Goal: Task Accomplishment & Management: Manage account settings

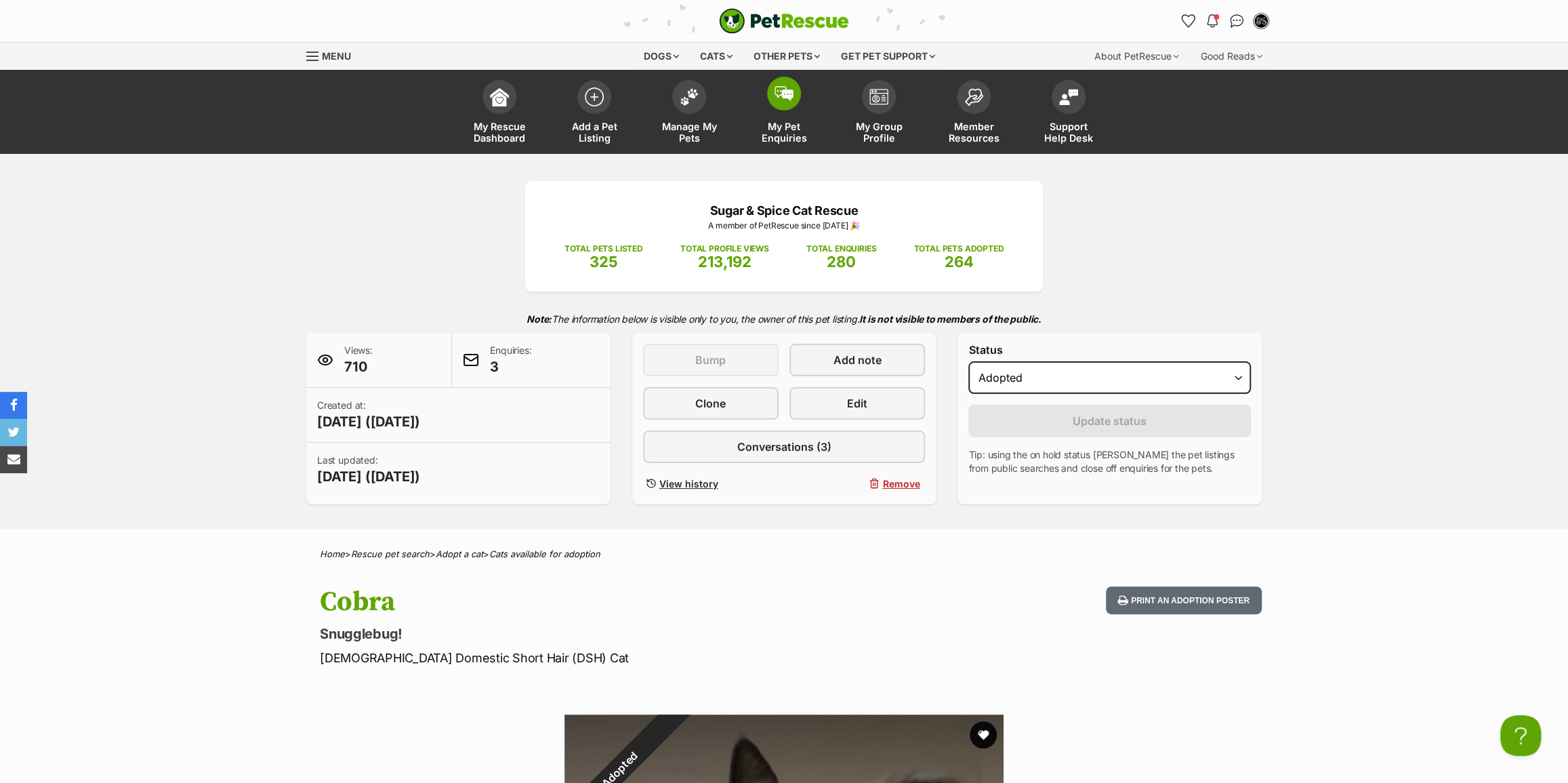
click at [795, 136] on span "My Pet Enquiries" at bounding box center [784, 131] width 61 height 23
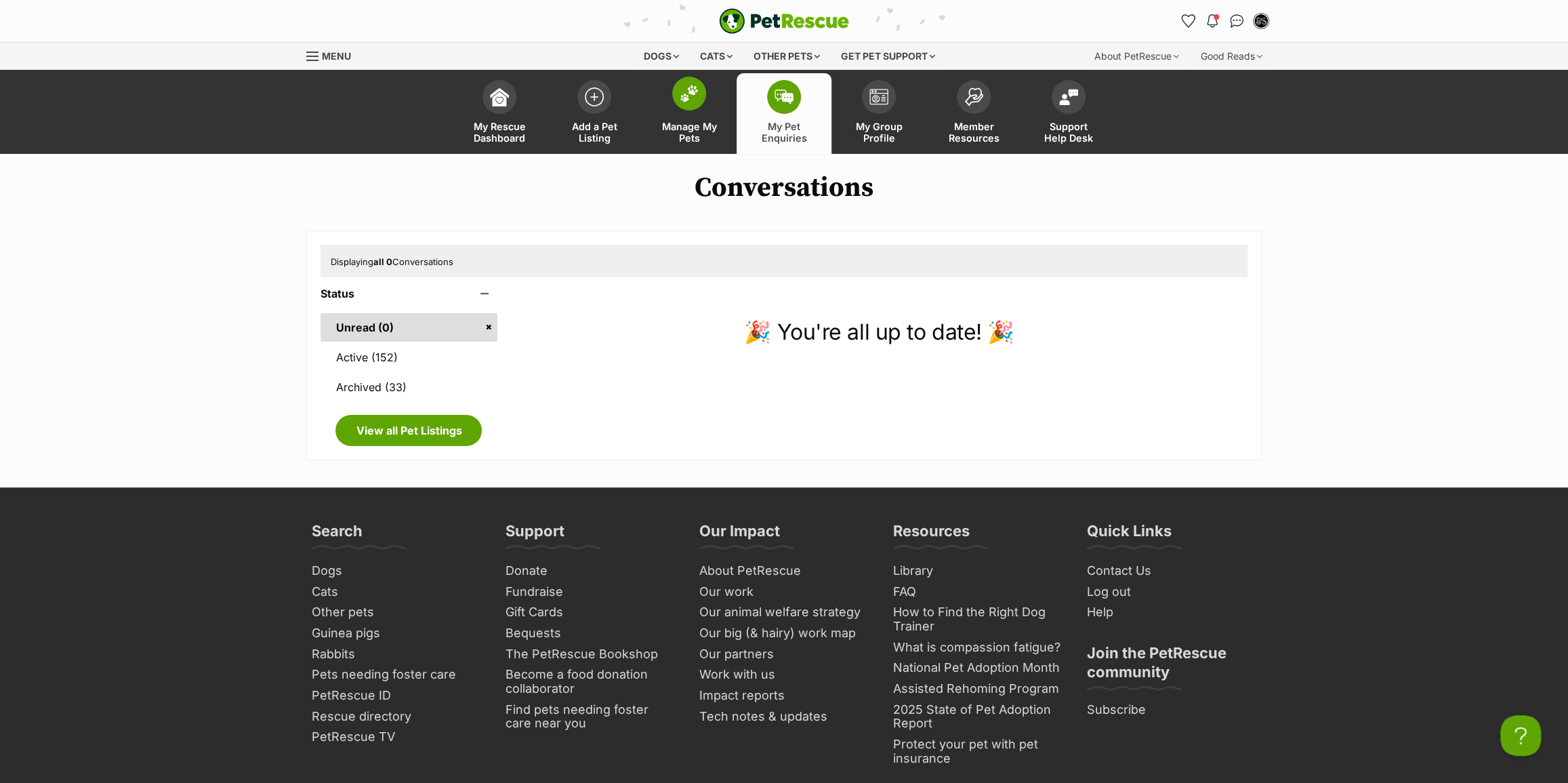
click at [706, 130] on span "Manage My Pets" at bounding box center [690, 131] width 61 height 23
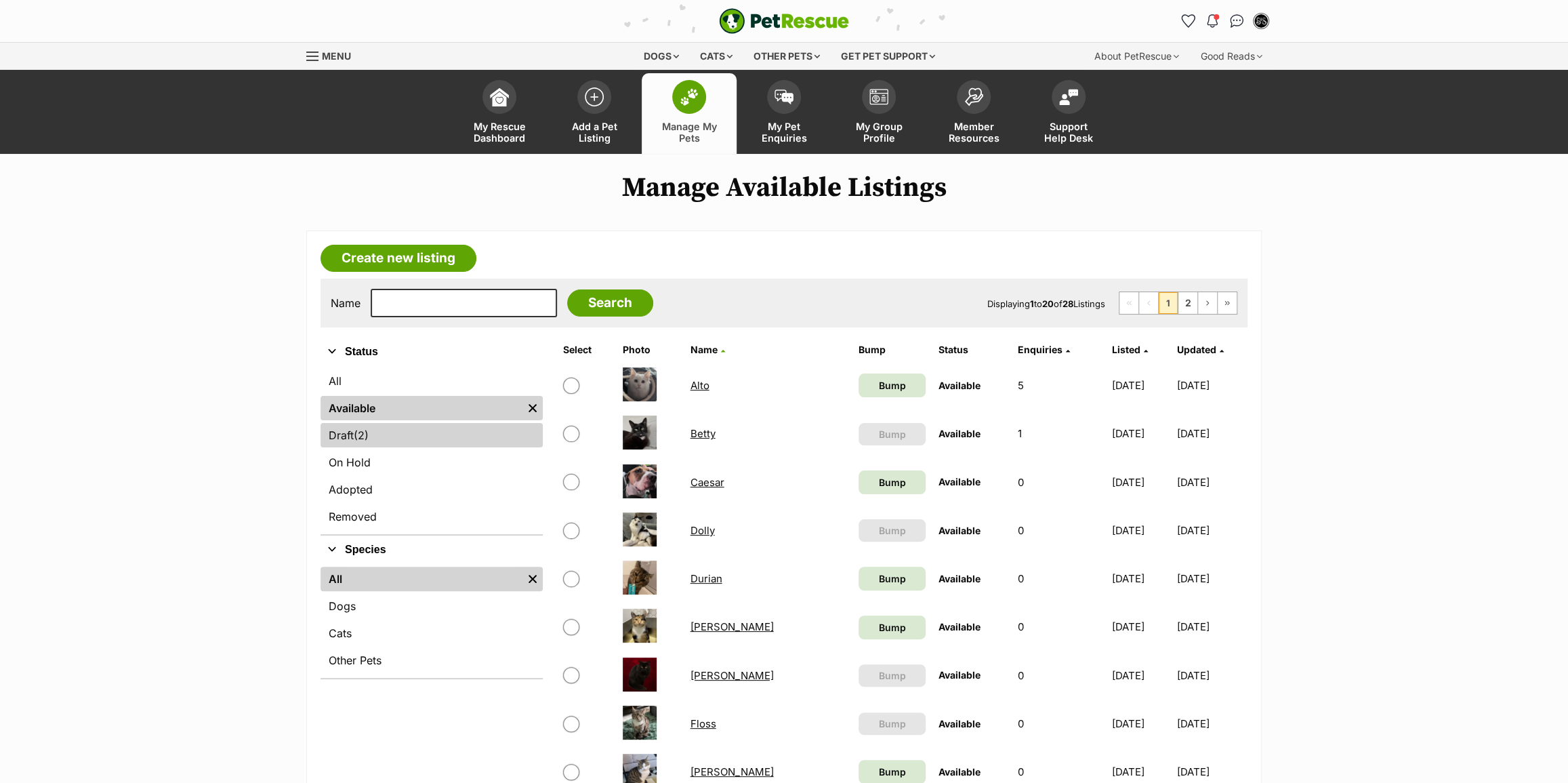
click at [384, 433] on link "Draft (2) Items" at bounding box center [431, 435] width 222 height 25
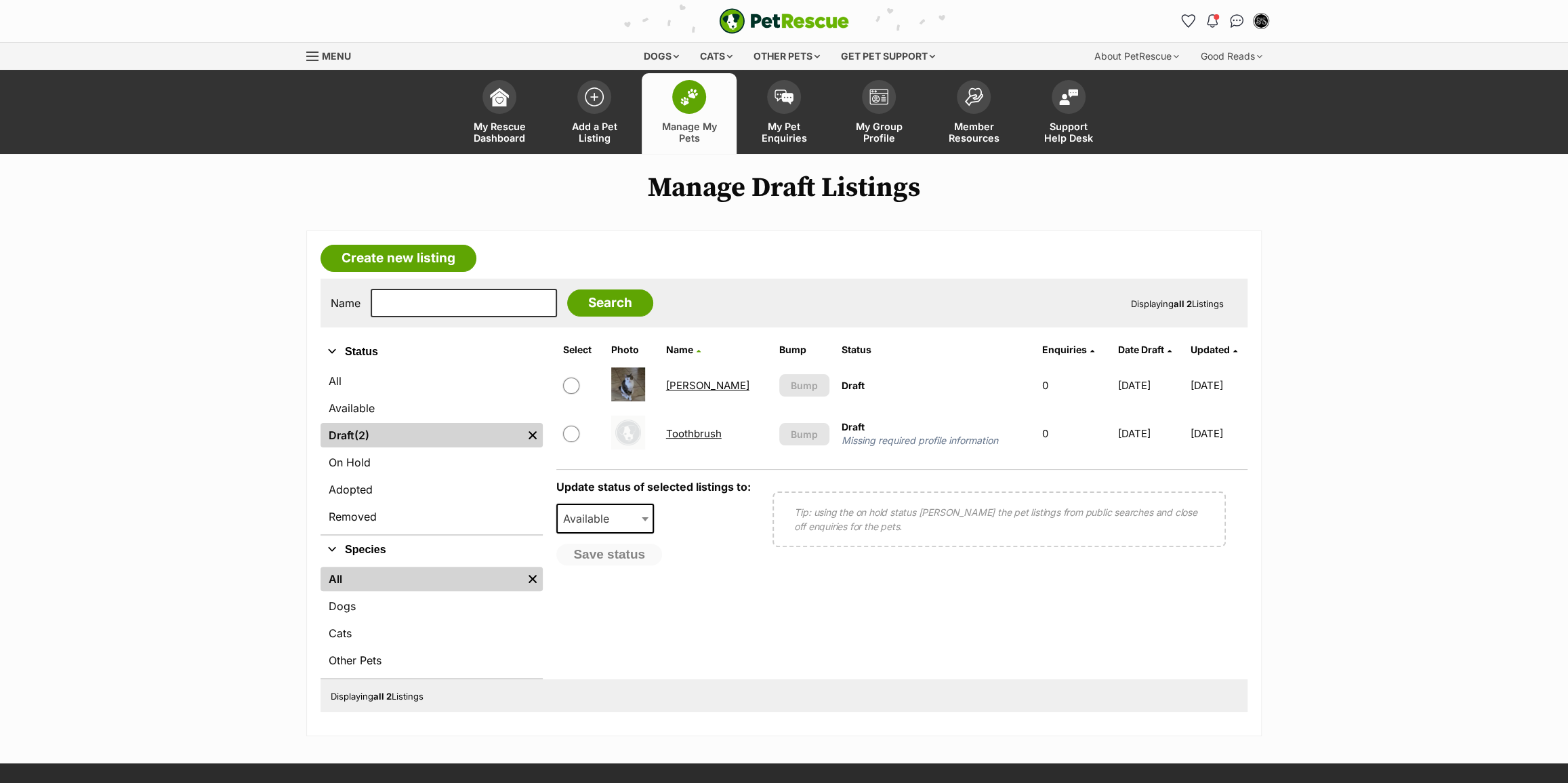
click at [682, 434] on link "Toothbrush" at bounding box center [694, 433] width 55 height 13
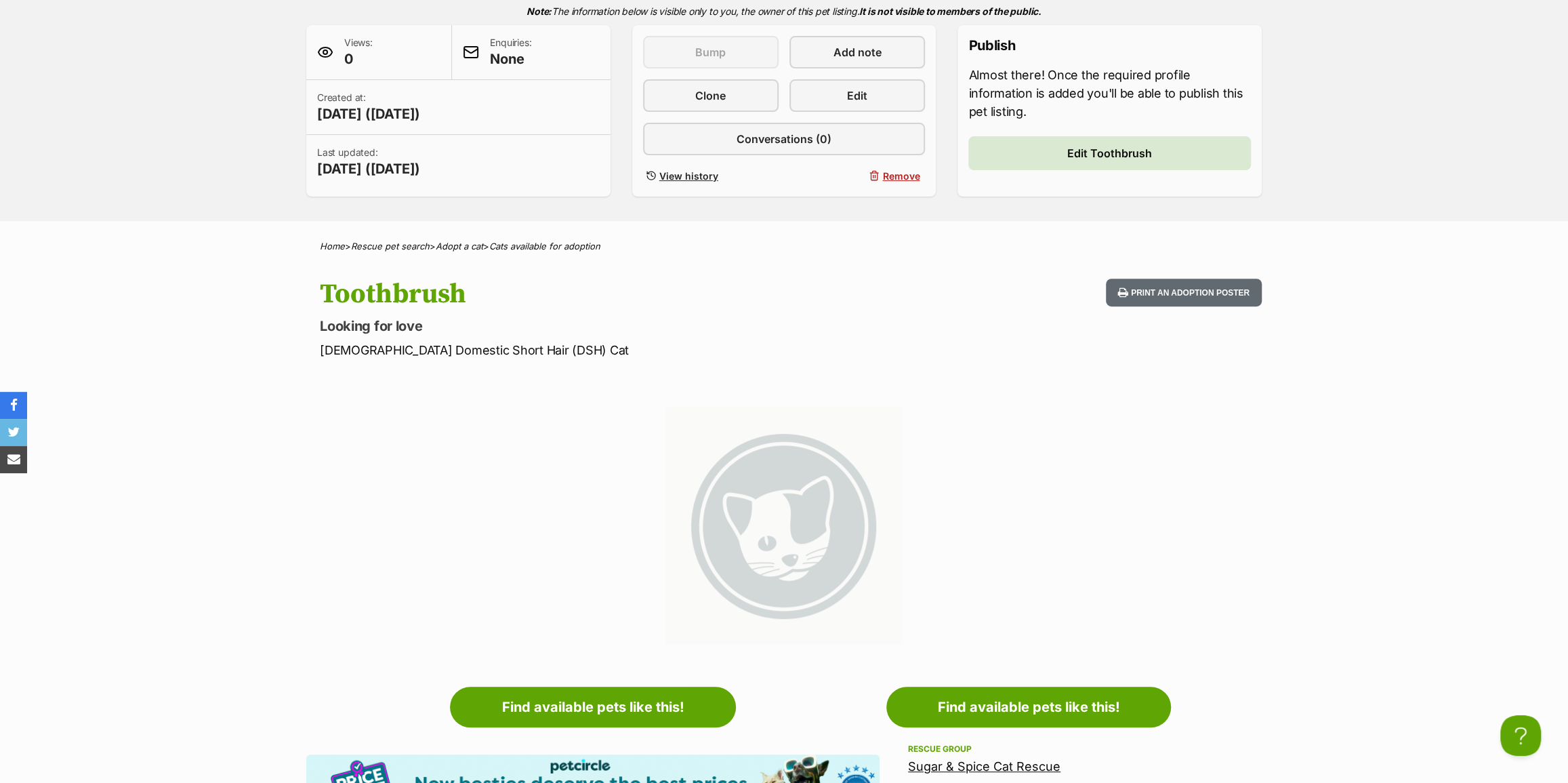
scroll to position [122, 0]
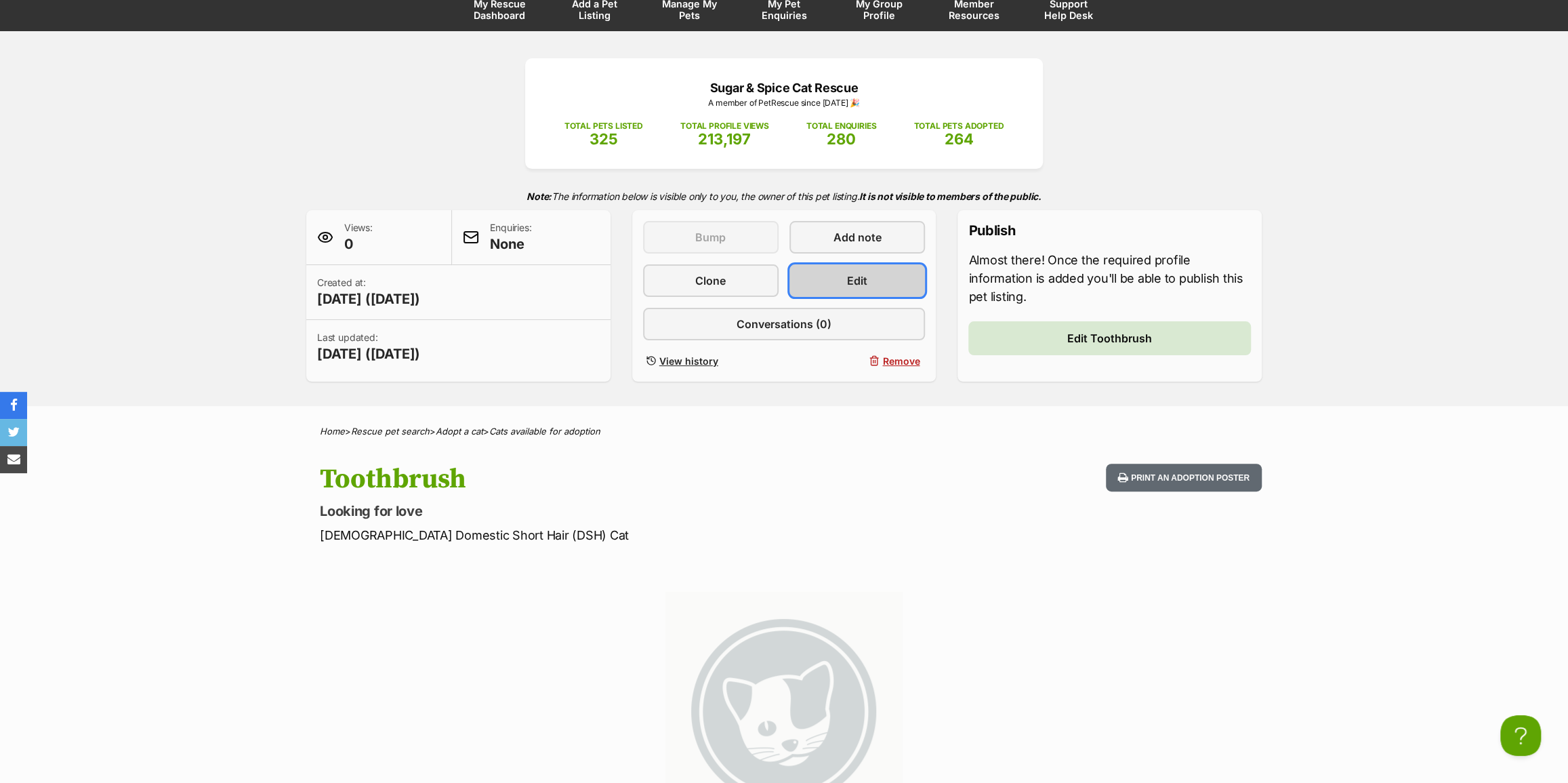
click at [881, 293] on link "Edit" at bounding box center [857, 280] width 135 height 33
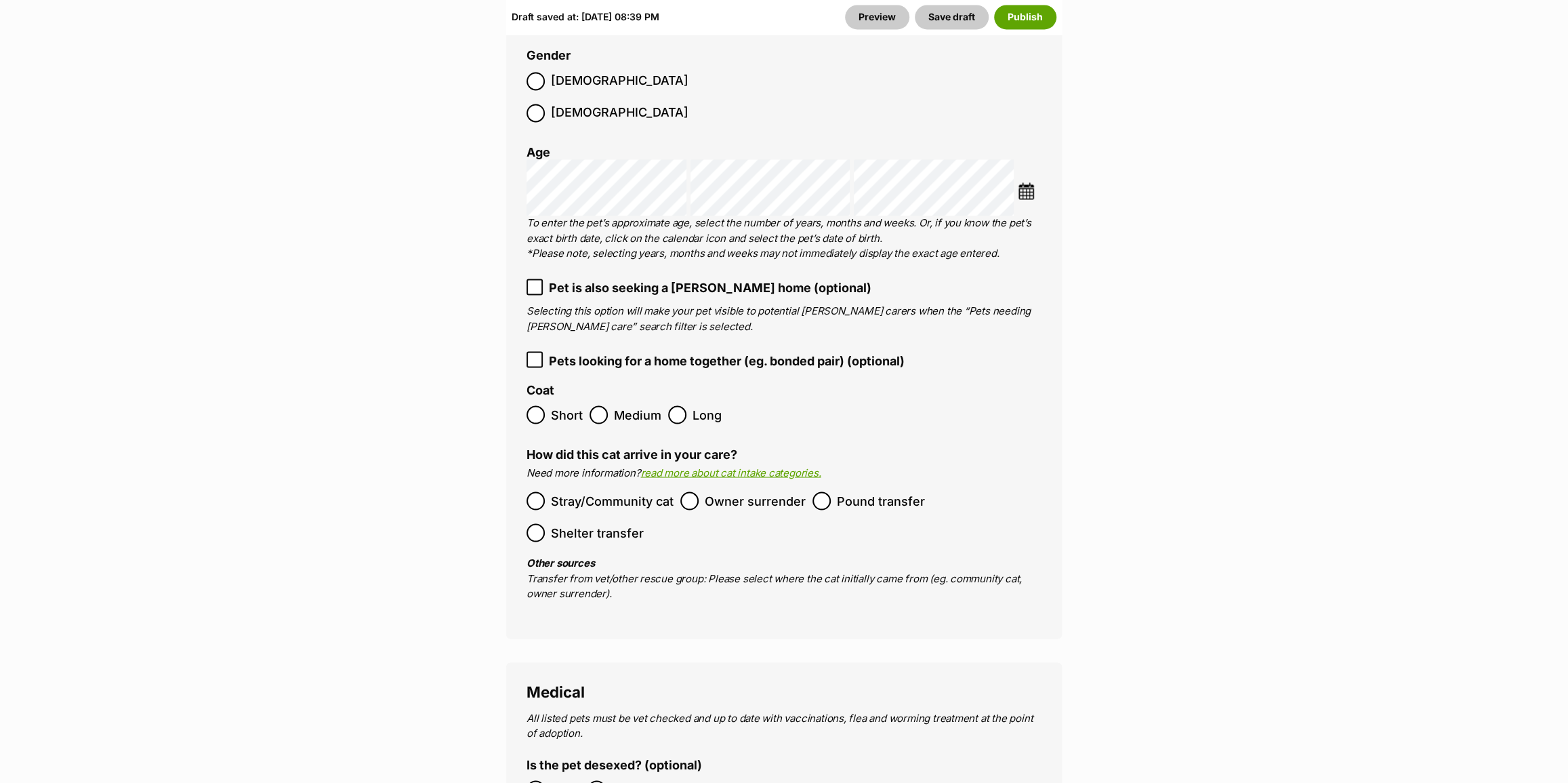
scroll to position [1849, 0]
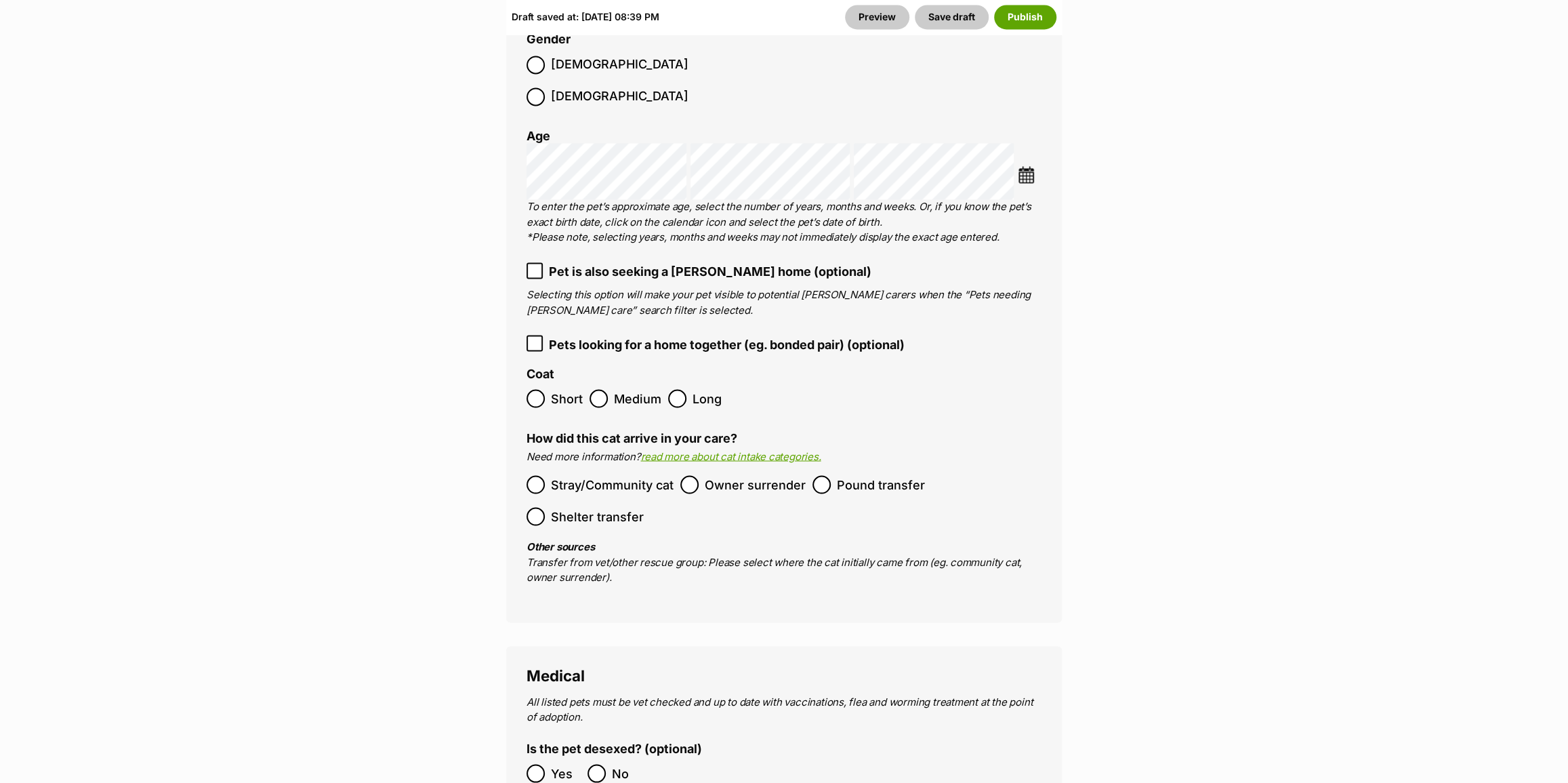
click at [1026, 166] on img at bounding box center [1026, 174] width 17 height 17
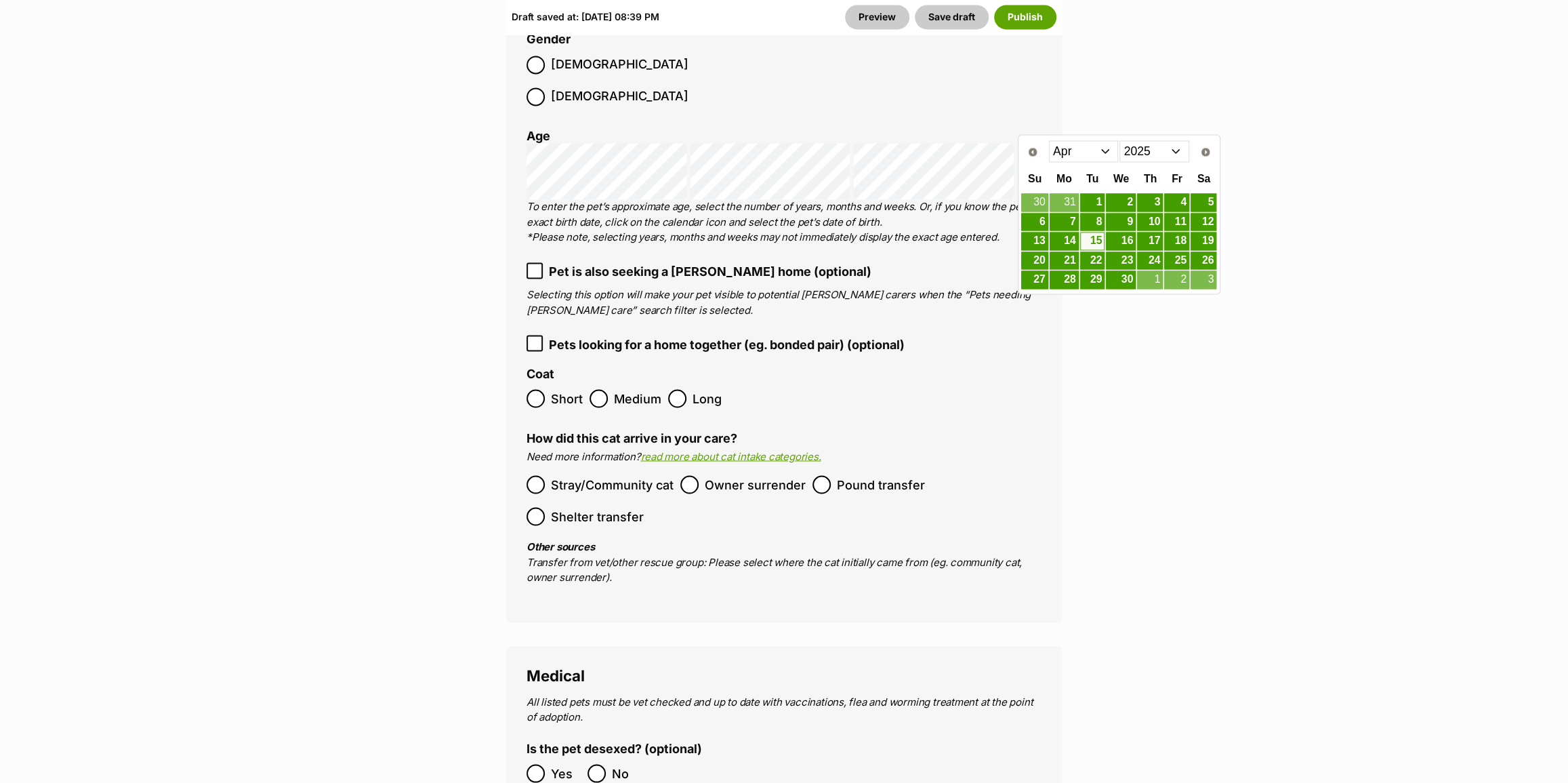
click at [966, 129] on div "Age" at bounding box center [784, 136] width 515 height 14
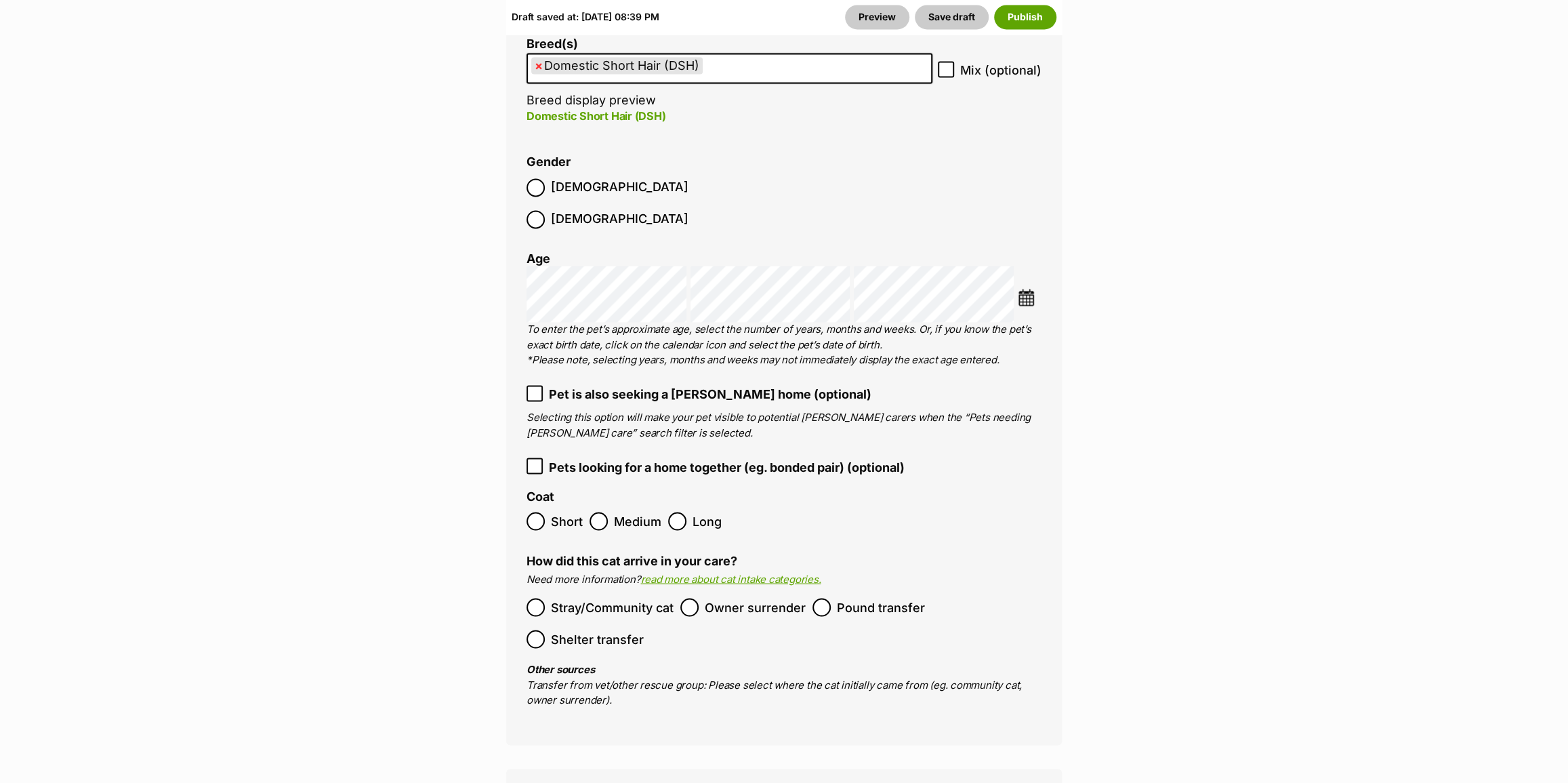
scroll to position [1726, 0]
click at [1030, 289] on img at bounding box center [1026, 297] width 17 height 17
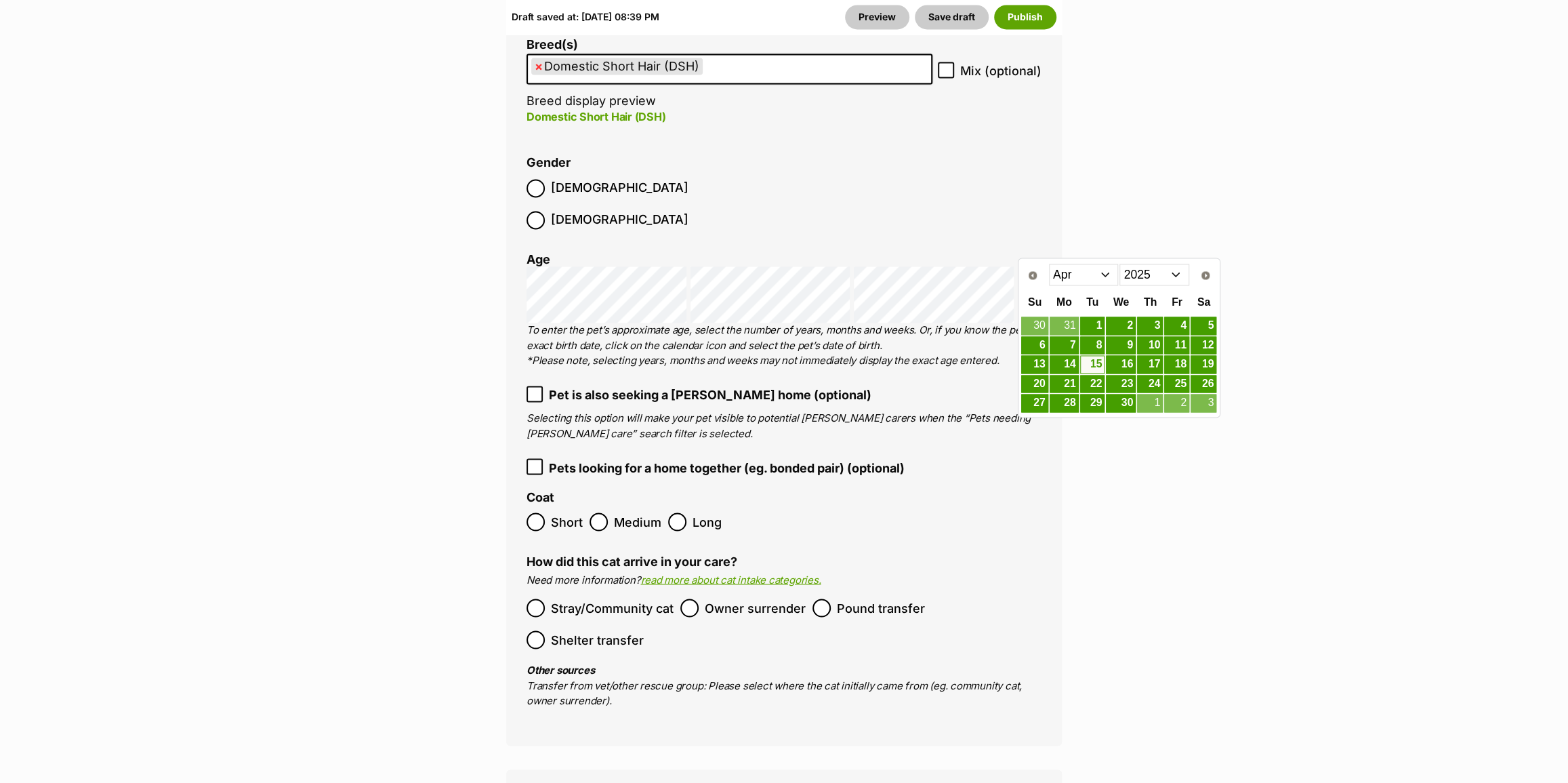
click at [910, 491] on fieldset "Coat Short Medium Long" at bounding box center [784, 514] width 515 height 48
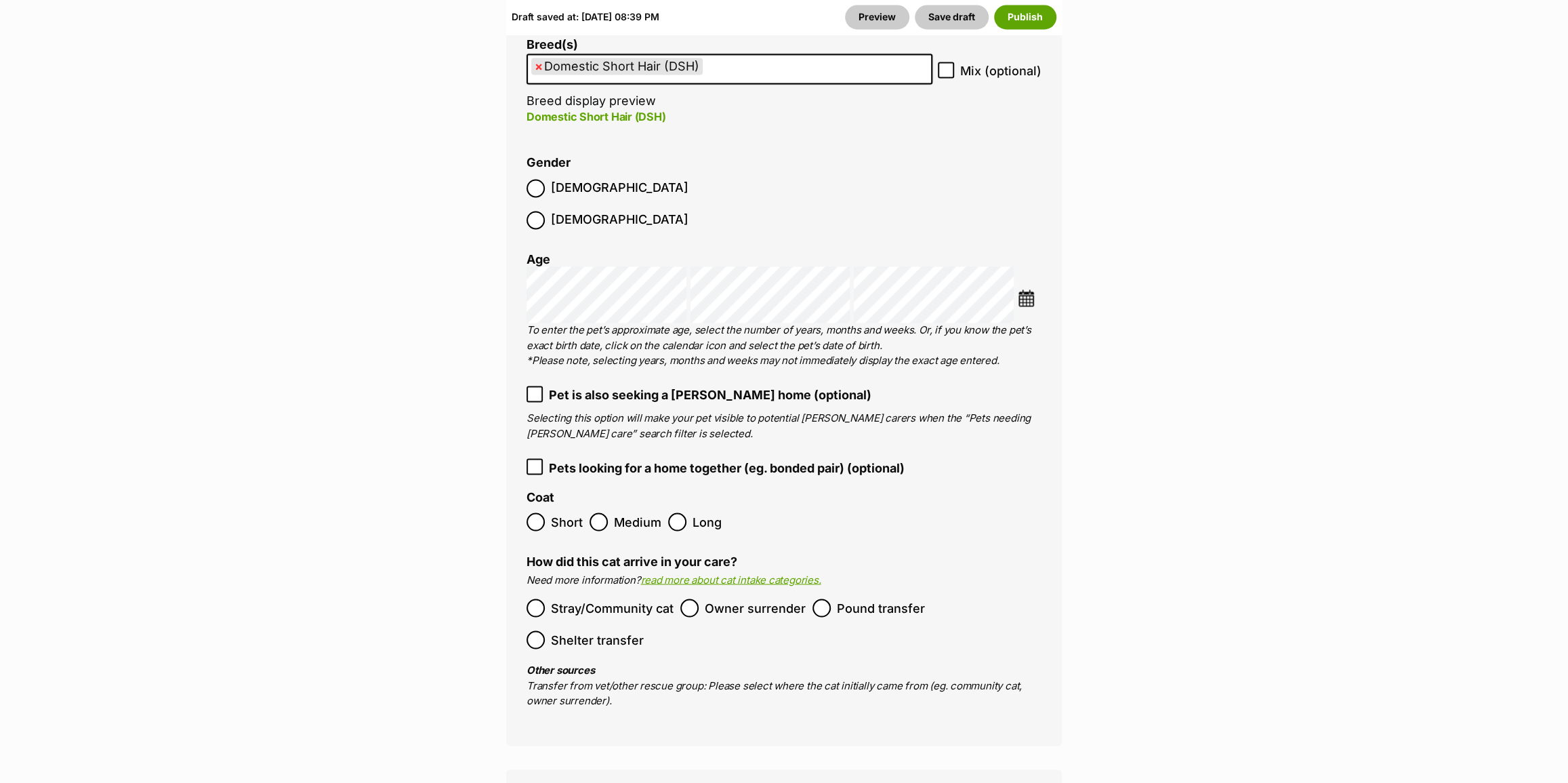
click at [594, 411] on p "Selecting this option will make your pet visible to potential [PERSON_NAME] car…" at bounding box center [784, 426] width 515 height 31
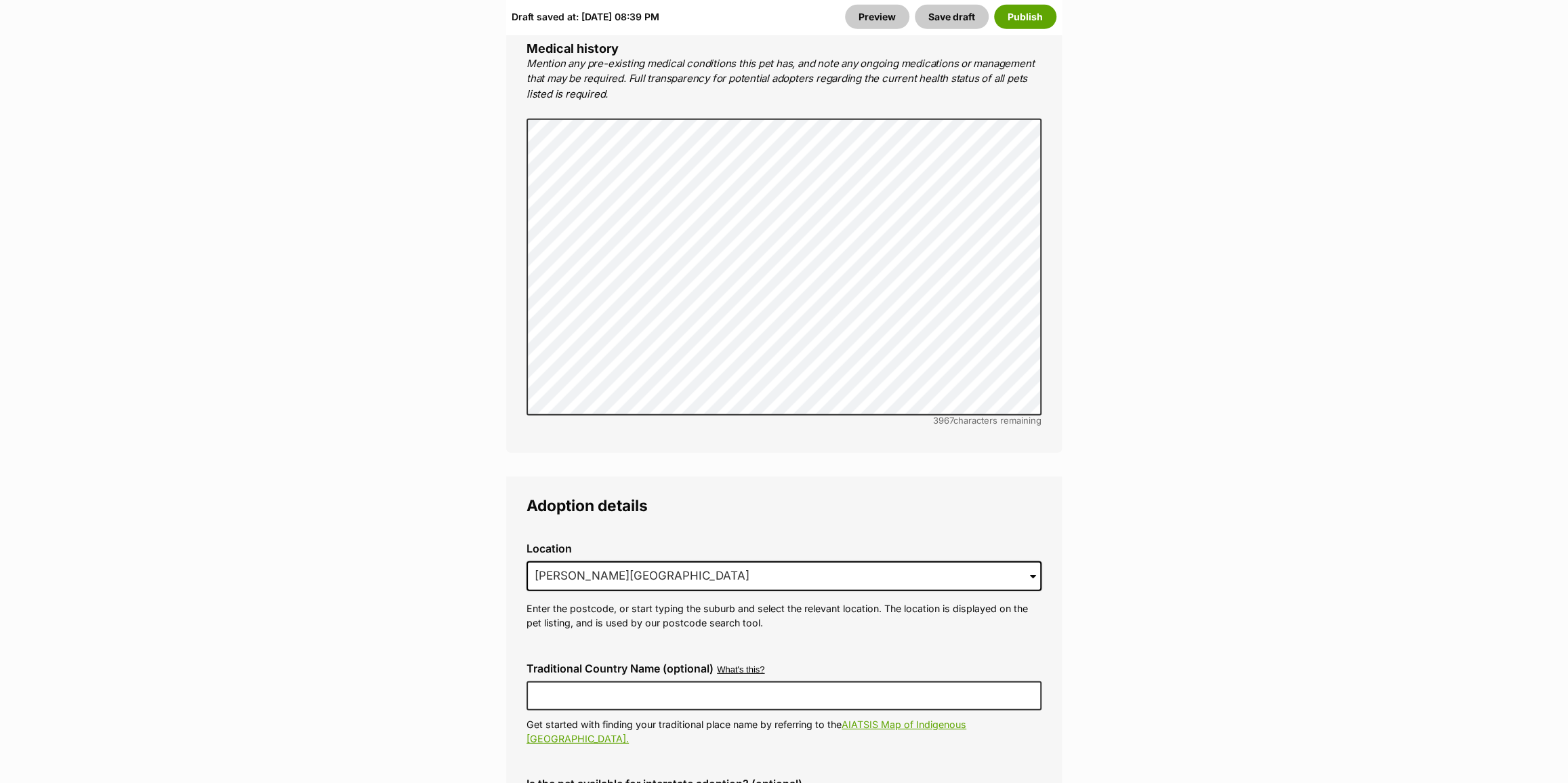
scroll to position [3328, 0]
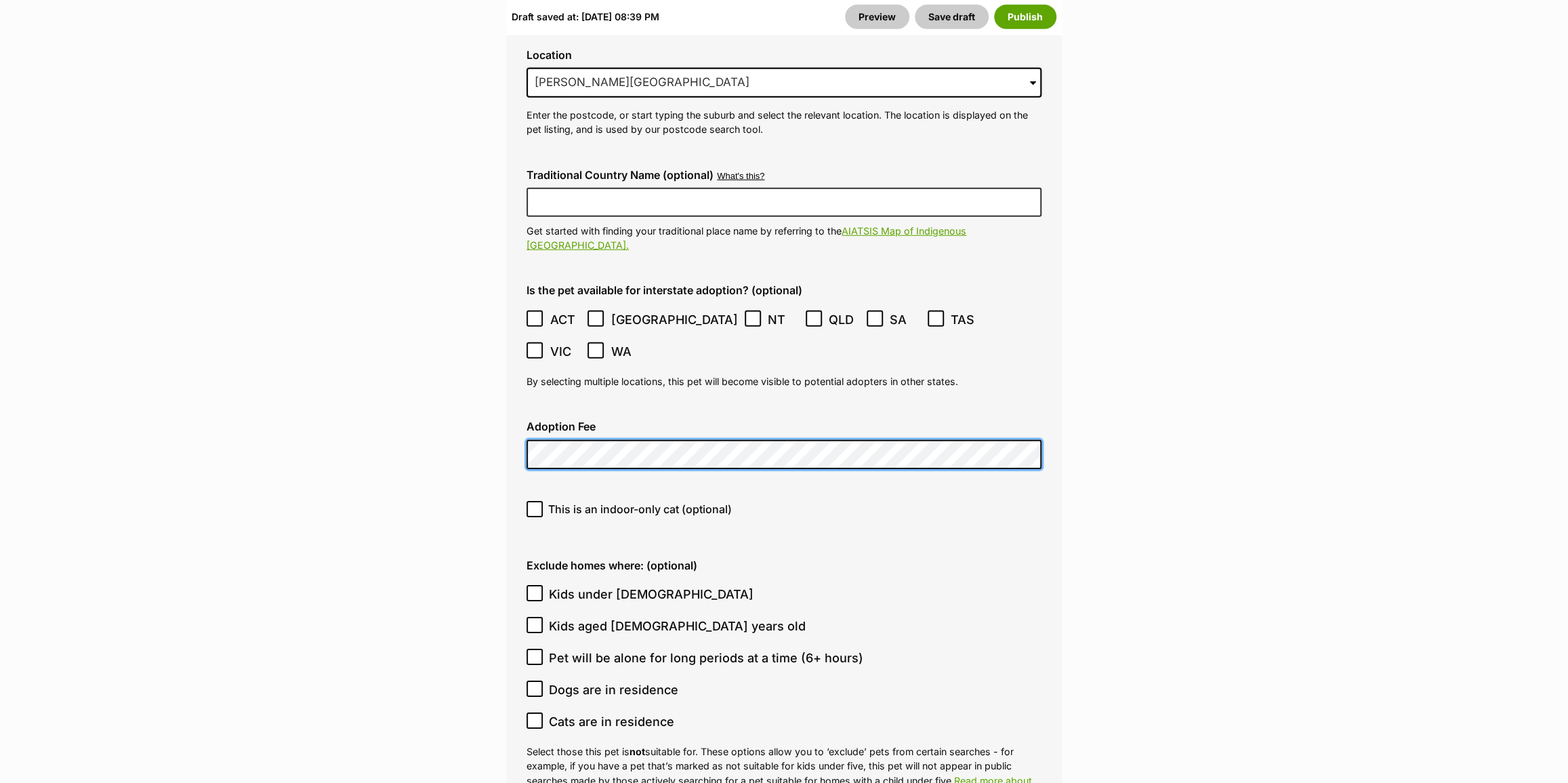
click at [930, 649] on label "Pet will be alone for long periods at a time (6+ hours)" at bounding box center [781, 658] width 508 height 19
click at [543, 649] on input "Pet will be alone for long periods at a time (6+ hours)" at bounding box center [535, 657] width 16 height 16
click at [540, 649] on input "Pet will be alone for long periods at a time (6+ hours)" at bounding box center [535, 657] width 16 height 16
checkbox input "false"
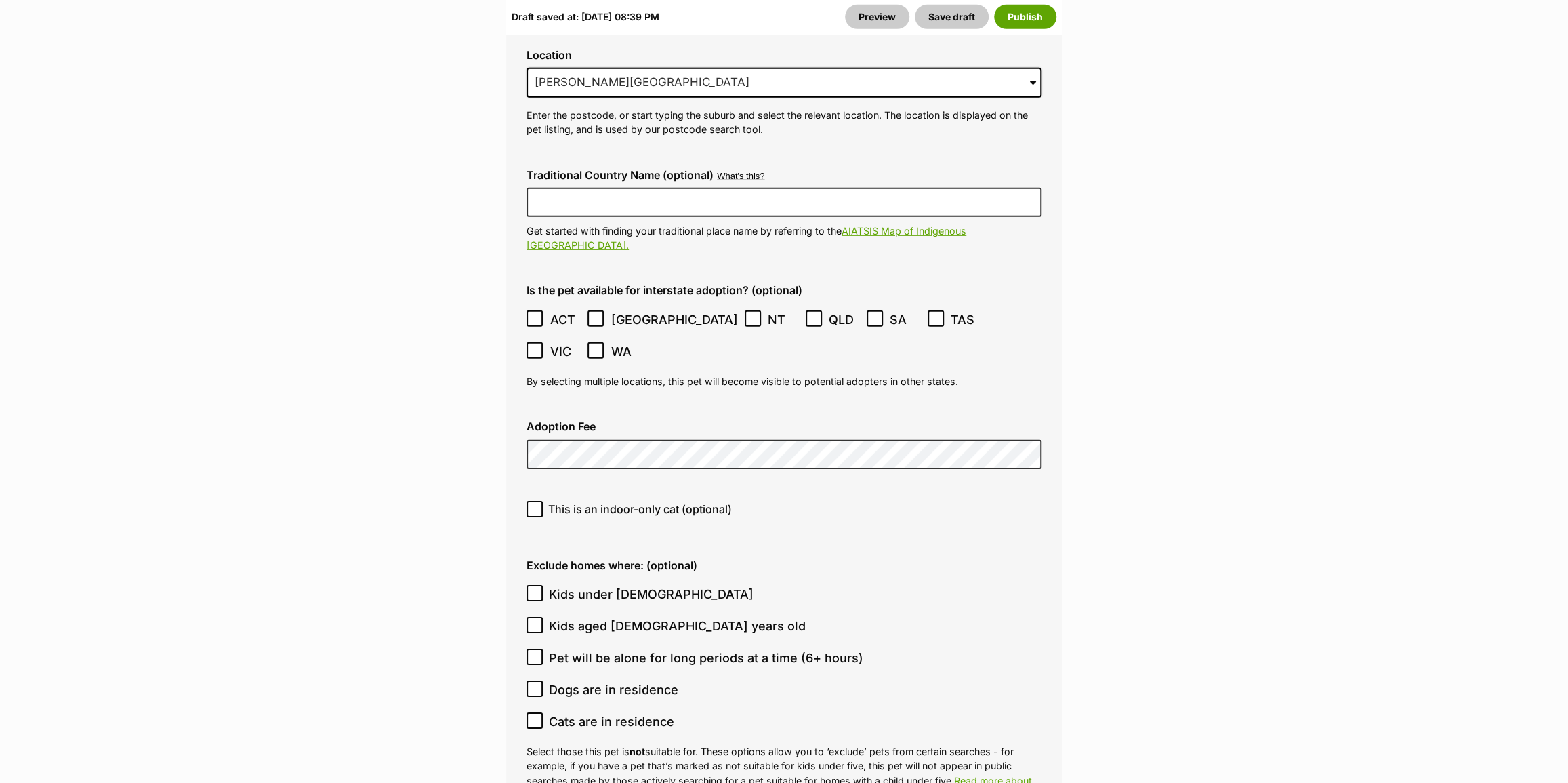
click at [526, 491] on div "This is an indoor-only cat (optional)" at bounding box center [784, 514] width 537 height 48
click at [536, 505] on icon at bounding box center [535, 509] width 10 height 10
click at [536, 502] on input "This is an indoor-only cat (optional)" at bounding box center [535, 509] width 16 height 16
checkbox input "true"
click at [908, 491] on div "This is an indoor-only cat (optional)" at bounding box center [784, 514] width 537 height 48
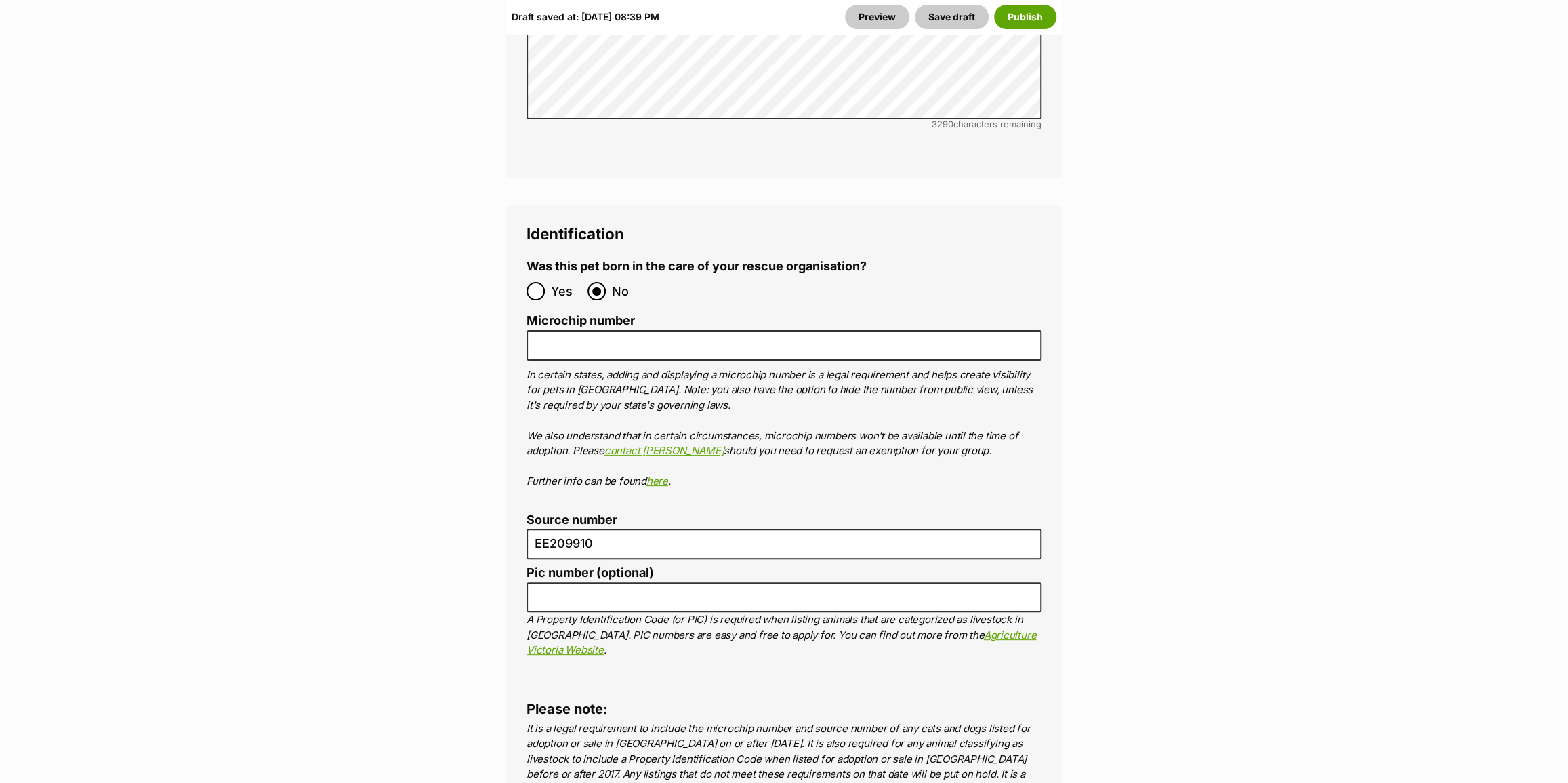
scroll to position [4438, 0]
click at [585, 329] on input "Microchip number" at bounding box center [784, 344] width 515 height 31
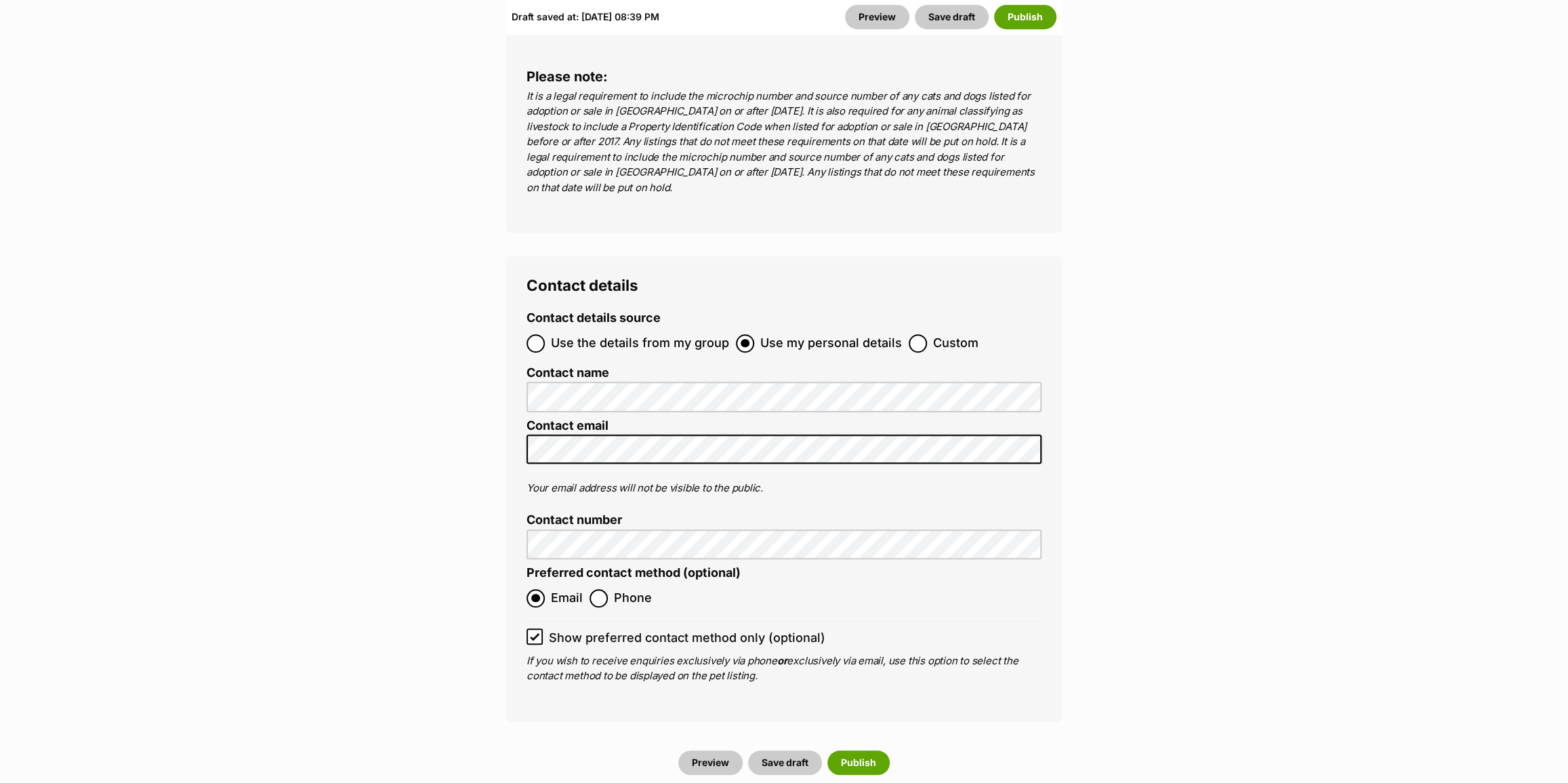
scroll to position [5240, 0]
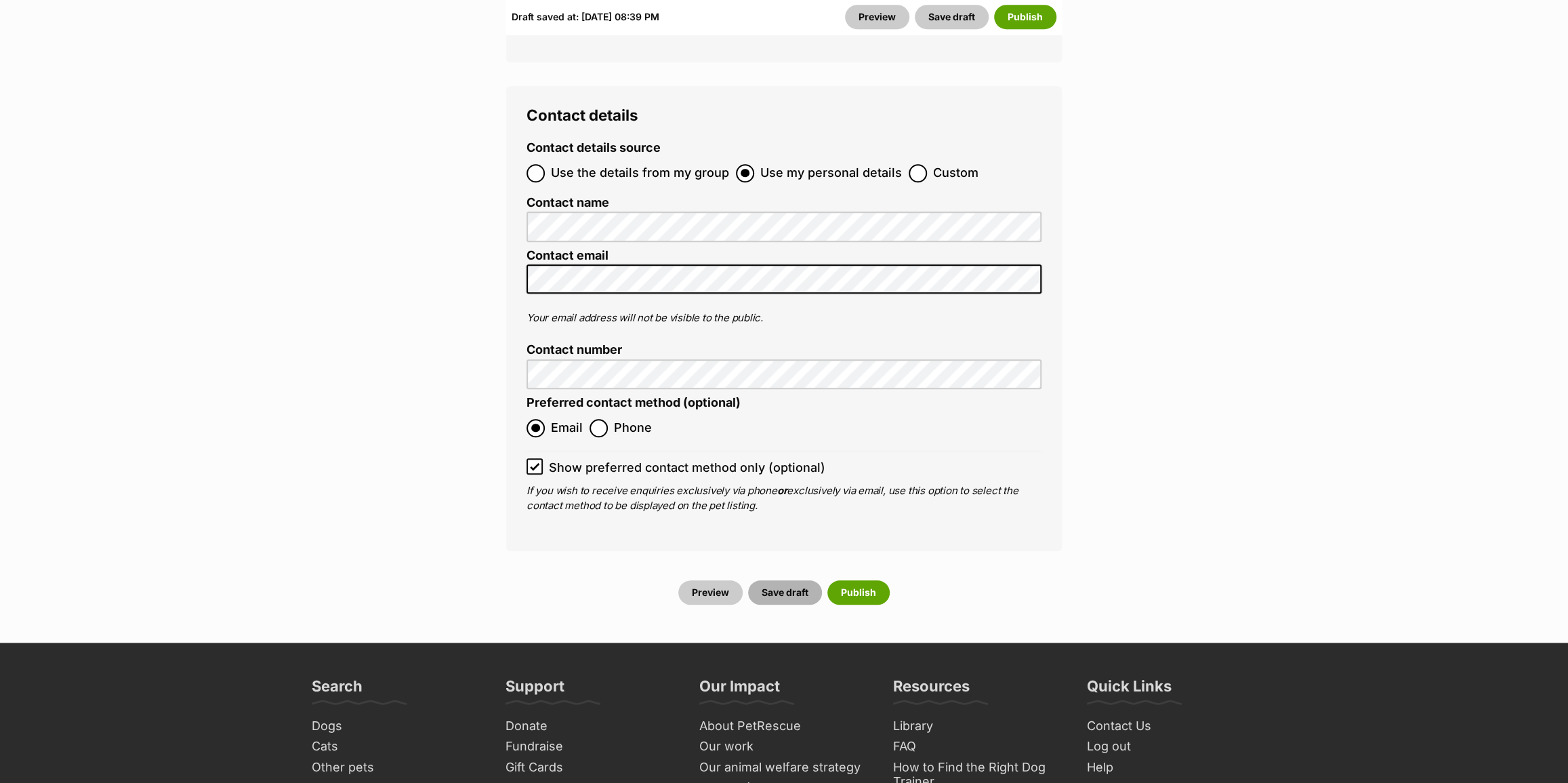
type input "956 000 018 867 307"
click at [797, 581] on button "Save draft" at bounding box center [784, 592] width 74 height 25
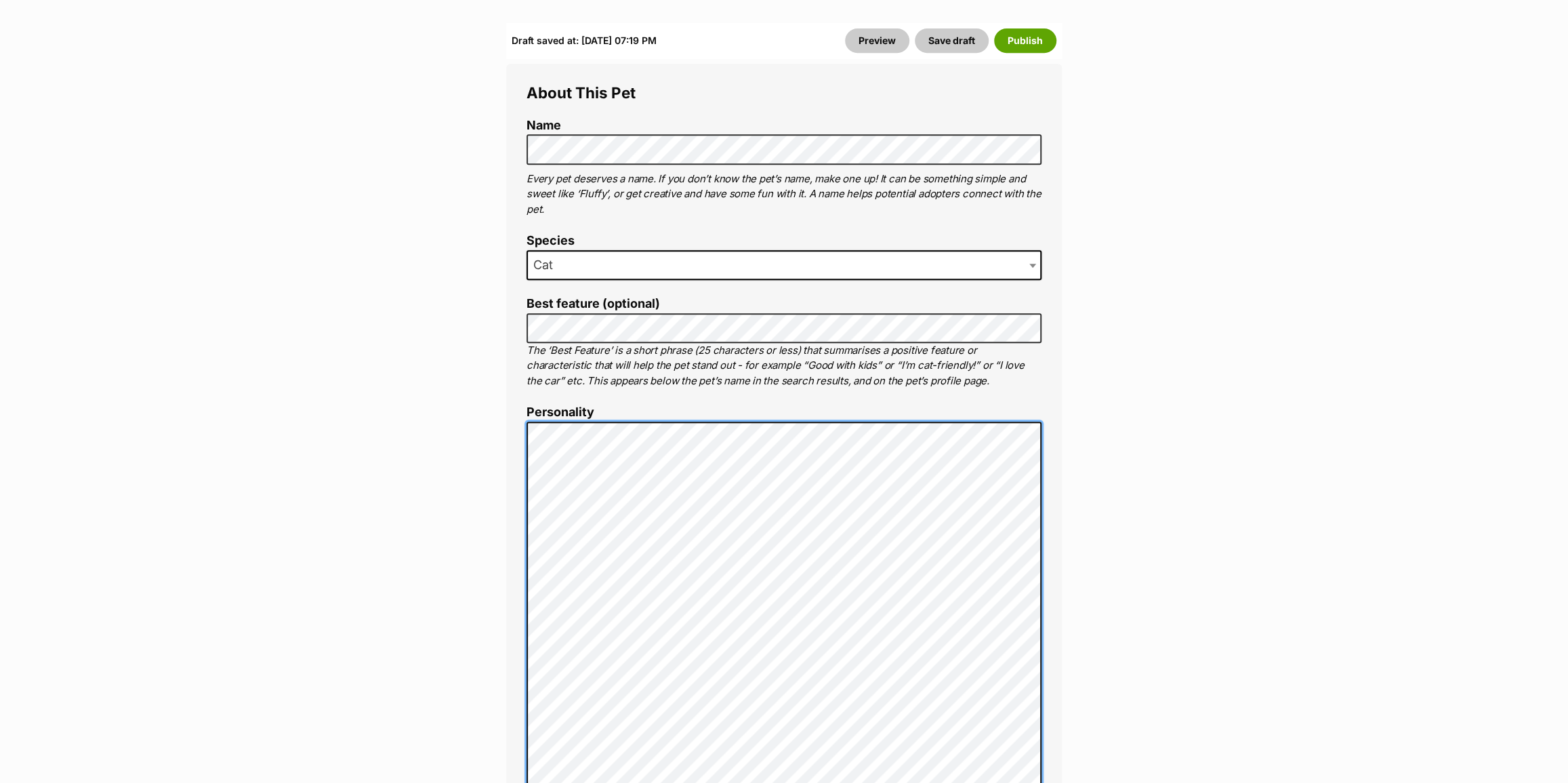
scroll to position [555, 0]
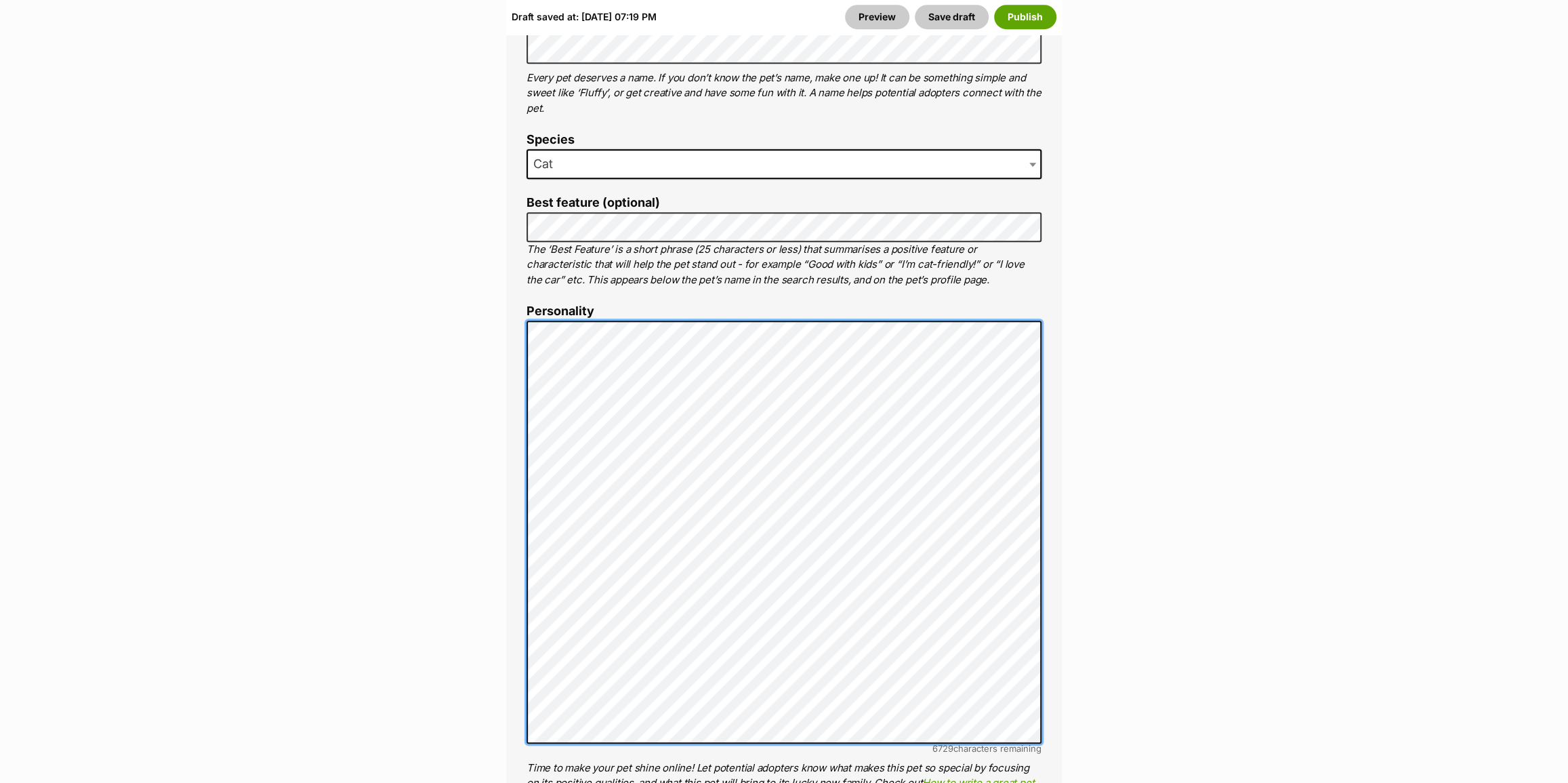
scroll to position [616, 0]
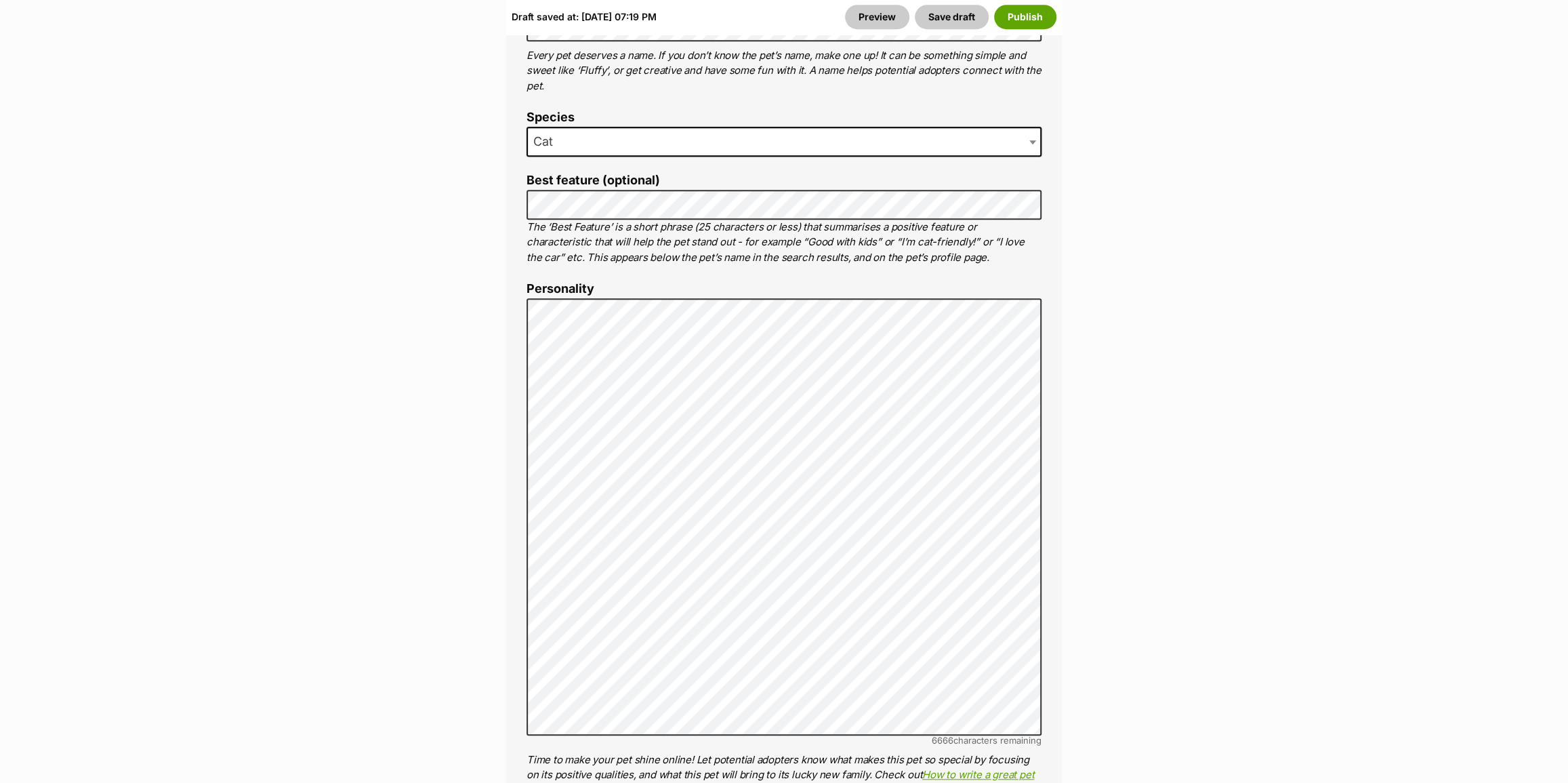
drag, startPoint x: 942, startPoint y: 281, endPoint x: 955, endPoint y: 293, distance: 17.7
click at [943, 284] on ol "Name Henlo there, it looks like you might be using the pet name field to indica…" at bounding box center [784, 595] width 515 height 1201
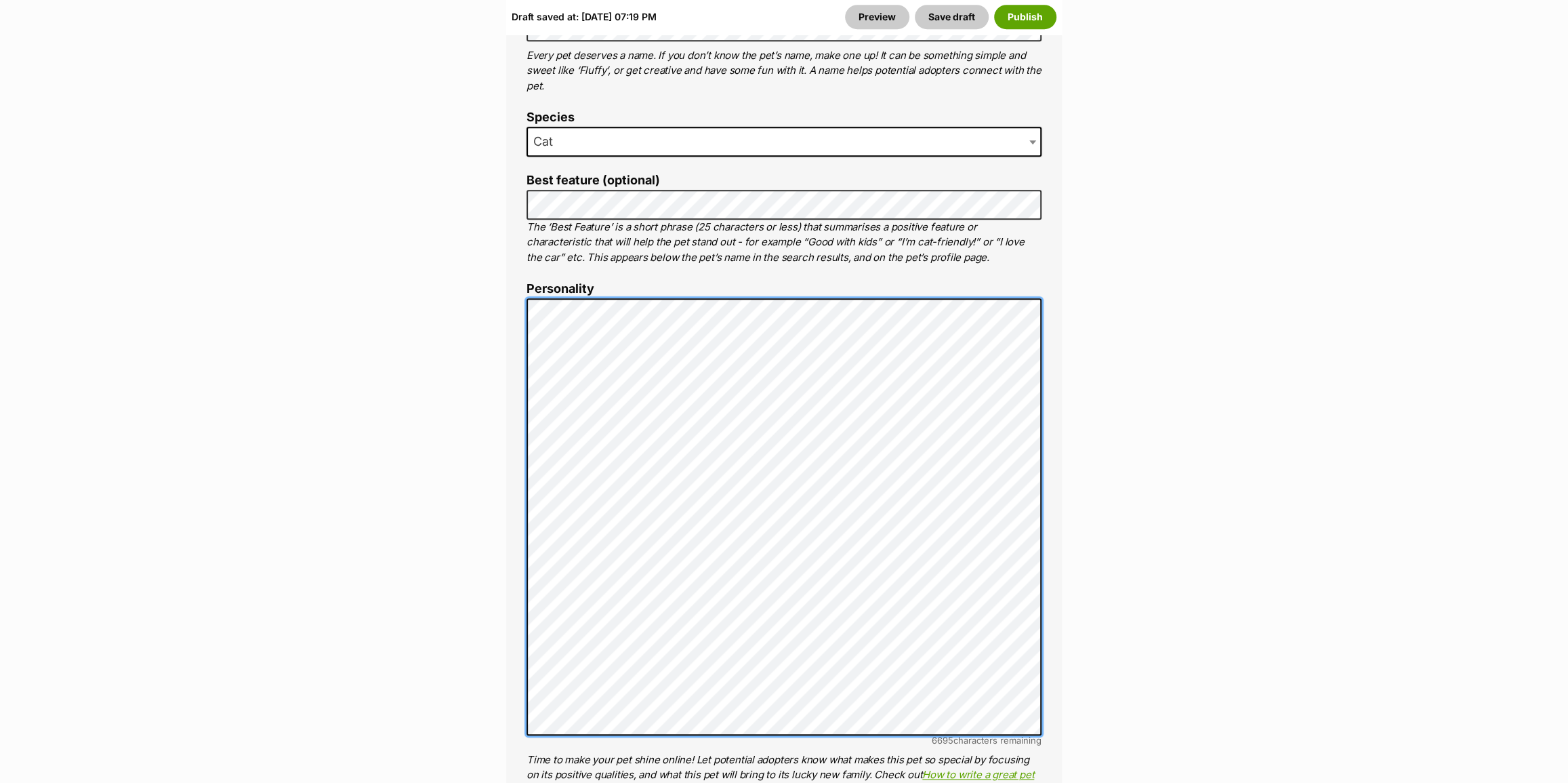
click at [514, 446] on div "About This Pet Name Henlo there, it looks like you might be using the pet name …" at bounding box center [784, 579] width 556 height 1276
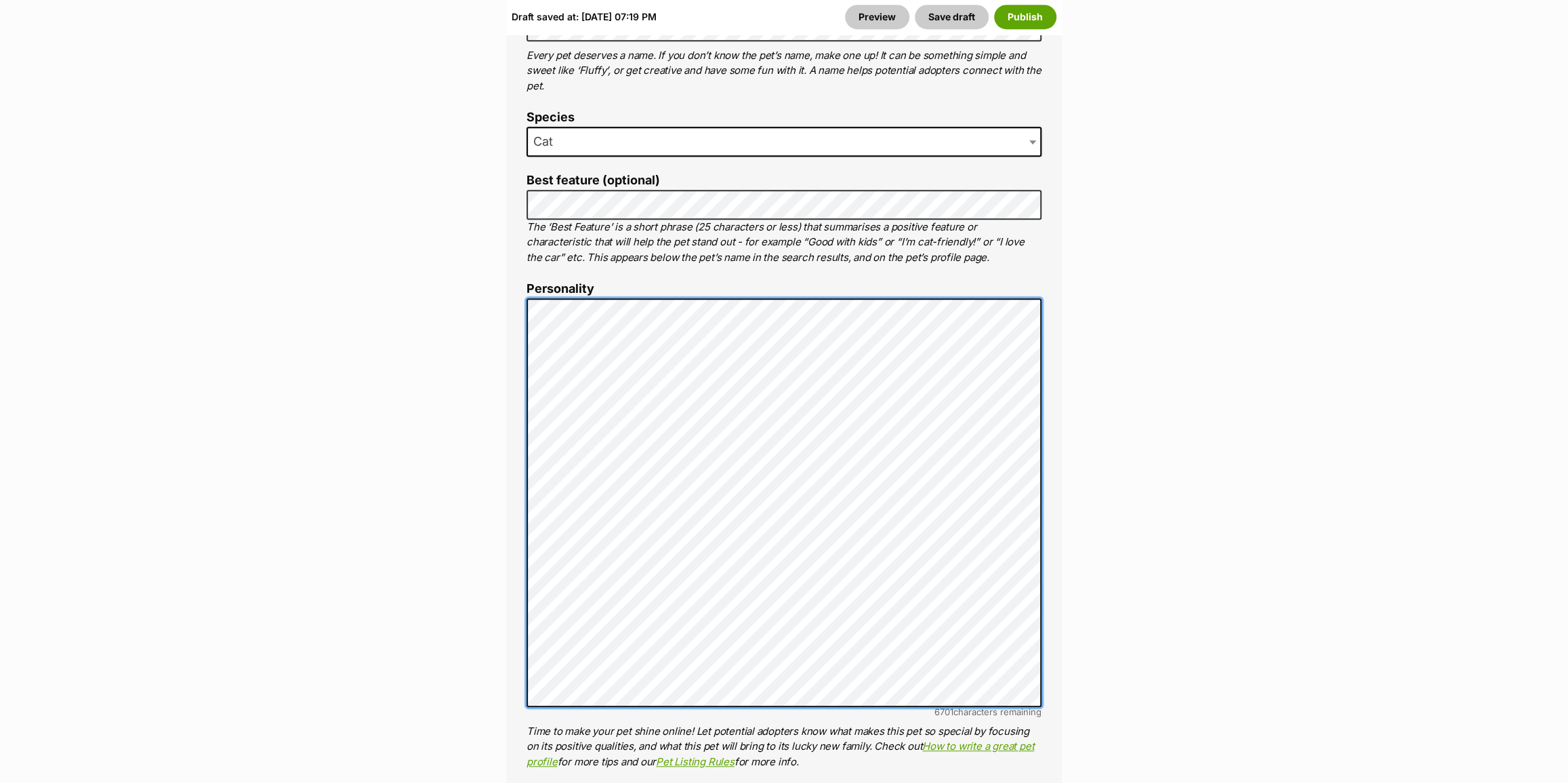
click at [515, 509] on div "About This Pet Name Henlo there, it looks like you might be using the pet name …" at bounding box center [784, 564] width 556 height 1247
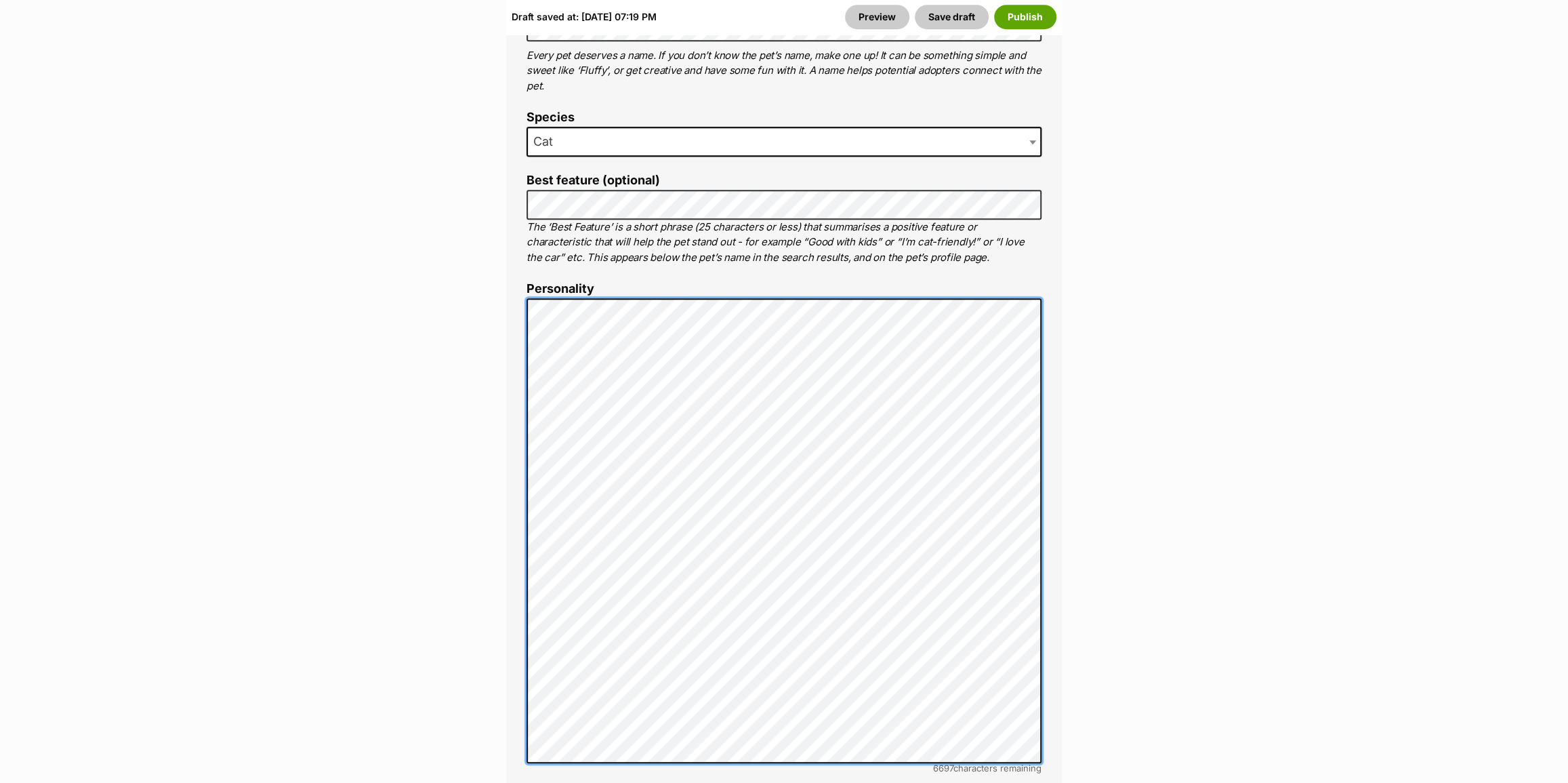
click at [525, 511] on div "About This Pet Name Henlo there, it looks like you might be using the pet name …" at bounding box center [784, 592] width 556 height 1303
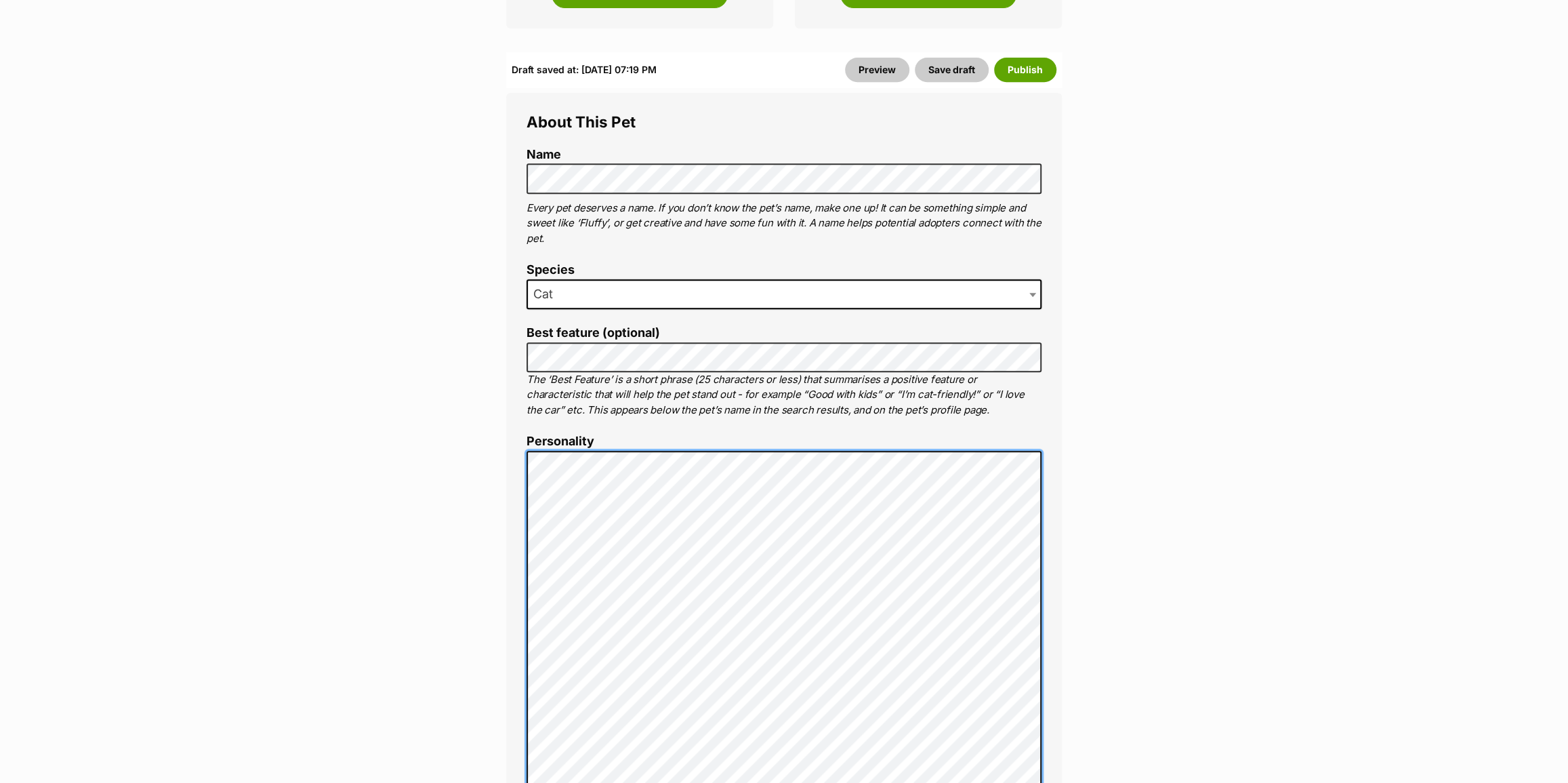
scroll to position [369, 0]
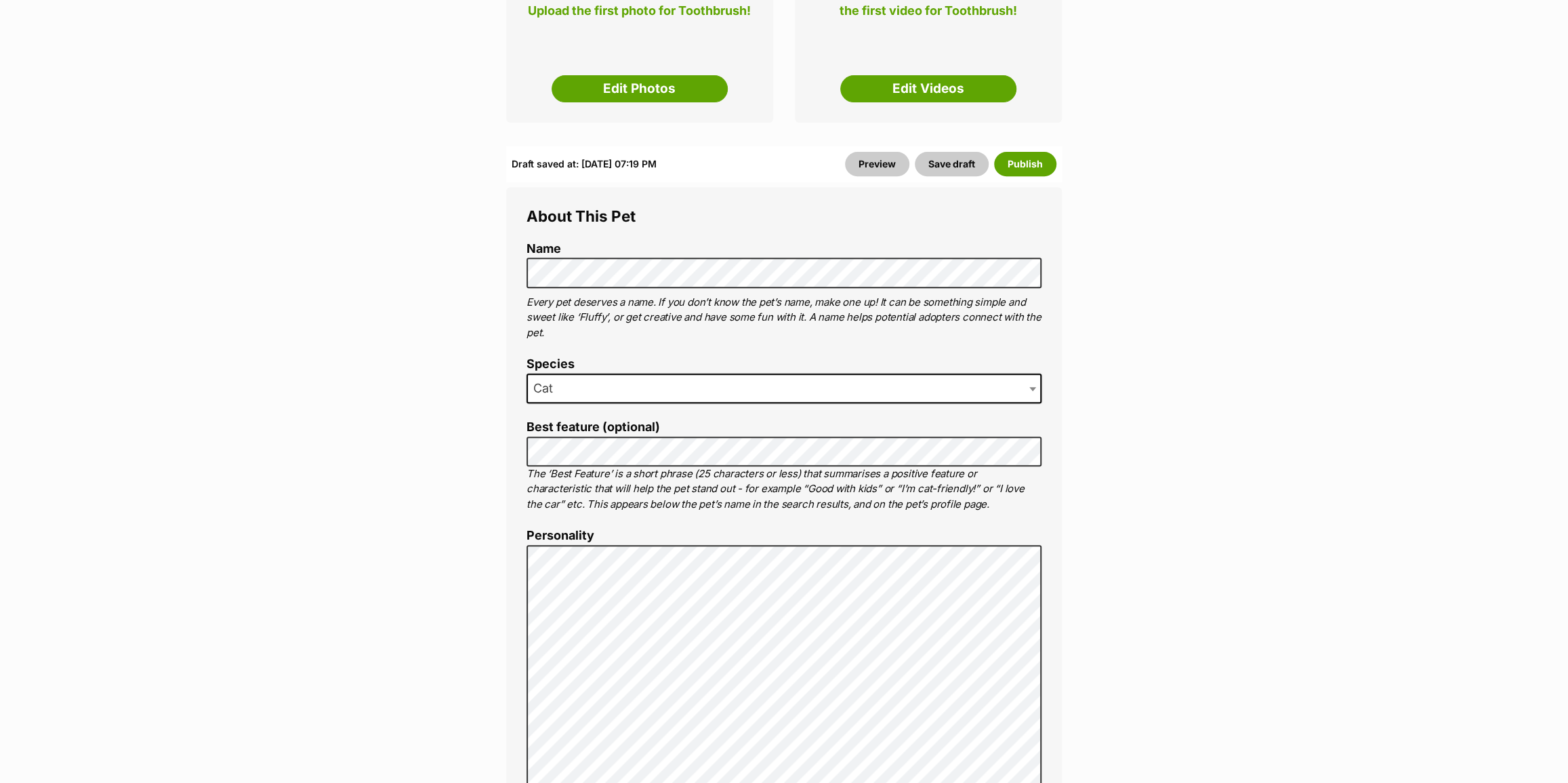
click at [861, 506] on p "The ‘Best Feature’ is a short phrase (25 characters or less) that summarises a …" at bounding box center [784, 489] width 515 height 46
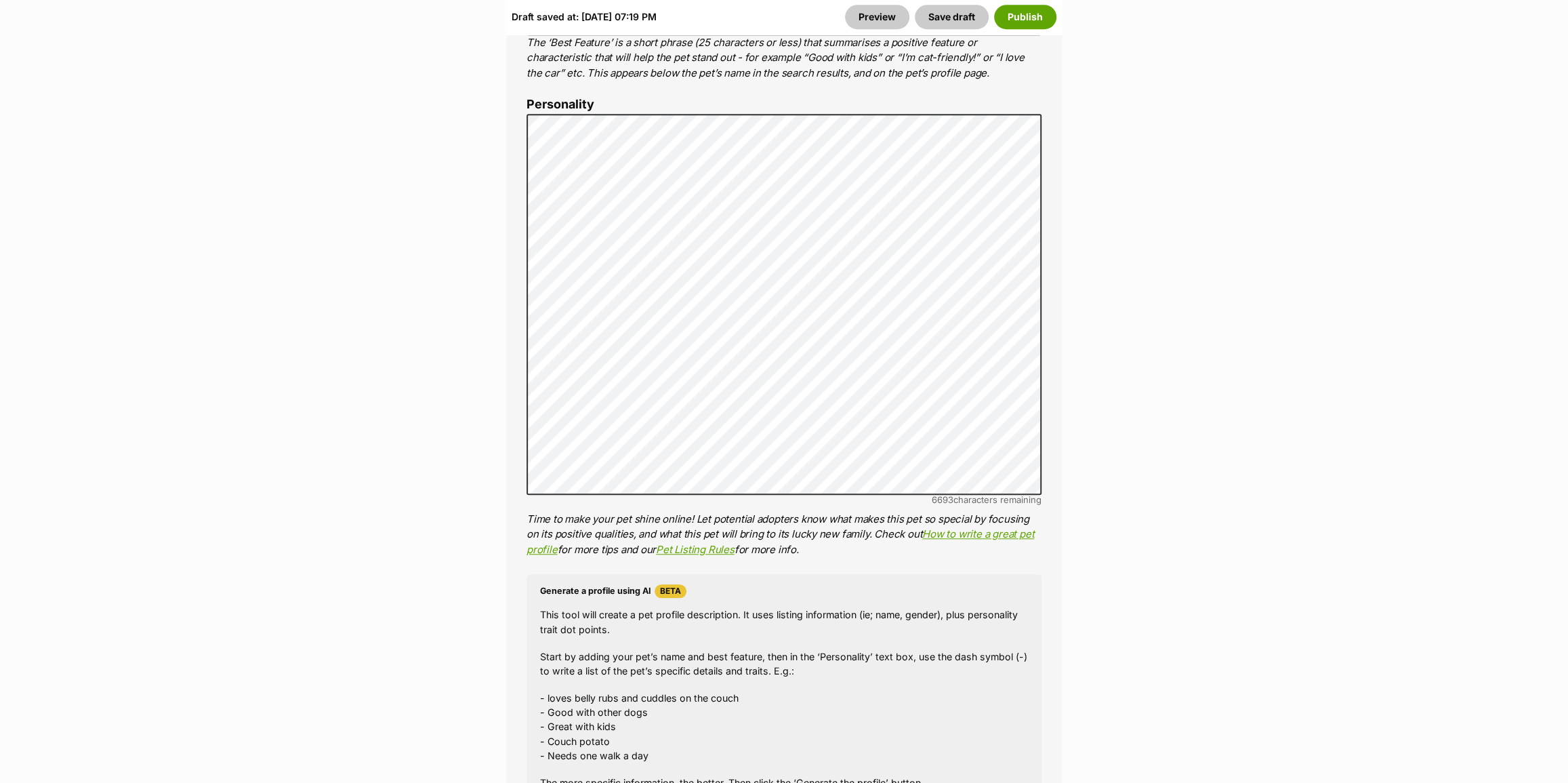
scroll to position [616, 0]
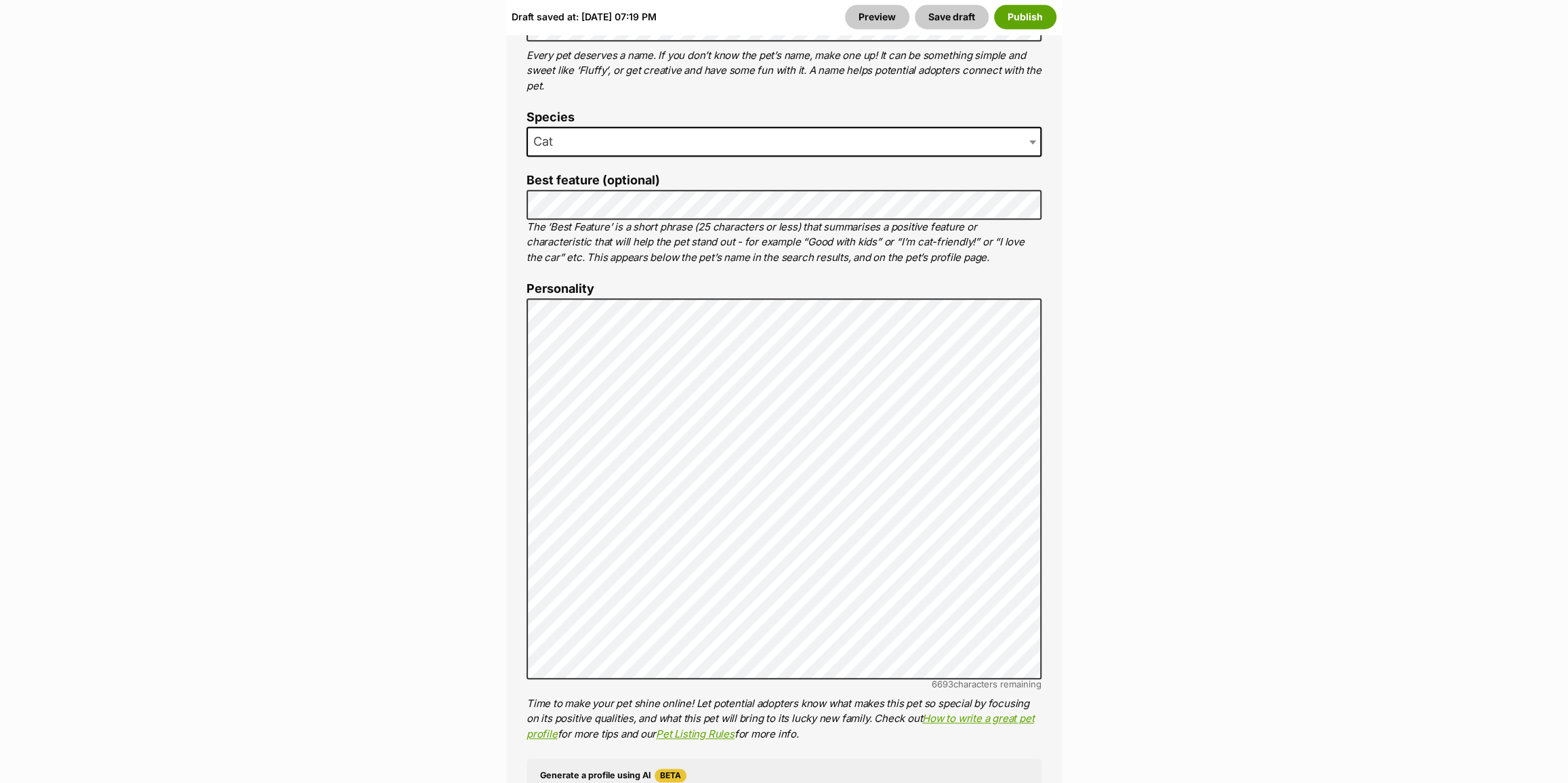
click at [774, 286] on label "Personality" at bounding box center [784, 289] width 515 height 14
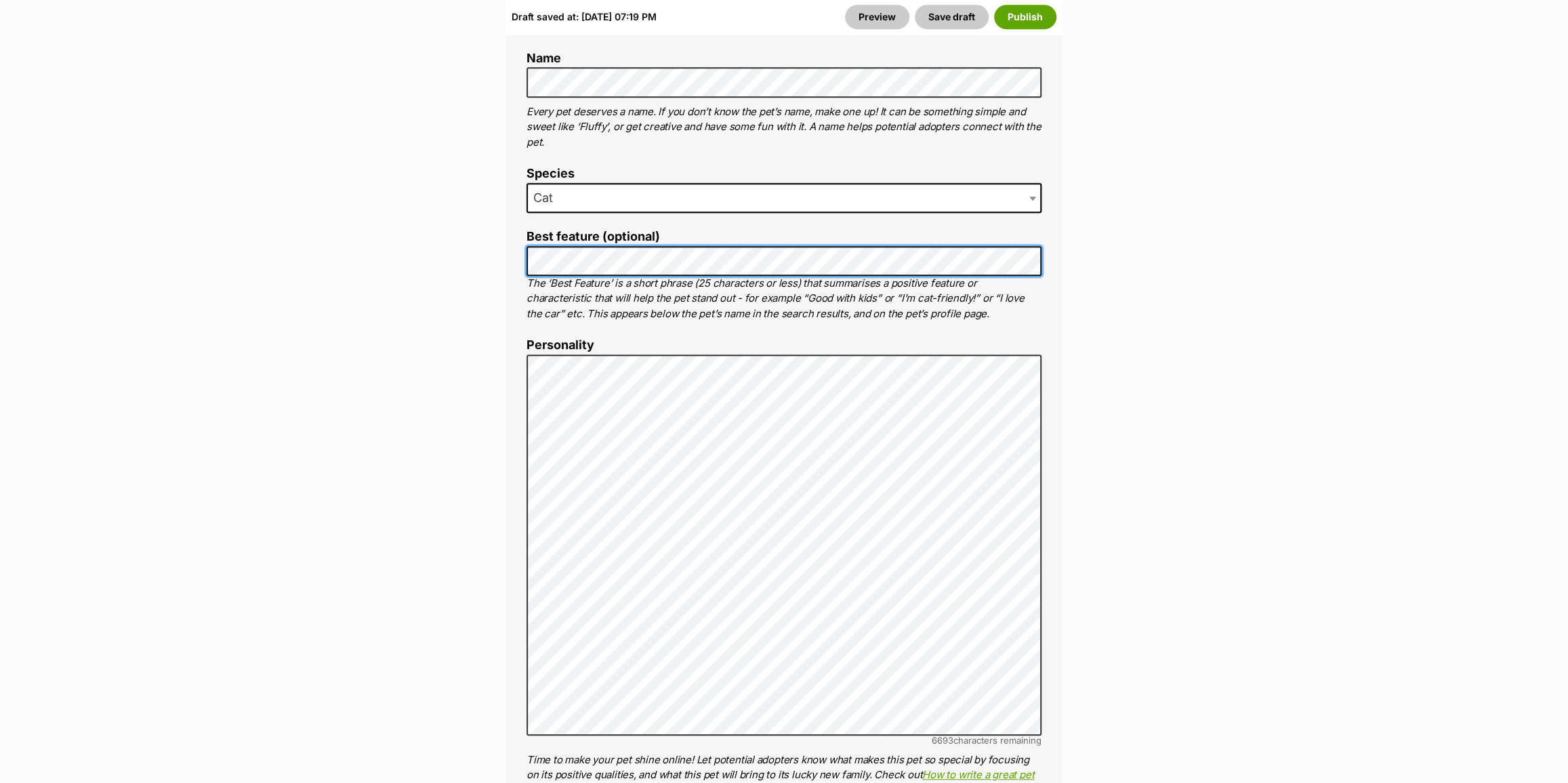
scroll to position [493, 0]
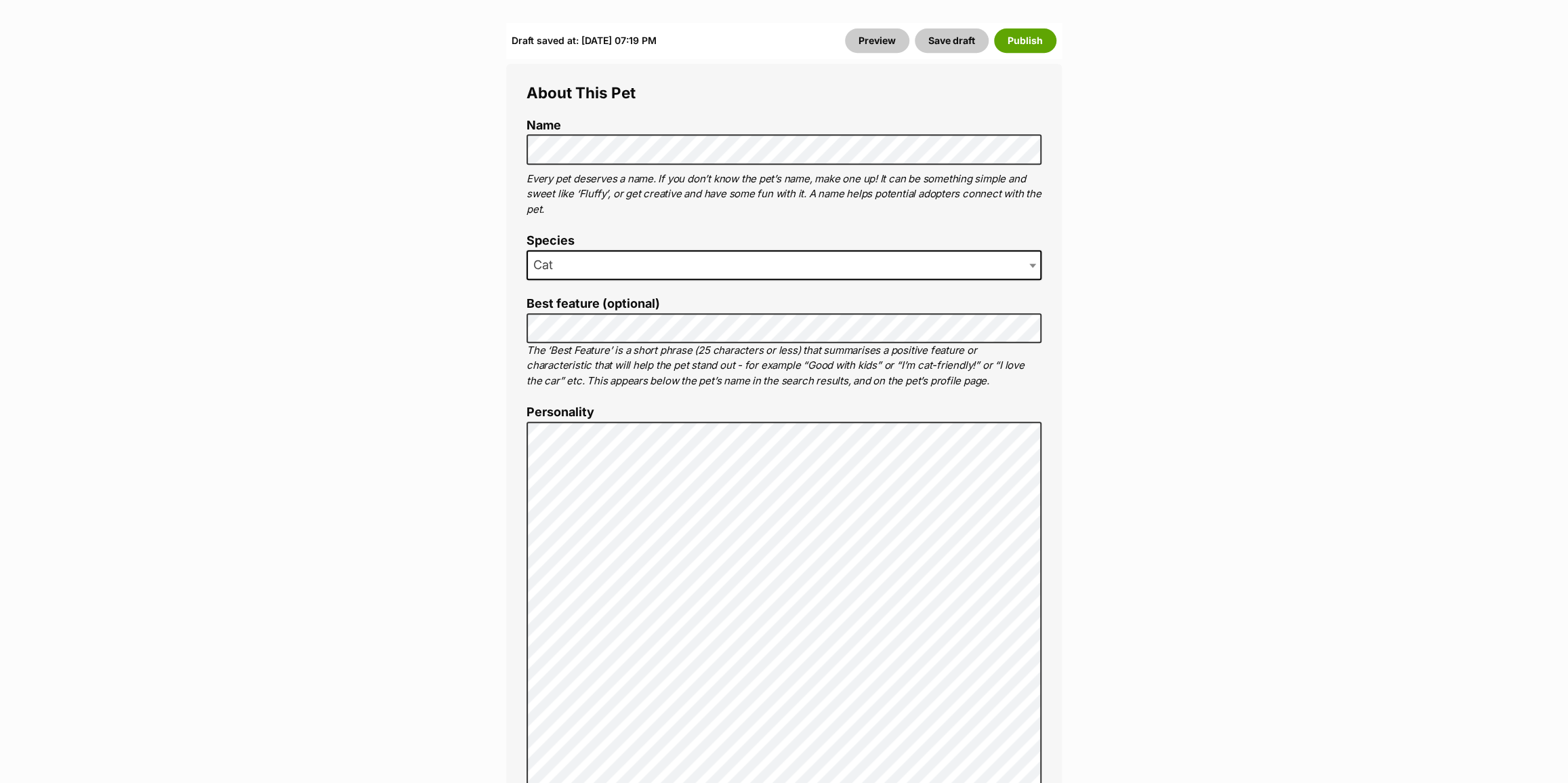
click at [898, 404] on ol "Name Henlo there, it looks like you might be using the pet name field to indica…" at bounding box center [784, 690] width 515 height 1144
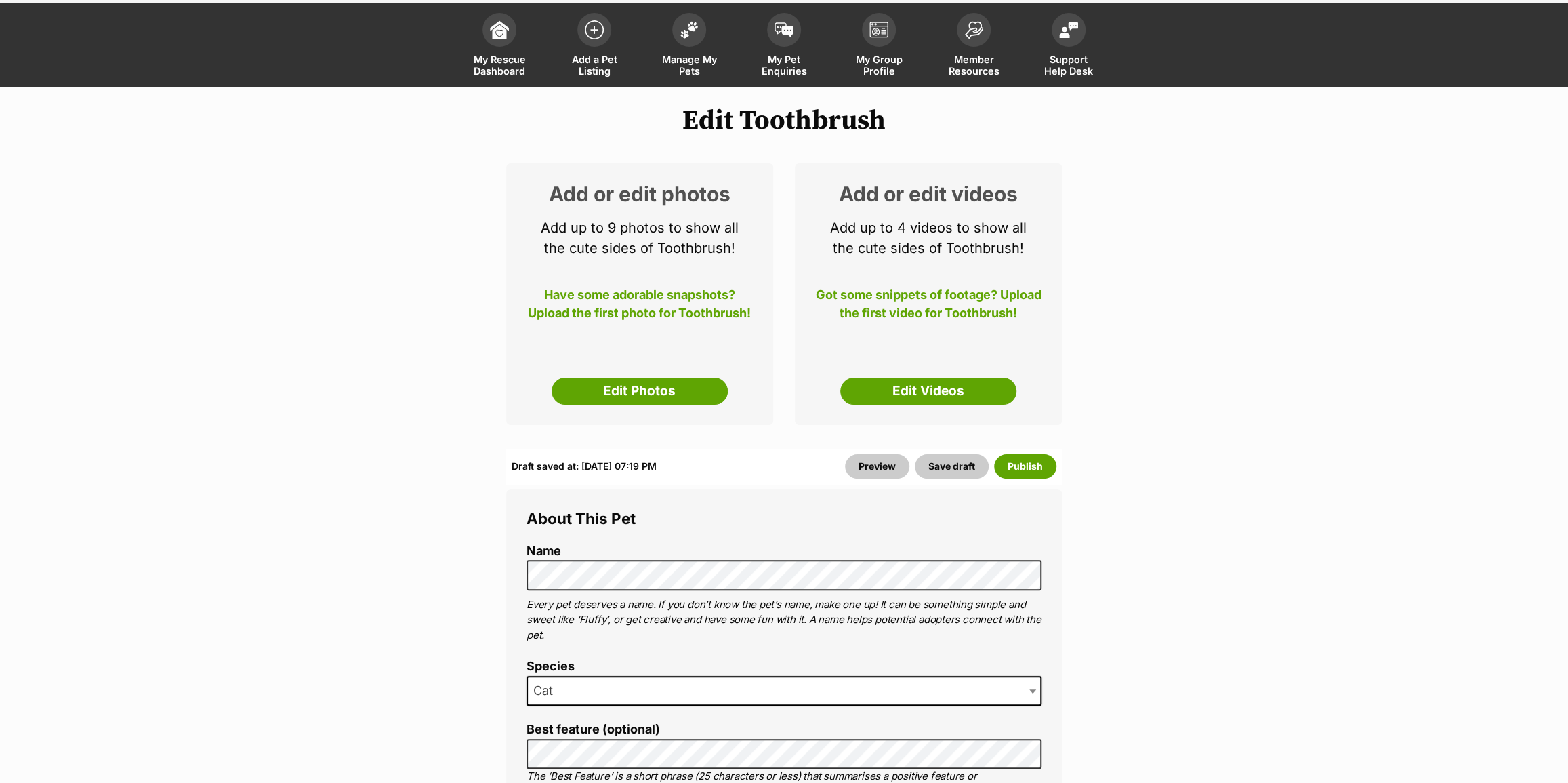
scroll to position [0, 0]
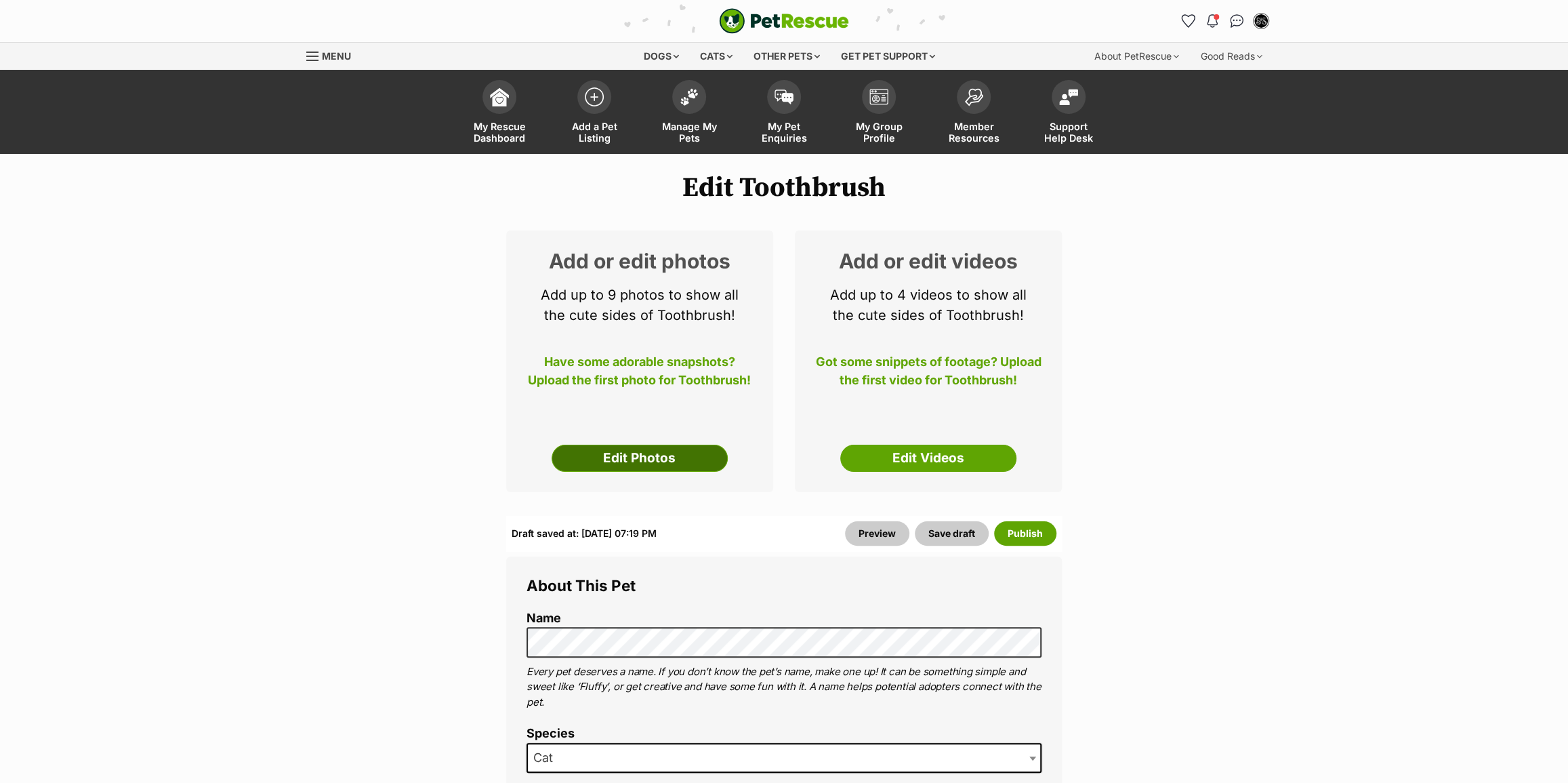
click at [663, 462] on link "Edit Photos" at bounding box center [639, 458] width 177 height 27
click at [957, 534] on button "Save draft" at bounding box center [951, 533] width 74 height 25
click at [691, 461] on link "Edit Photos" at bounding box center [639, 458] width 177 height 27
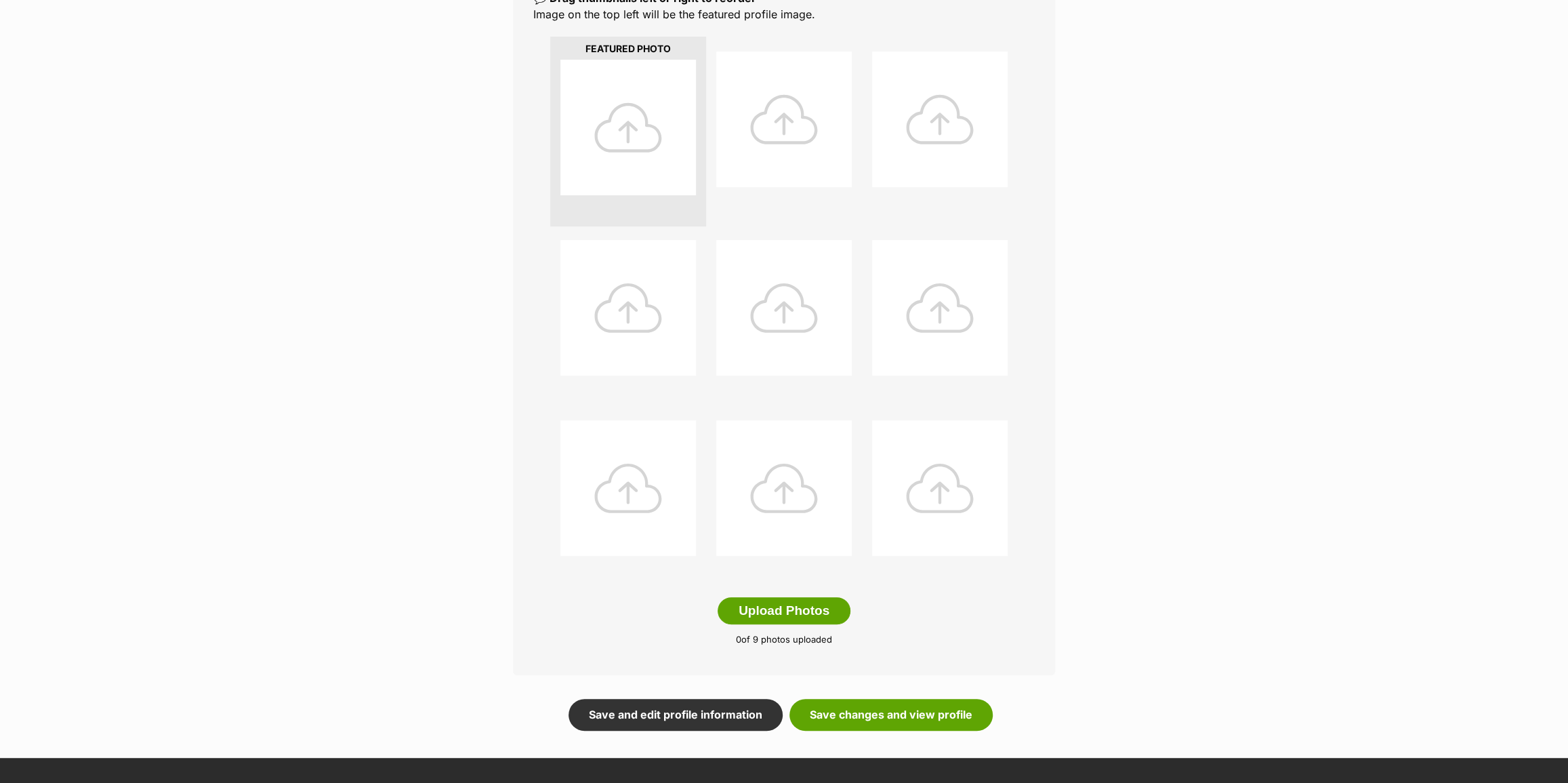
scroll to position [431, 0]
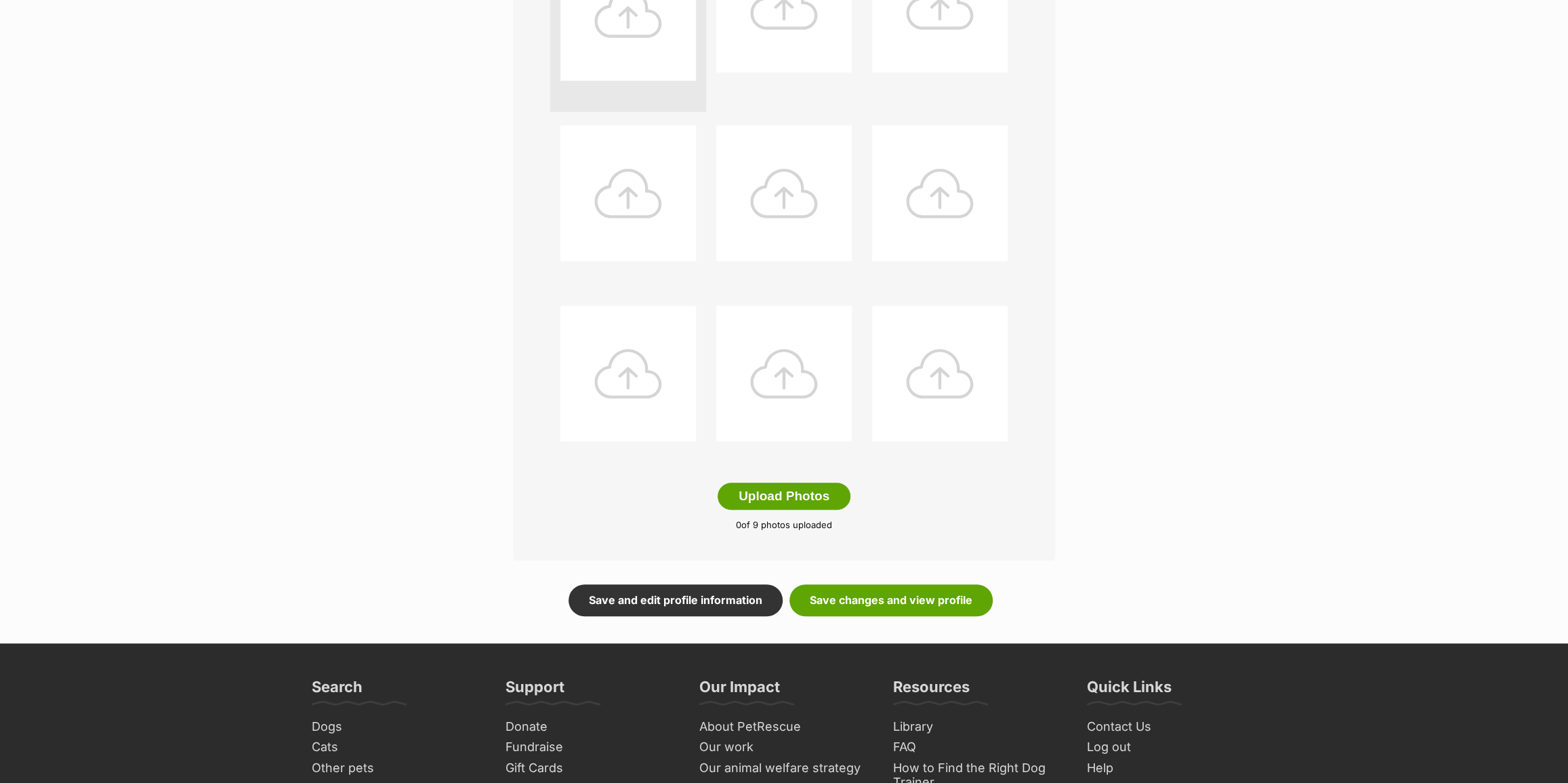
click at [803, 513] on div "Add pet photos Add up to 9 photos or videos to show all the cute sides of Tooth…" at bounding box center [784, 180] width 542 height 761
click at [802, 499] on button "Upload Photos" at bounding box center [784, 496] width 133 height 27
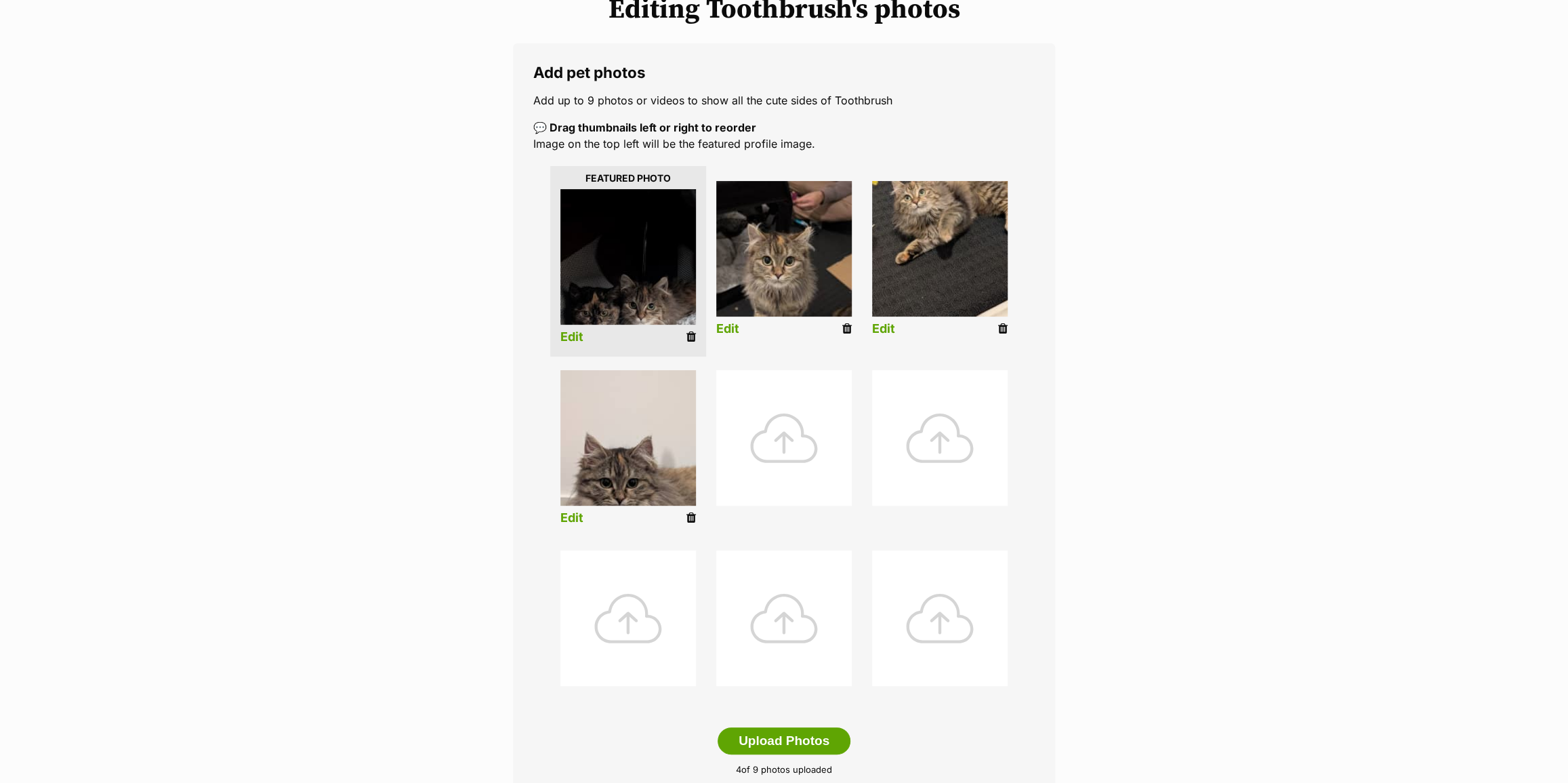
scroll to position [185, 0]
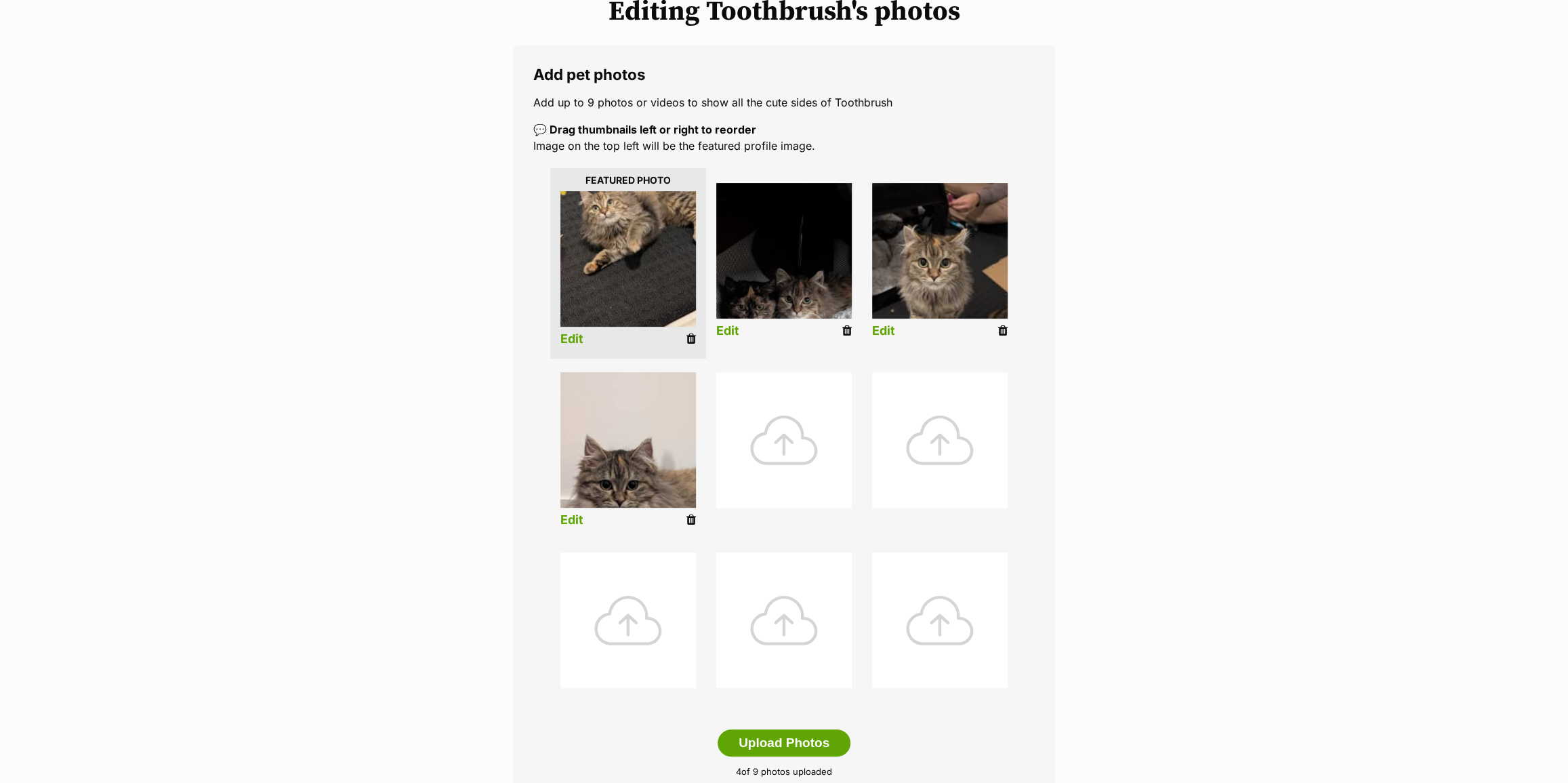
click at [576, 339] on link "Edit" at bounding box center [571, 340] width 23 height 14
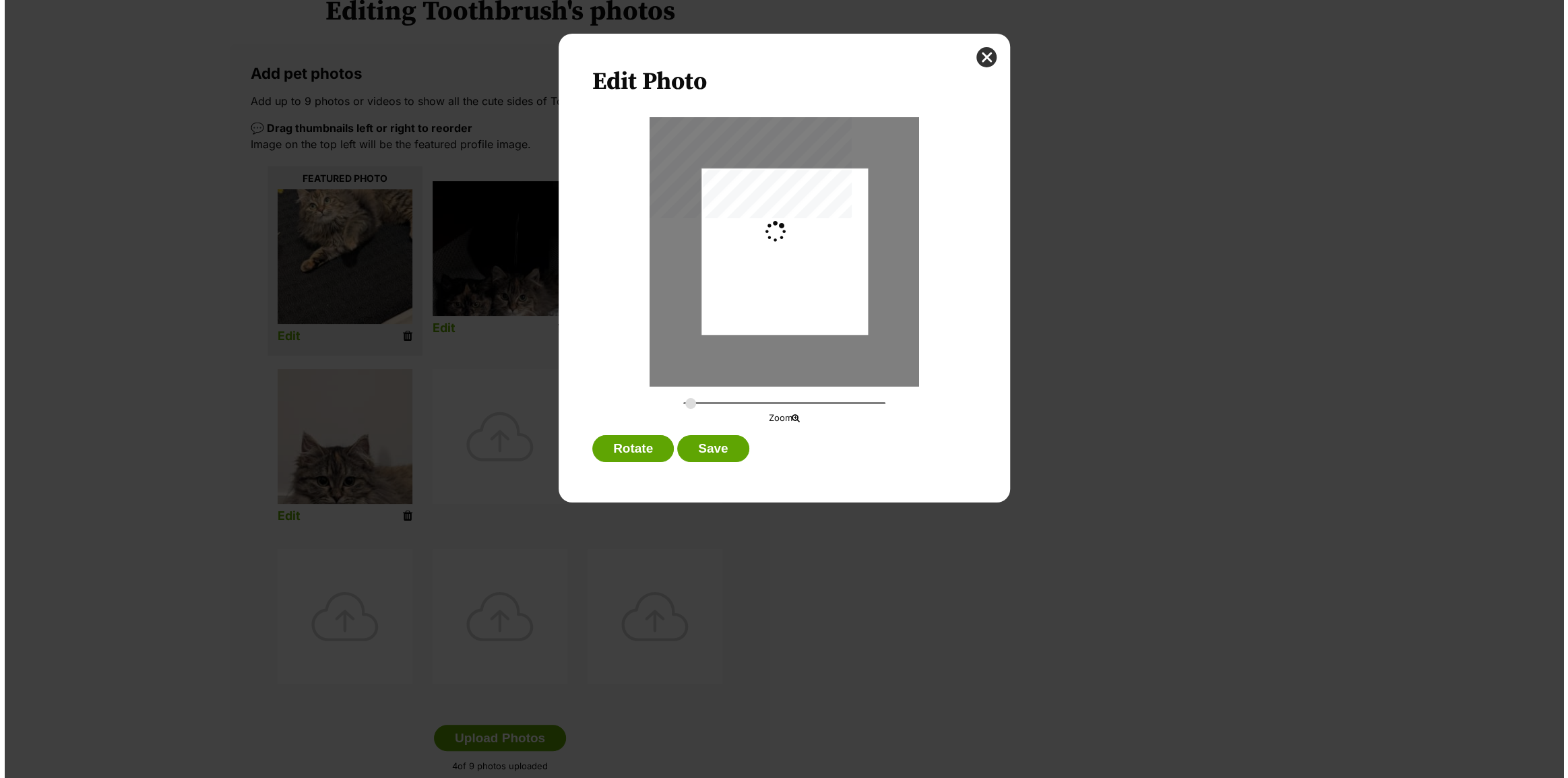
scroll to position [0, 0]
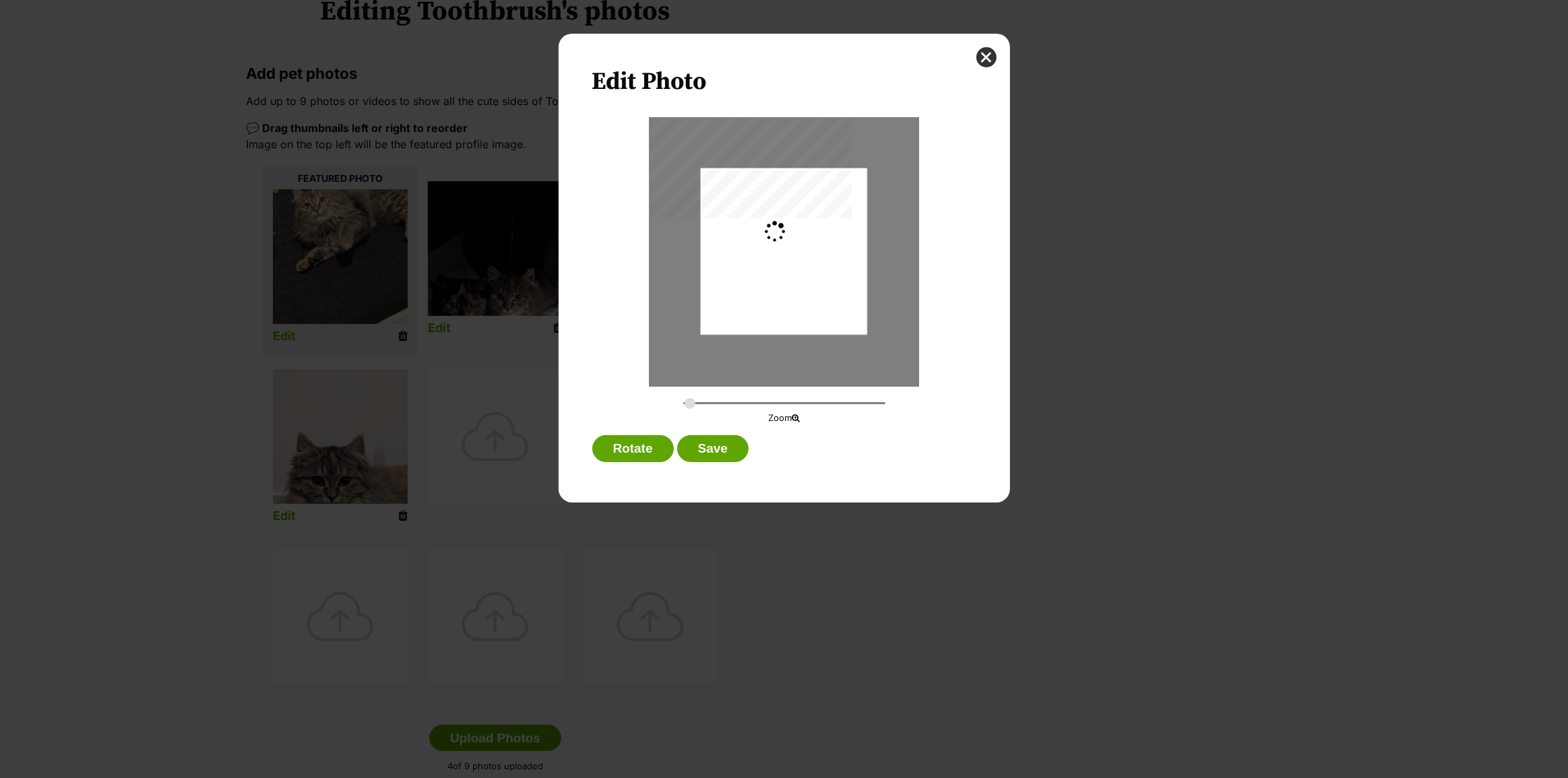
type input "0.2744"
drag, startPoint x: 789, startPoint y: 267, endPoint x: 797, endPoint y: 250, distance: 18.8
click at [797, 250] on div "Dialog Window - Close (Press escape to close)" at bounding box center [784, 234] width 167 height 295
click at [714, 455] on button "Save" at bounding box center [712, 448] width 72 height 26
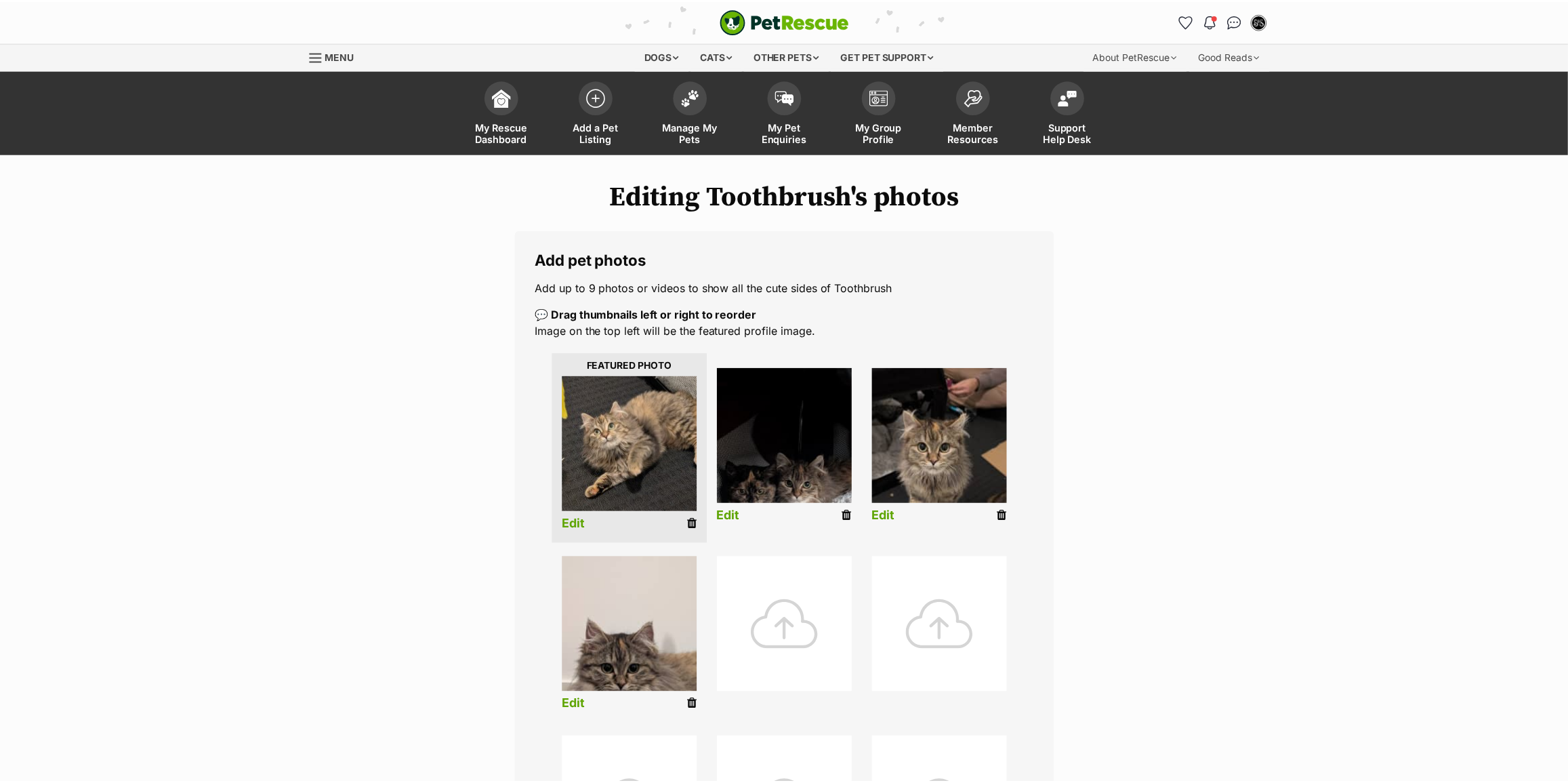
scroll to position [185, 0]
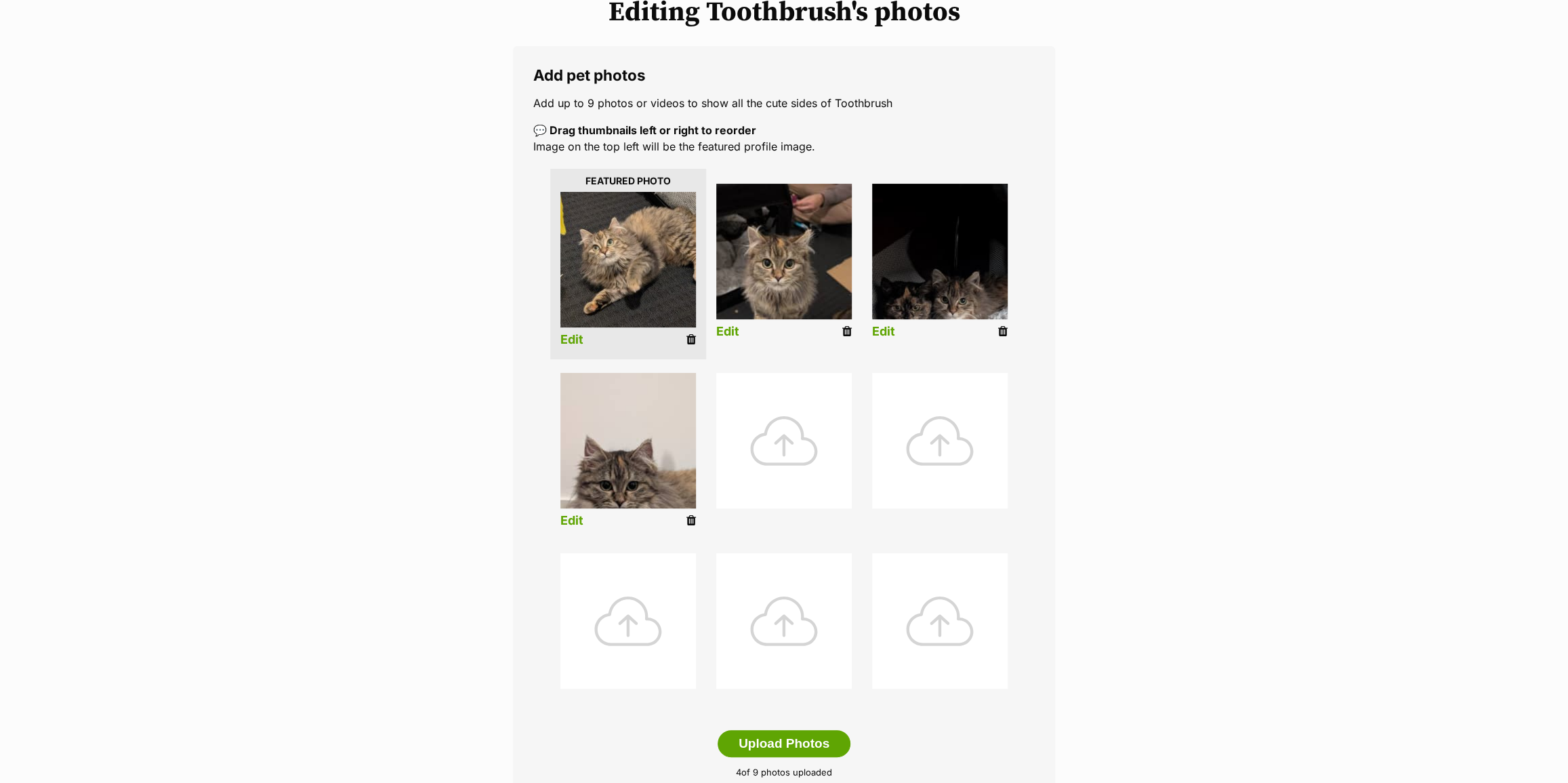
click at [736, 341] on li "Edit" at bounding box center [784, 264] width 156 height 174
click at [734, 332] on link "Edit" at bounding box center [727, 332] width 23 height 14
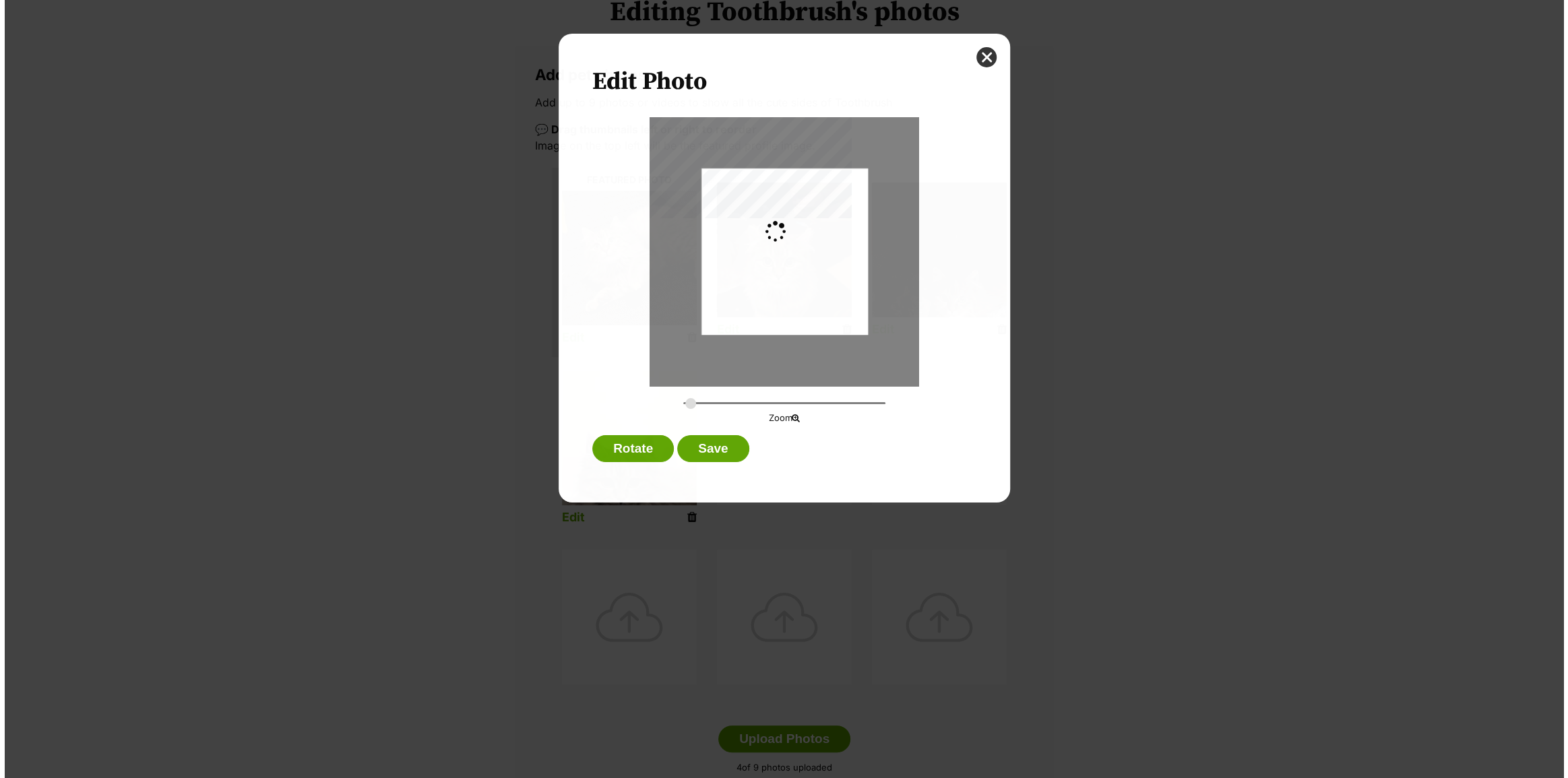
scroll to position [0, 0]
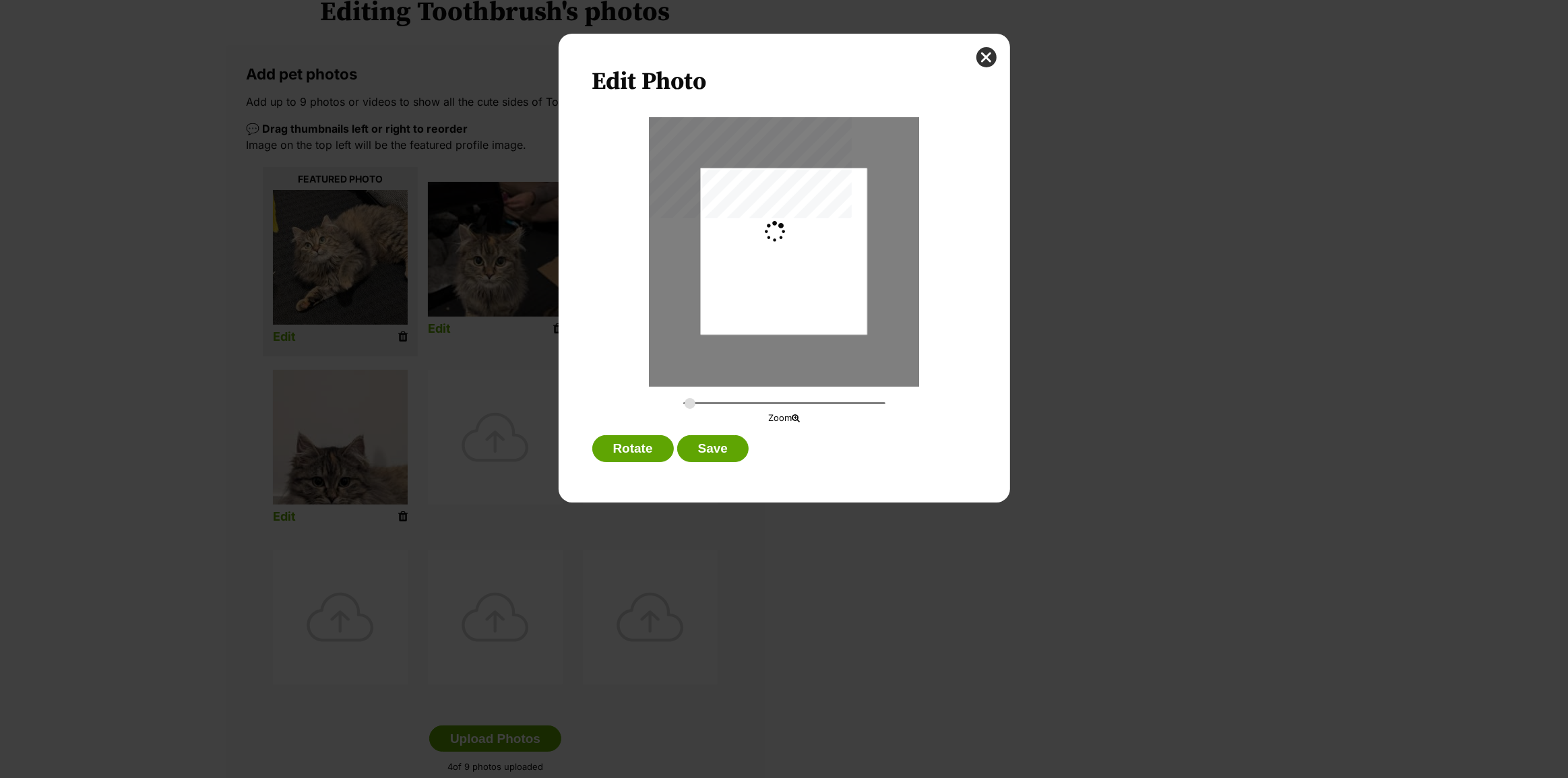
type input "0.2744"
drag, startPoint x: 792, startPoint y: 295, endPoint x: 793, endPoint y: 326, distance: 31.0
click at [793, 326] on div "Dialog Window - Close (Press escape to close)" at bounding box center [784, 275] width 167 height 295
click at [728, 444] on button "Save" at bounding box center [712, 448] width 72 height 26
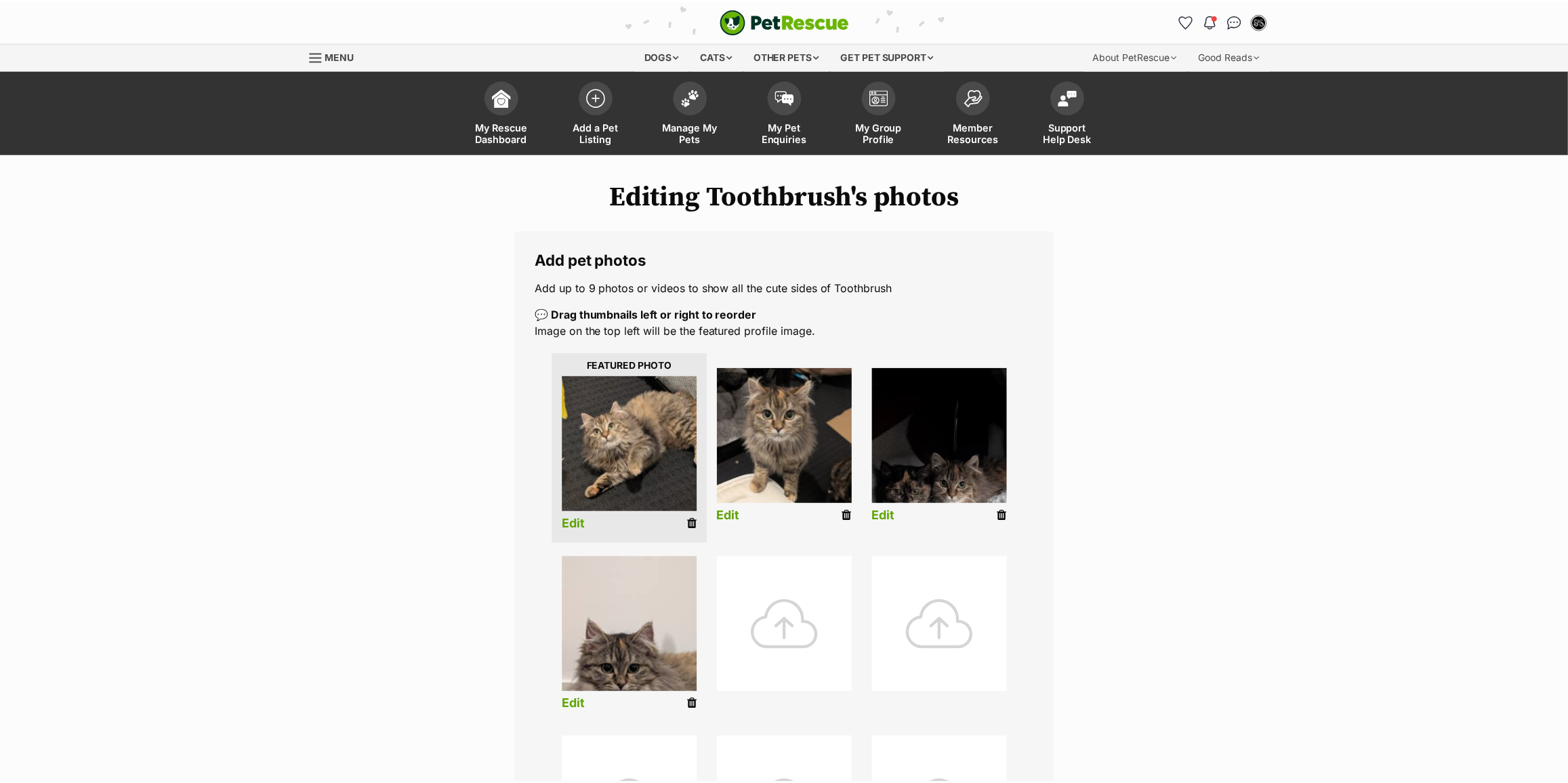
scroll to position [184, 0]
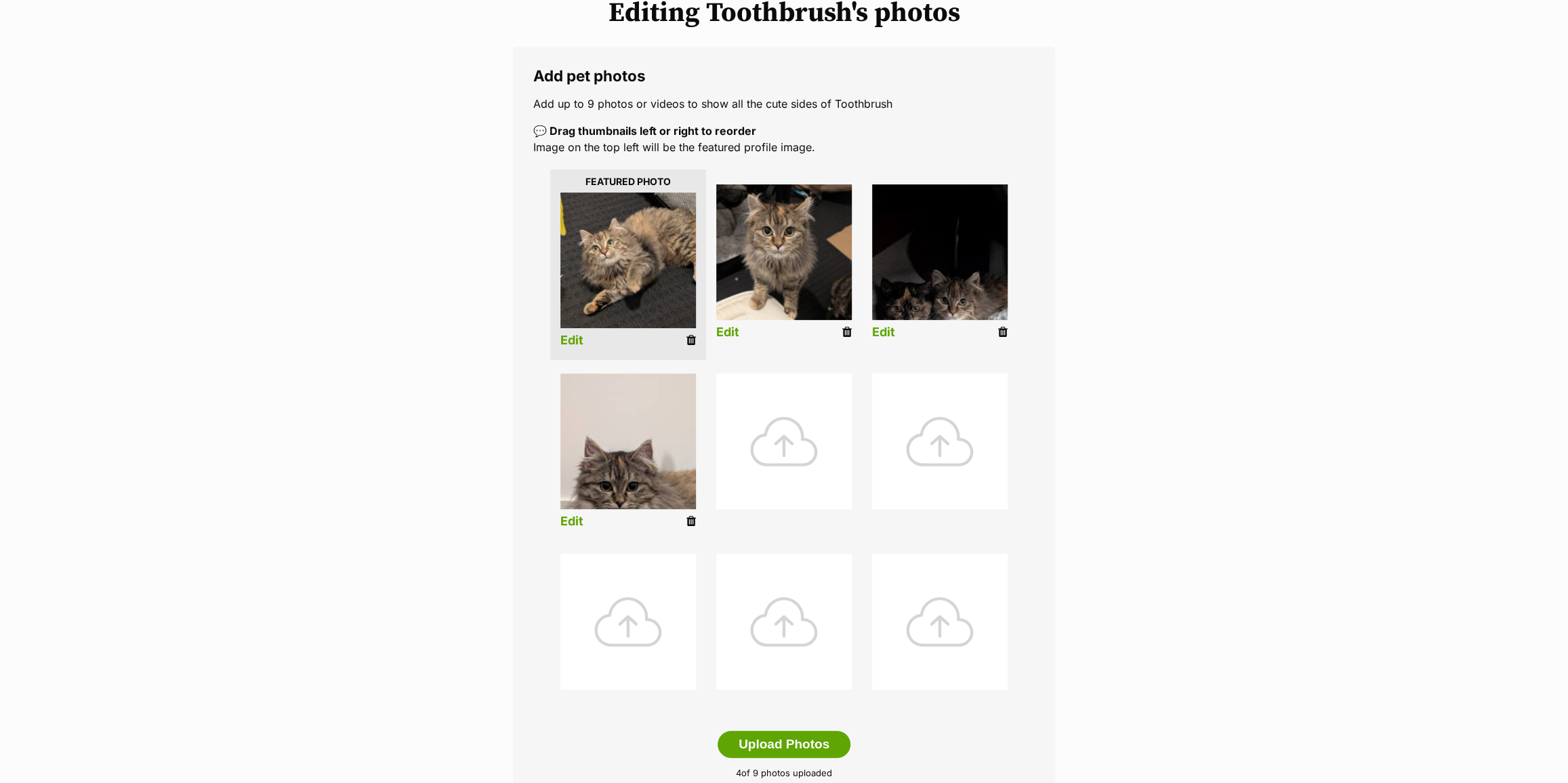
click at [877, 327] on link "Edit" at bounding box center [883, 333] width 23 height 14
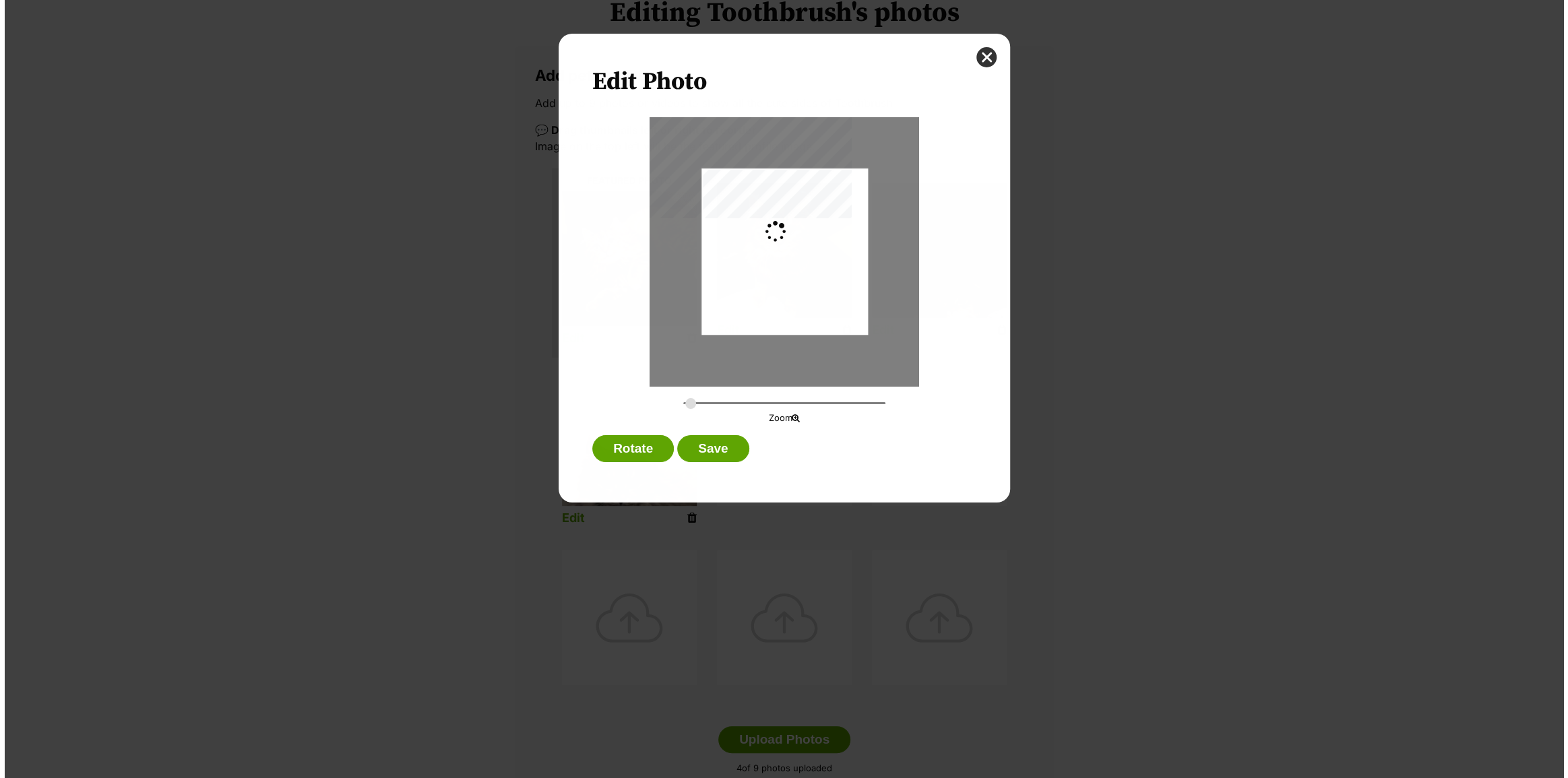
scroll to position [0, 0]
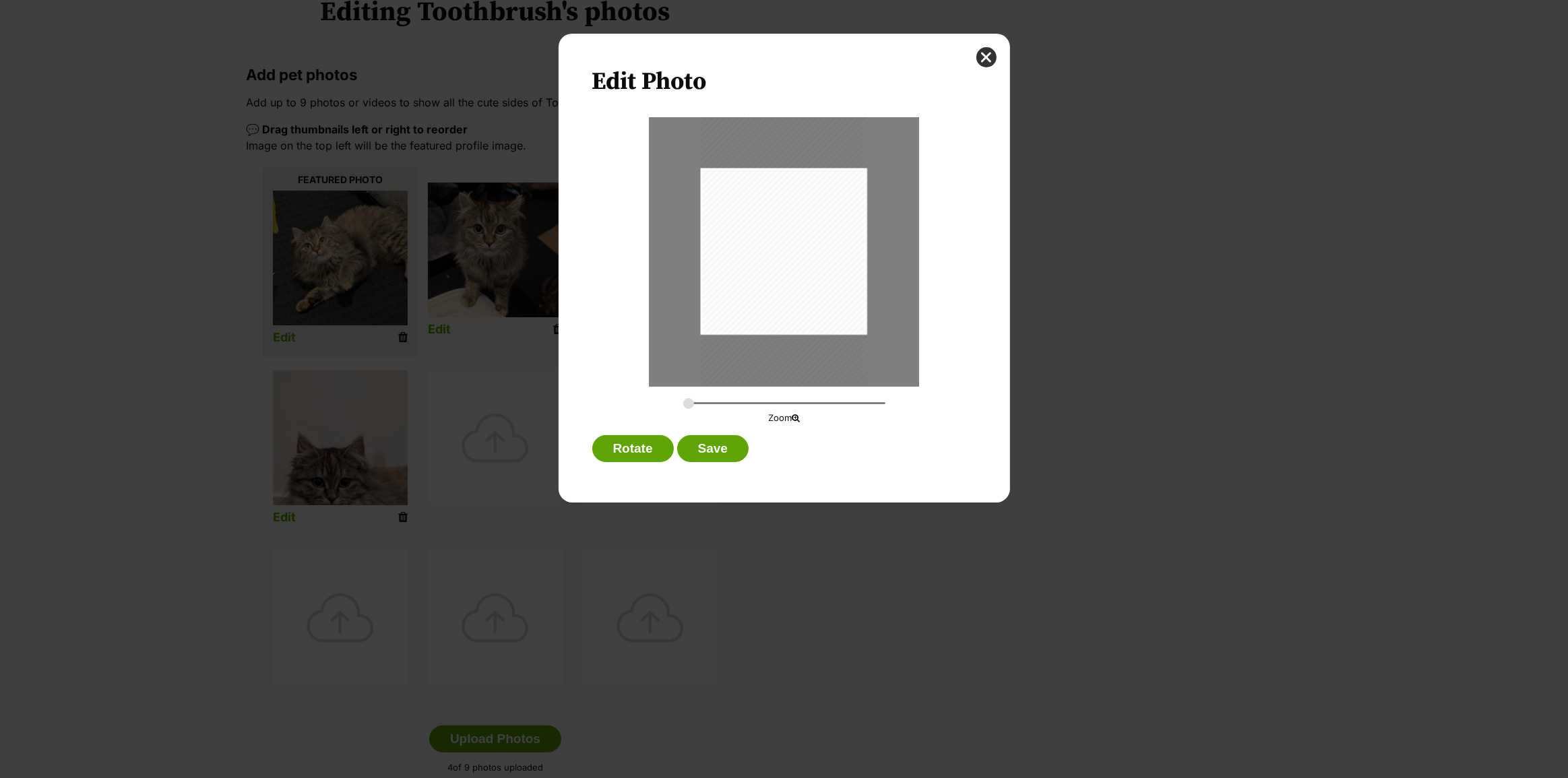
drag, startPoint x: 855, startPoint y: 300, endPoint x: 855, endPoint y: 293, distance: 7.0
click at [855, 293] on div "Dialog Window - Close (Press escape to close)" at bounding box center [784, 244] width 167 height 295
type input "0.2994"
drag, startPoint x: 845, startPoint y: 295, endPoint x: 858, endPoint y: 297, distance: 13.2
click at [858, 297] on div "Dialog Window - Close (Press escape to close)" at bounding box center [791, 245] width 182 height 323
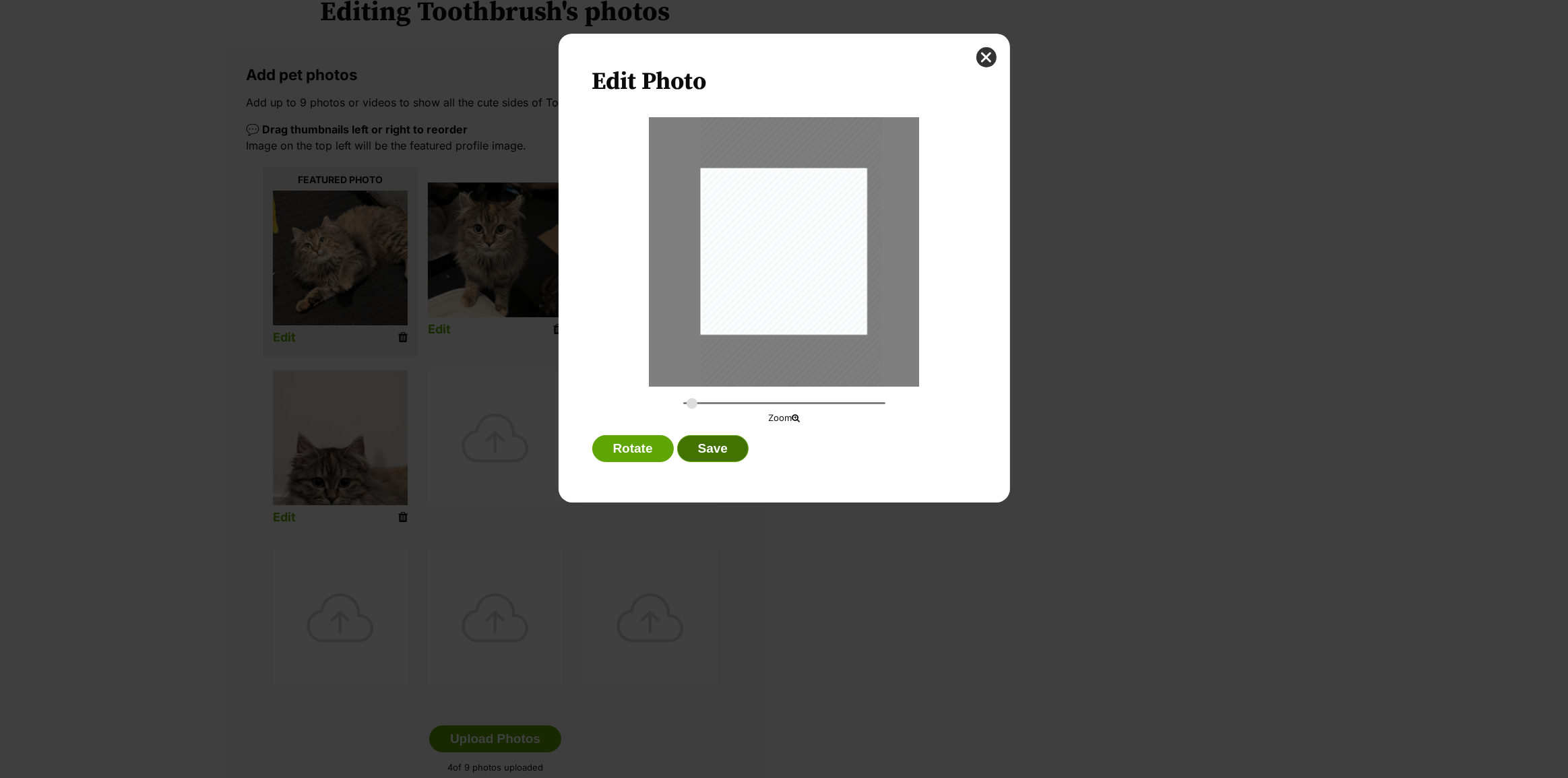
click at [712, 442] on button "Save" at bounding box center [712, 448] width 72 height 26
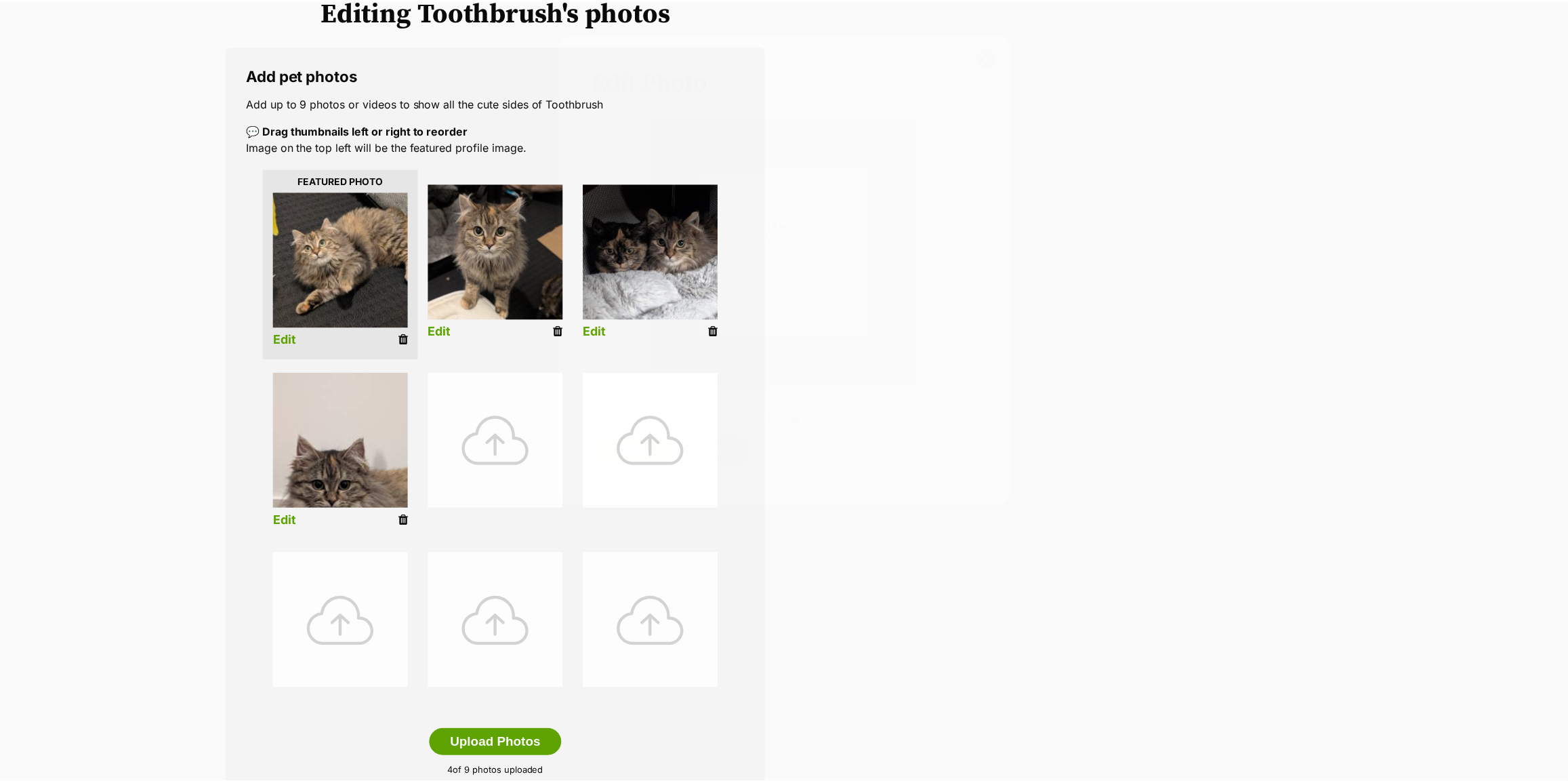
scroll to position [183, 0]
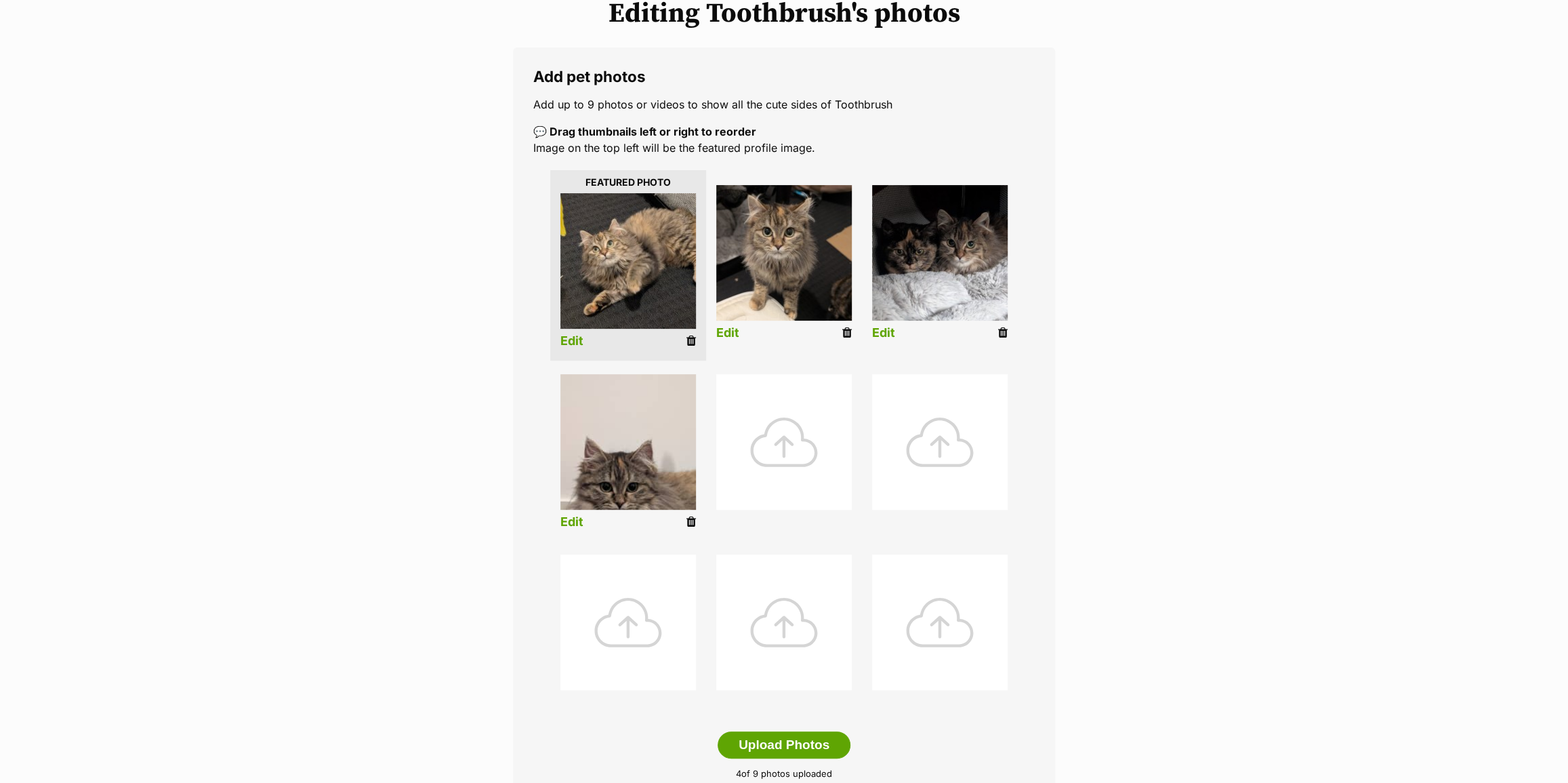
click at [886, 341] on li "Edit" at bounding box center [940, 266] width 156 height 174
click at [886, 337] on link "Edit" at bounding box center [883, 333] width 23 height 14
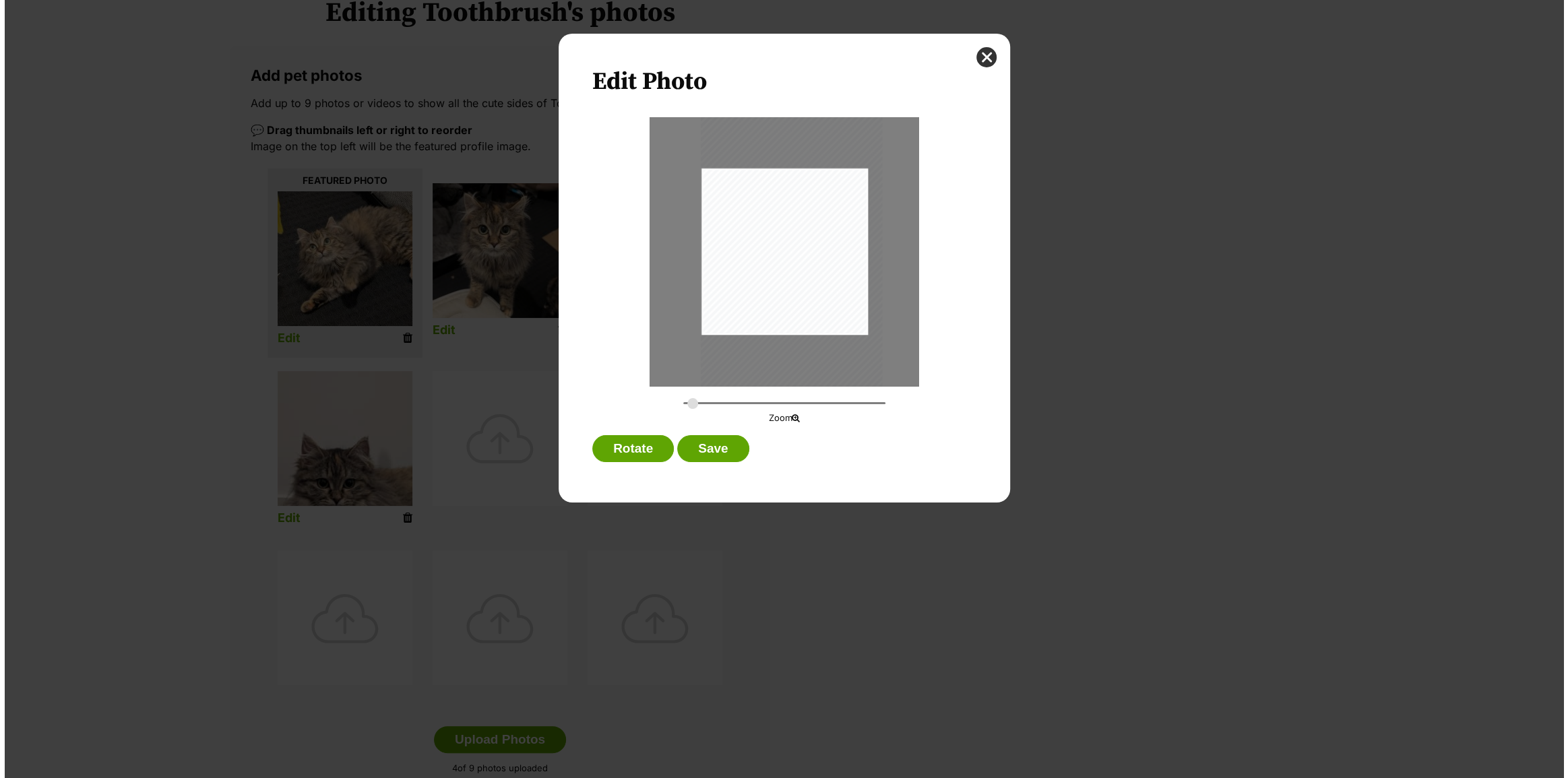
scroll to position [0, 0]
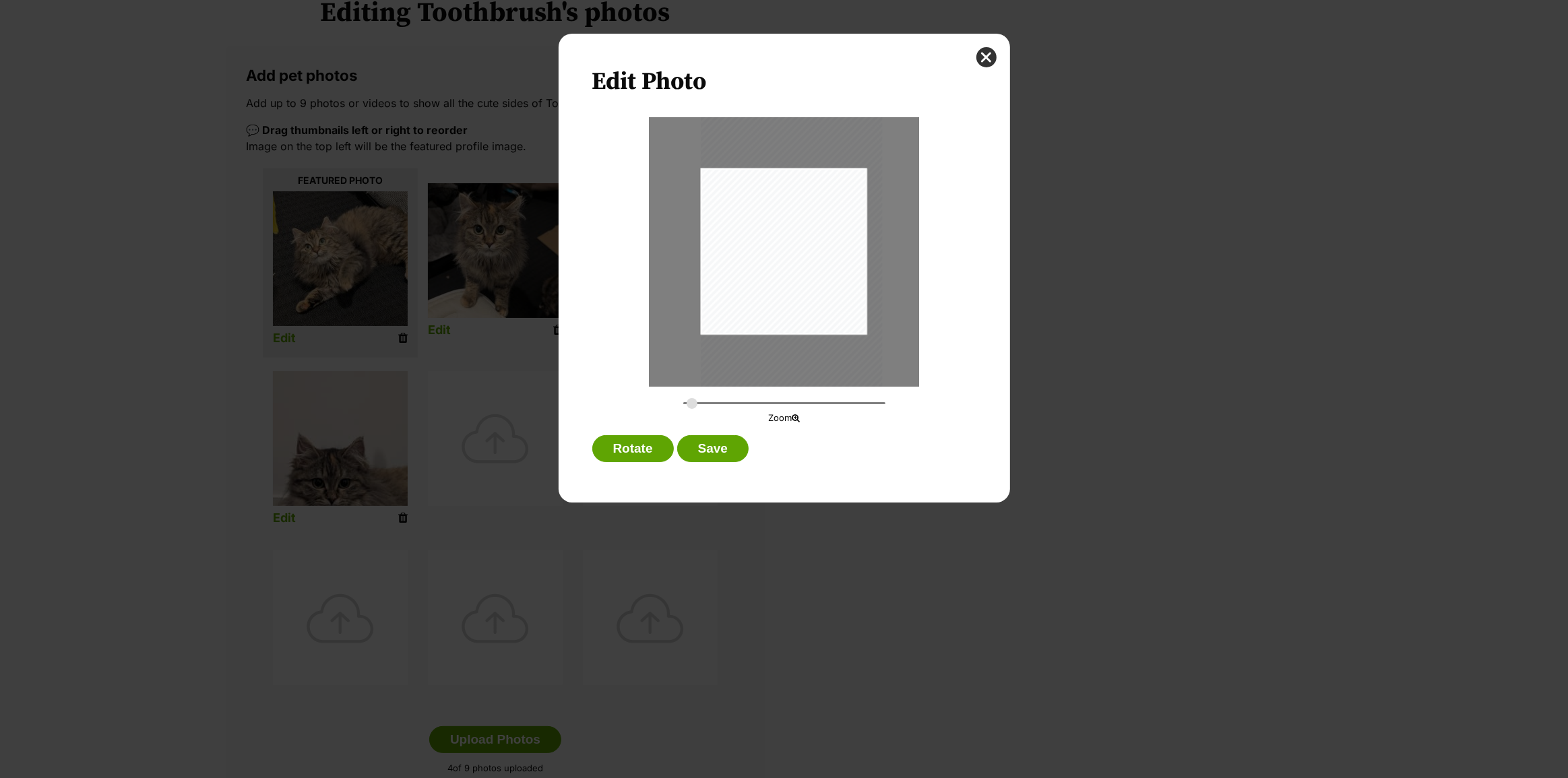
click at [846, 284] on div "Dialog Window - Close (Press escape to close)" at bounding box center [791, 245] width 182 height 323
click at [731, 441] on button "Save" at bounding box center [712, 448] width 72 height 26
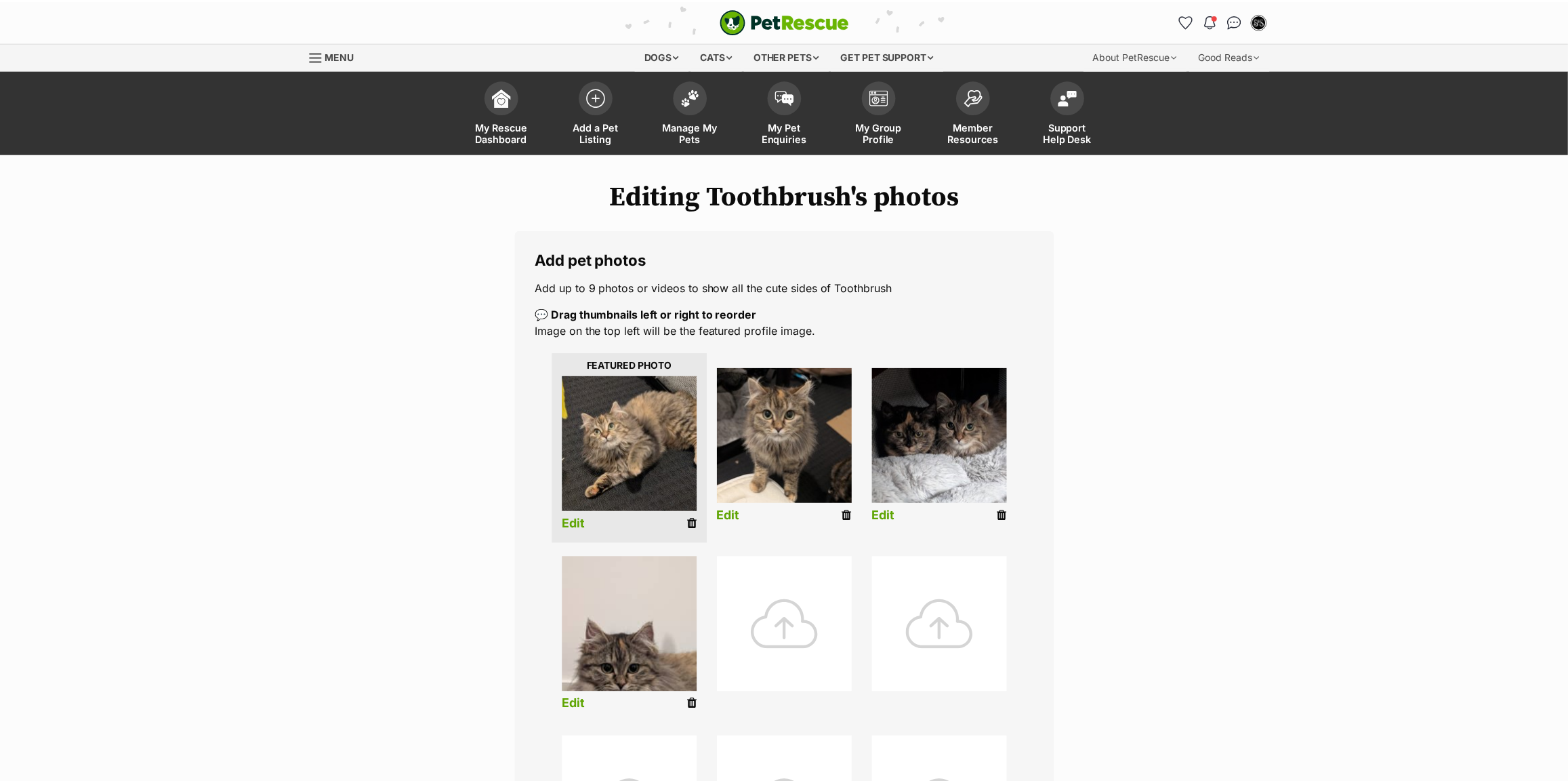
scroll to position [183, 0]
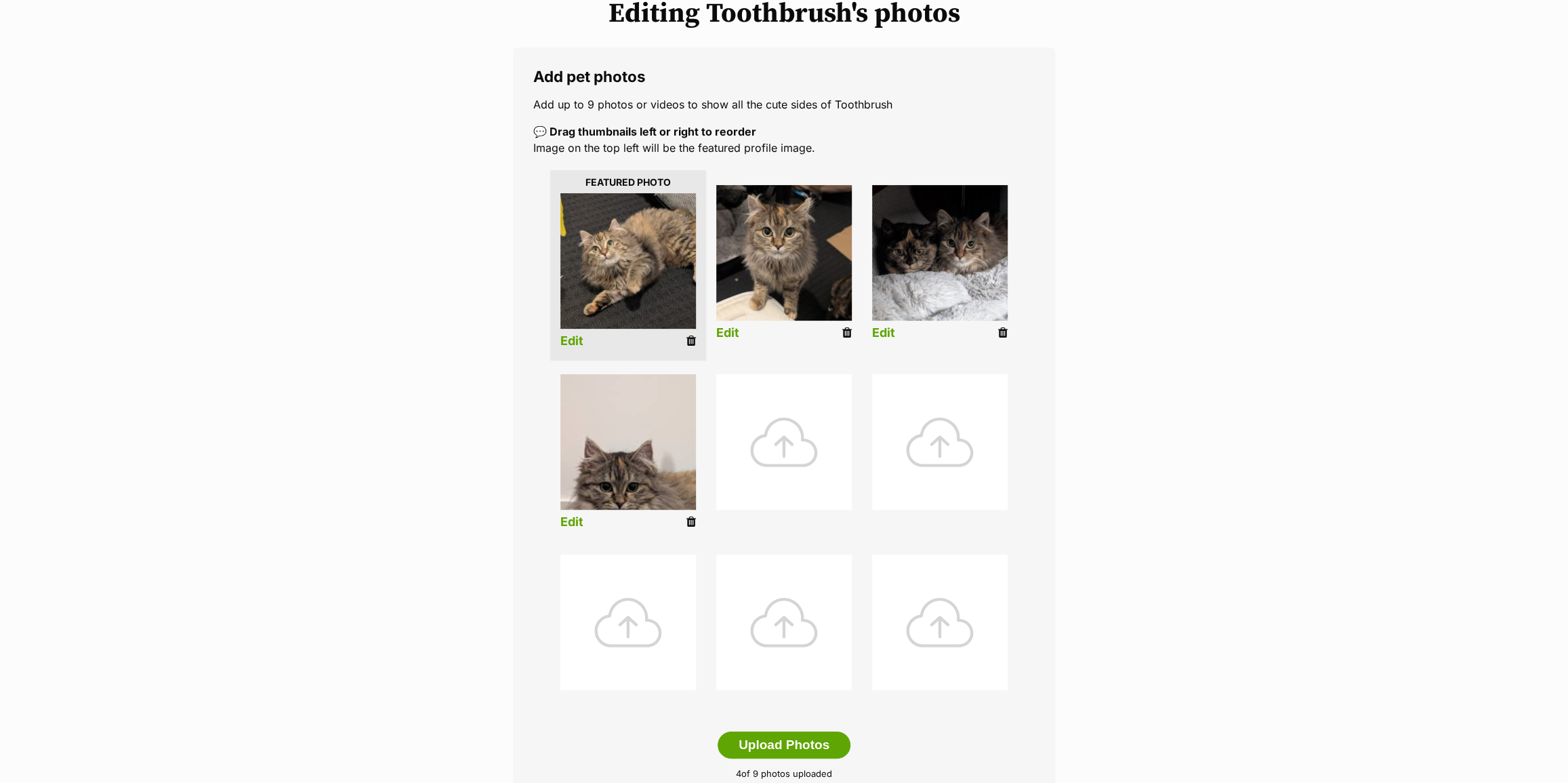
click at [568, 516] on link "Edit" at bounding box center [571, 522] width 23 height 14
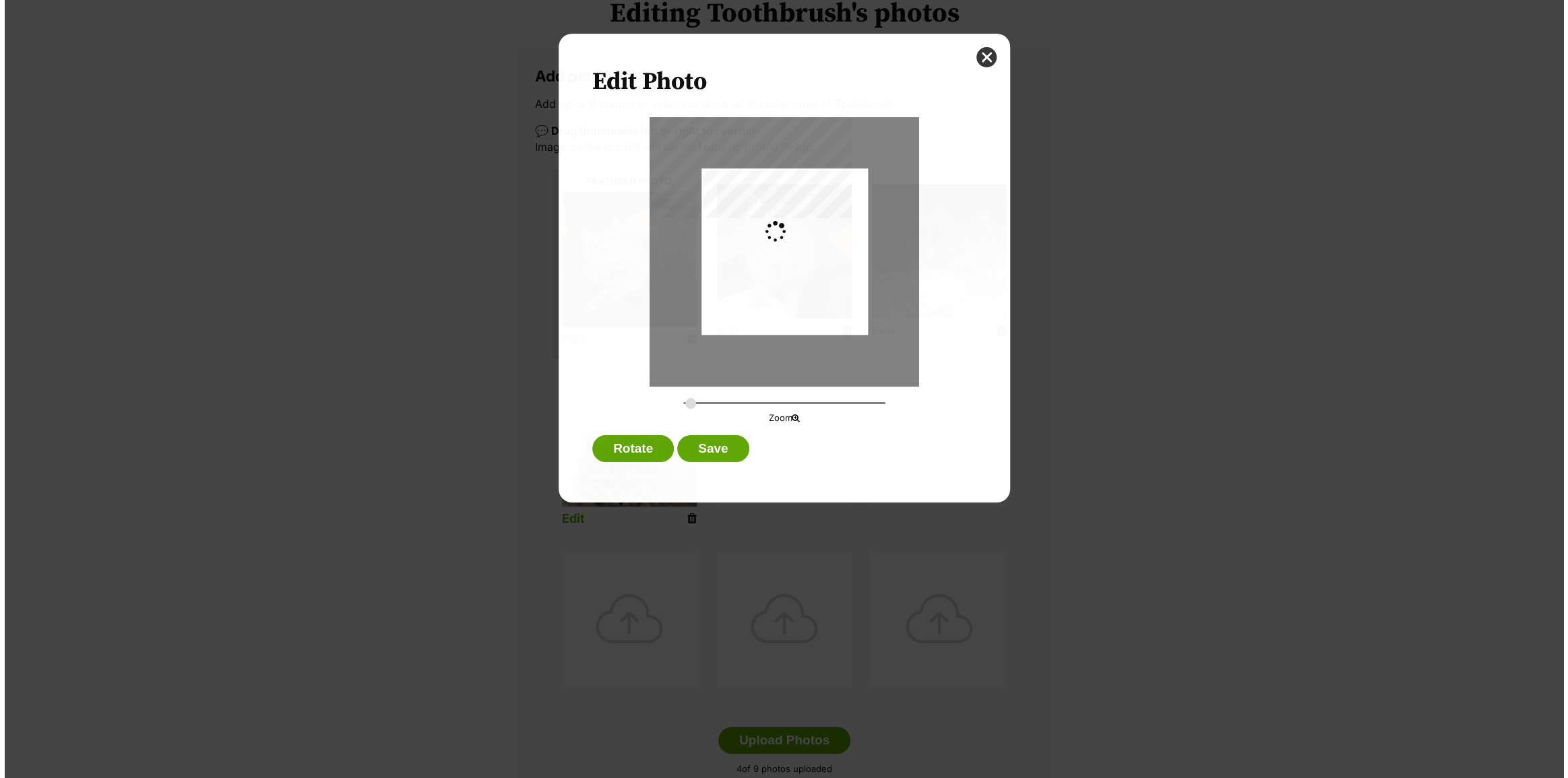
scroll to position [0, 0]
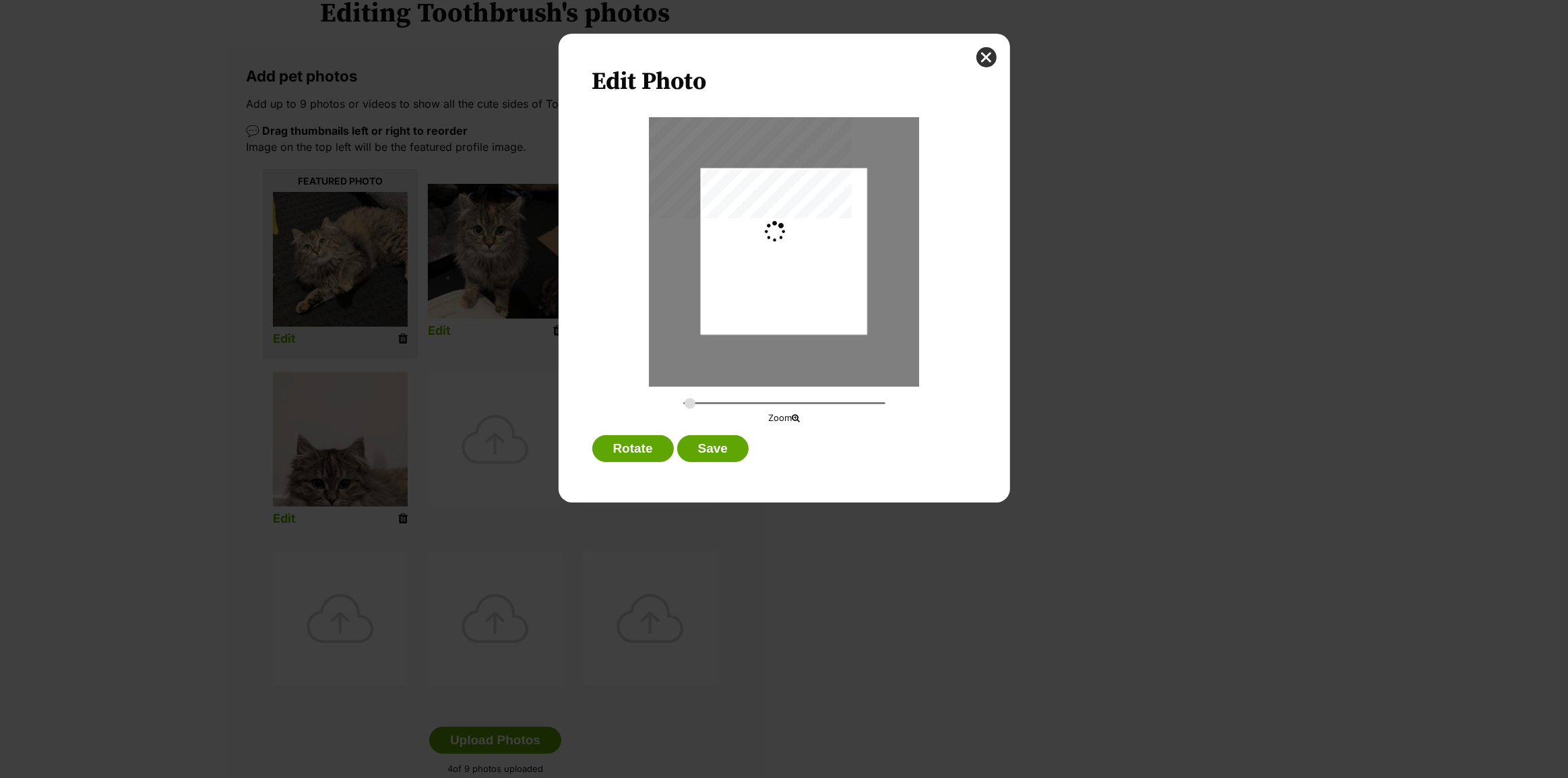
type input "0.2744"
click at [795, 293] on div "Dialog Window - Close (Press escape to close)" at bounding box center [784, 245] width 167 height 295
click at [728, 459] on button "Save" at bounding box center [712, 448] width 72 height 26
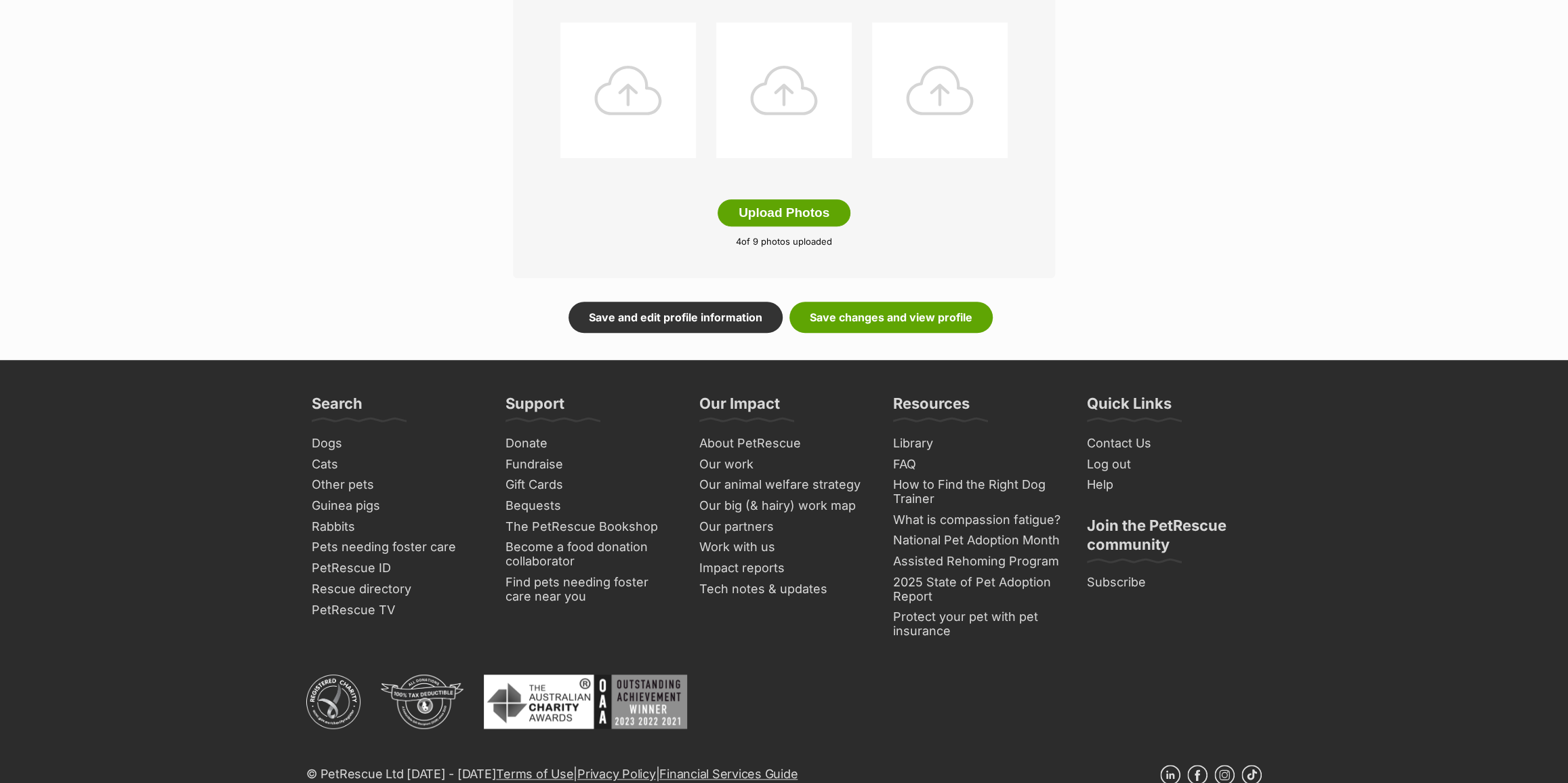
scroll to position [537, 0]
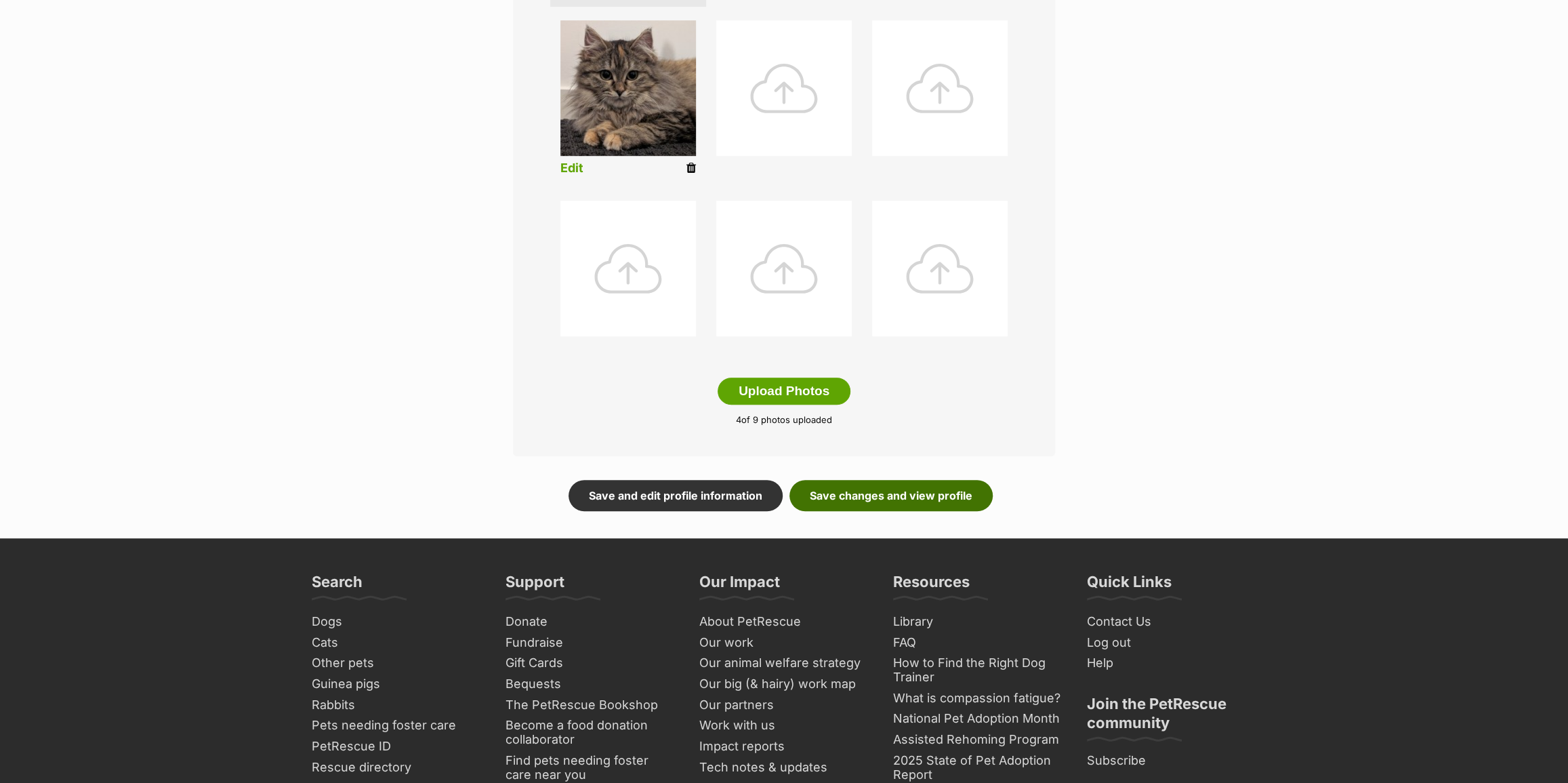
click at [914, 489] on link "Save changes and view profile" at bounding box center [891, 496] width 203 height 32
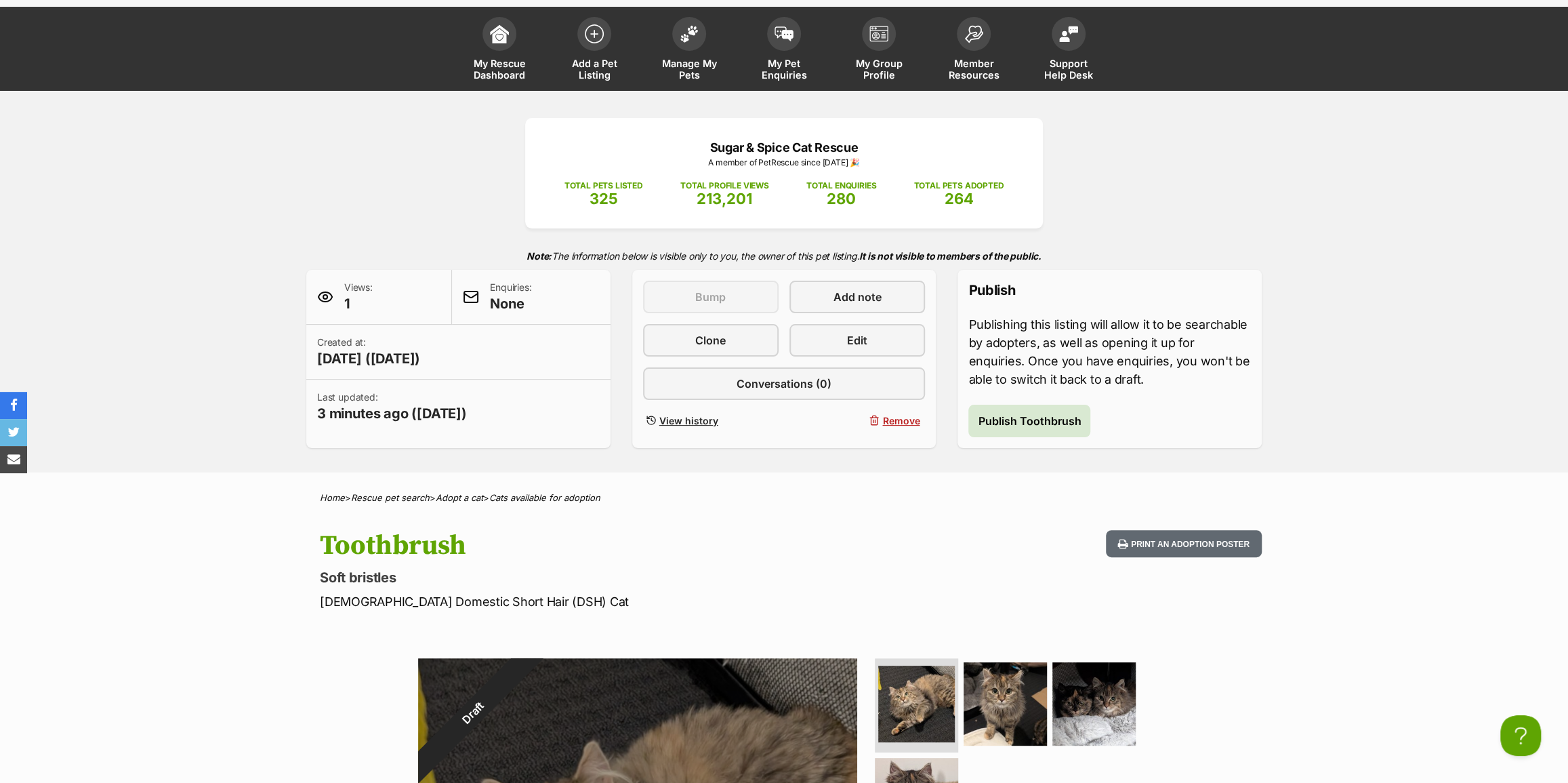
scroll to position [61, 0]
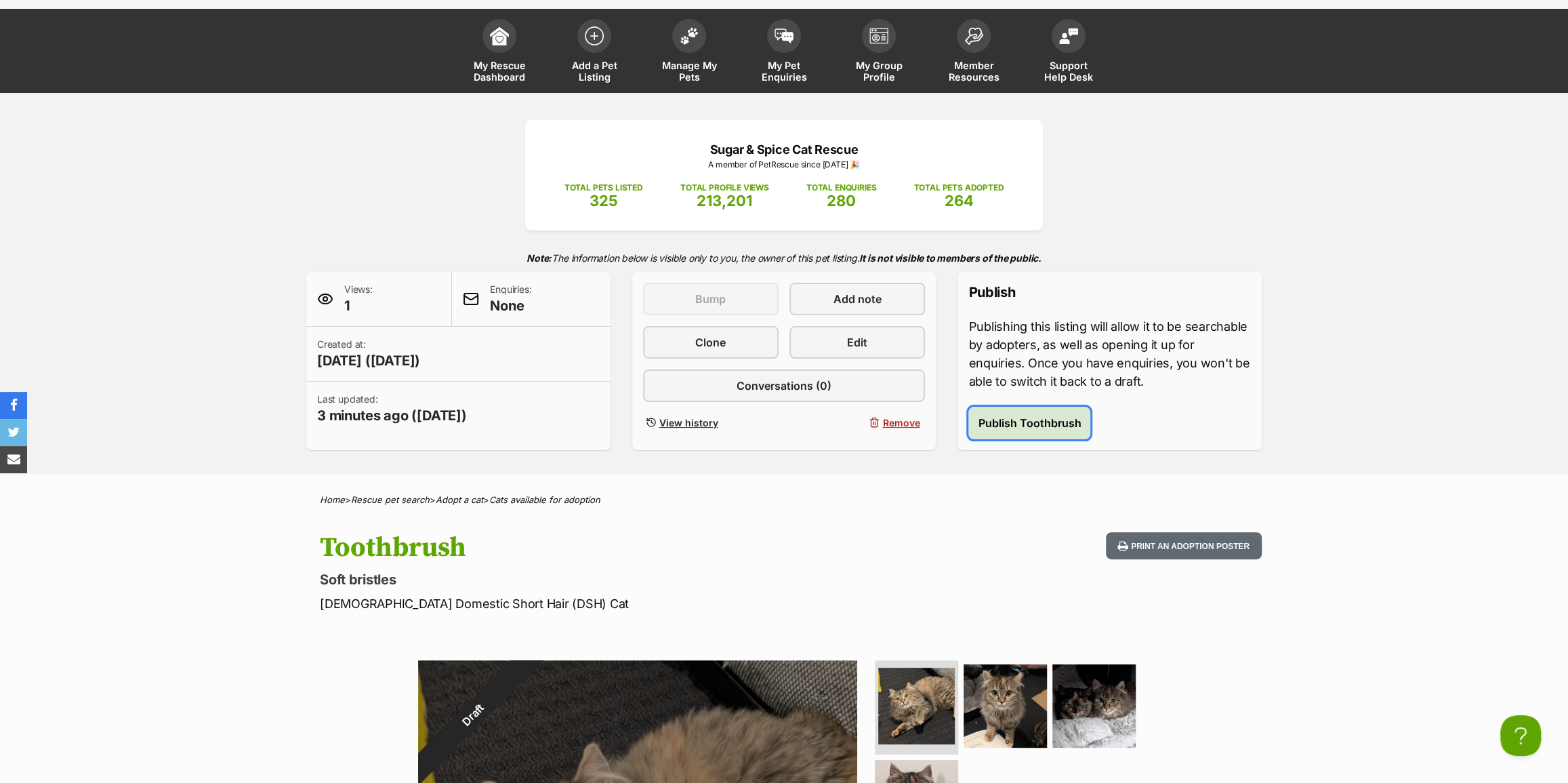
click at [1053, 421] on span "Publish Toothbrush" at bounding box center [1029, 423] width 103 height 16
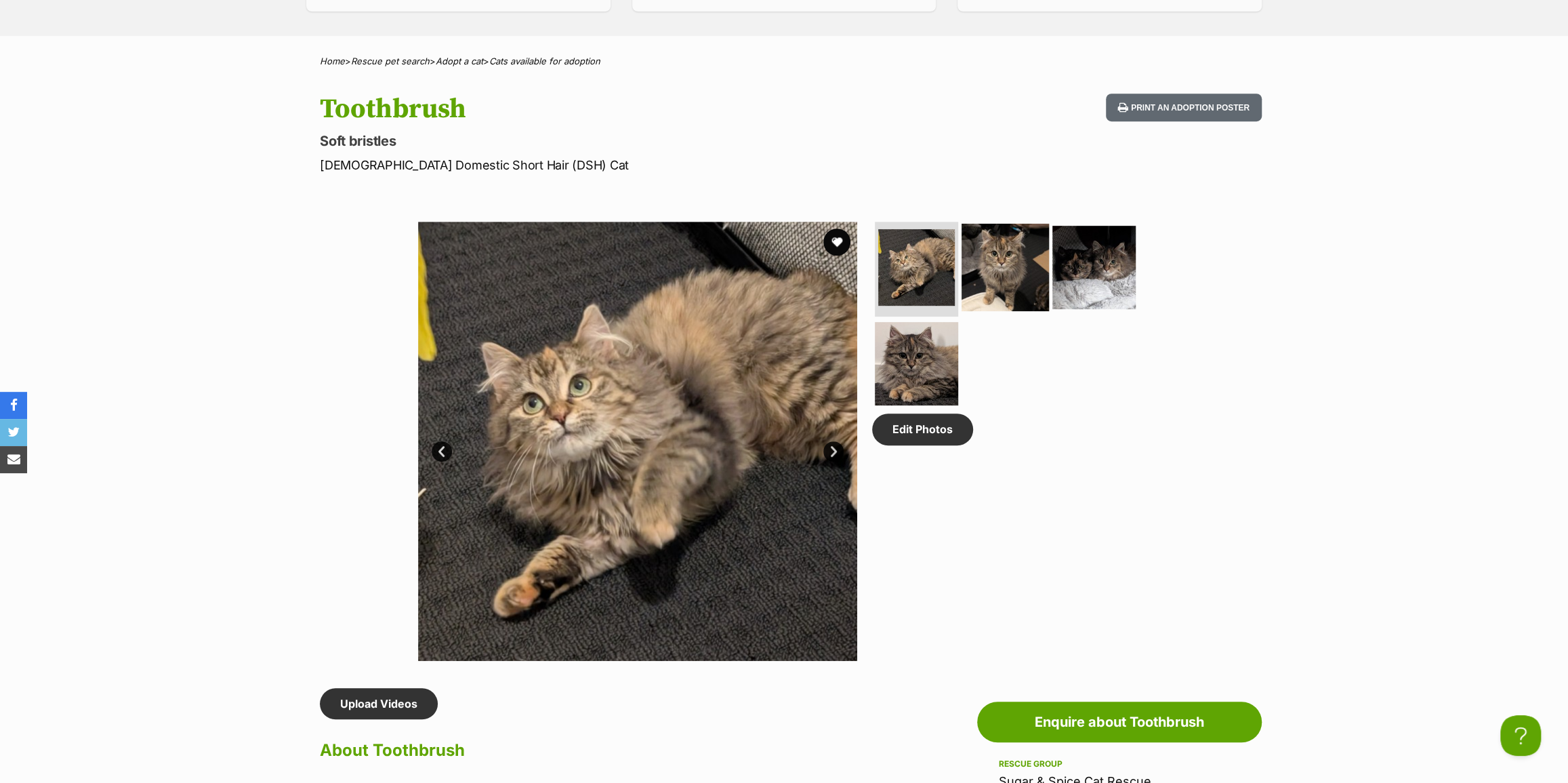
click at [1003, 273] on img at bounding box center [1006, 268] width 88 height 88
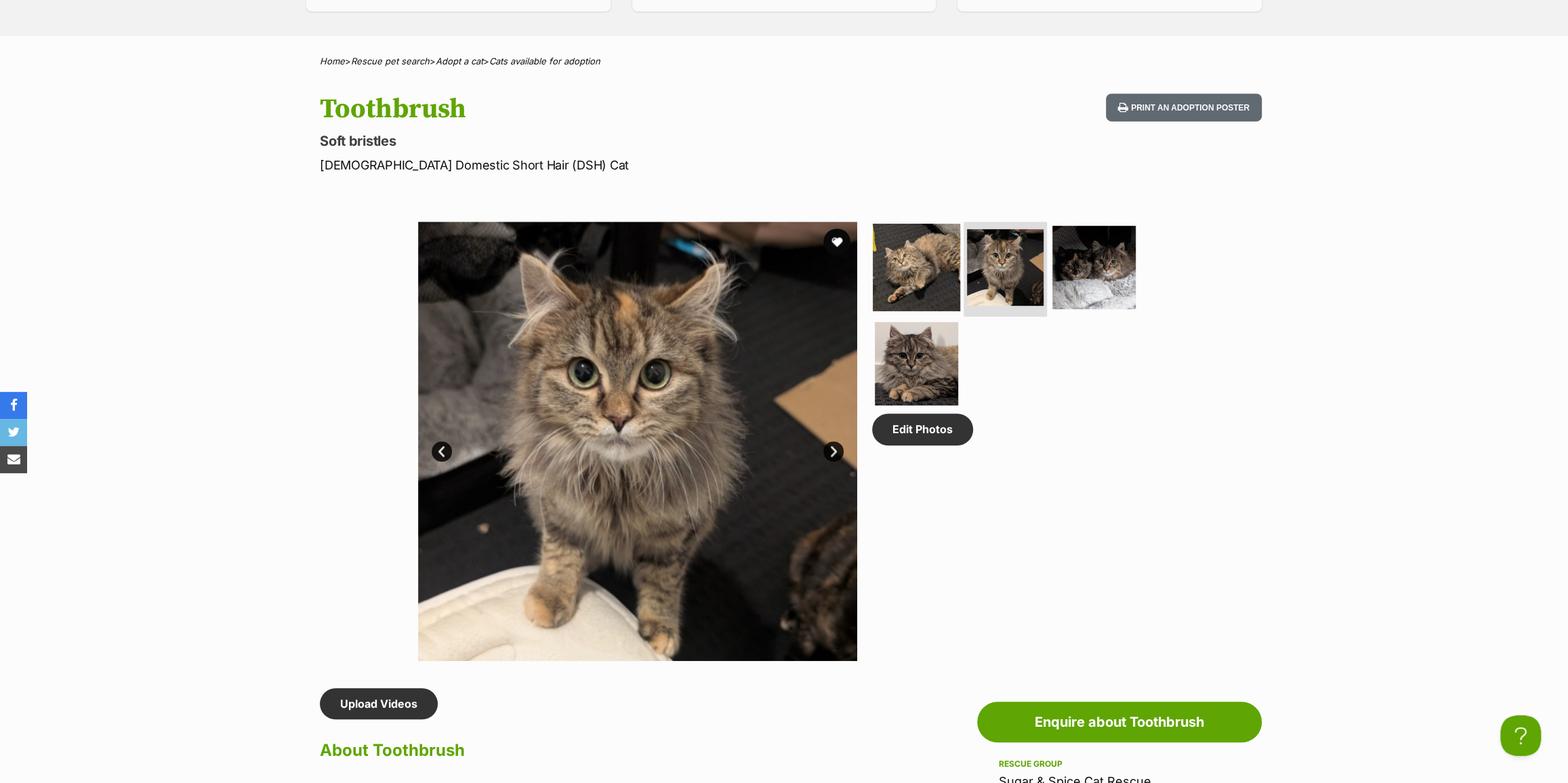
click at [945, 260] on img at bounding box center [917, 268] width 88 height 88
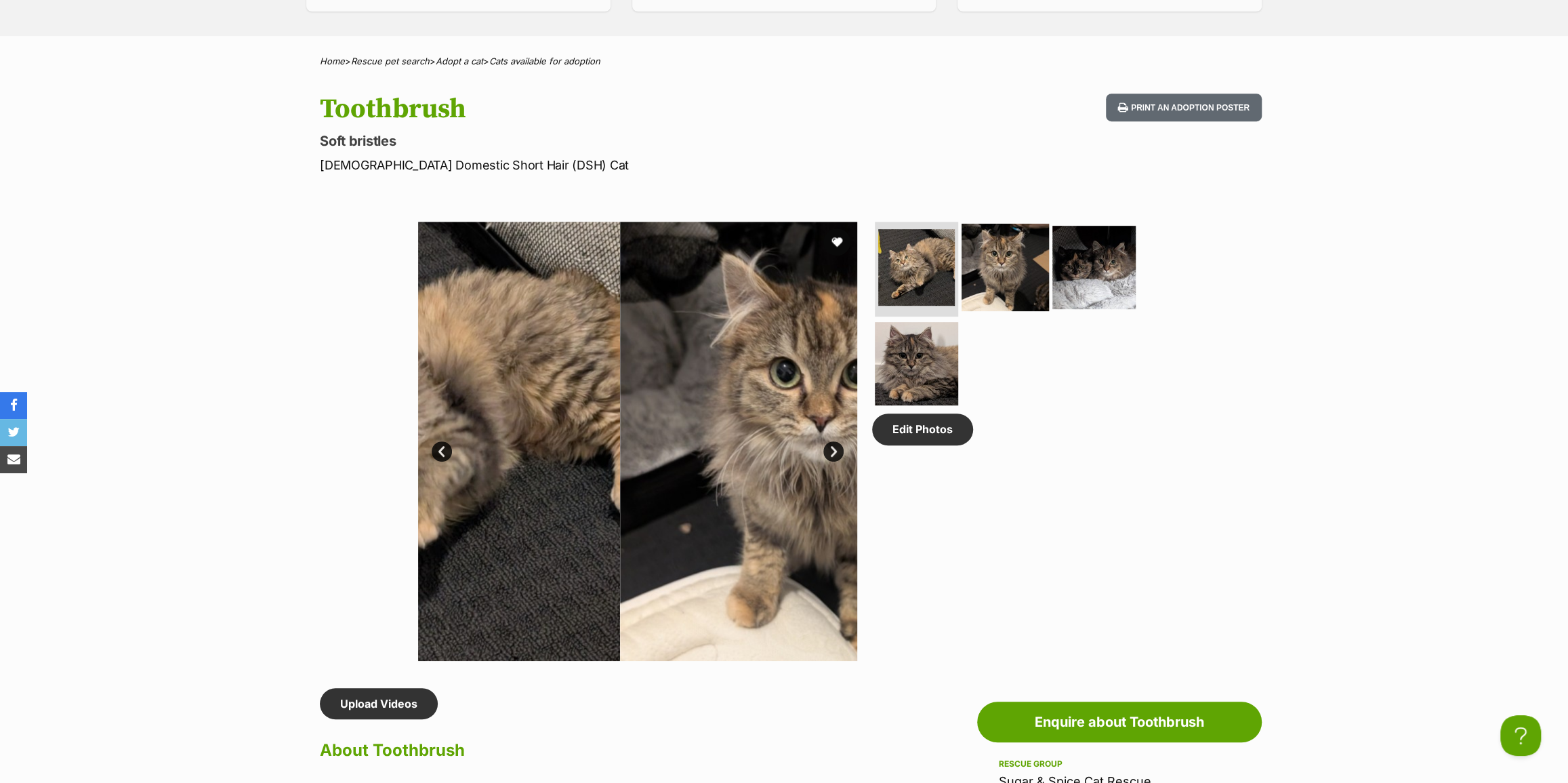
click at [1018, 263] on img at bounding box center [1006, 268] width 88 height 88
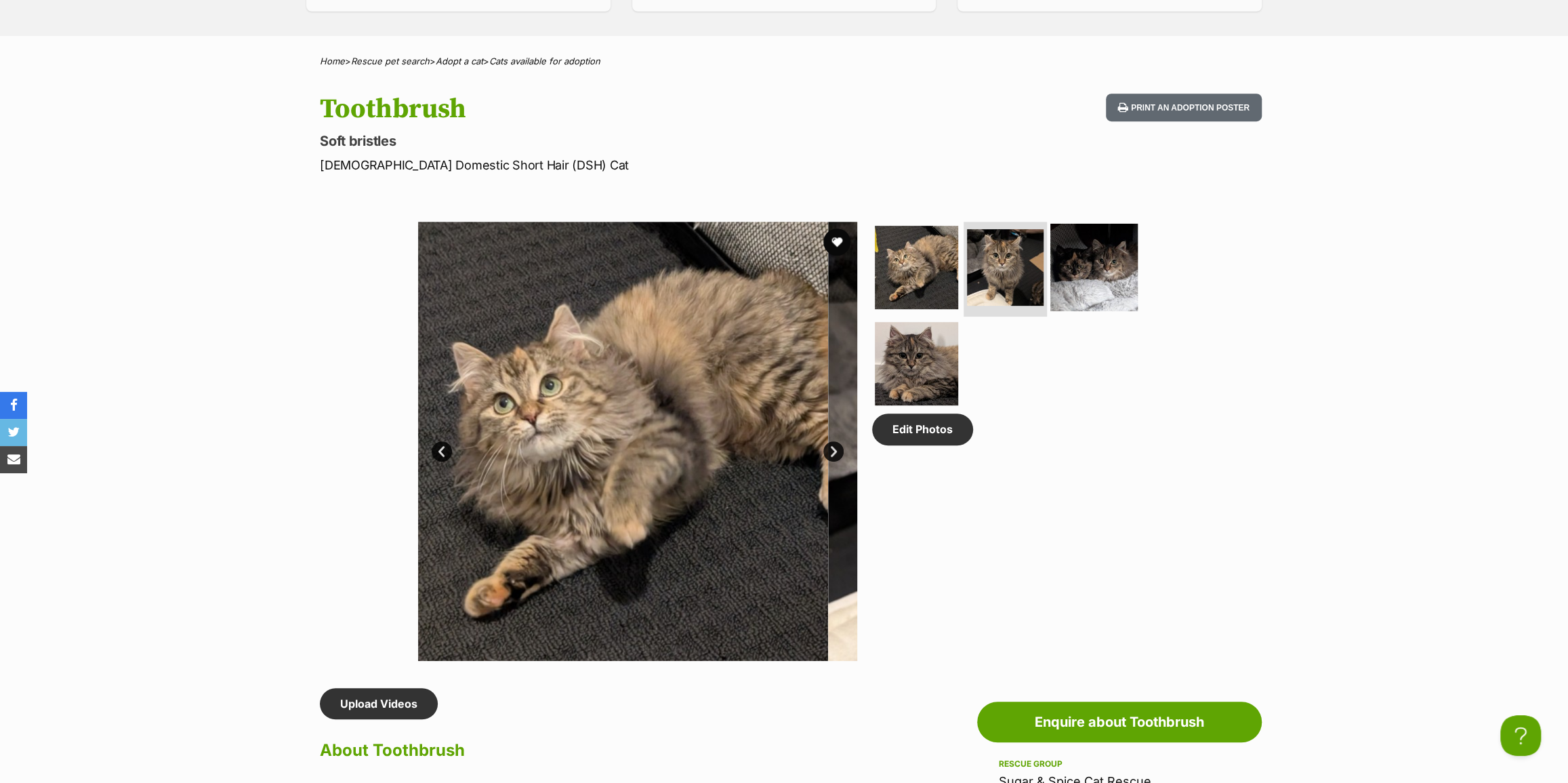
click at [1098, 268] on img at bounding box center [1093, 268] width 88 height 88
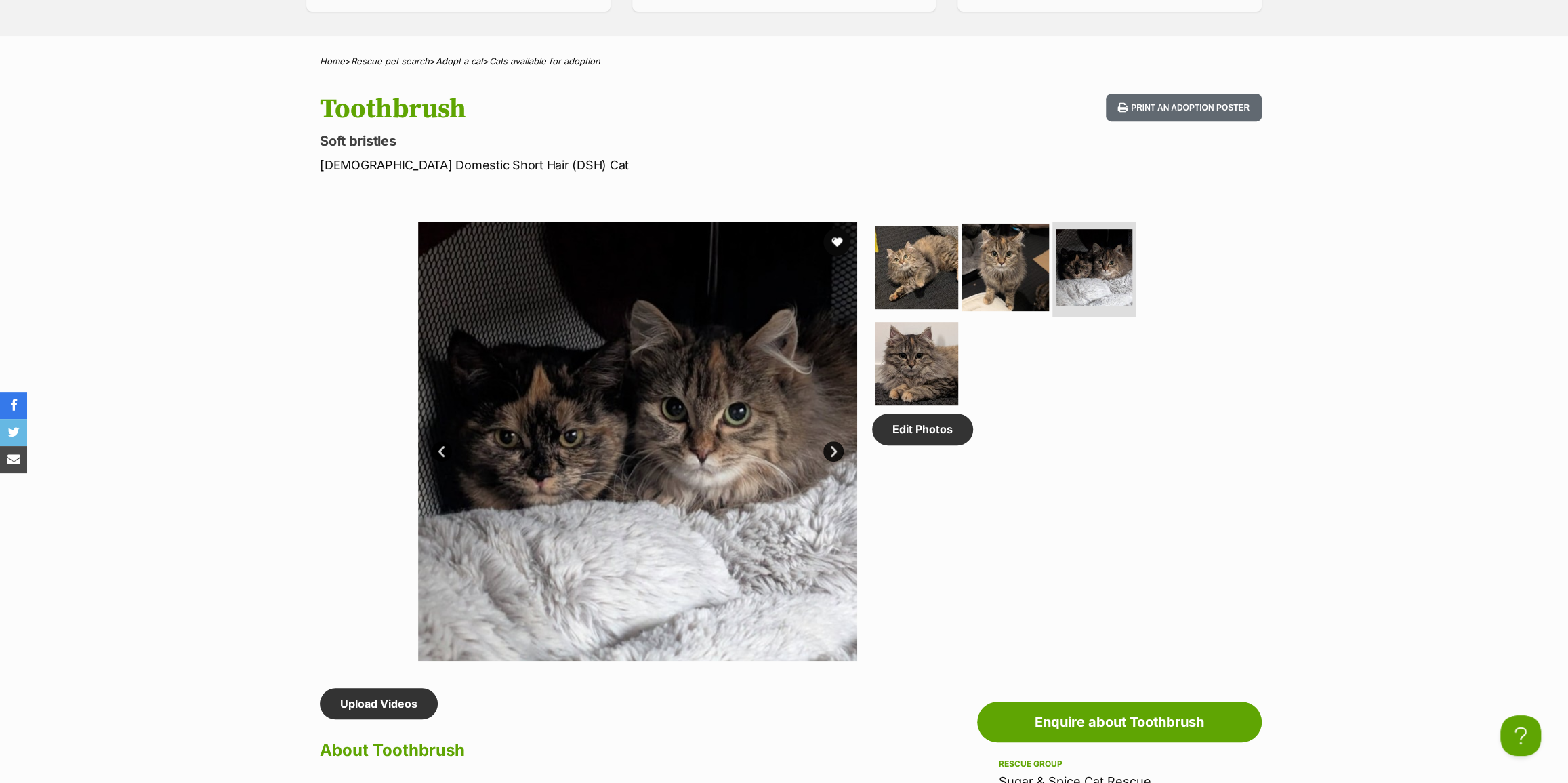
click at [1008, 274] on img at bounding box center [1006, 268] width 88 height 88
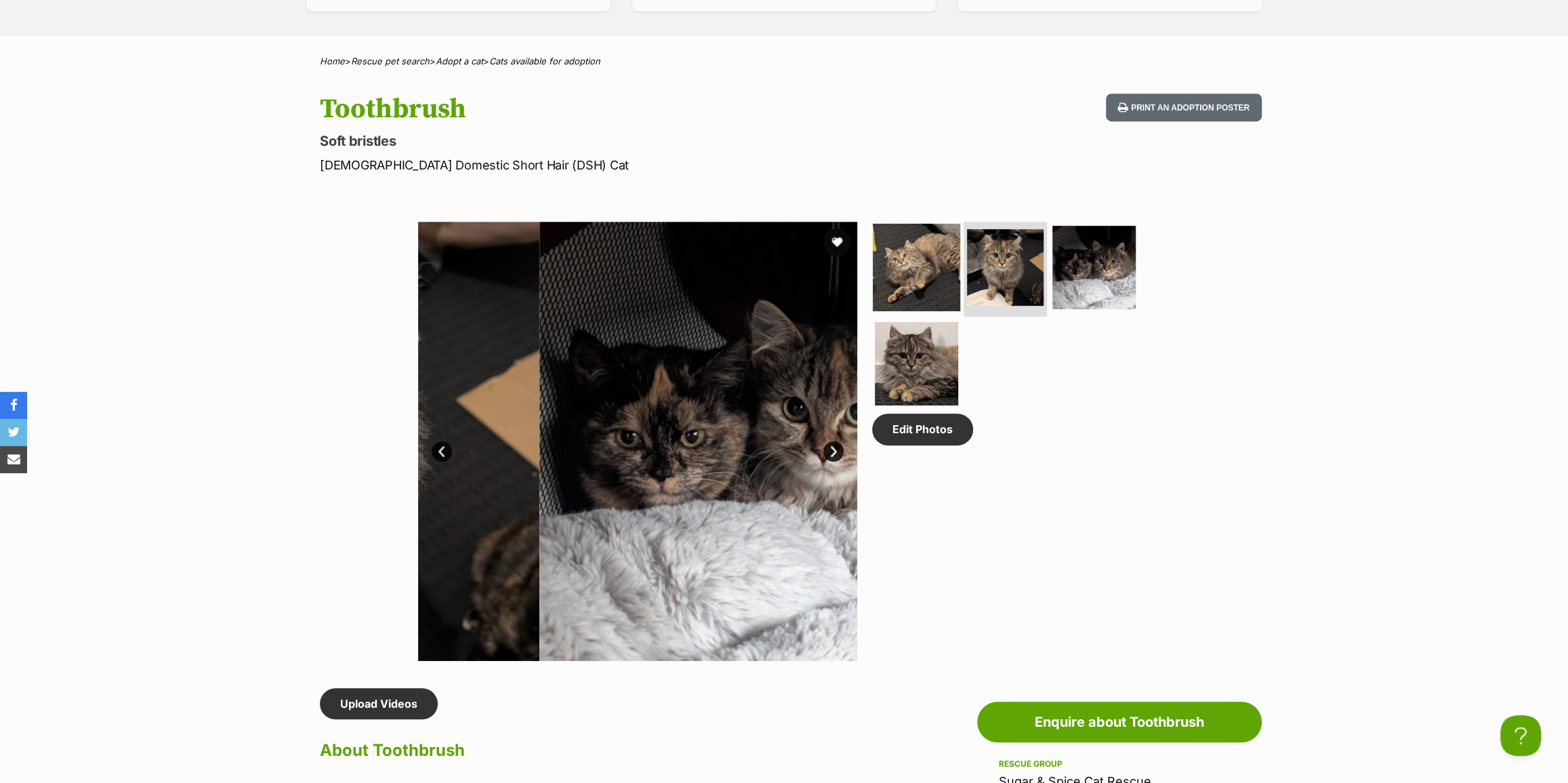
click at [955, 275] on img at bounding box center [917, 268] width 88 height 88
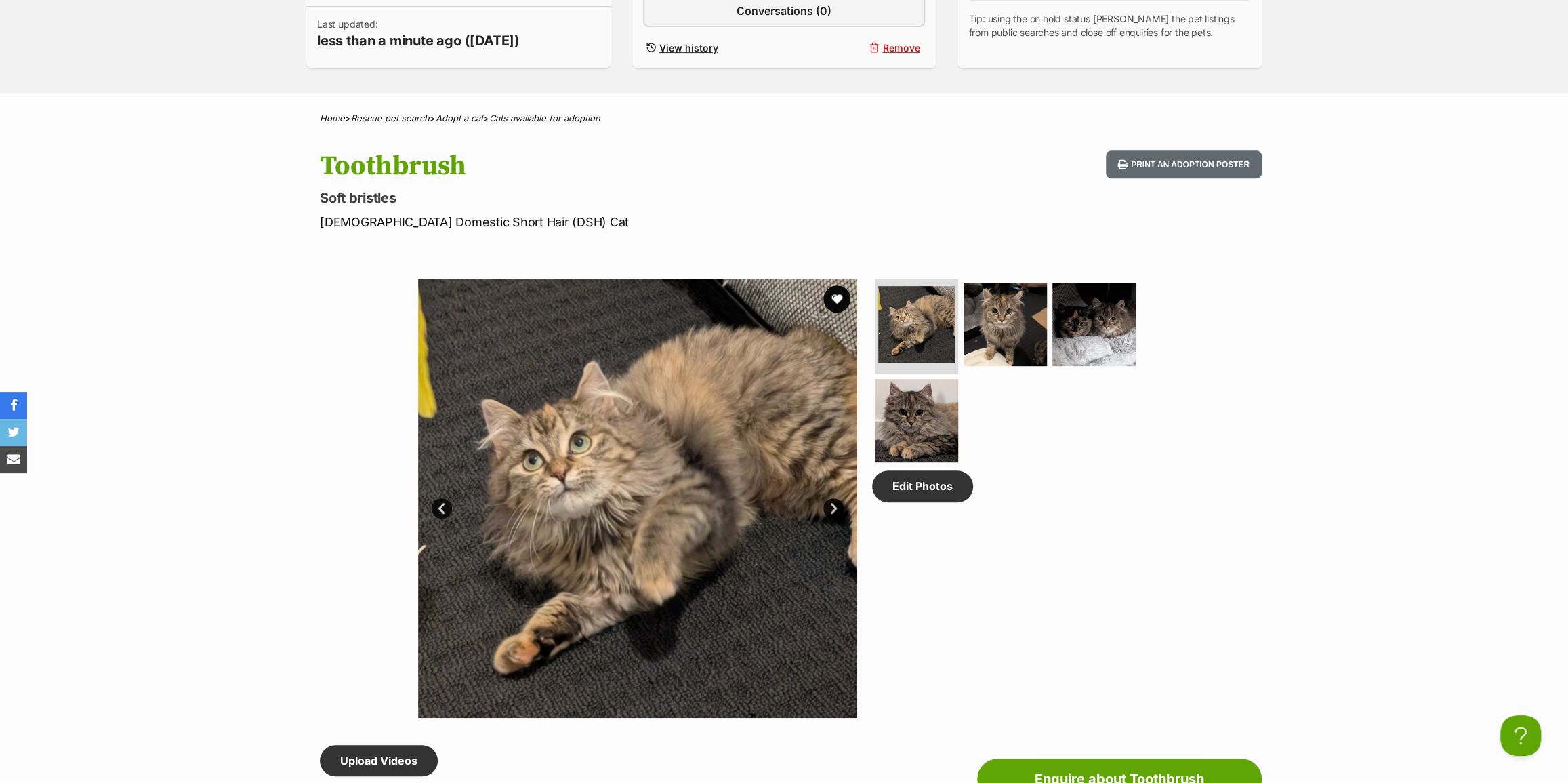
scroll to position [431, 0]
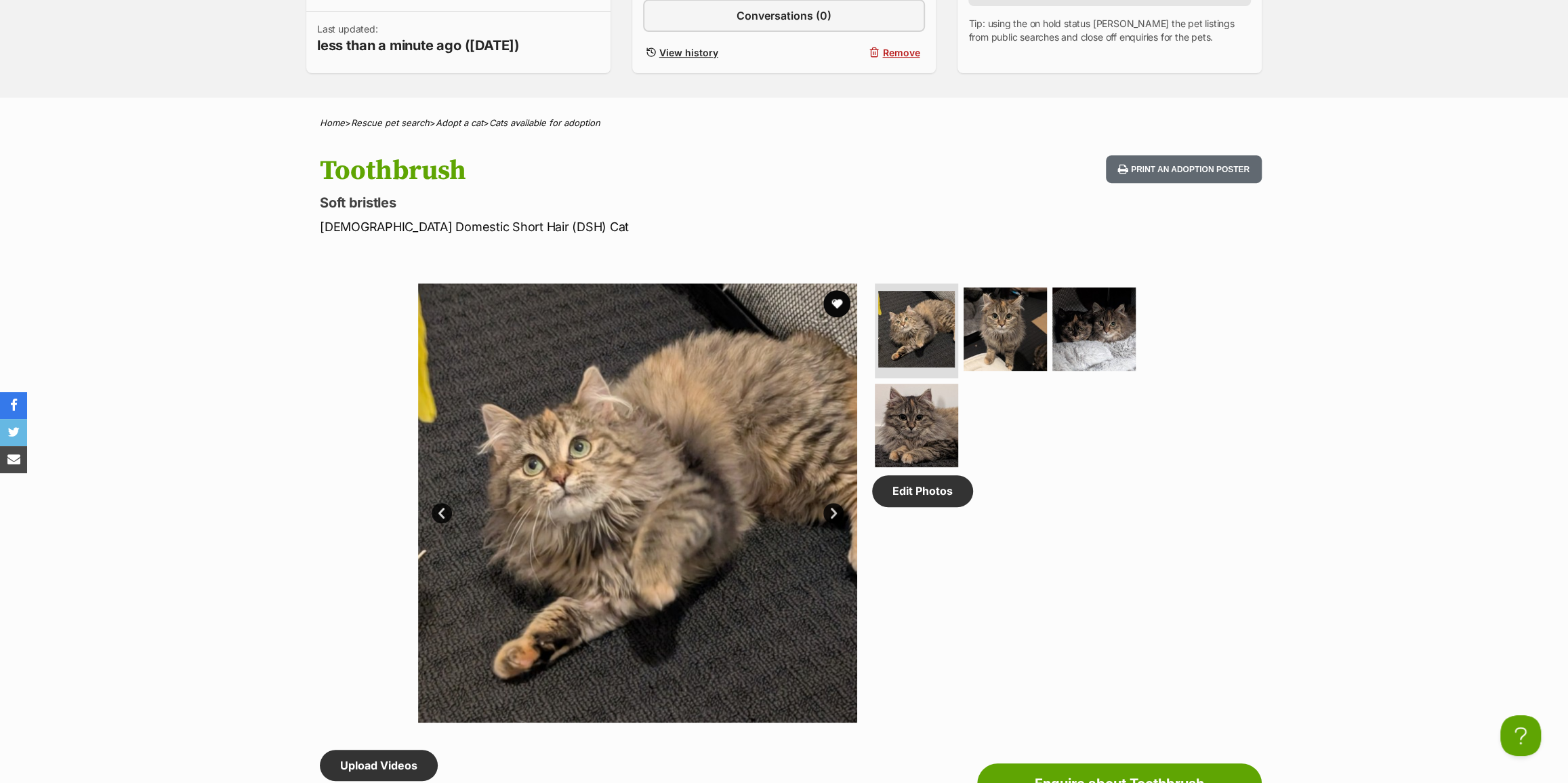
drag, startPoint x: 322, startPoint y: 198, endPoint x: 426, endPoint y: 203, distance: 104.1
click at [426, 203] on p "Soft bristles" at bounding box center [606, 202] width 573 height 19
click at [1013, 351] on img at bounding box center [1006, 329] width 88 height 88
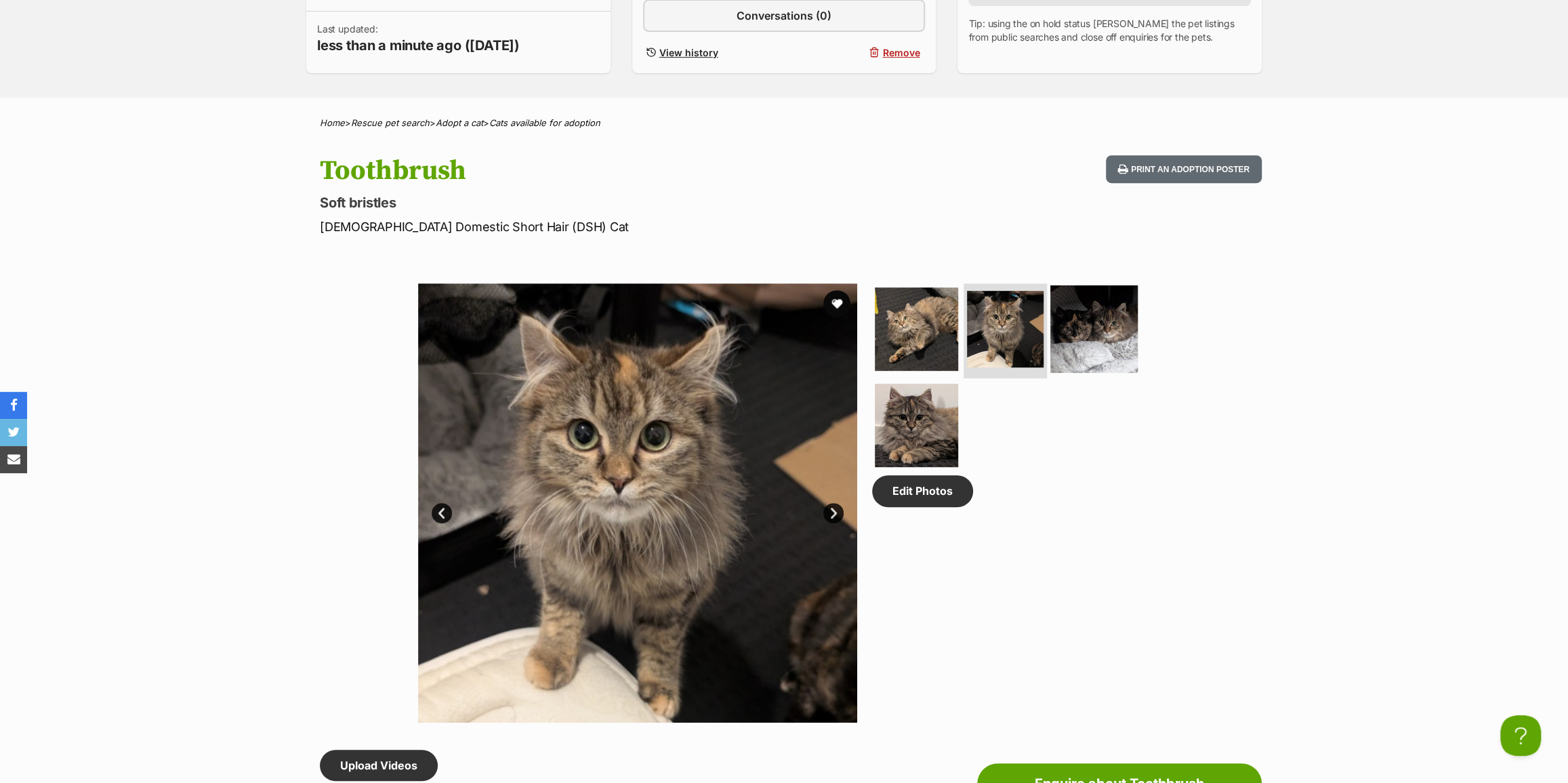
click at [1091, 346] on img at bounding box center [1093, 329] width 88 height 88
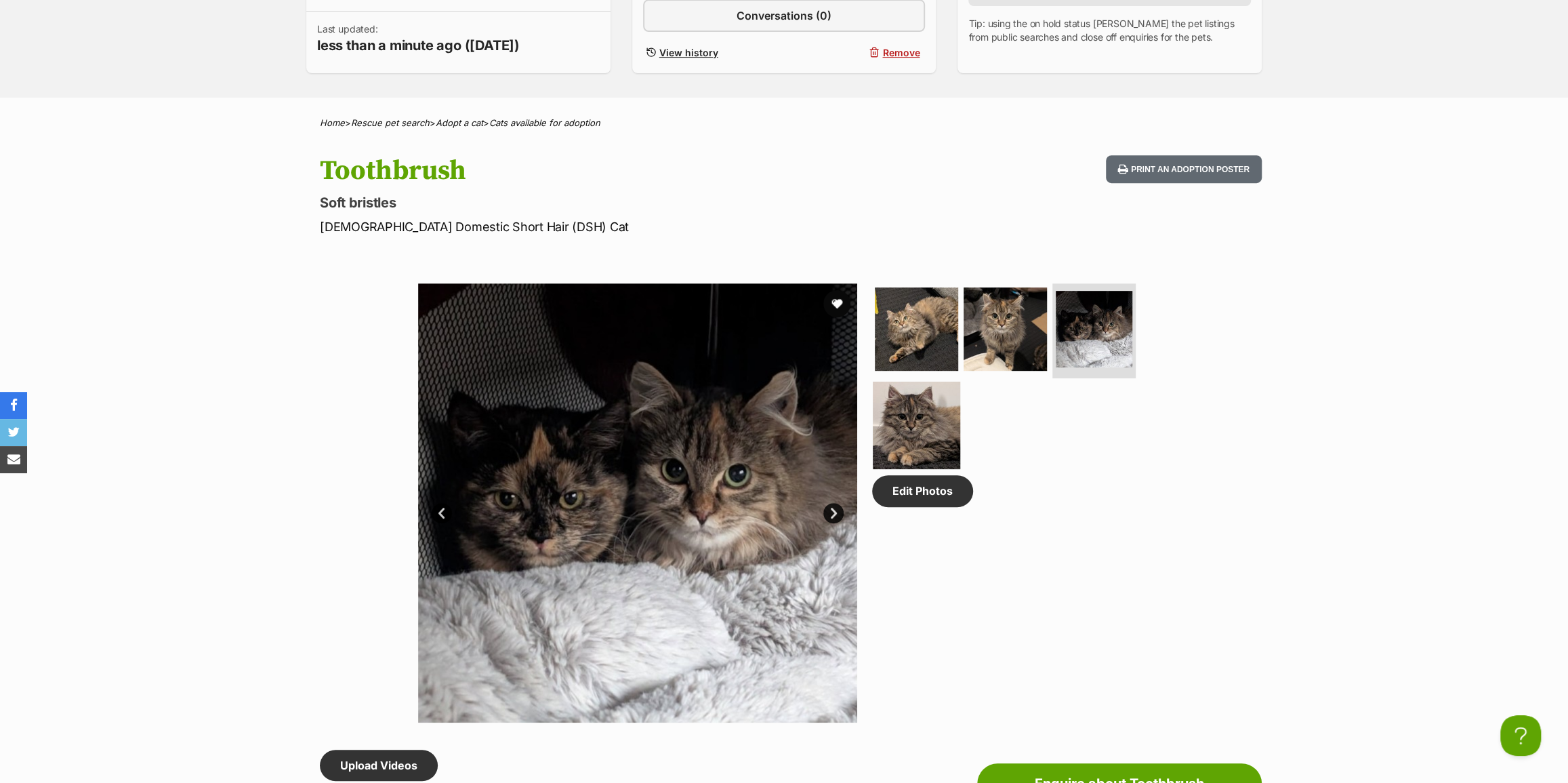
click at [918, 436] on img at bounding box center [917, 425] width 88 height 88
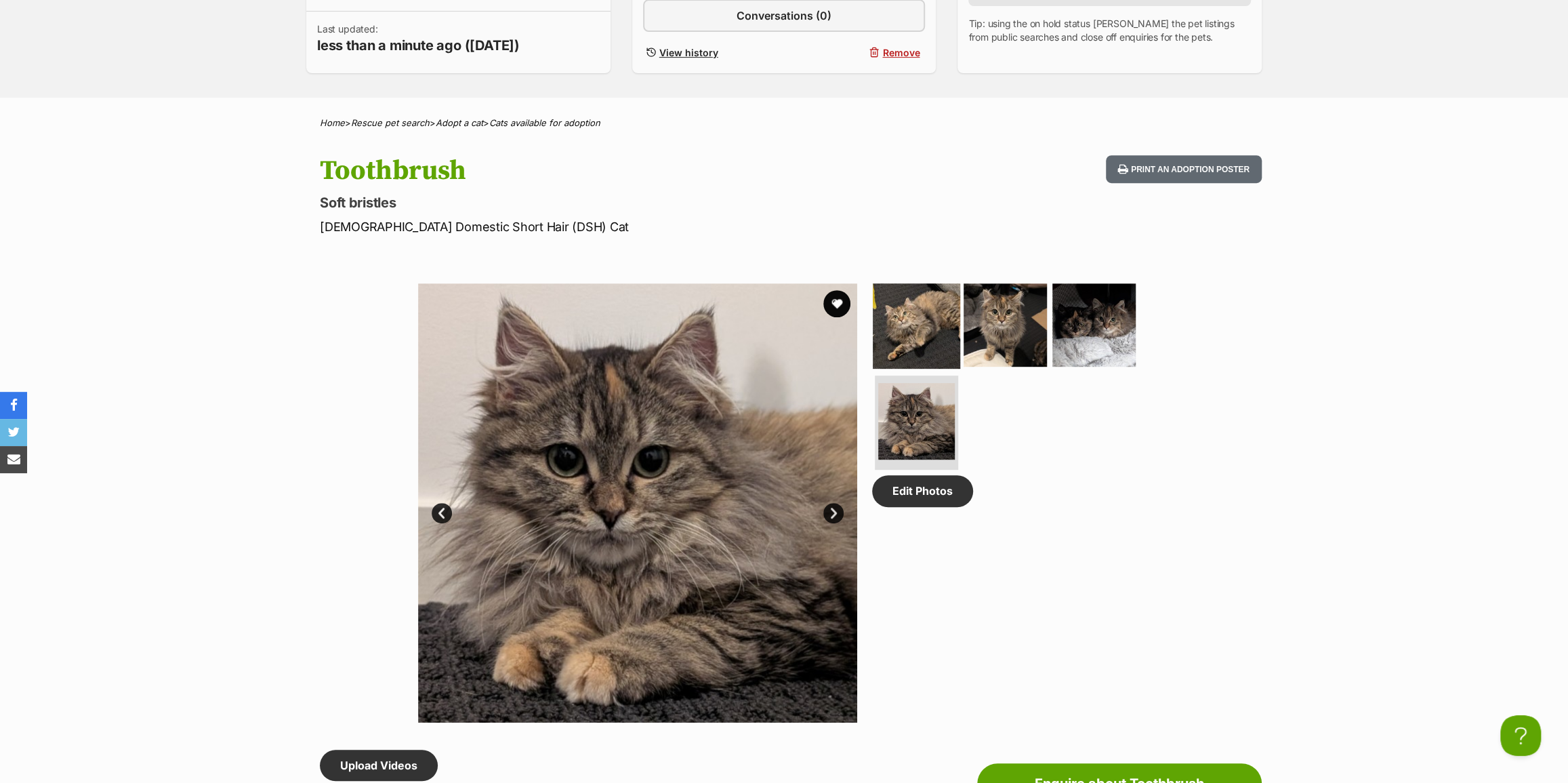
click at [919, 346] on img at bounding box center [917, 325] width 88 height 88
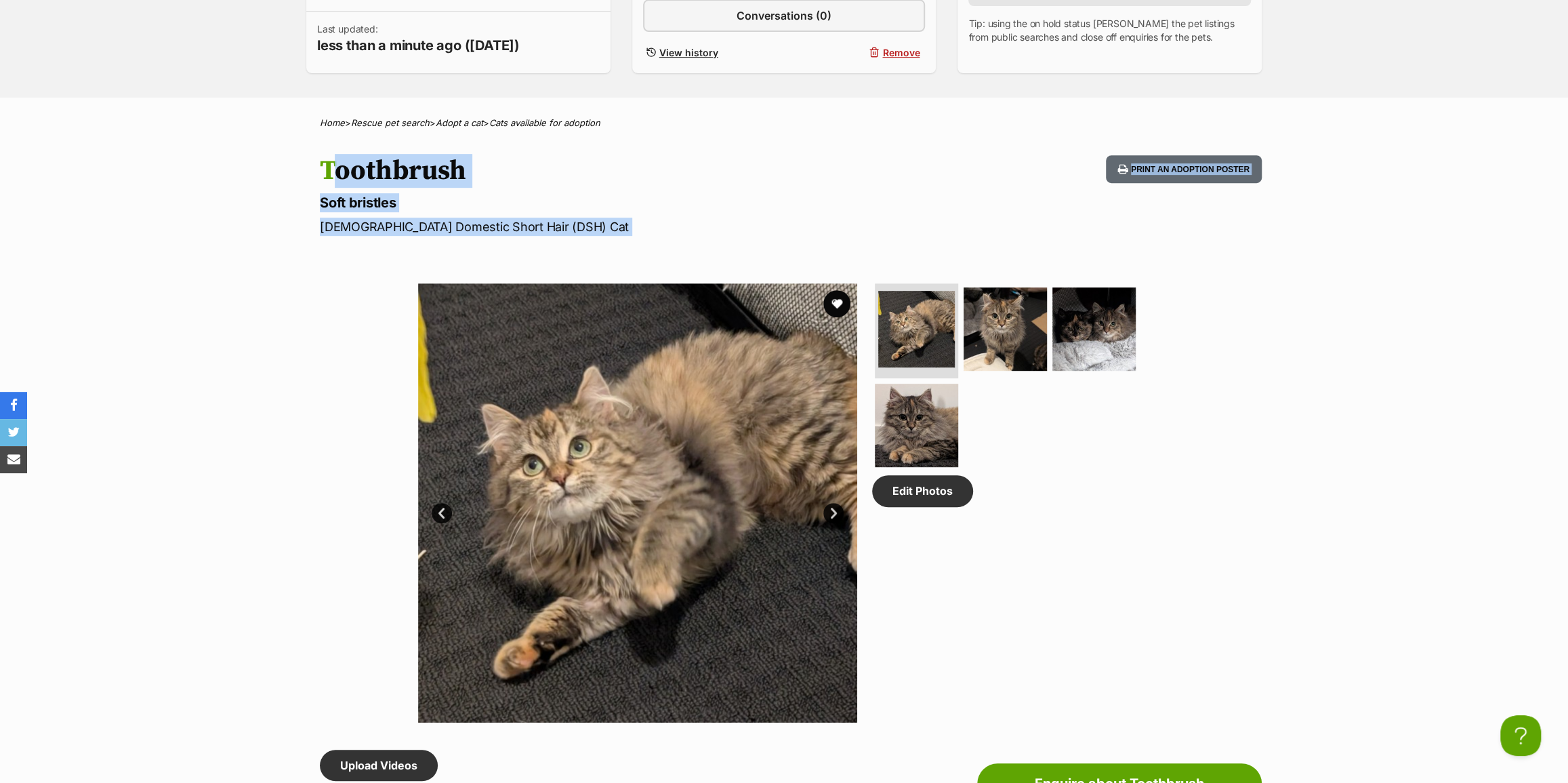
drag, startPoint x: 311, startPoint y: 153, endPoint x: 616, endPoint y: 241, distance: 317.4
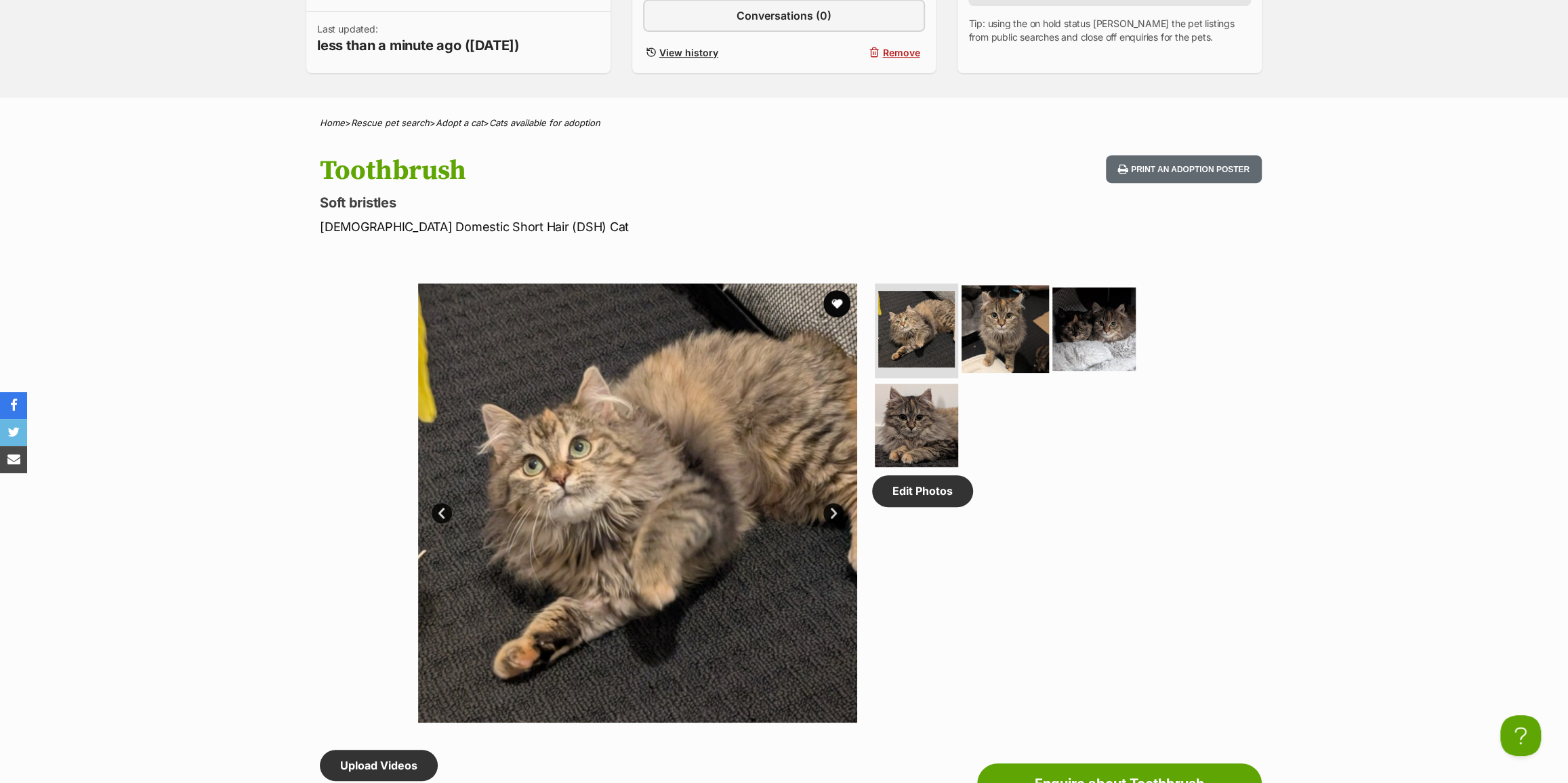
scroll to position [0, 0]
click at [1025, 346] on img at bounding box center [1006, 329] width 88 height 88
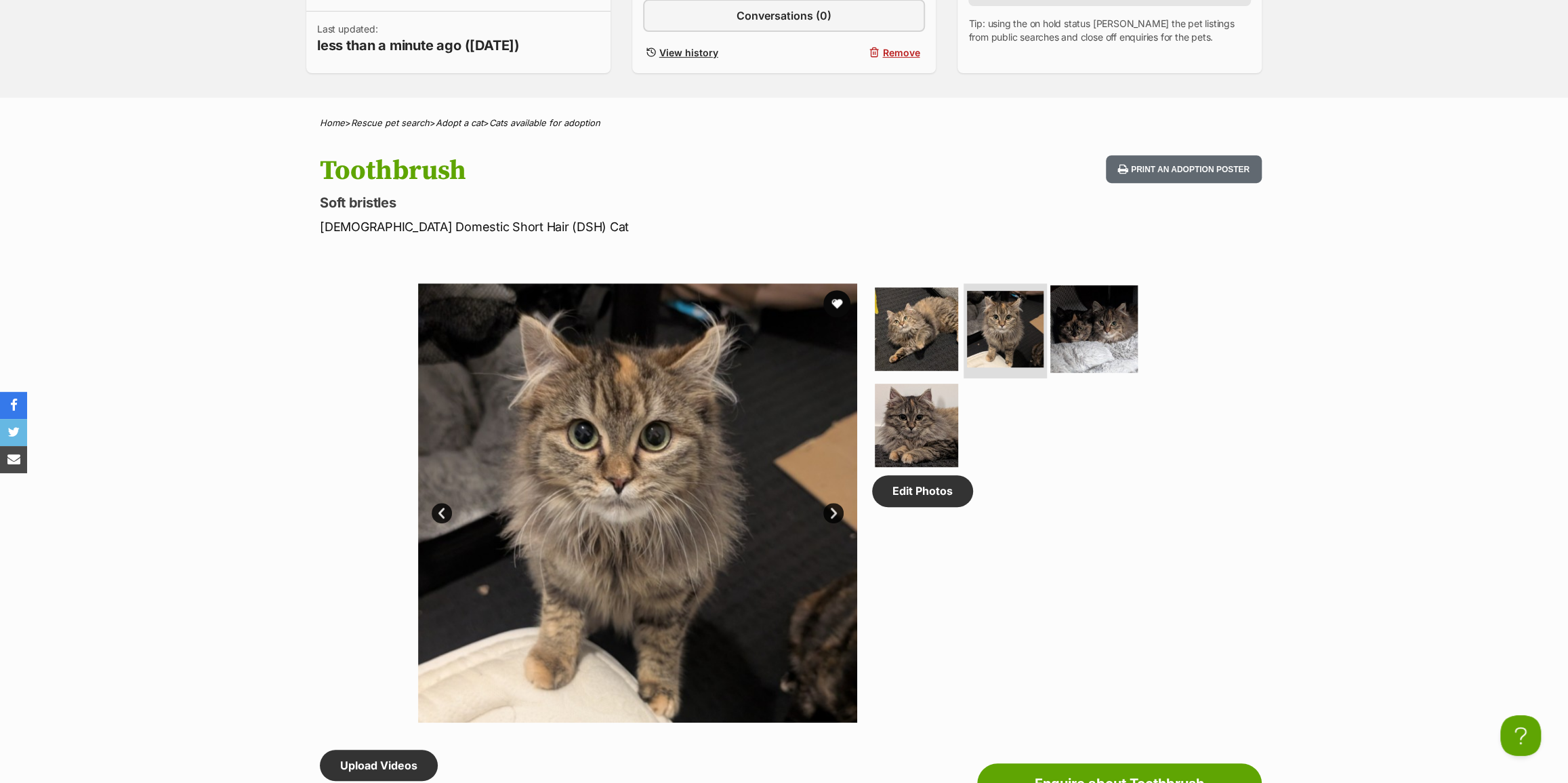
click at [1093, 346] on img at bounding box center [1093, 329] width 88 height 88
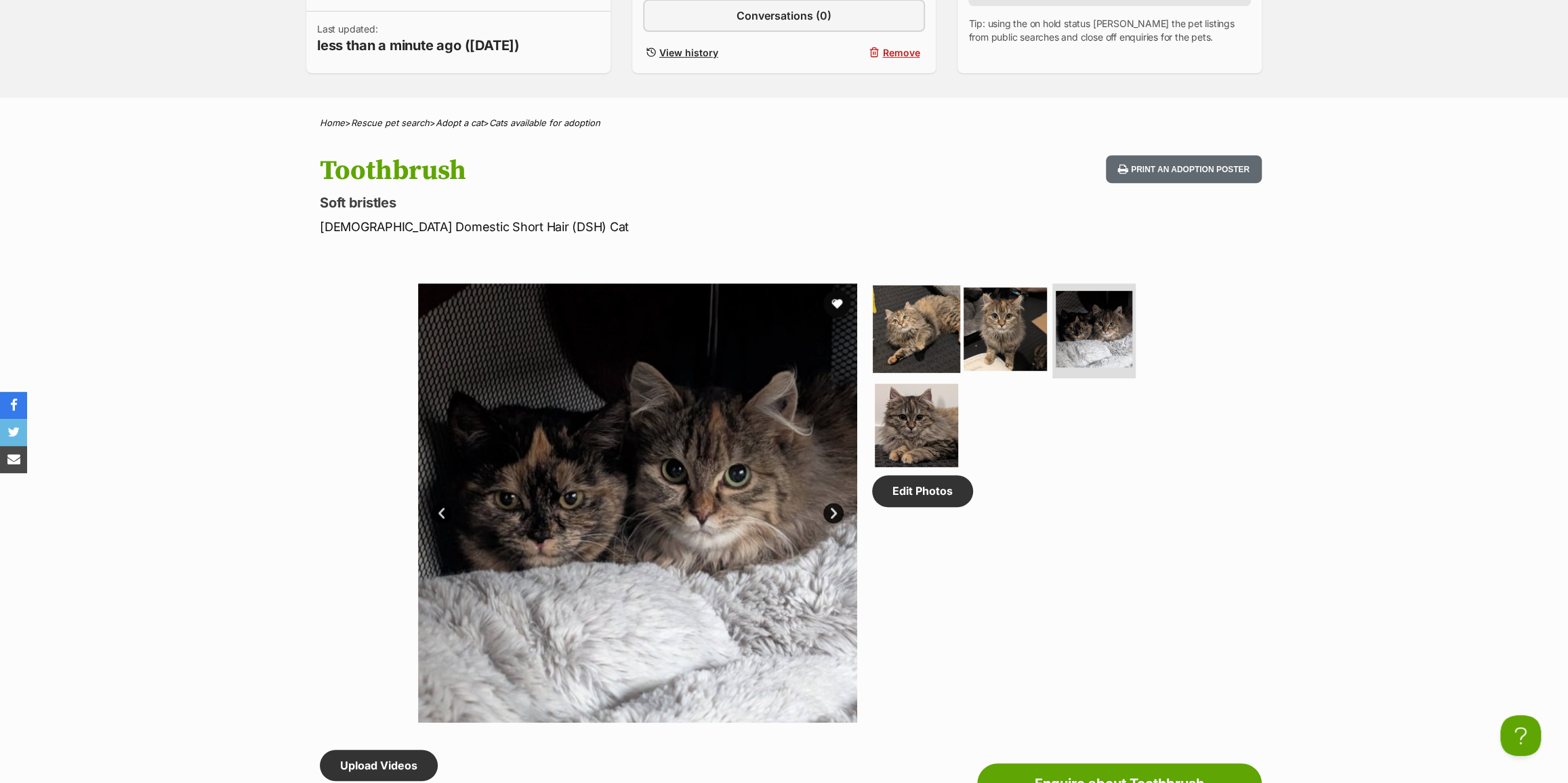
click at [933, 325] on img at bounding box center [917, 329] width 88 height 88
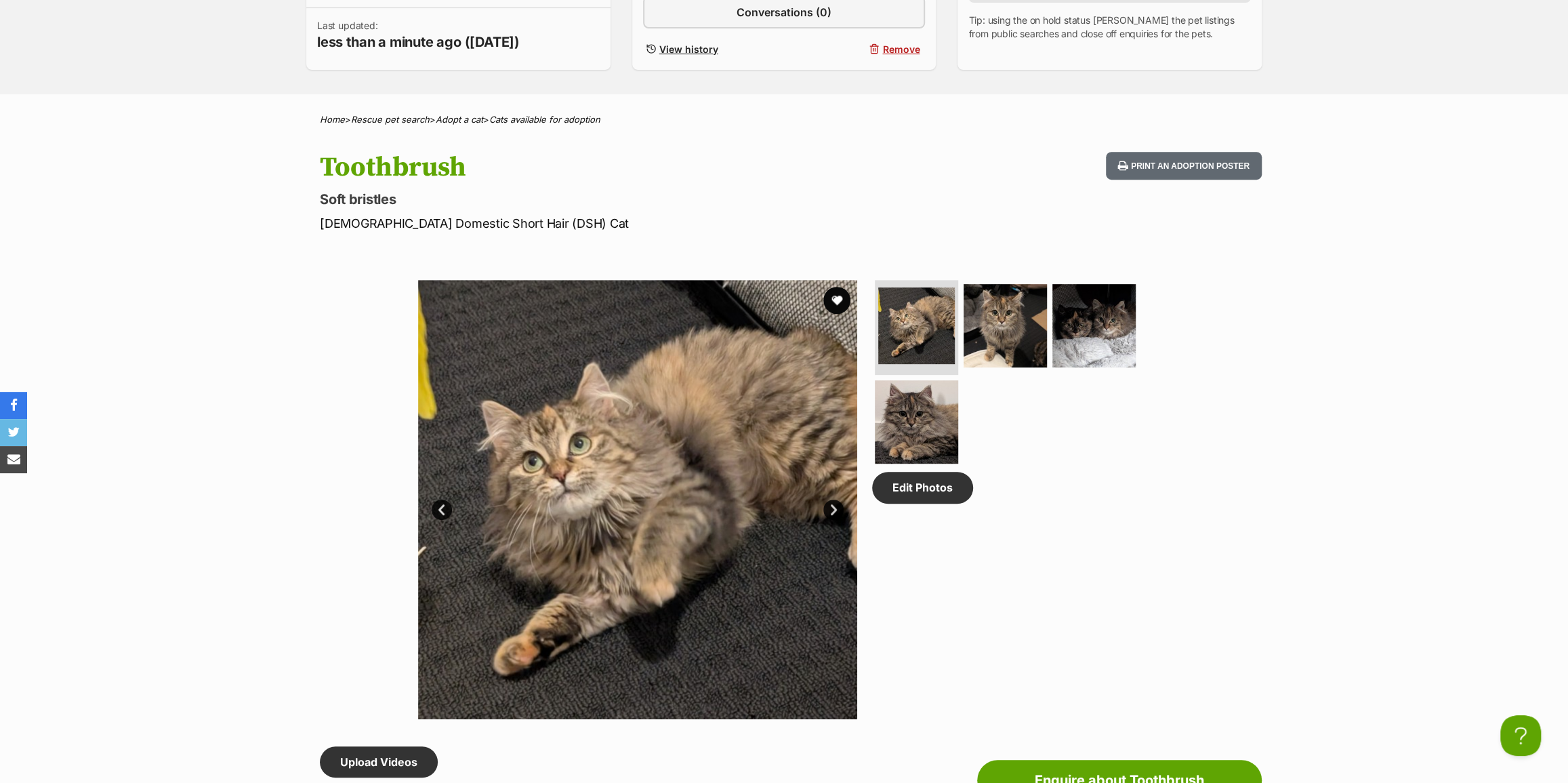
scroll to position [431, 0]
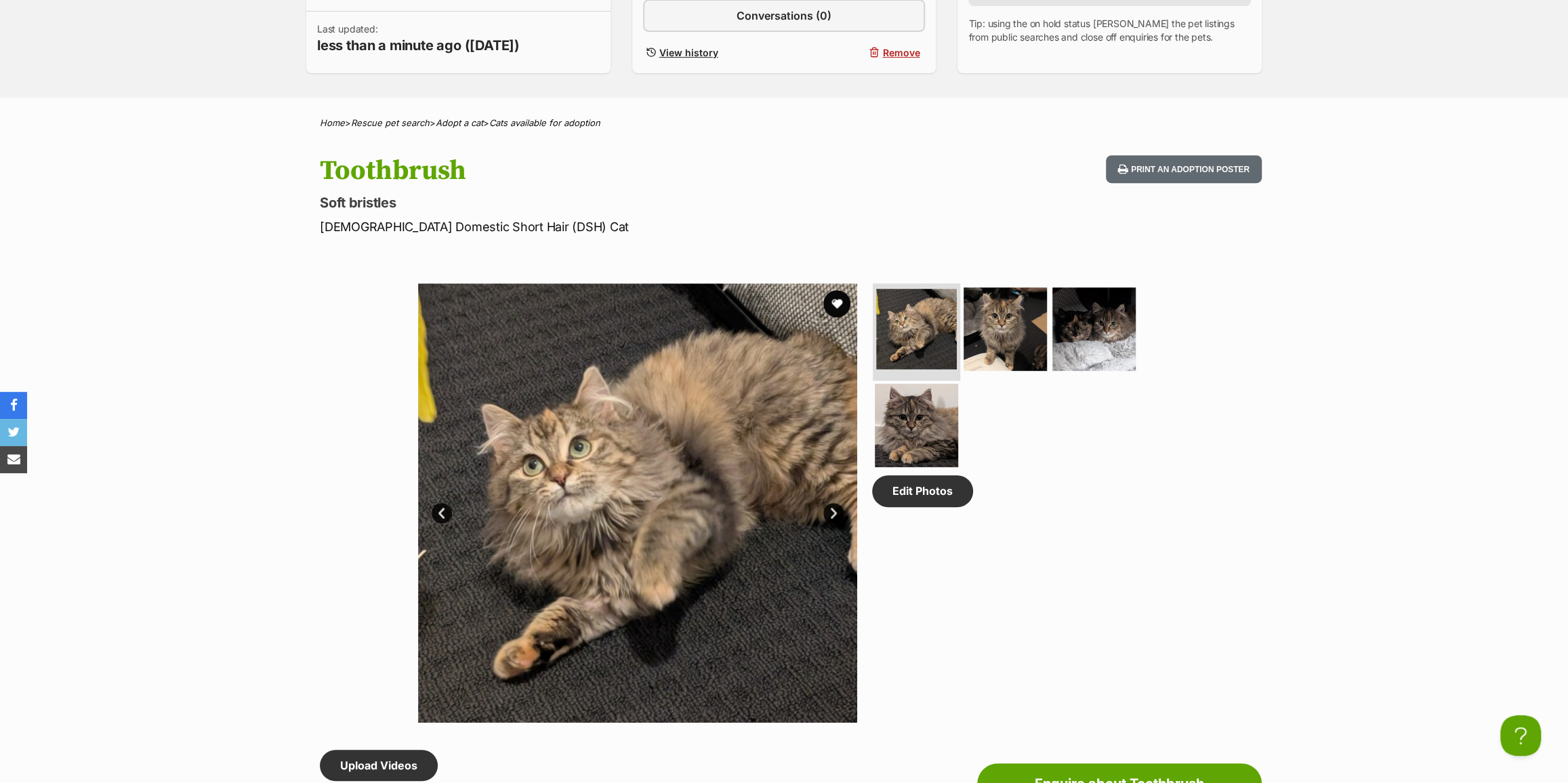
click at [914, 350] on img at bounding box center [917, 330] width 81 height 81
click at [1031, 338] on img at bounding box center [1006, 329] width 88 height 88
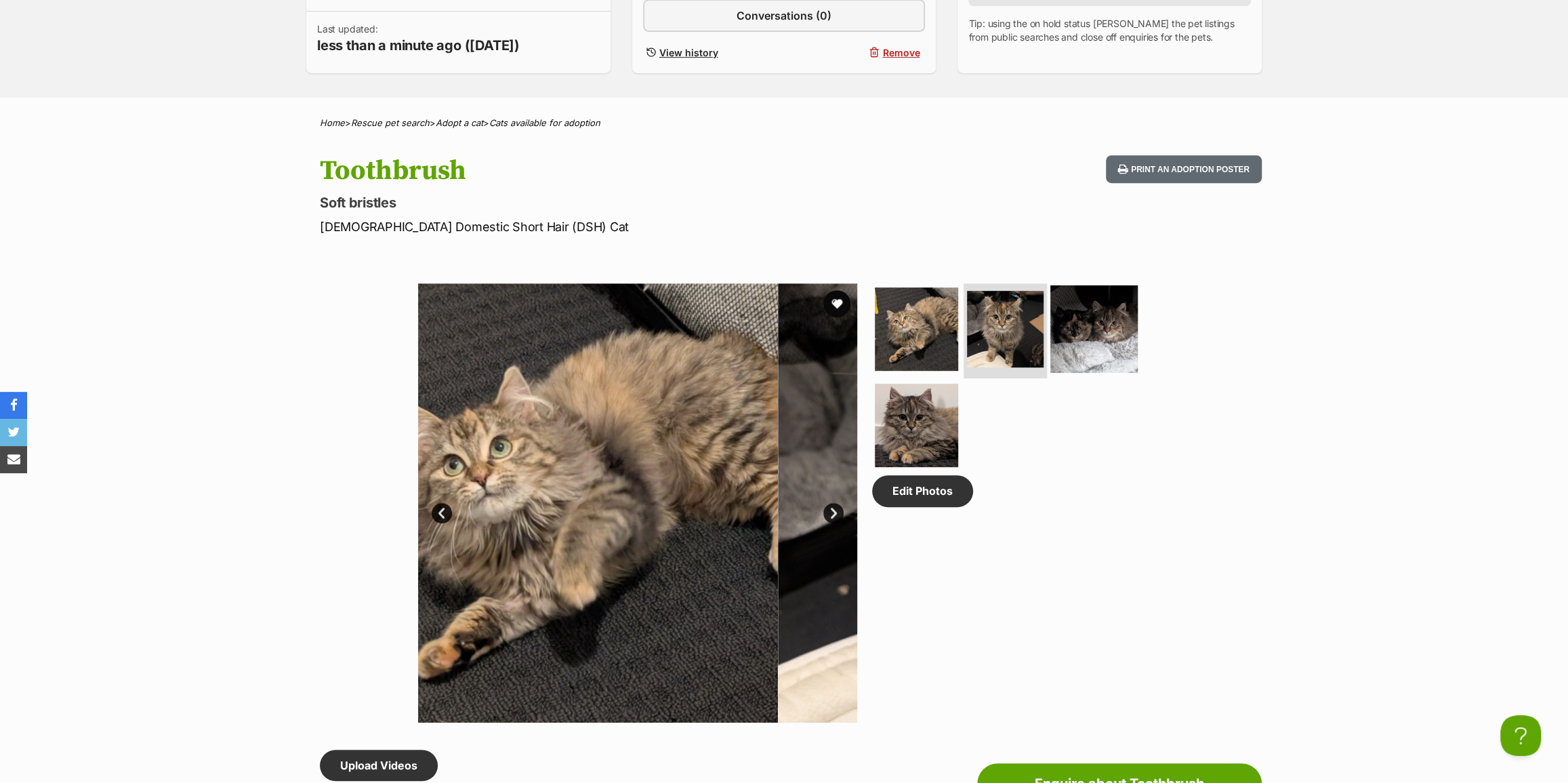
click at [1103, 335] on img at bounding box center [1093, 329] width 88 height 88
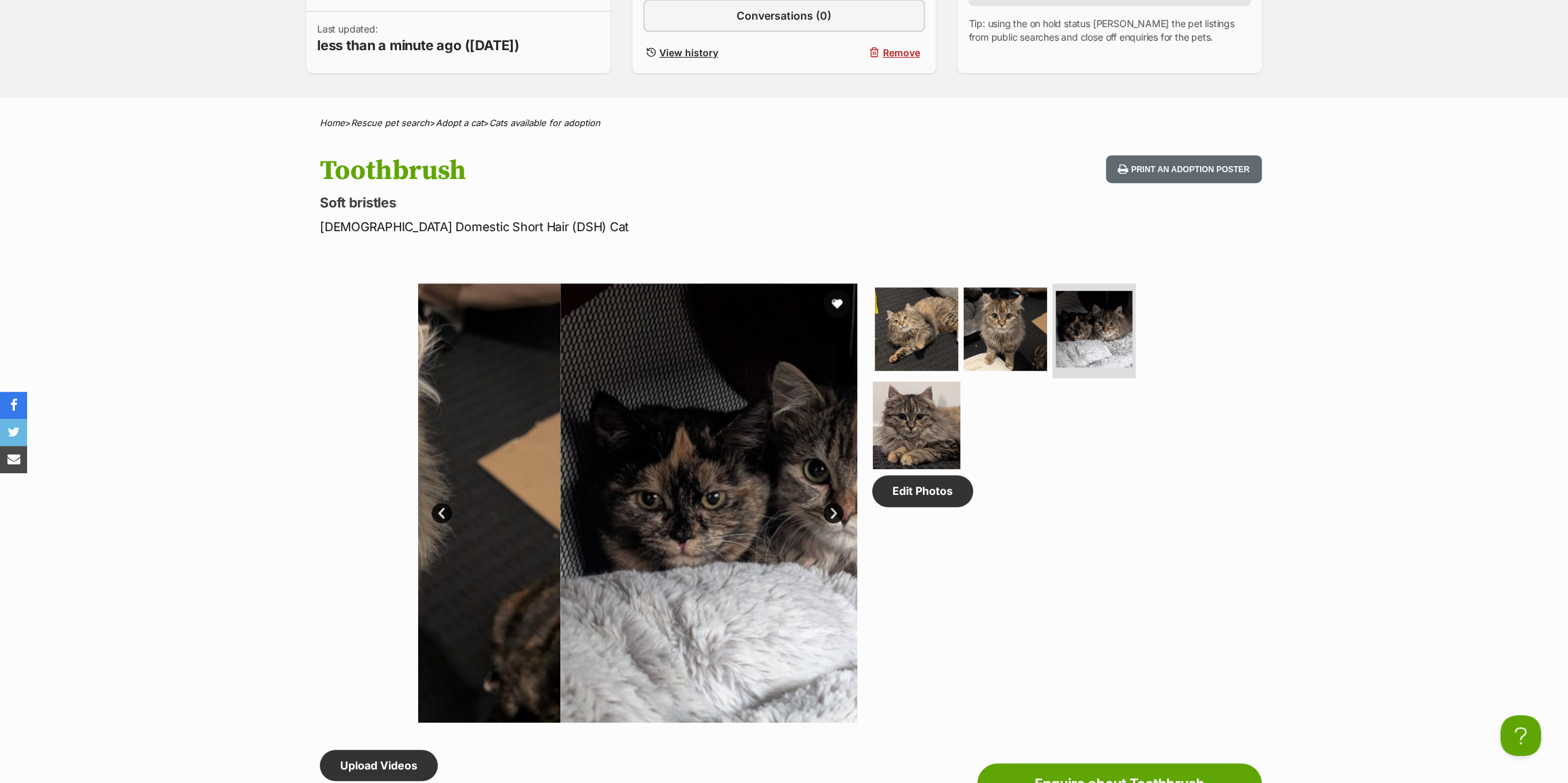
click at [930, 408] on img at bounding box center [917, 425] width 88 height 88
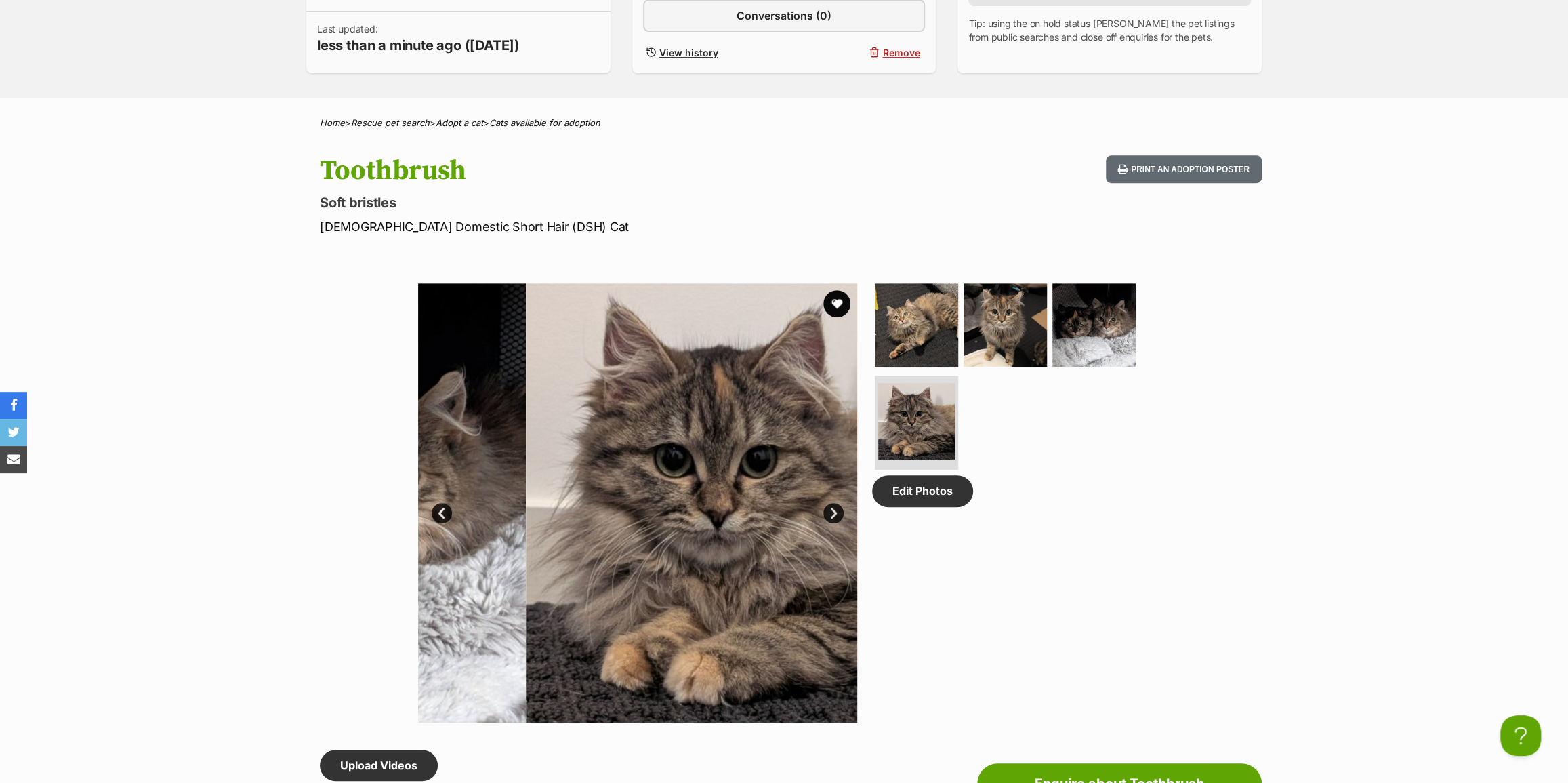
click at [932, 227] on div "Toothbrush Soft bristles Female Domestic Short Hair (DSH) Cat Print an adoption…" at bounding box center [784, 196] width 997 height 81
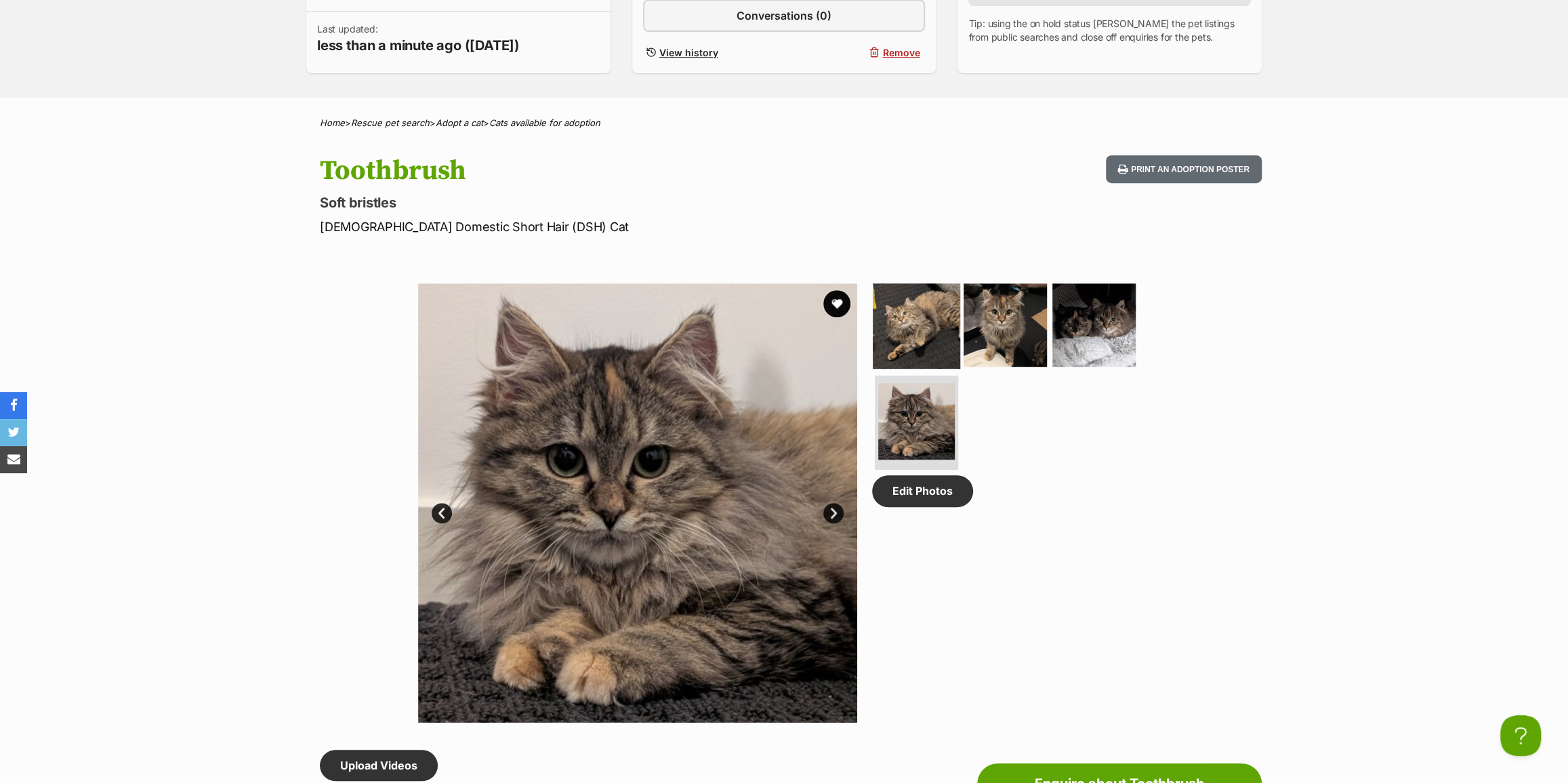
click at [915, 335] on img at bounding box center [917, 325] width 88 height 88
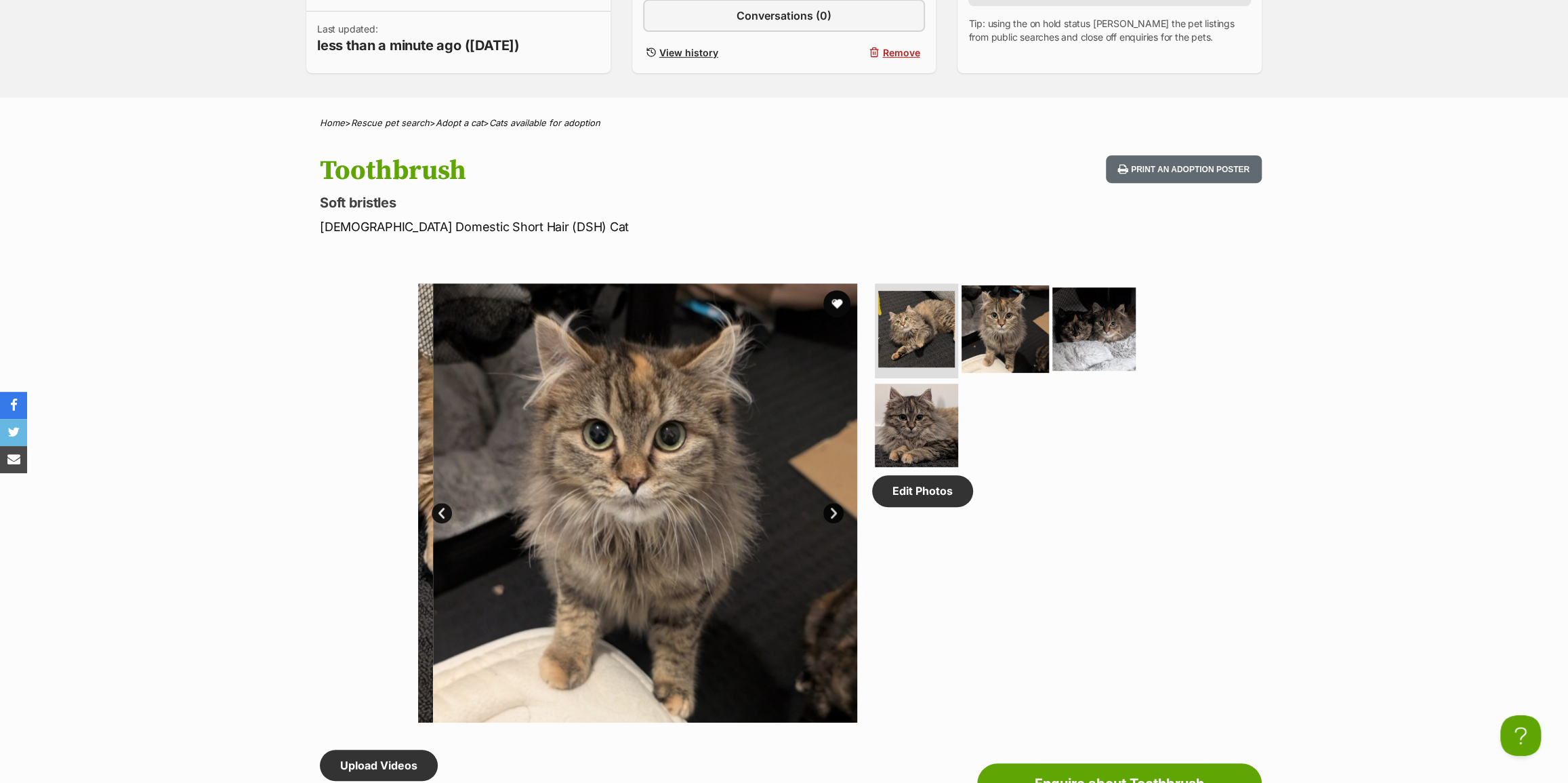
click at [985, 327] on img at bounding box center [1006, 329] width 88 height 88
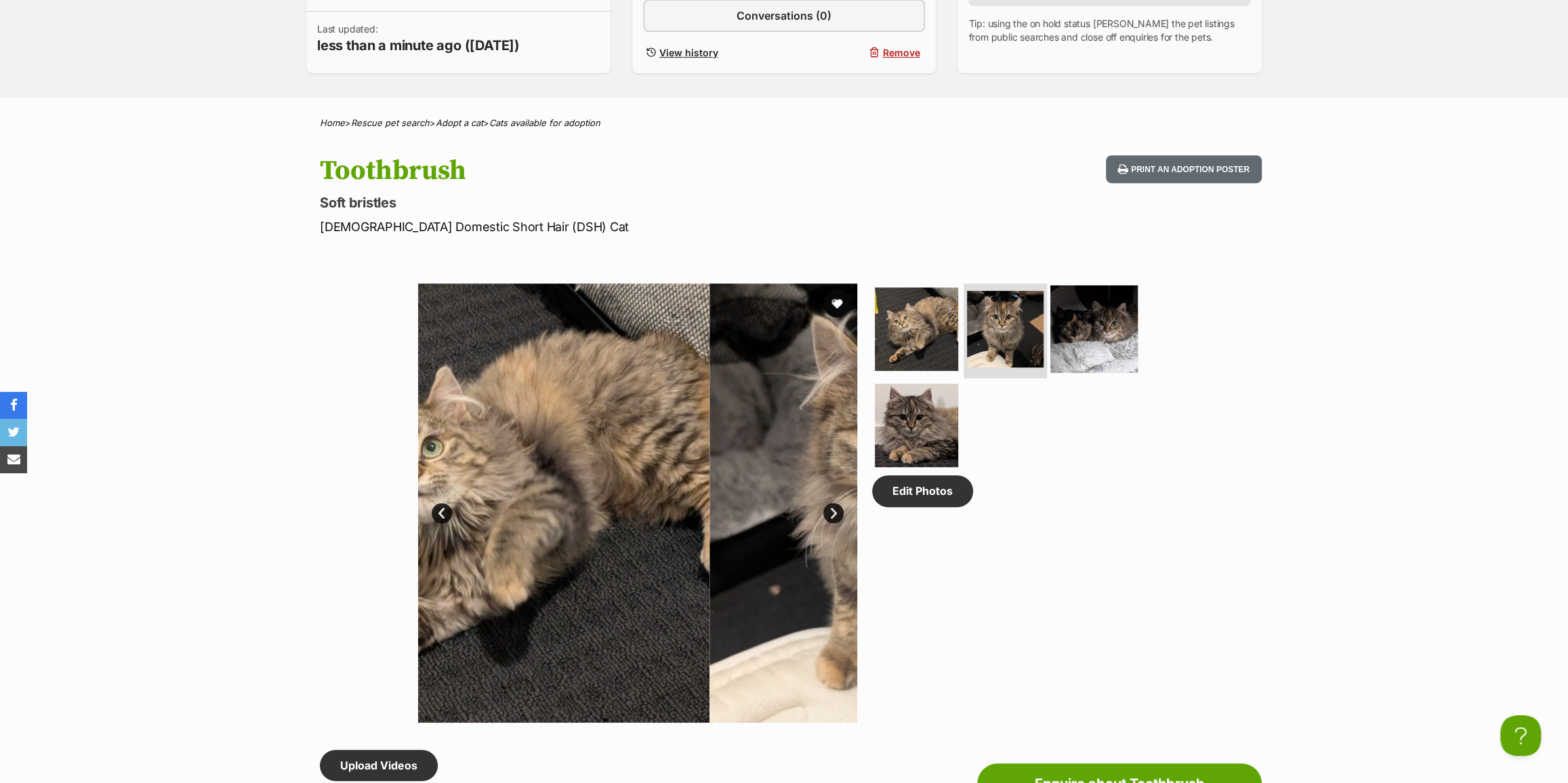
click at [1069, 326] on img at bounding box center [1093, 329] width 88 height 88
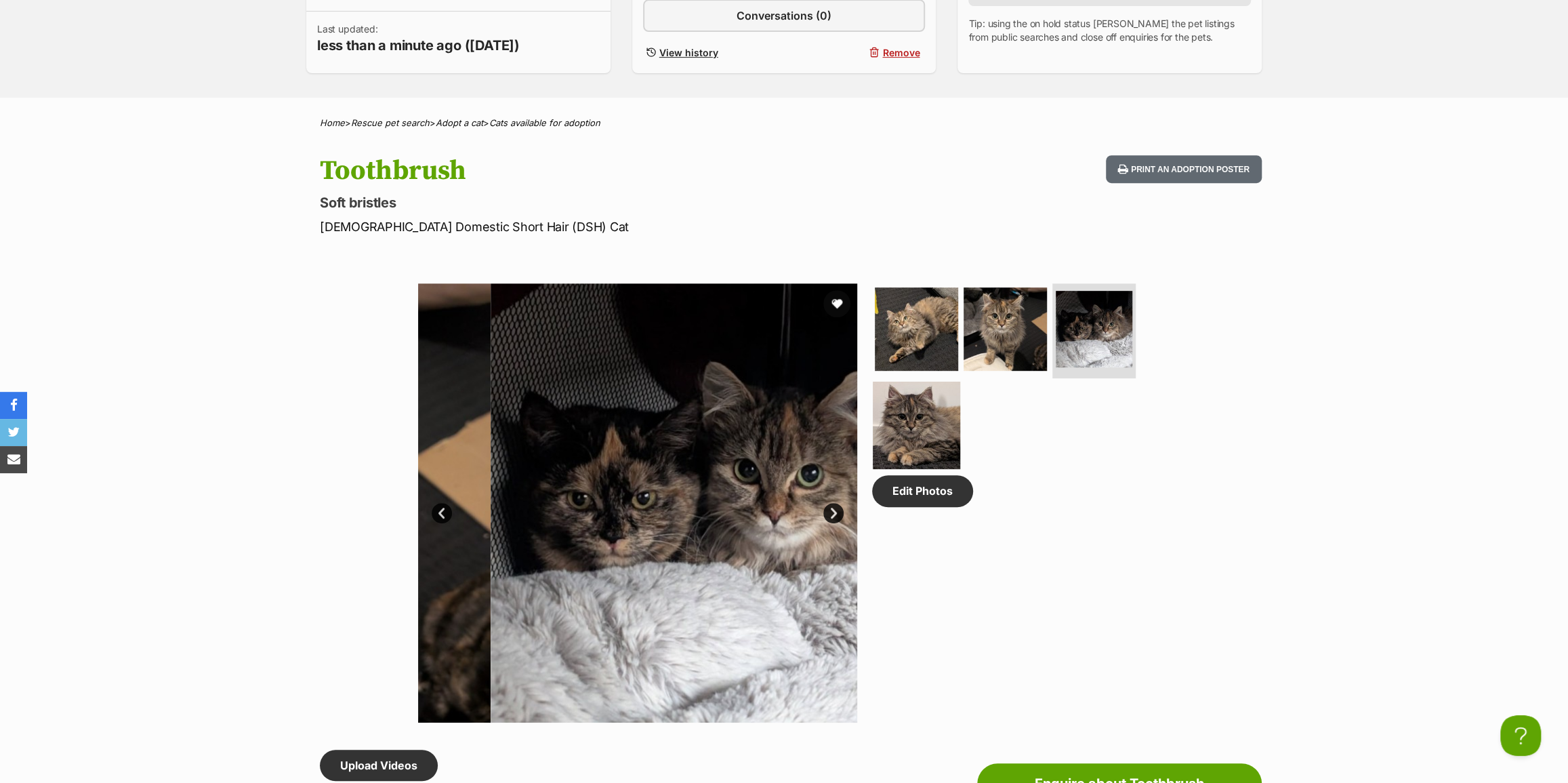
click at [934, 409] on img at bounding box center [917, 425] width 88 height 88
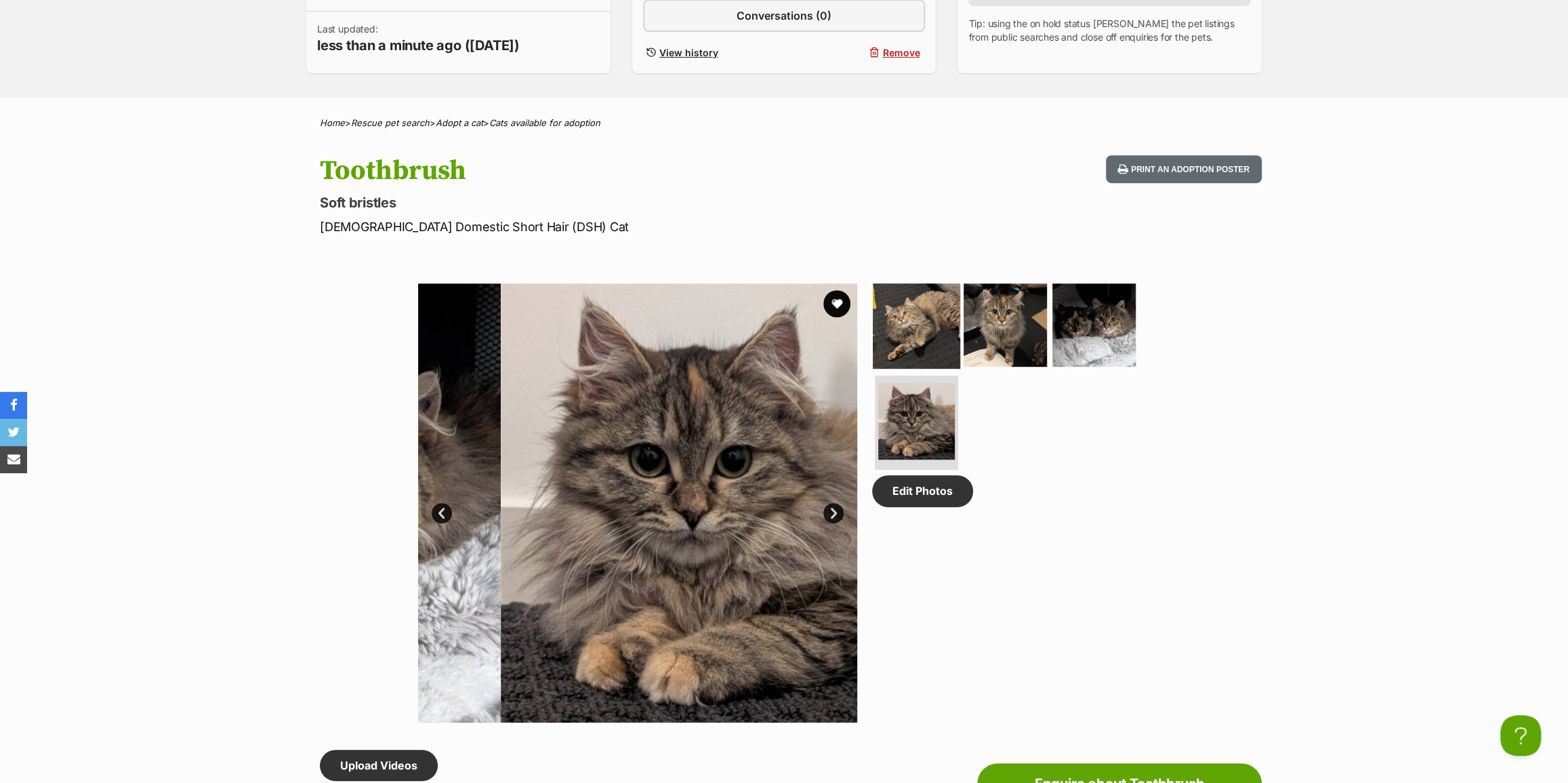
click at [932, 353] on img at bounding box center [917, 325] width 88 height 88
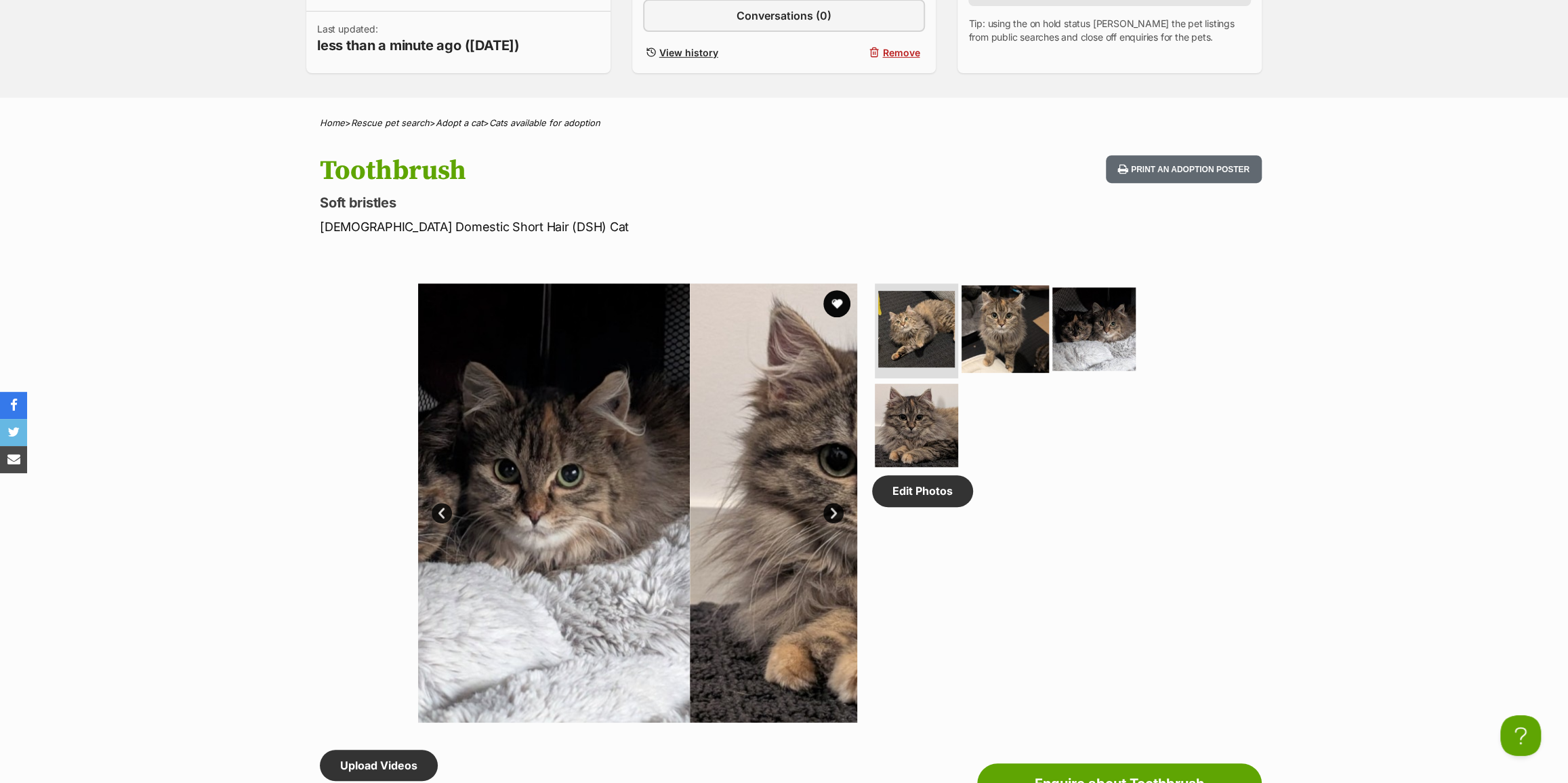
click at [1028, 345] on img at bounding box center [1006, 329] width 88 height 88
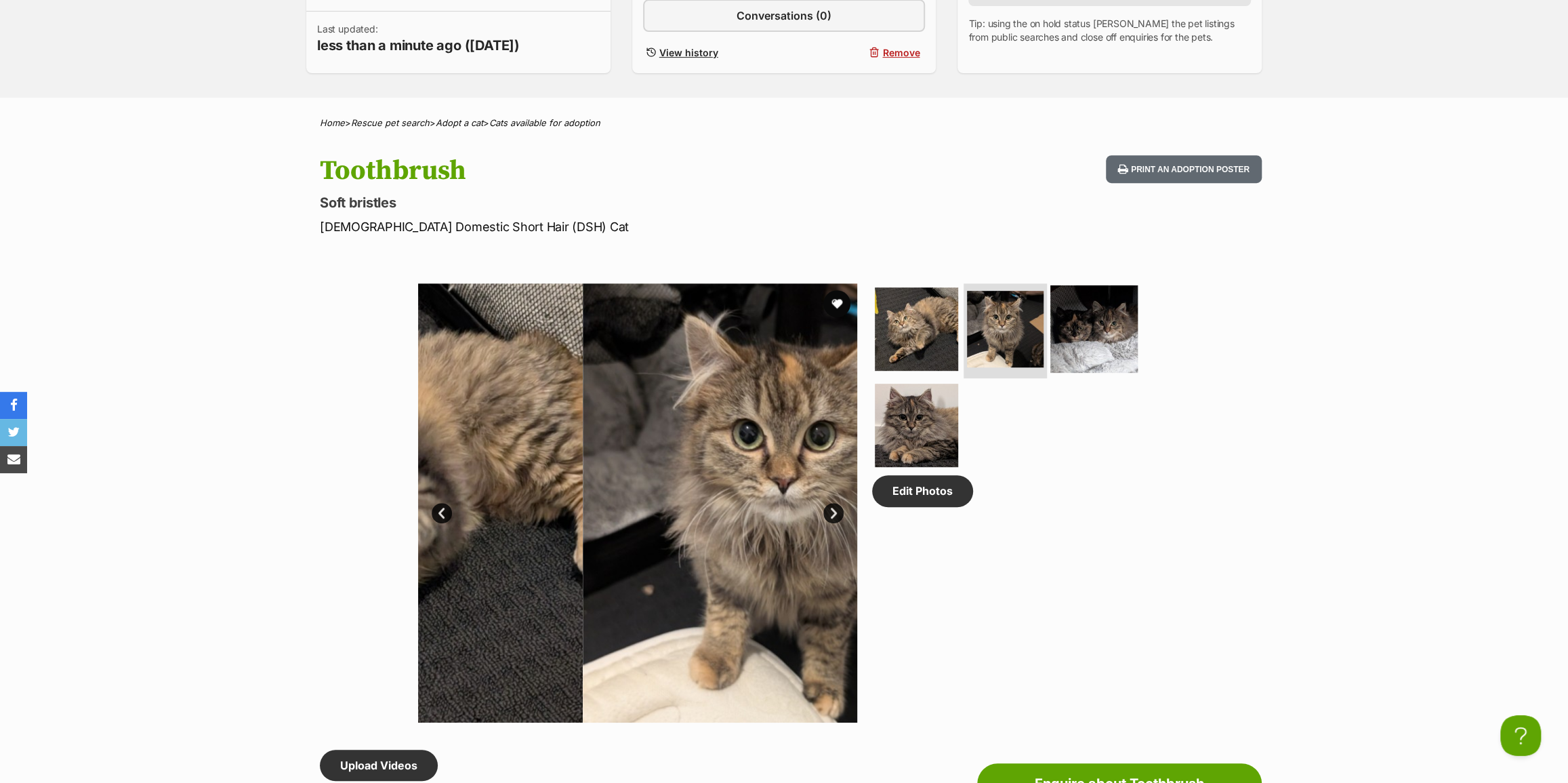
click at [1093, 352] on img at bounding box center [1093, 329] width 88 height 88
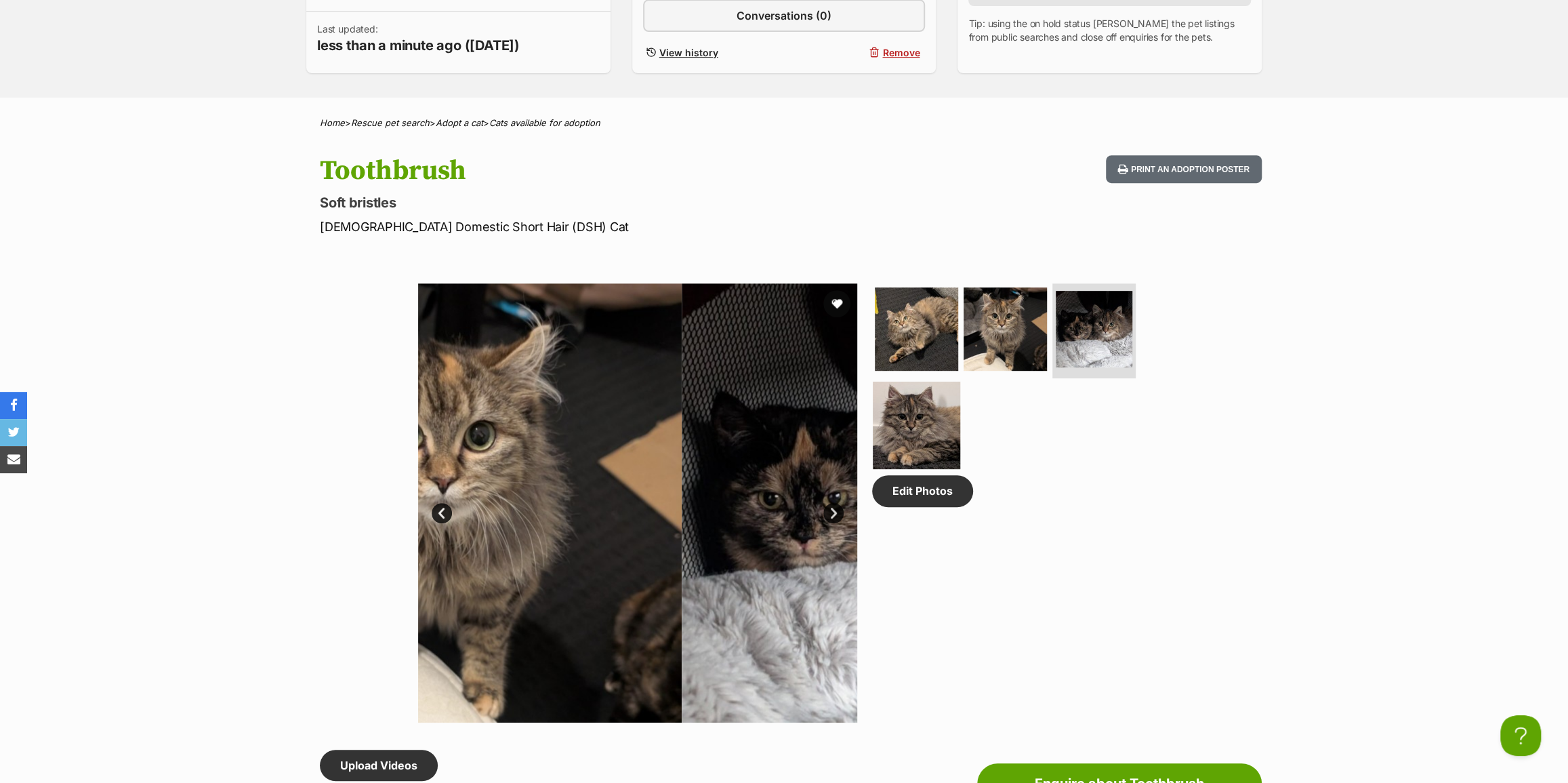
click at [877, 440] on img at bounding box center [917, 425] width 88 height 88
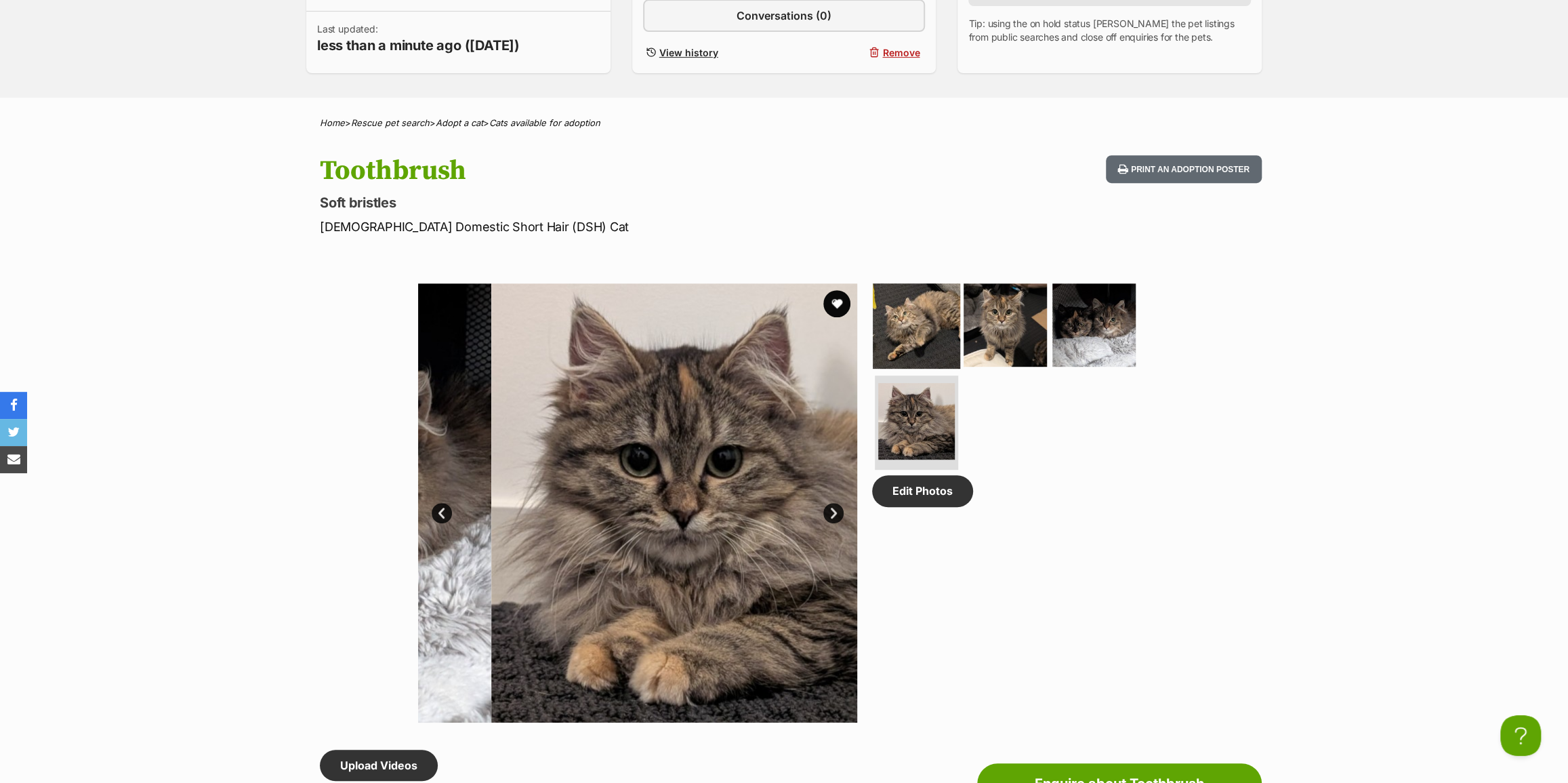
click at [918, 354] on img at bounding box center [917, 325] width 88 height 88
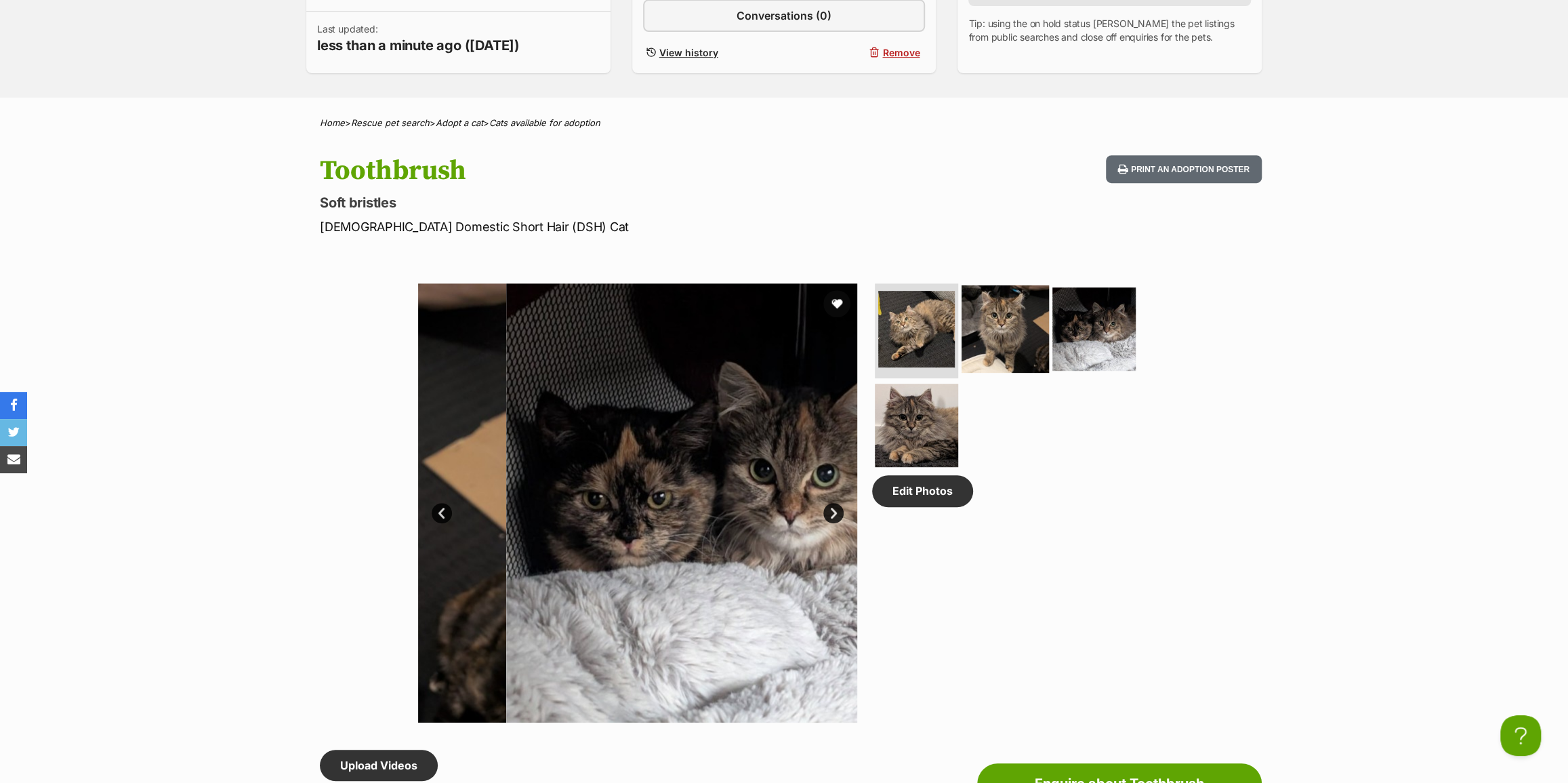
click at [1007, 348] on img at bounding box center [1006, 329] width 88 height 88
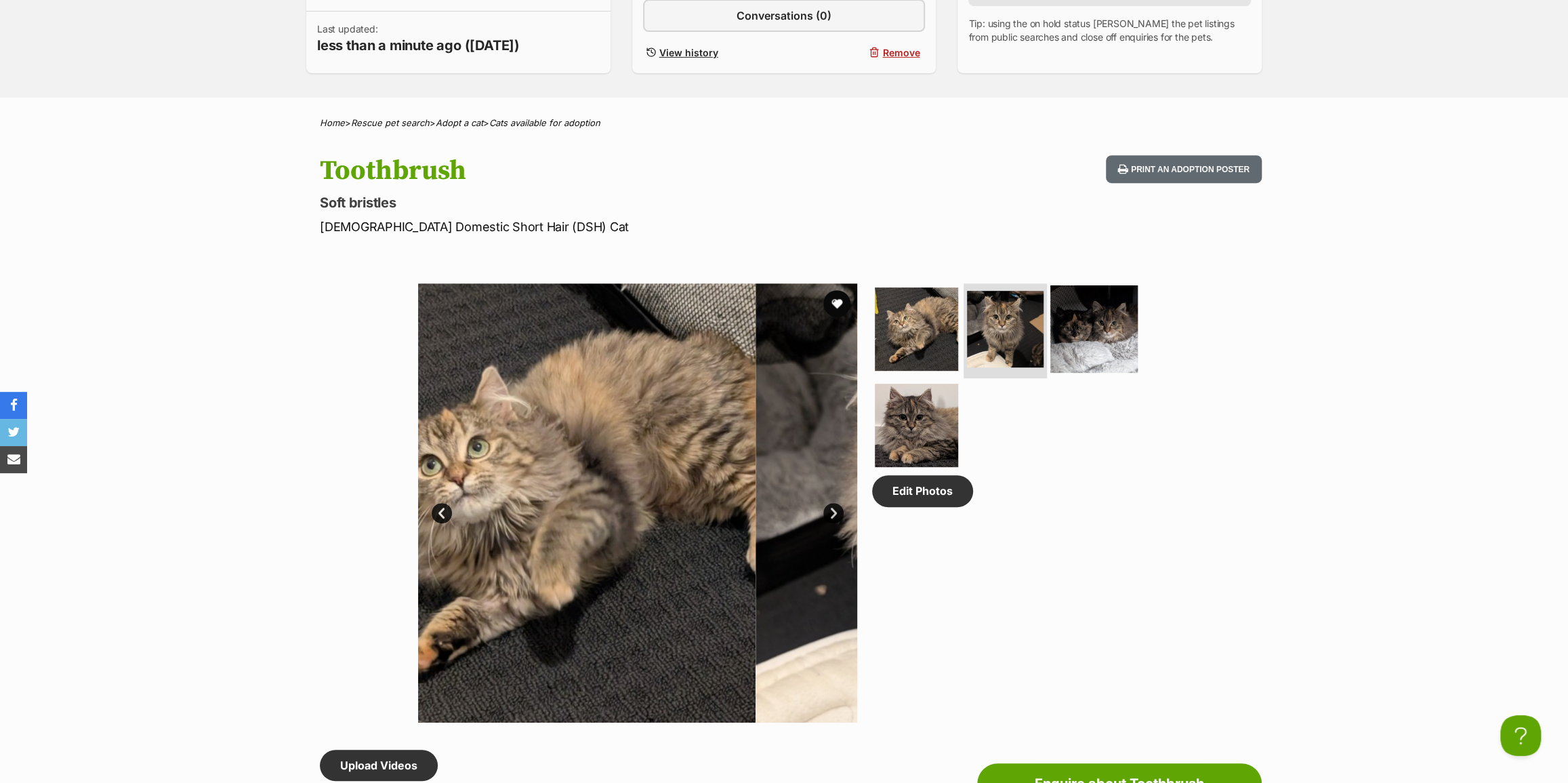
click at [1116, 350] on img at bounding box center [1093, 329] width 88 height 88
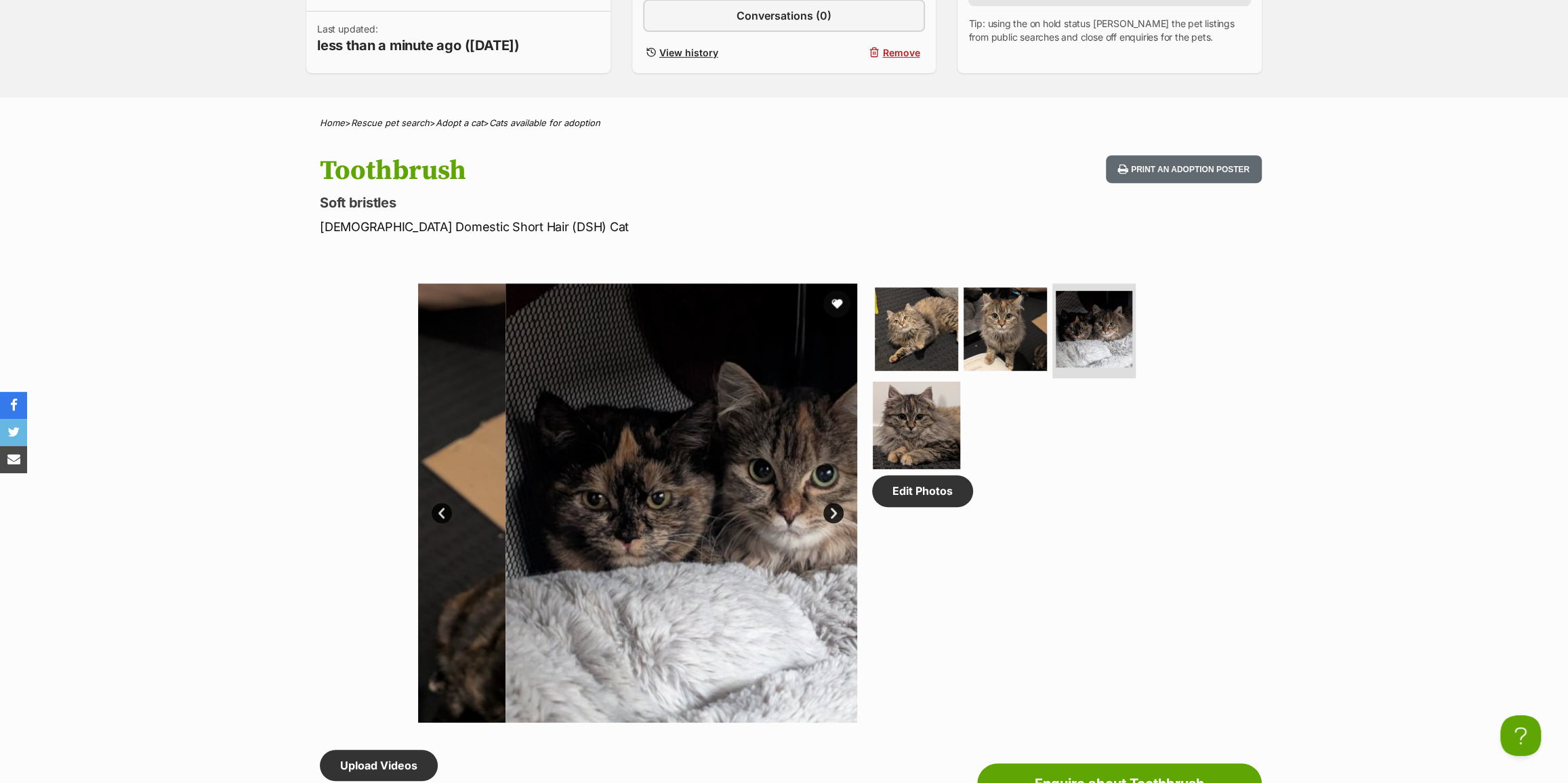
click at [932, 428] on img at bounding box center [917, 425] width 88 height 88
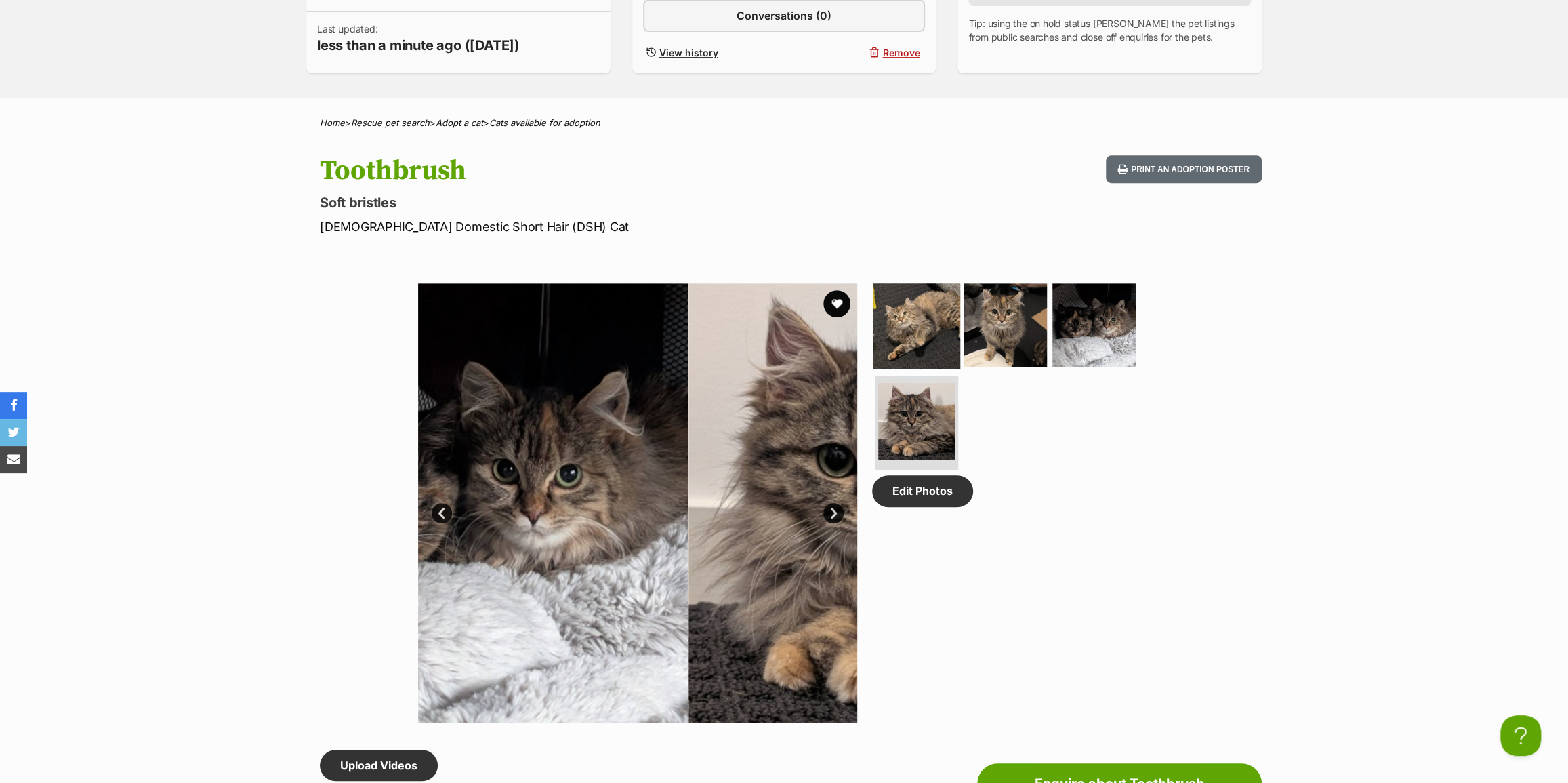
click at [948, 325] on img at bounding box center [917, 325] width 88 height 88
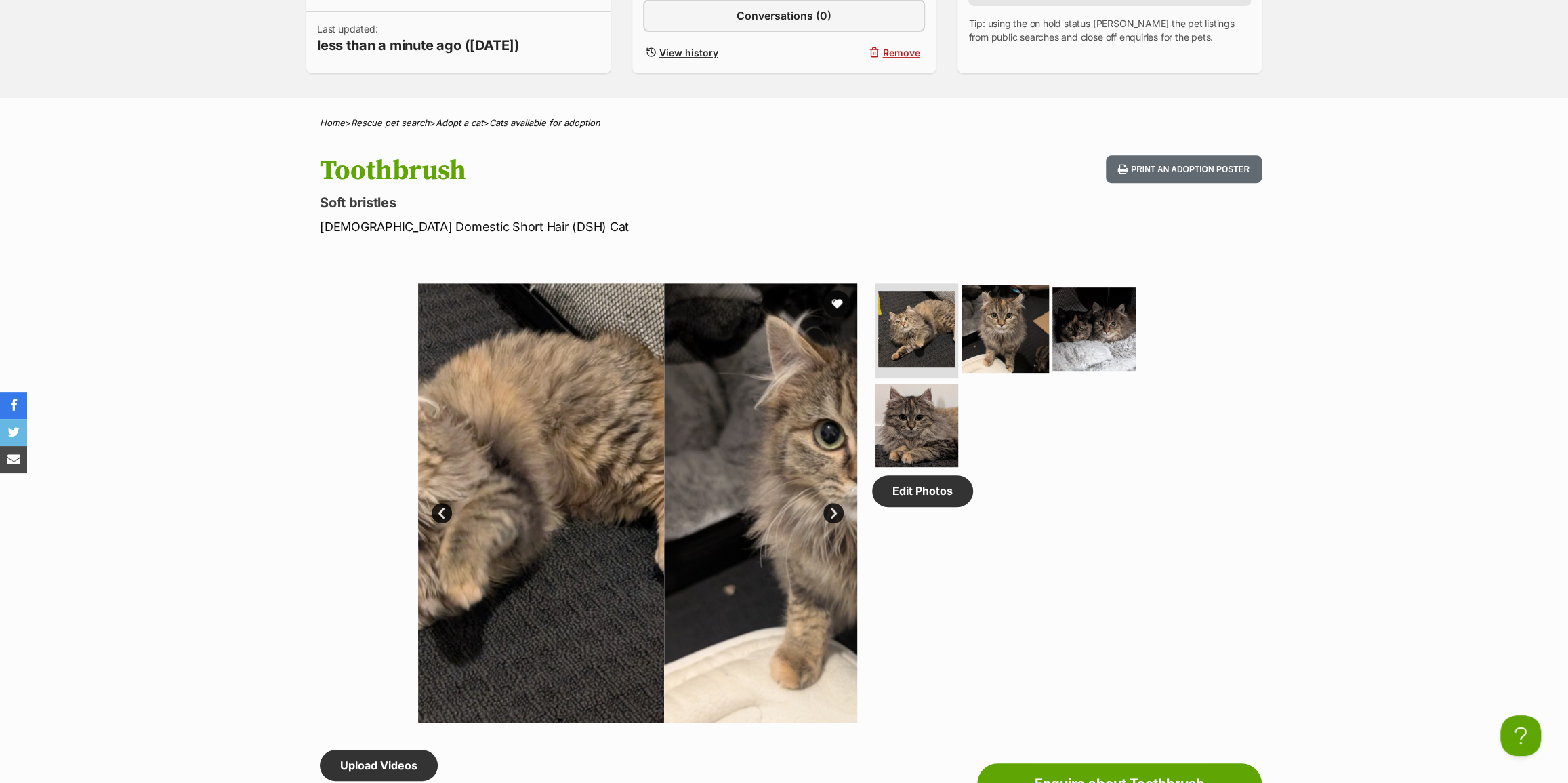
click at [1020, 337] on img at bounding box center [1006, 329] width 88 height 88
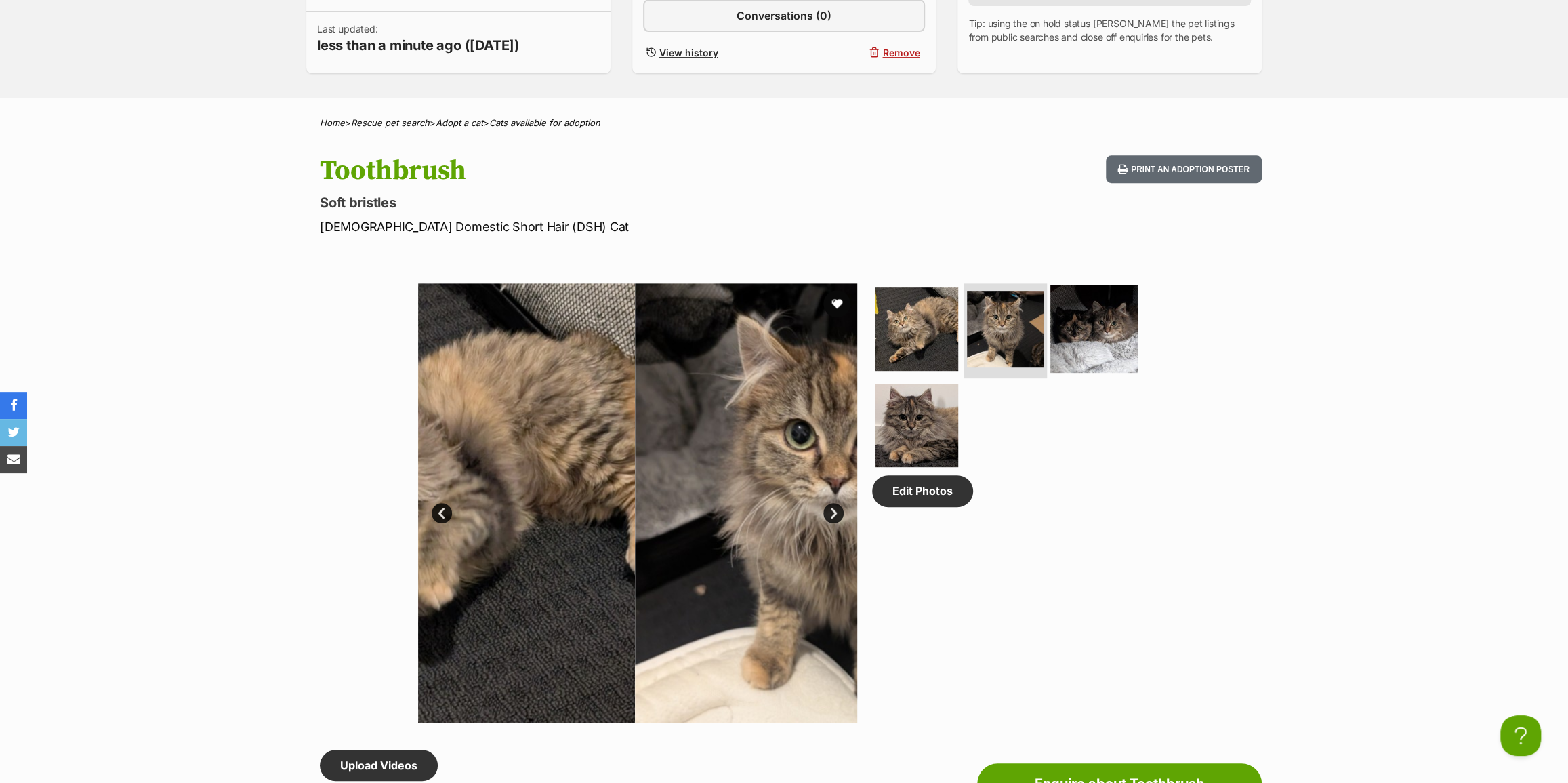
click at [1109, 332] on img at bounding box center [1093, 329] width 88 height 88
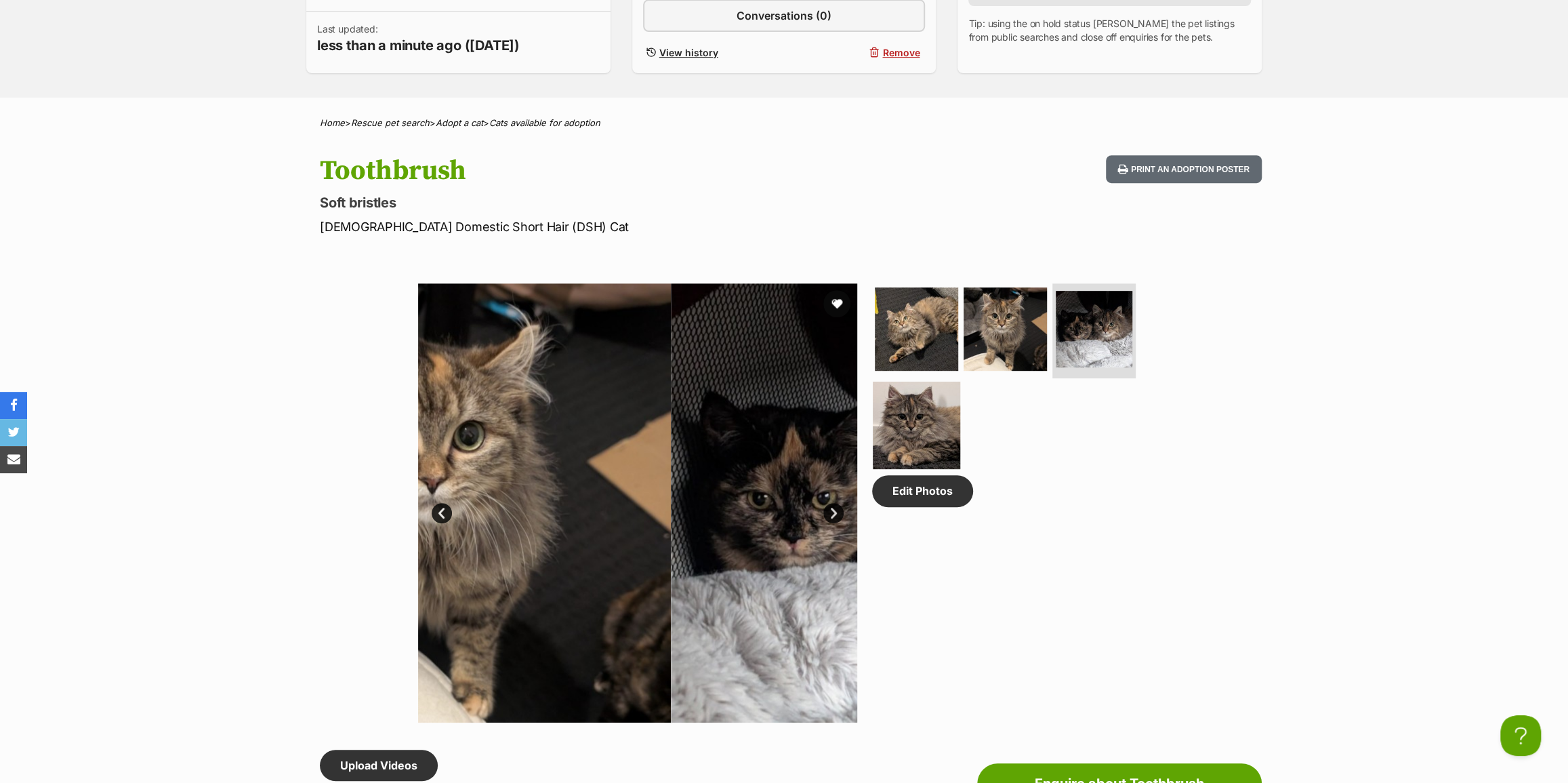
click at [916, 414] on img at bounding box center [917, 425] width 88 height 88
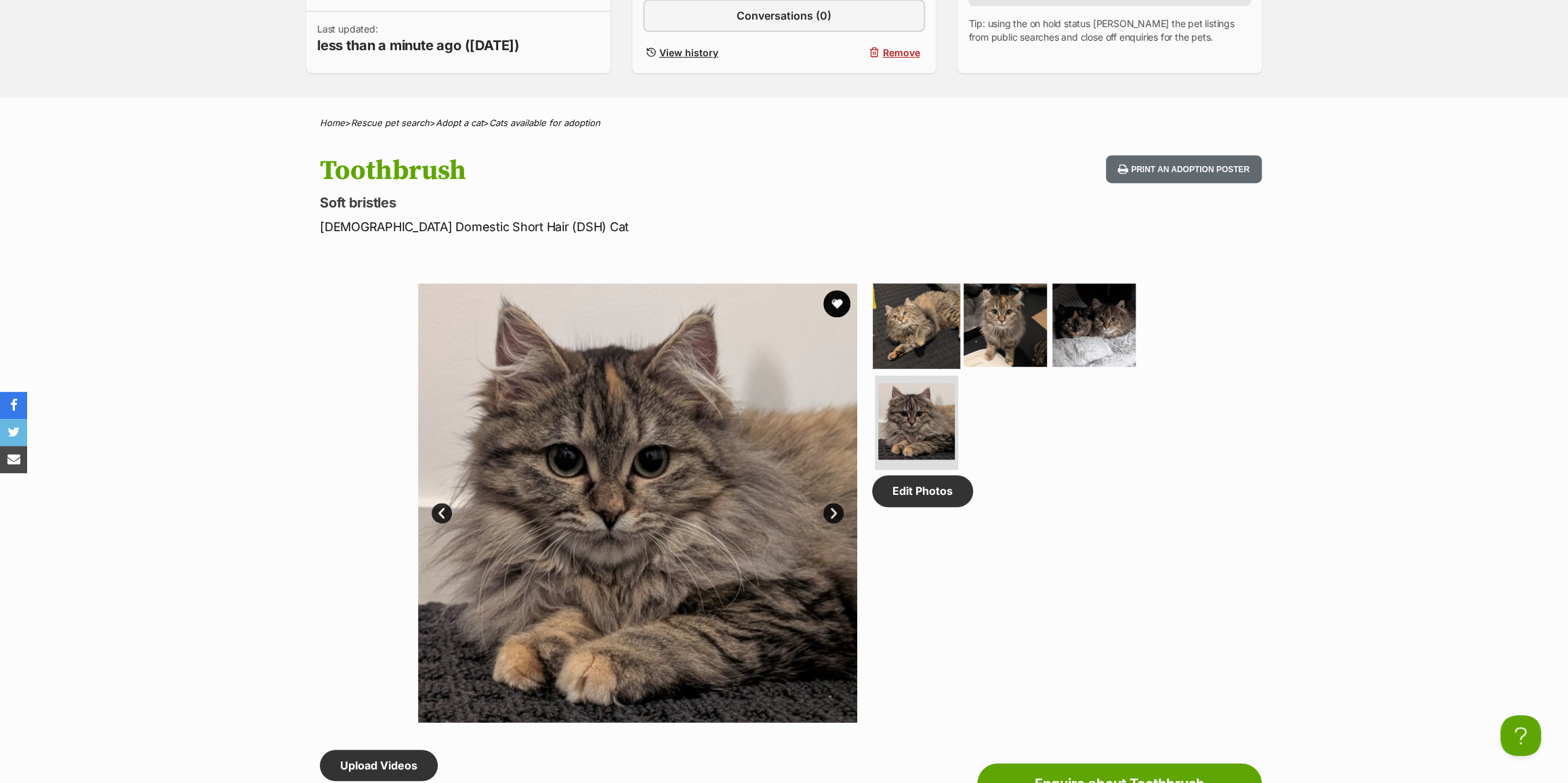
click at [920, 341] on img at bounding box center [917, 325] width 88 height 88
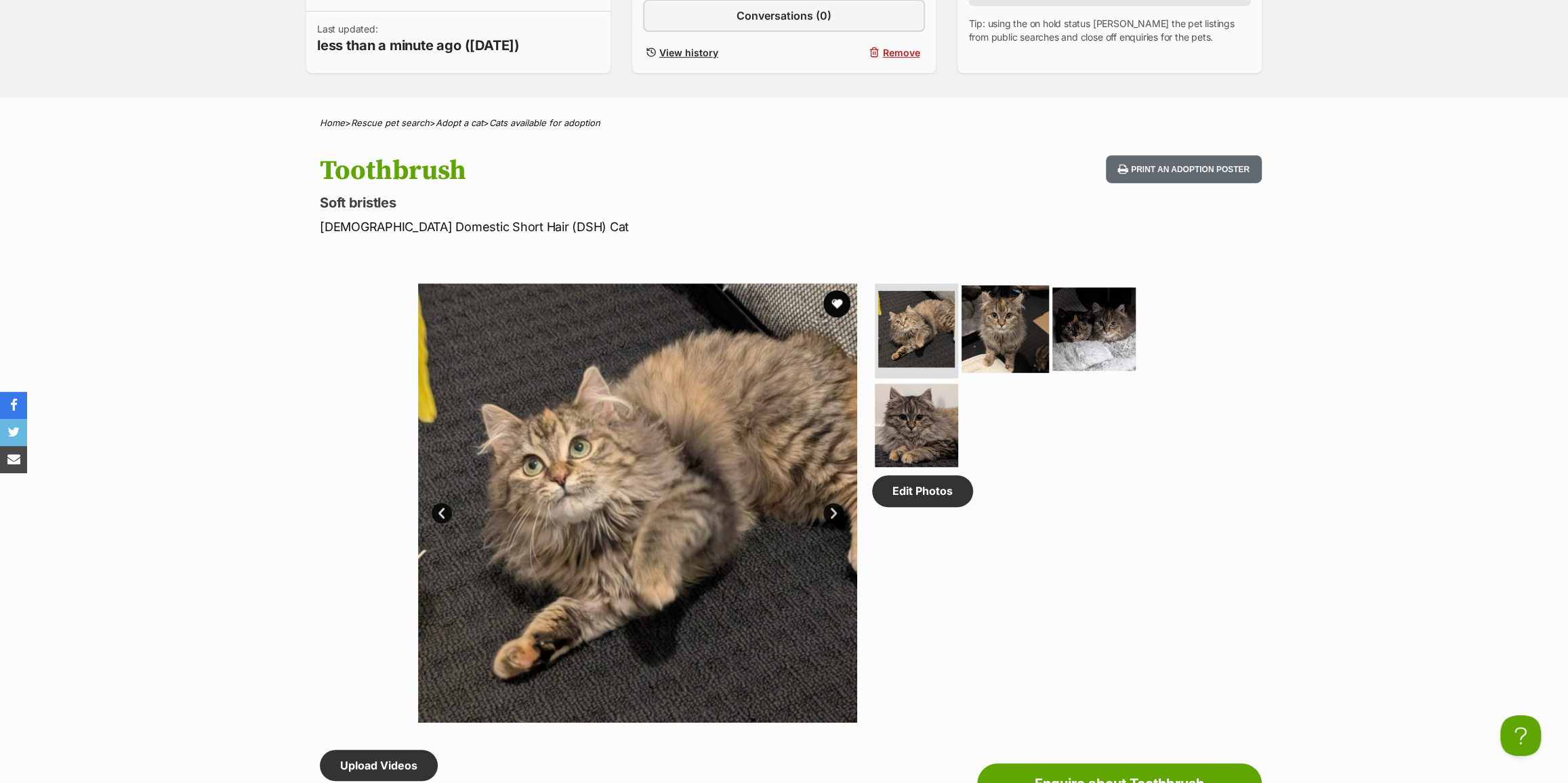
click at [1020, 333] on img at bounding box center [1006, 329] width 88 height 88
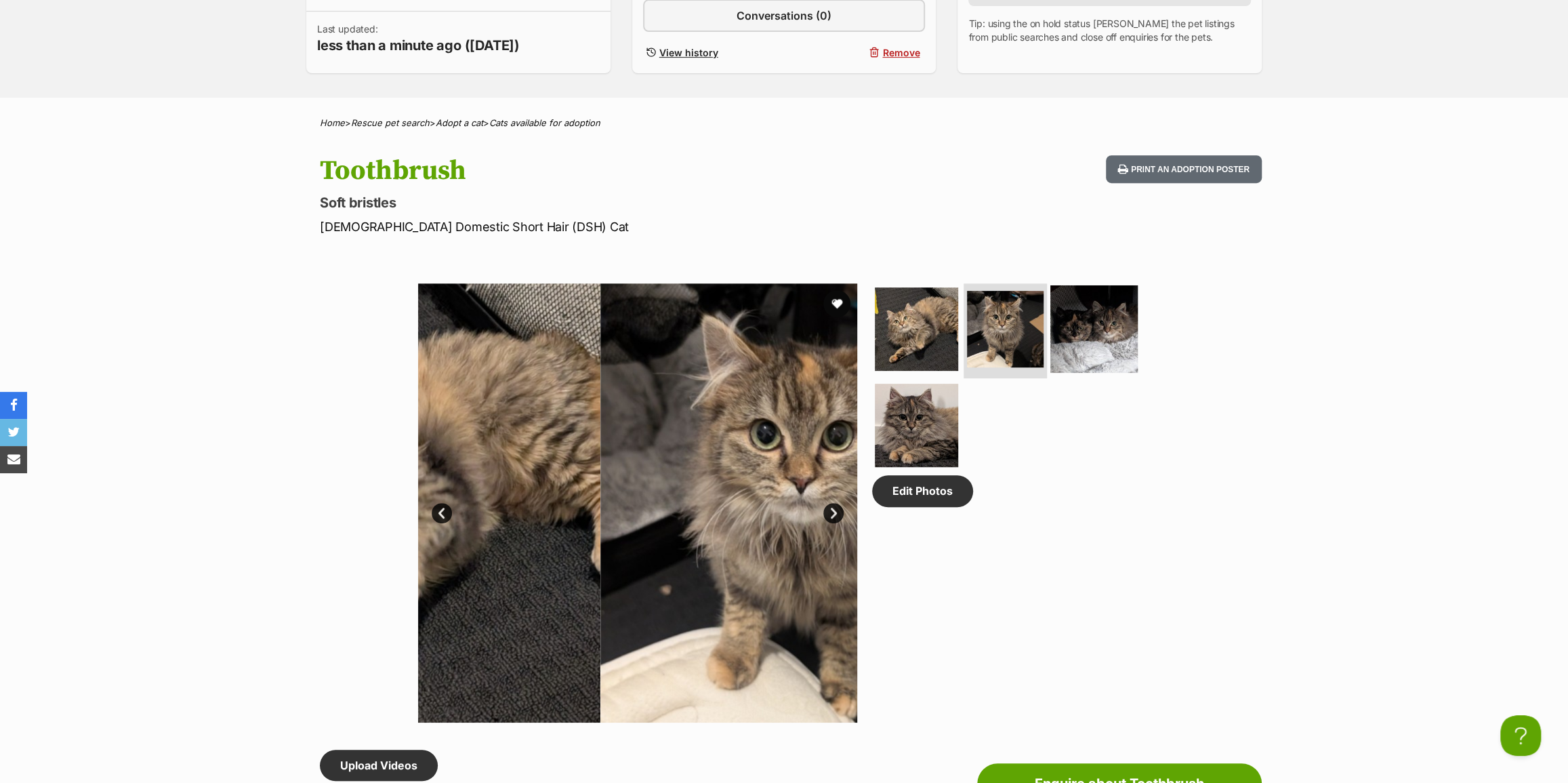
click at [1085, 333] on img at bounding box center [1093, 329] width 88 height 88
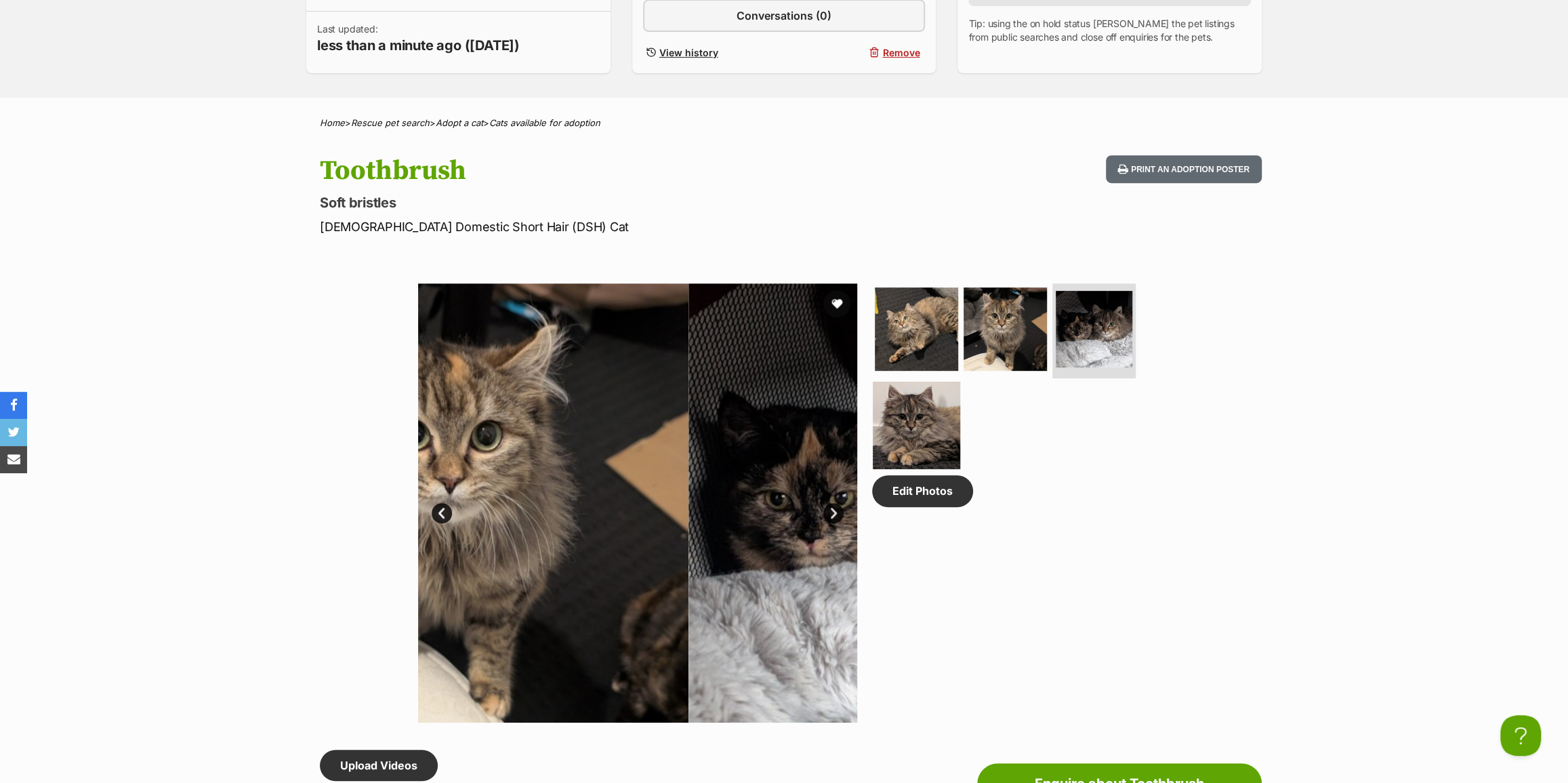
click at [940, 400] on img at bounding box center [917, 425] width 88 height 88
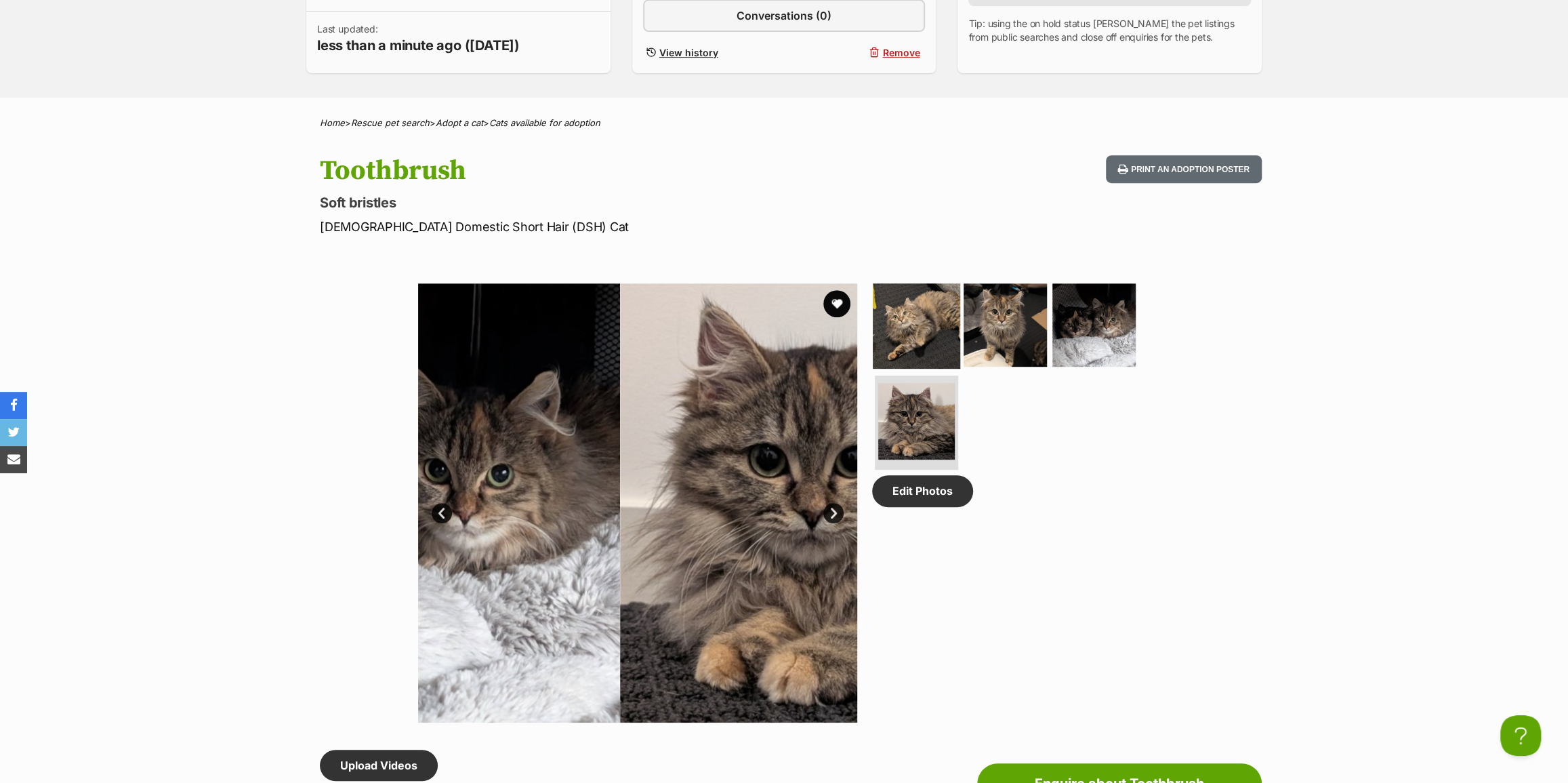
click at [930, 334] on img at bounding box center [917, 325] width 88 height 88
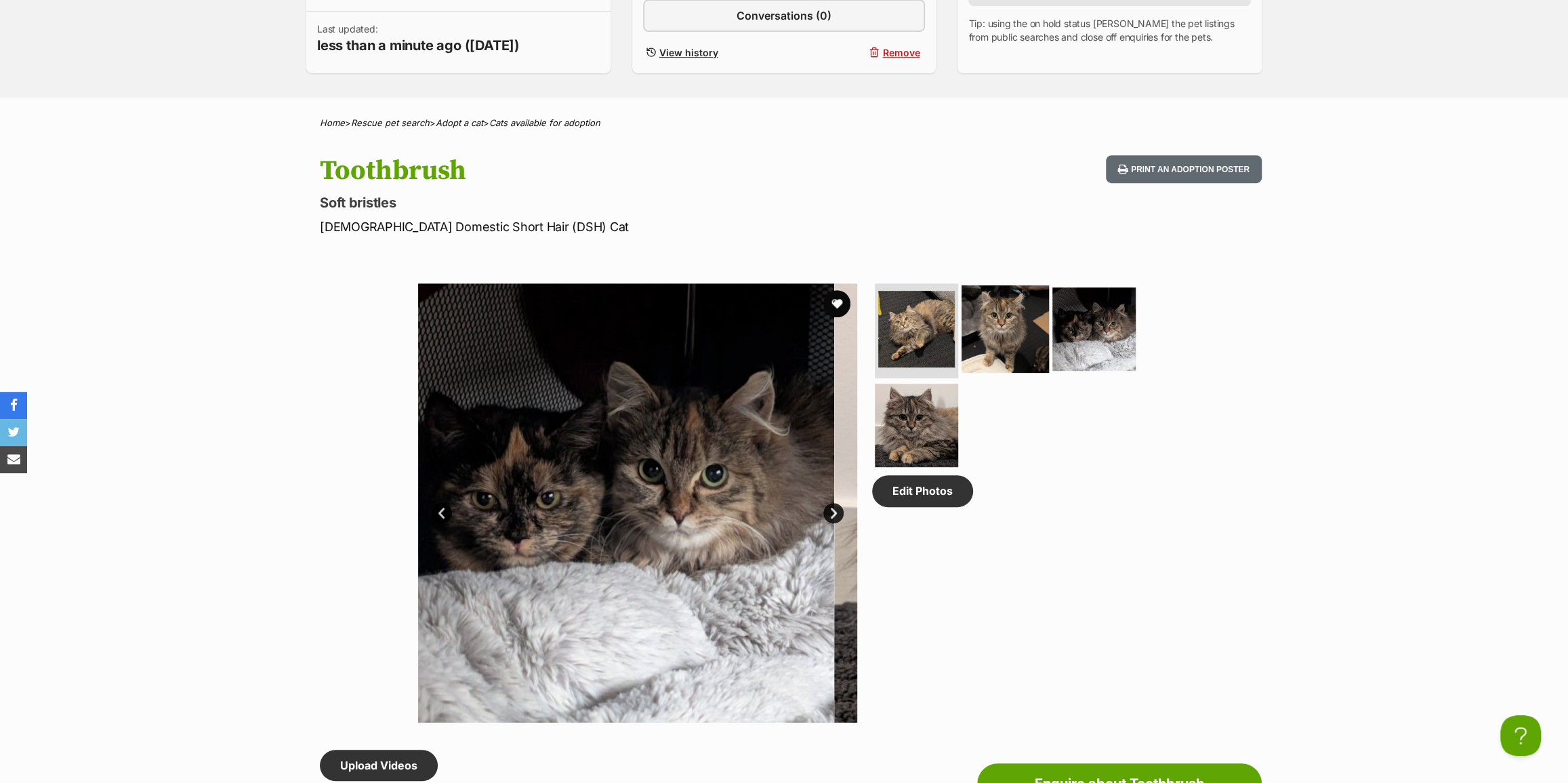
click at [1034, 333] on img at bounding box center [1006, 329] width 88 height 88
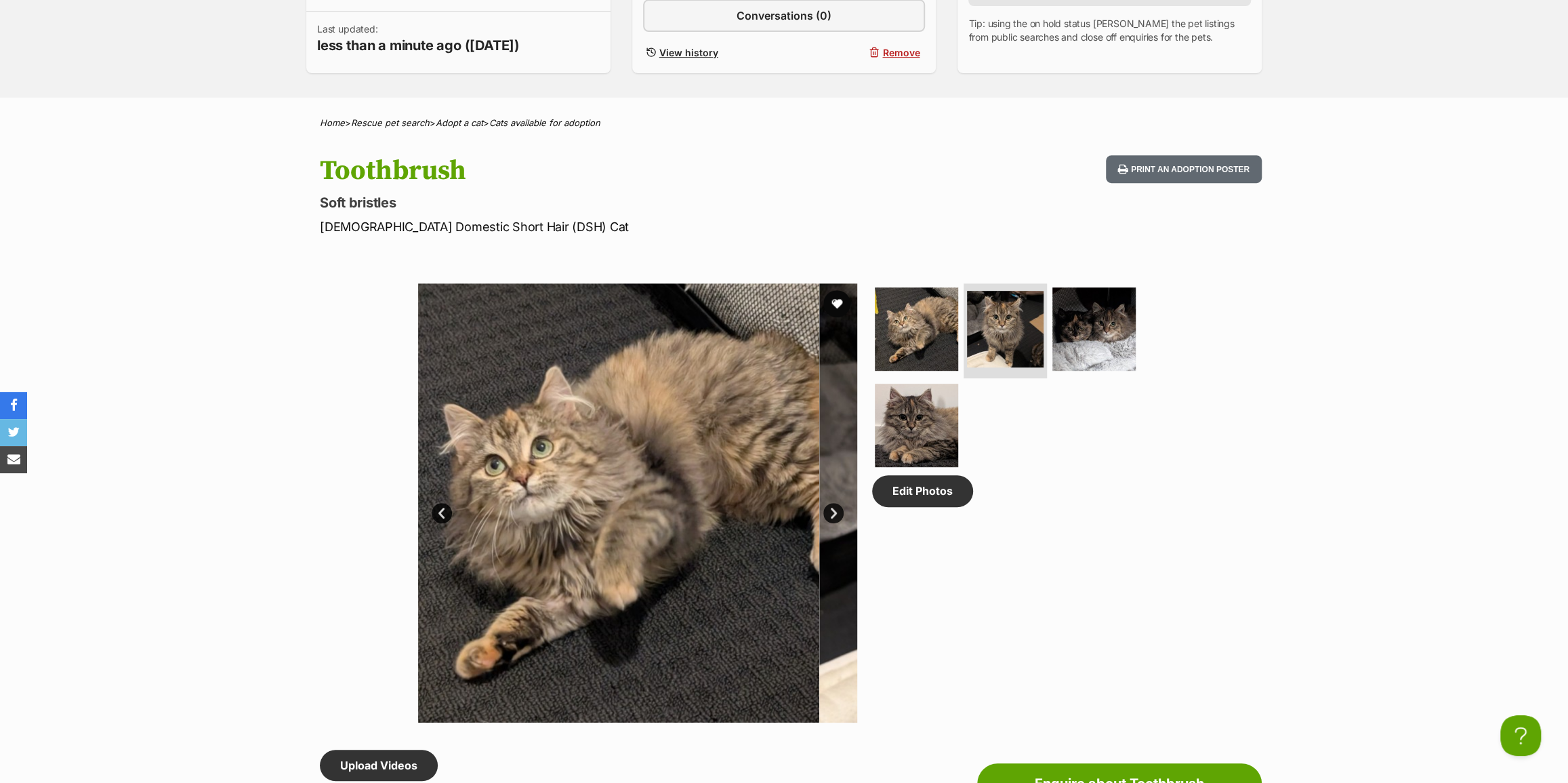
click at [1144, 333] on ul at bounding box center [1011, 379] width 278 height 193
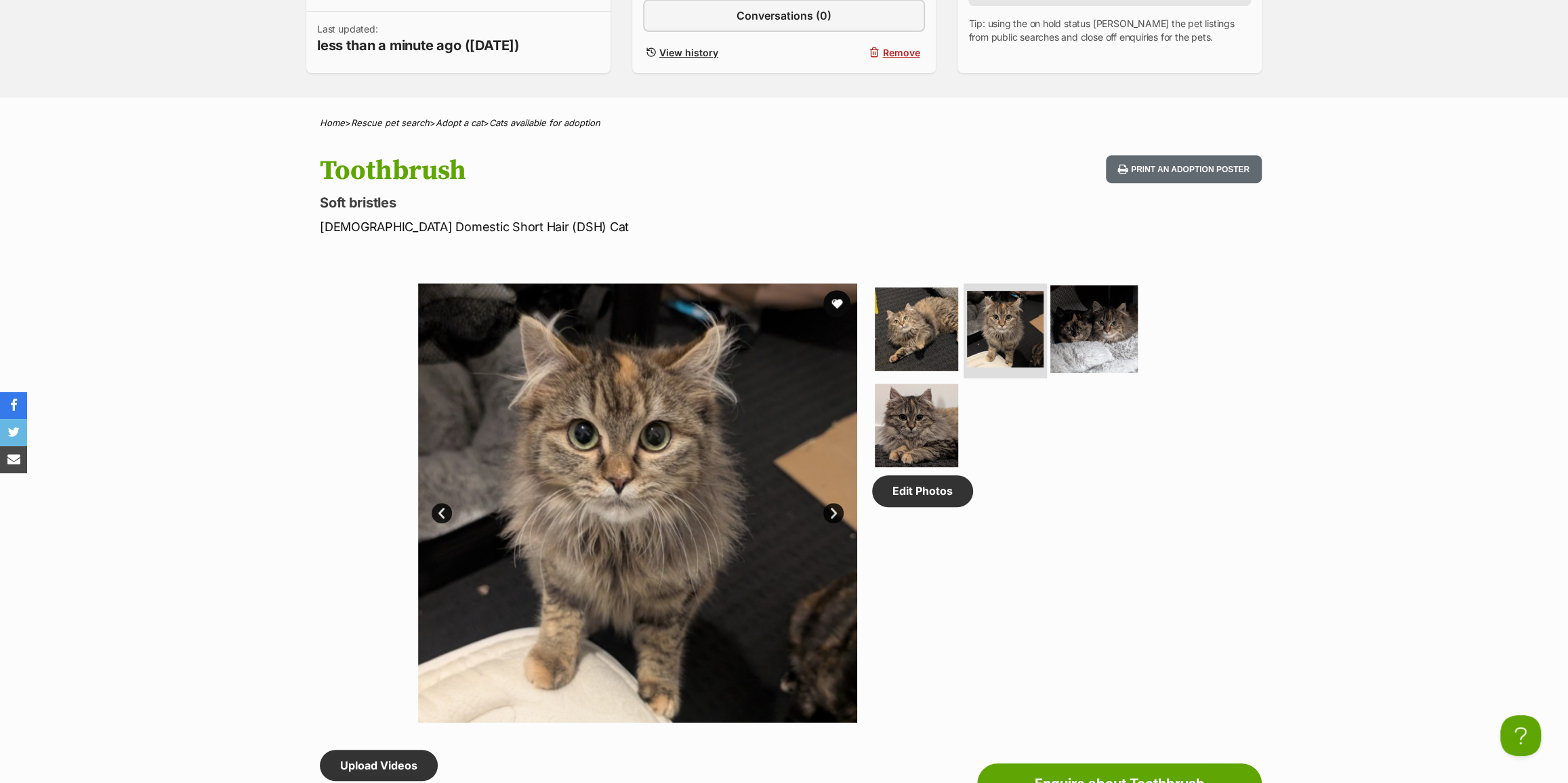
click at [1059, 341] on img at bounding box center [1093, 329] width 88 height 88
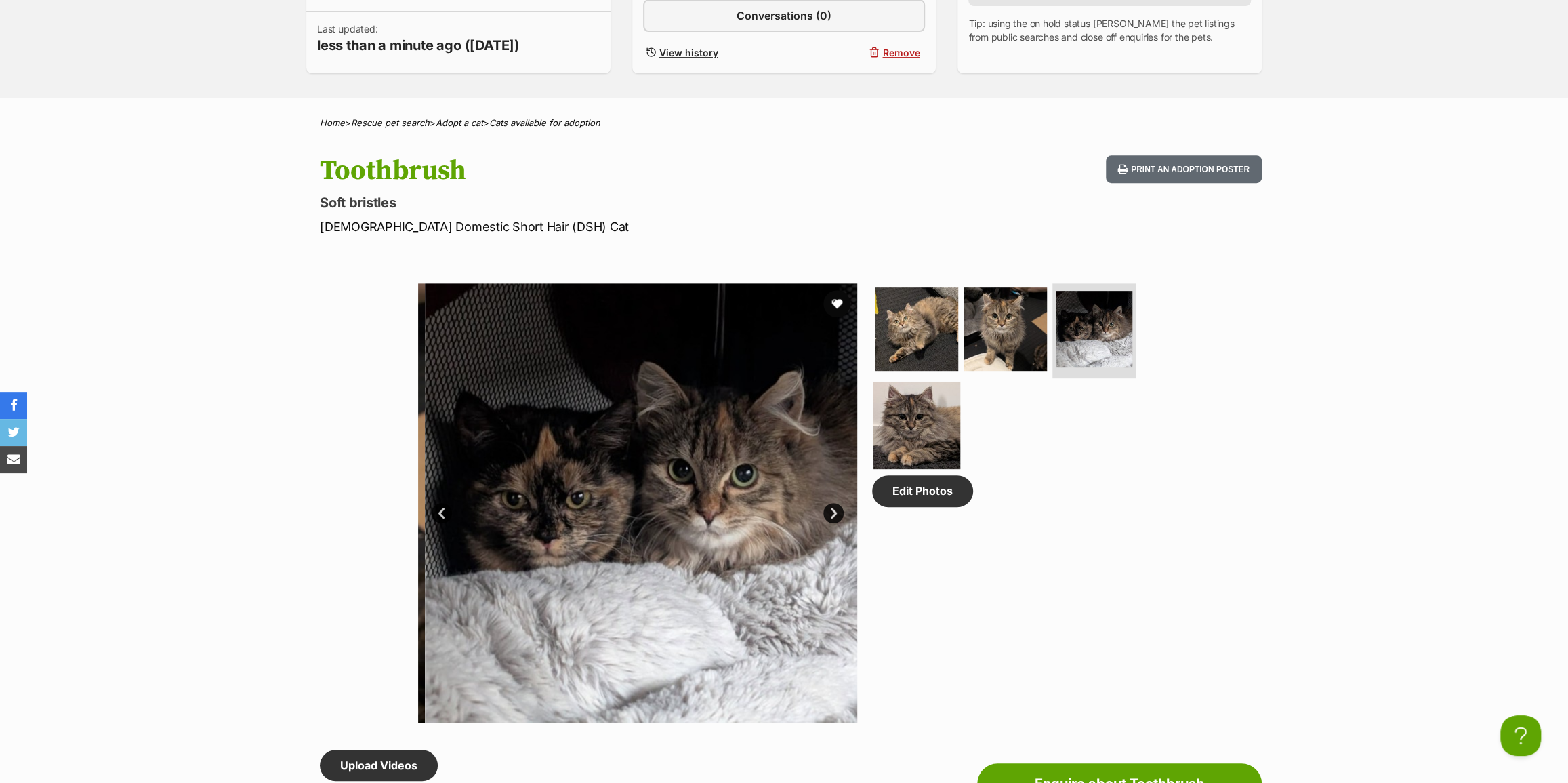
click at [942, 417] on img at bounding box center [917, 425] width 88 height 88
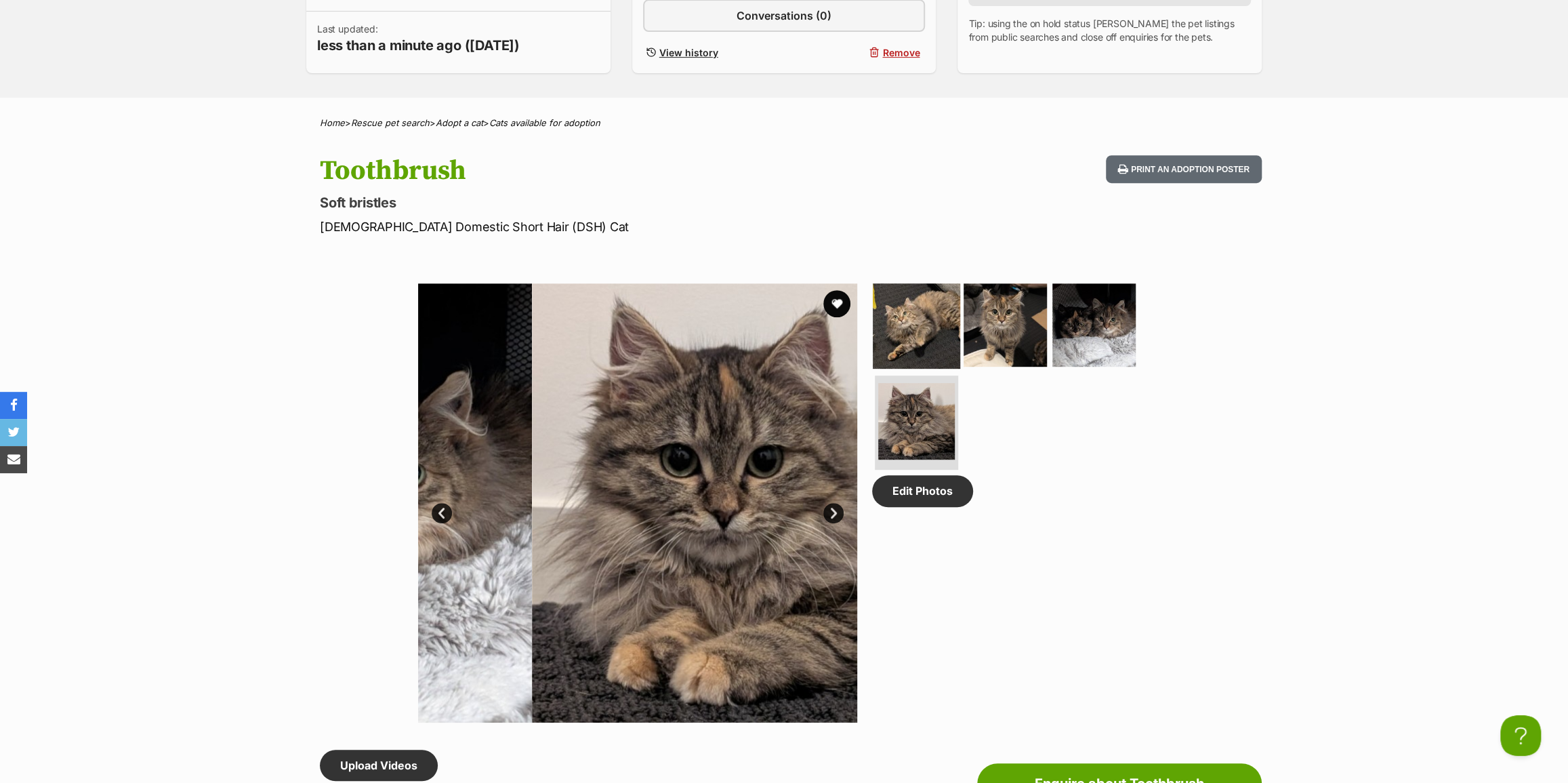
click at [913, 362] on img at bounding box center [917, 325] width 88 height 88
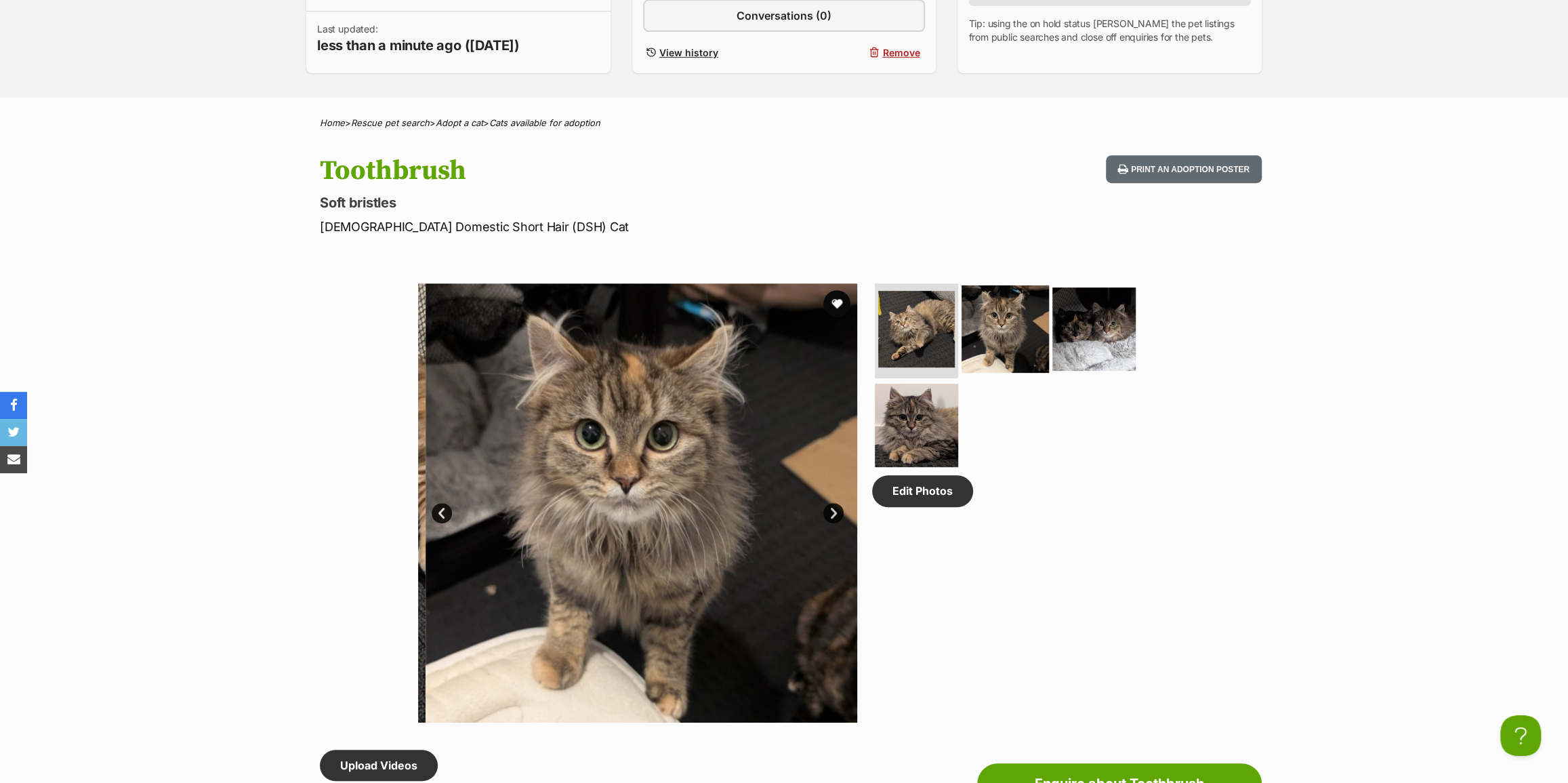
click at [1009, 344] on img at bounding box center [1006, 329] width 88 height 88
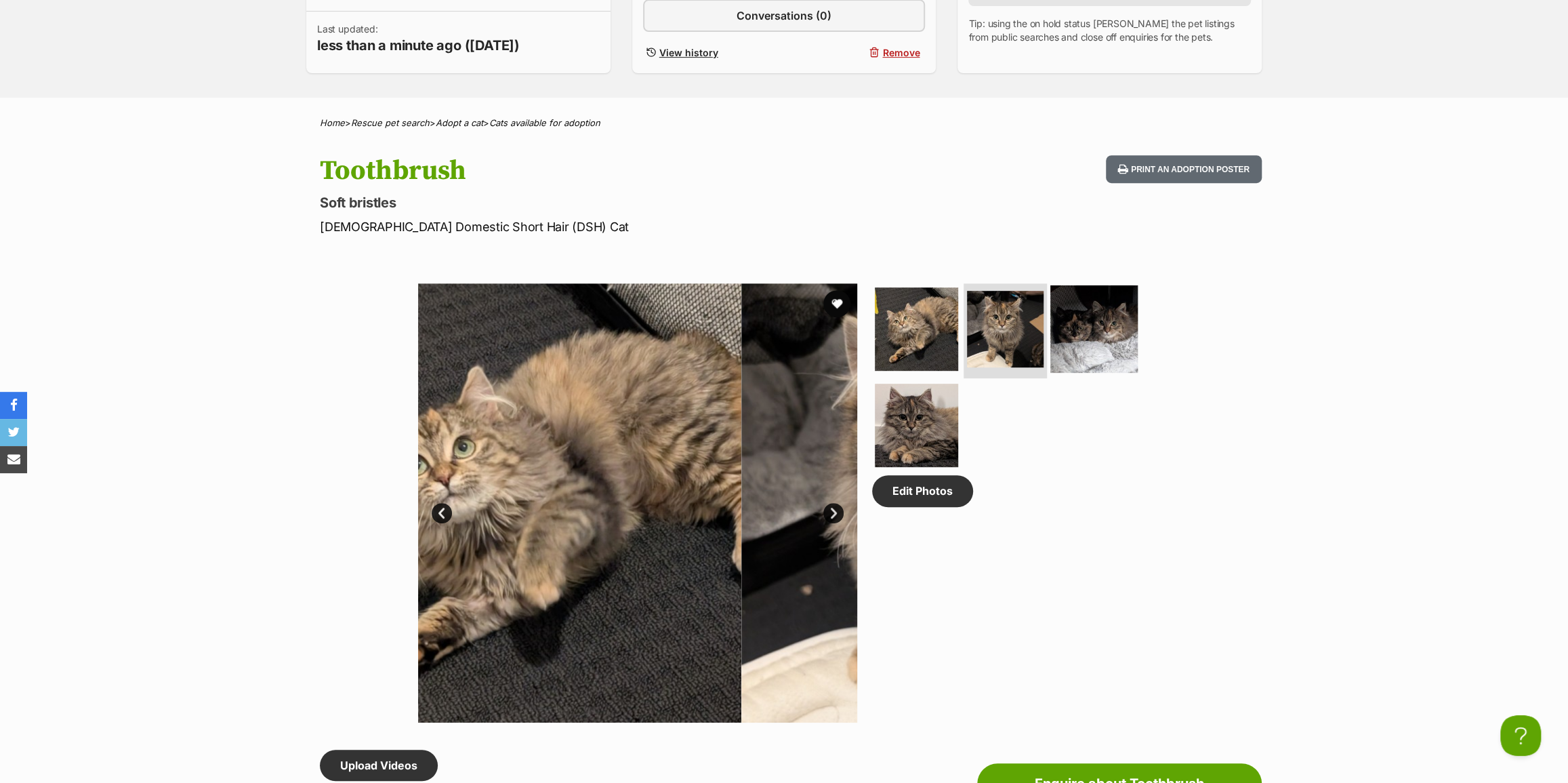
click at [1100, 332] on img at bounding box center [1093, 329] width 88 height 88
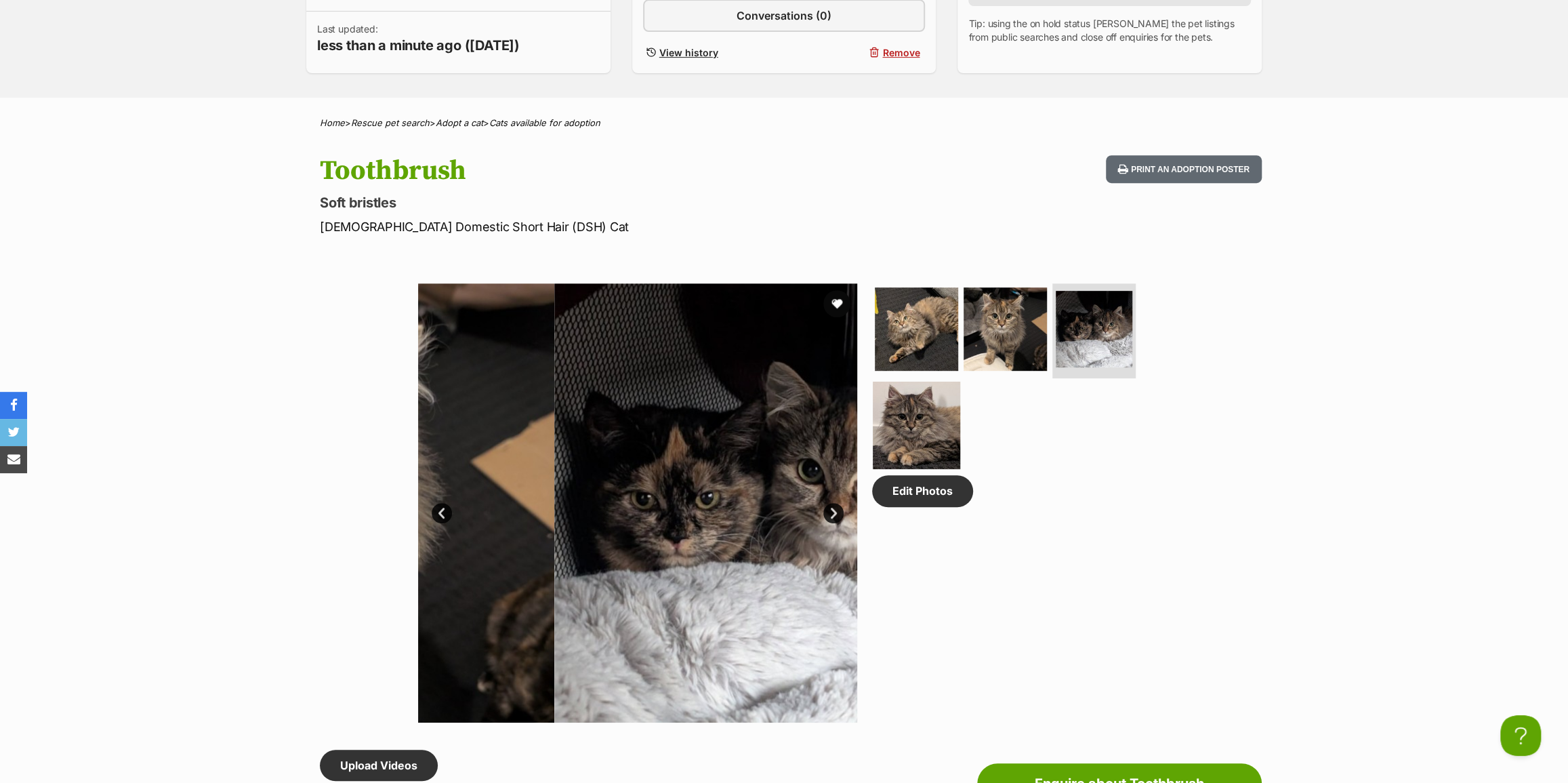
click at [912, 405] on img at bounding box center [917, 425] width 88 height 88
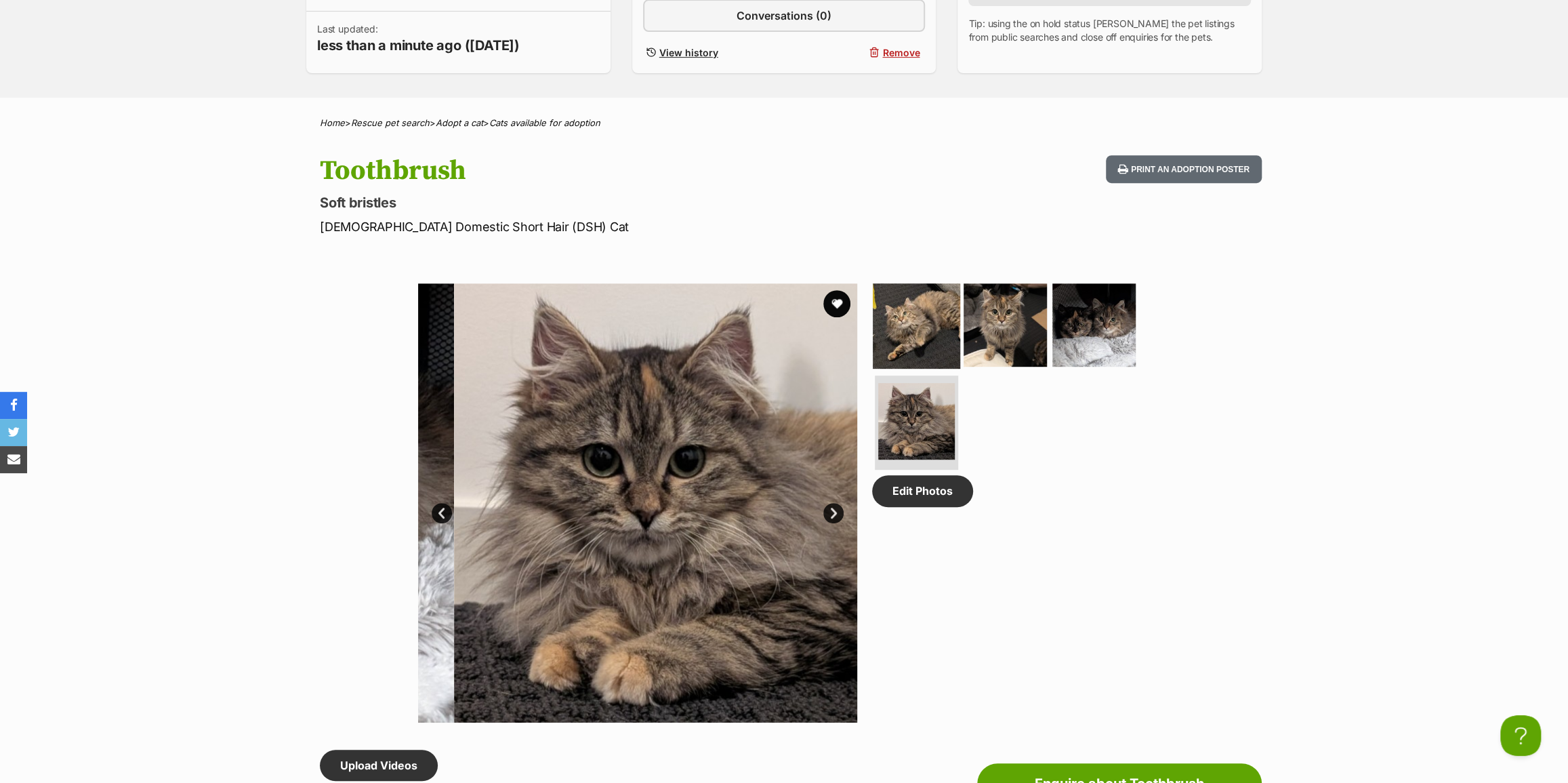
click at [912, 362] on img at bounding box center [917, 325] width 88 height 88
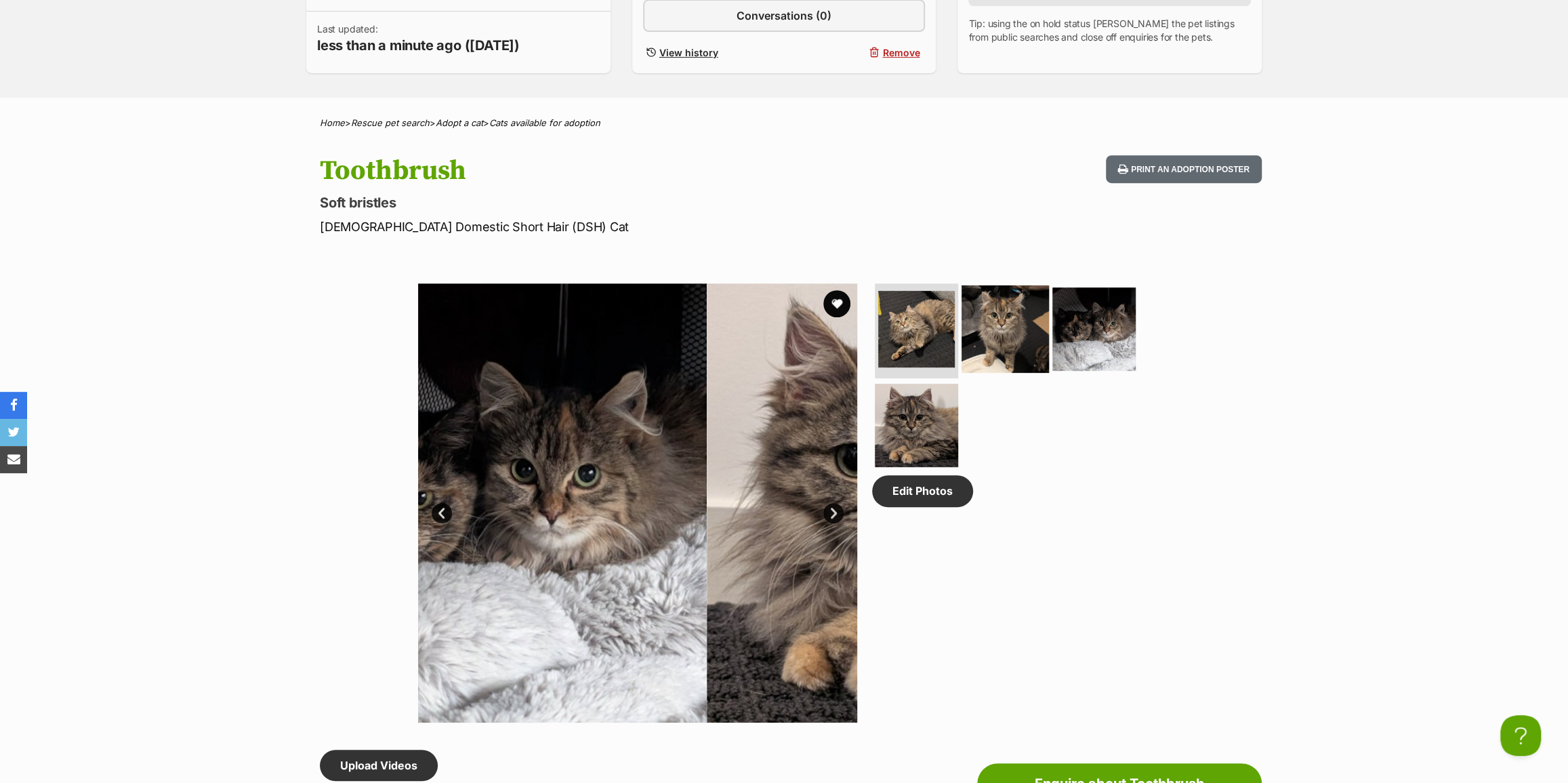
click at [1005, 356] on img at bounding box center [1006, 329] width 88 height 88
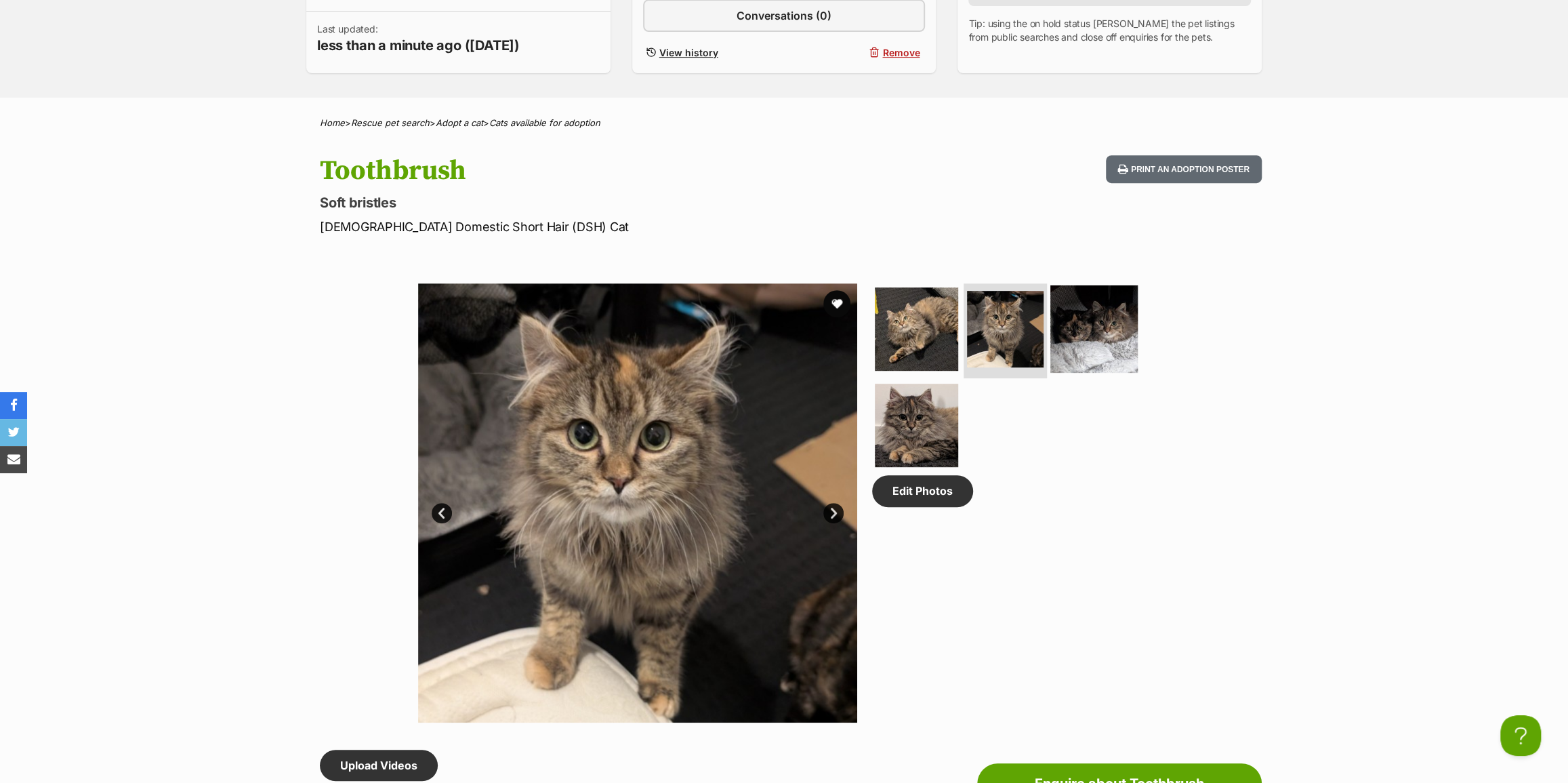
click at [1109, 351] on img at bounding box center [1093, 329] width 88 height 88
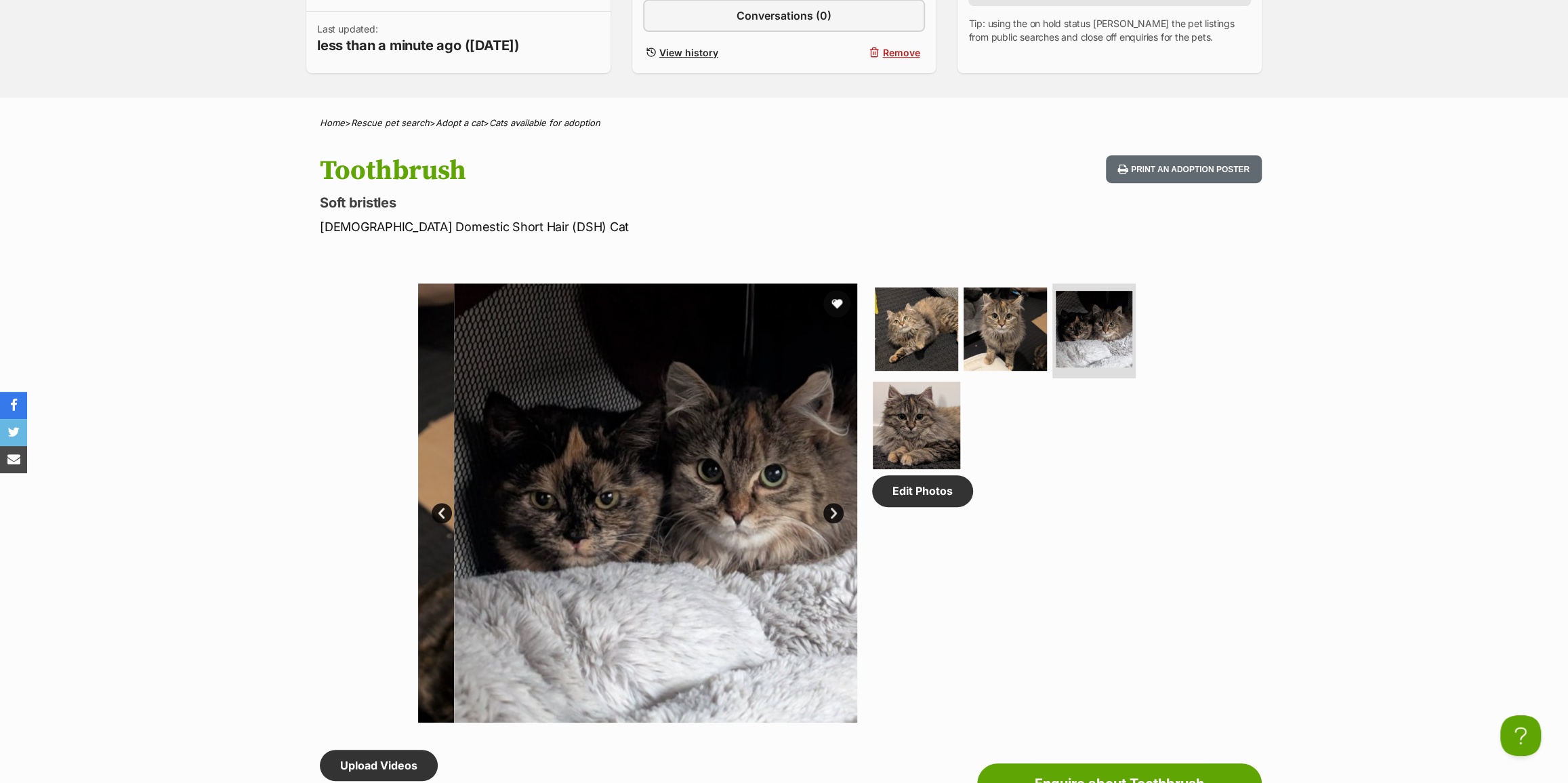
click at [896, 422] on img at bounding box center [917, 425] width 88 height 88
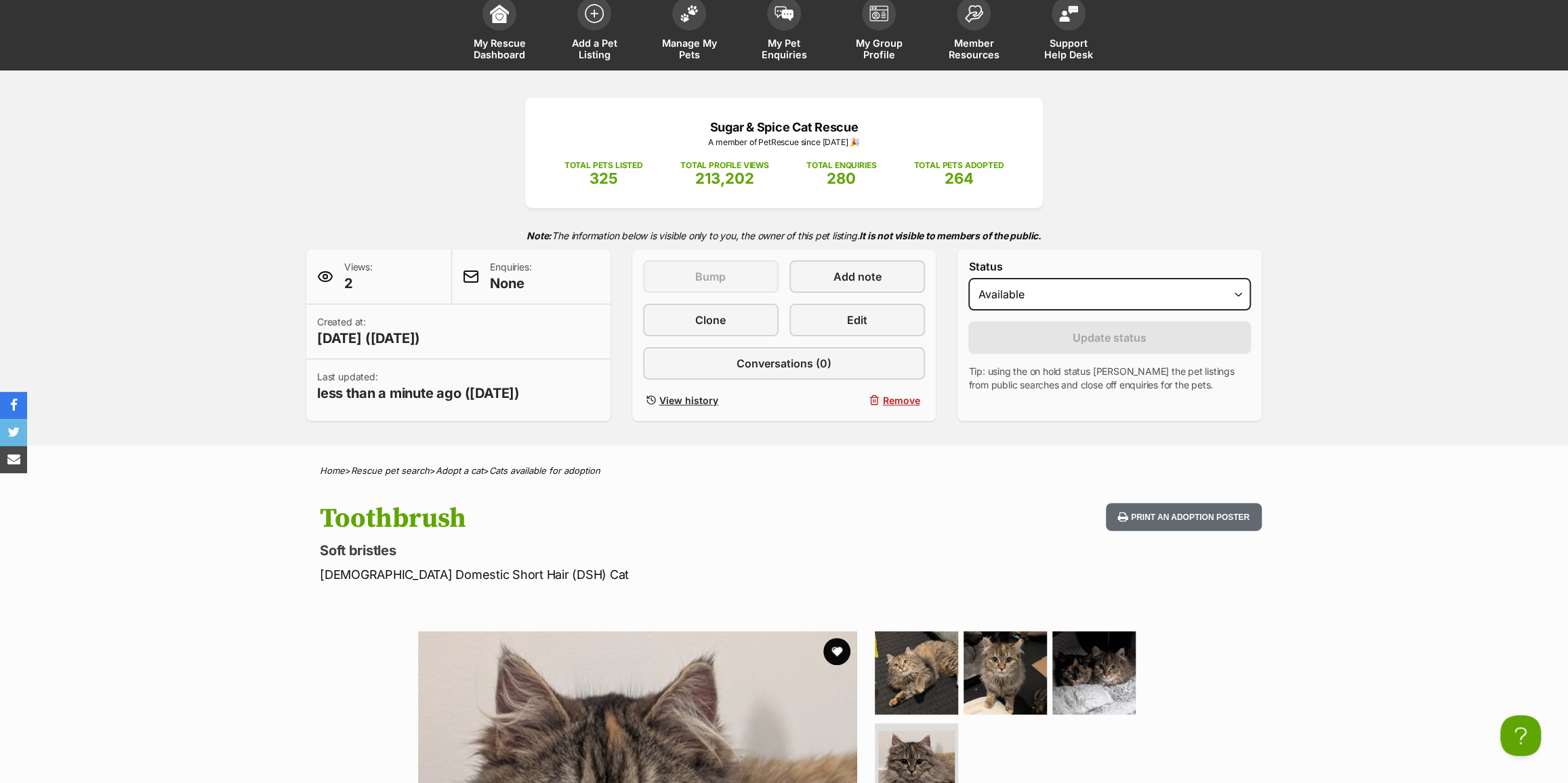
scroll to position [0, 0]
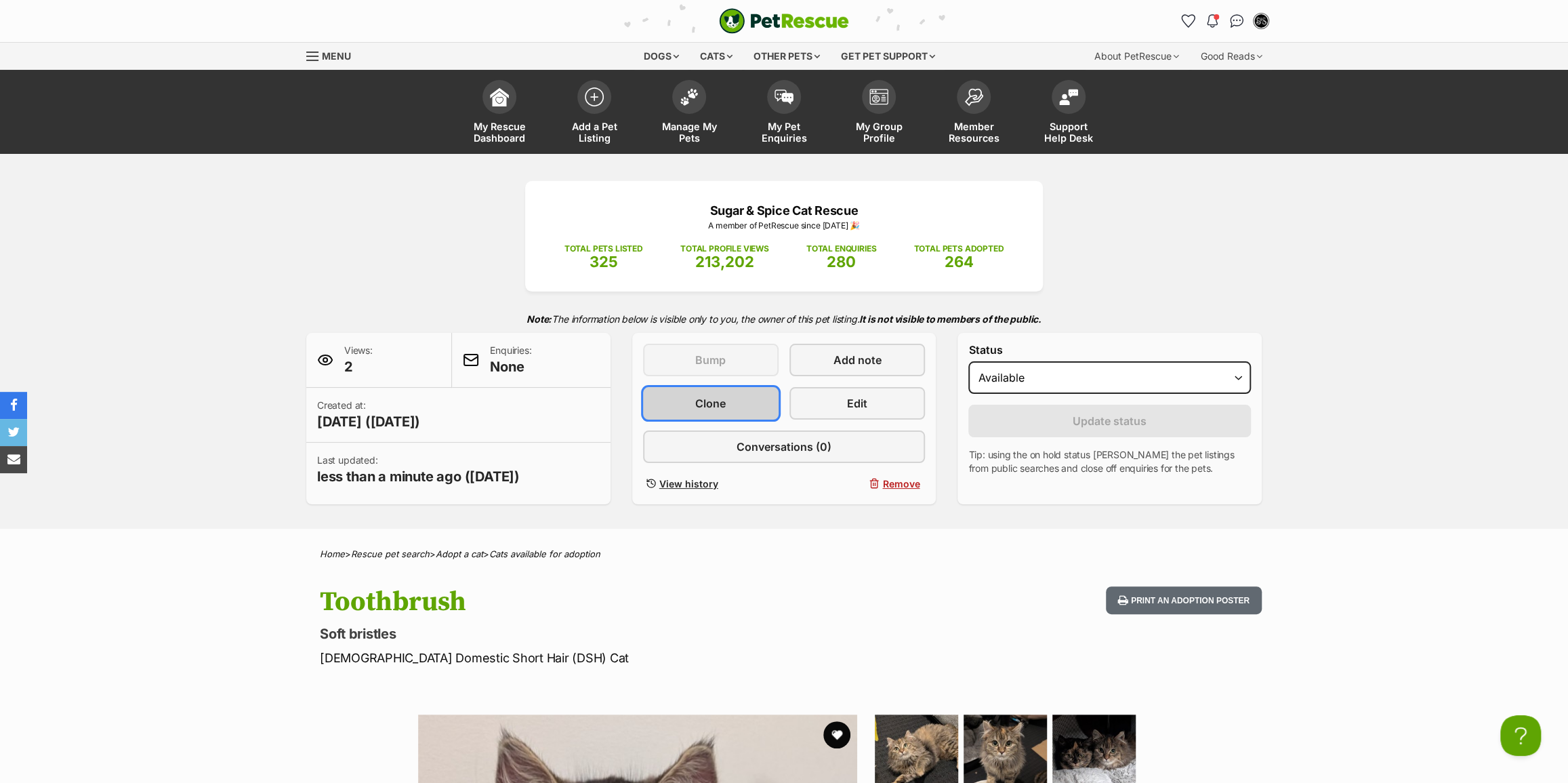
click at [705, 402] on span "Clone" at bounding box center [710, 403] width 31 height 16
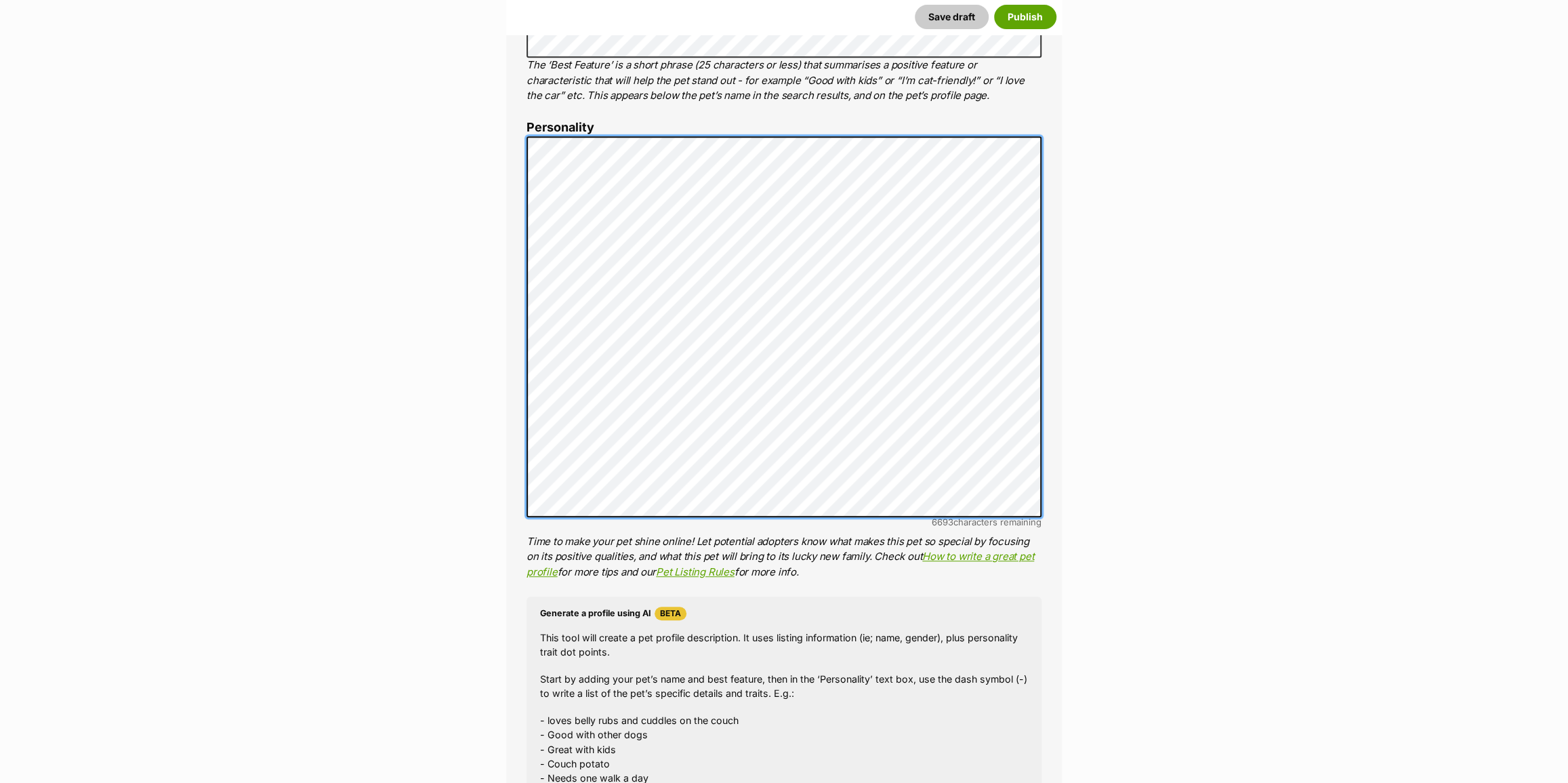
click at [508, 134] on div "About This Pet Name Henlo there, it looks like you might be using the pet name …" at bounding box center [784, 387] width 556 height 1219
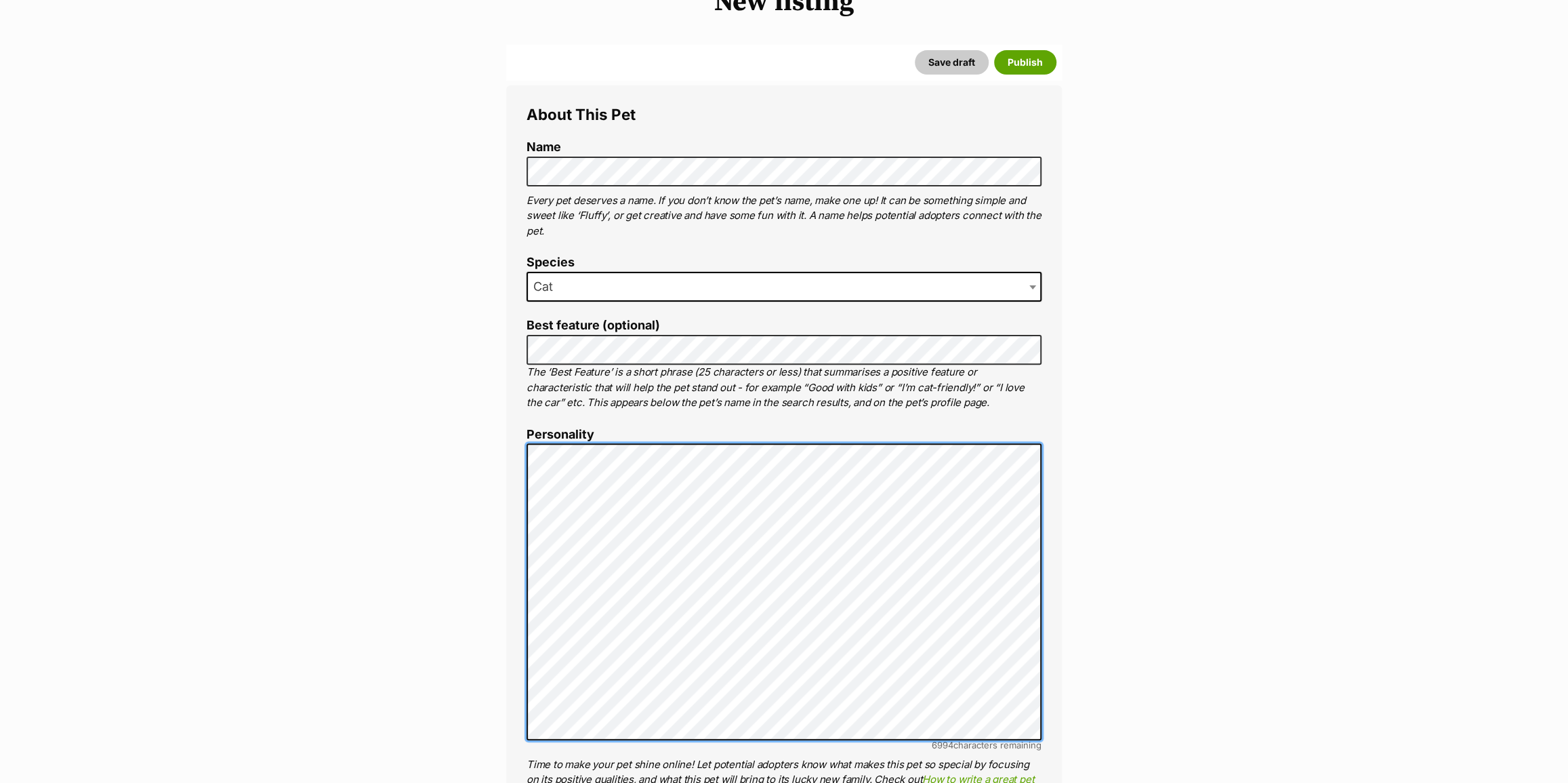
scroll to position [185, 0]
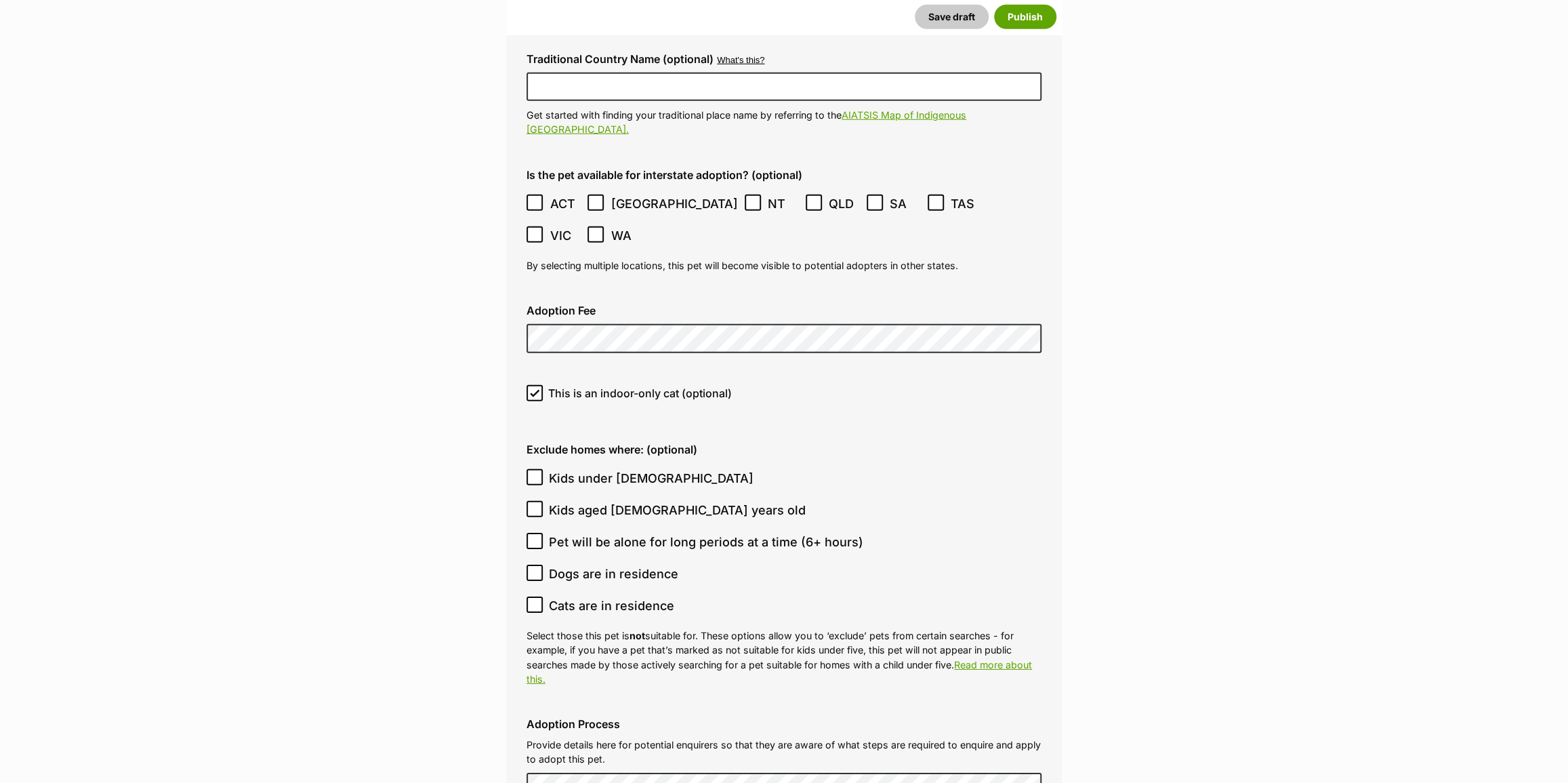
scroll to position [3082, 0]
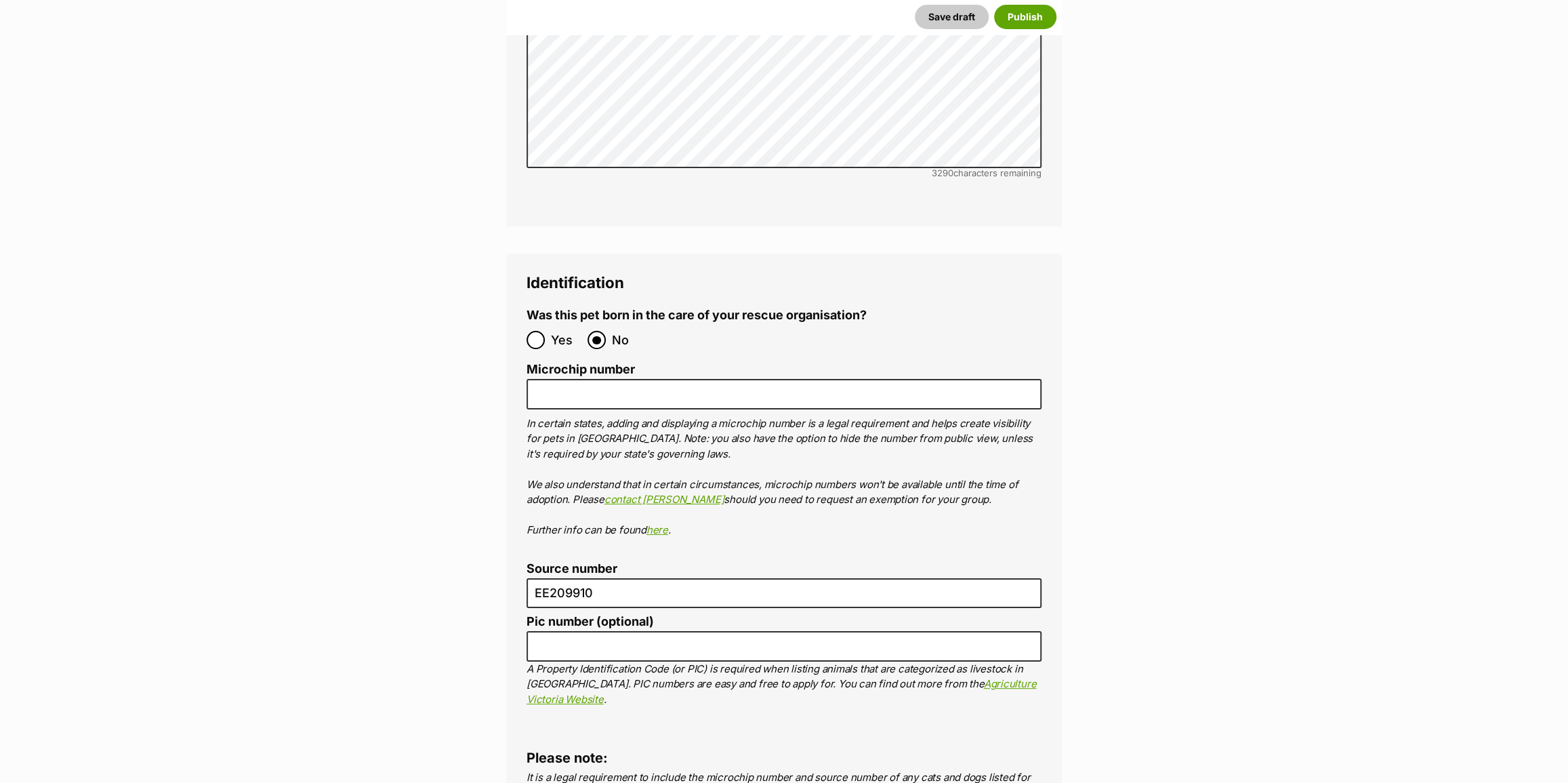
scroll to position [4191, 0]
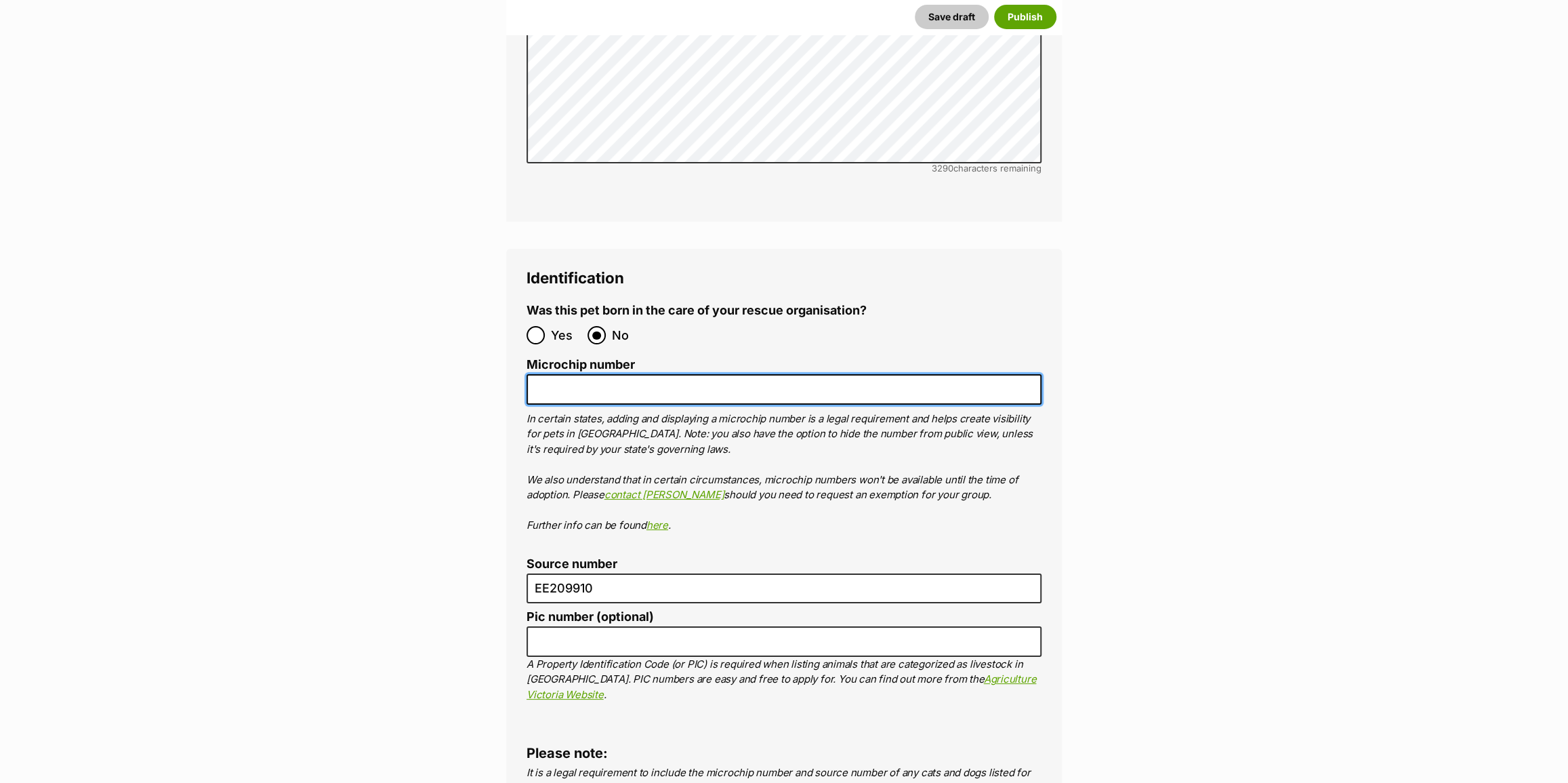
click at [549, 374] on input "Microchip number" at bounding box center [784, 389] width 515 height 31
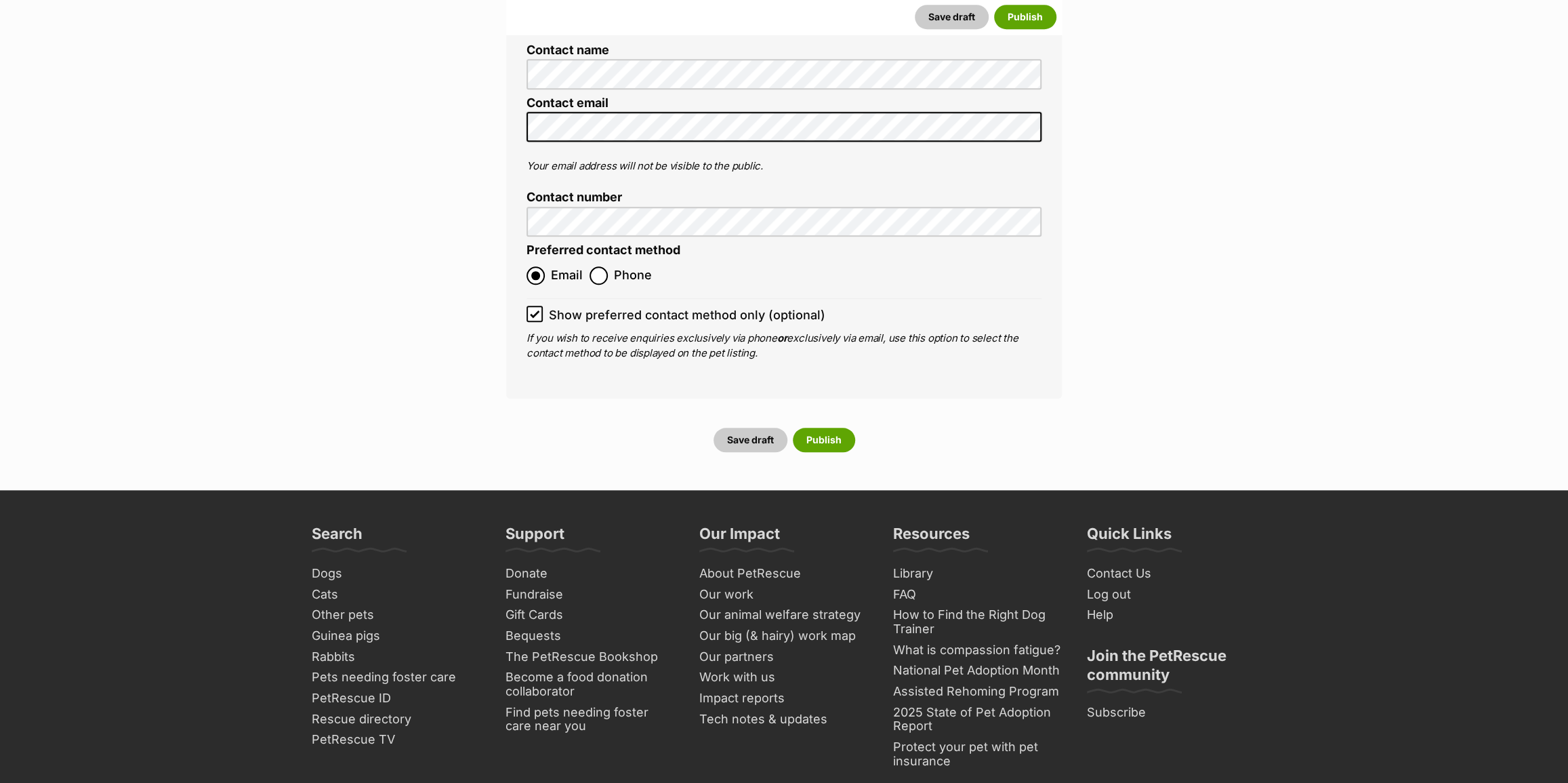
scroll to position [5364, 0]
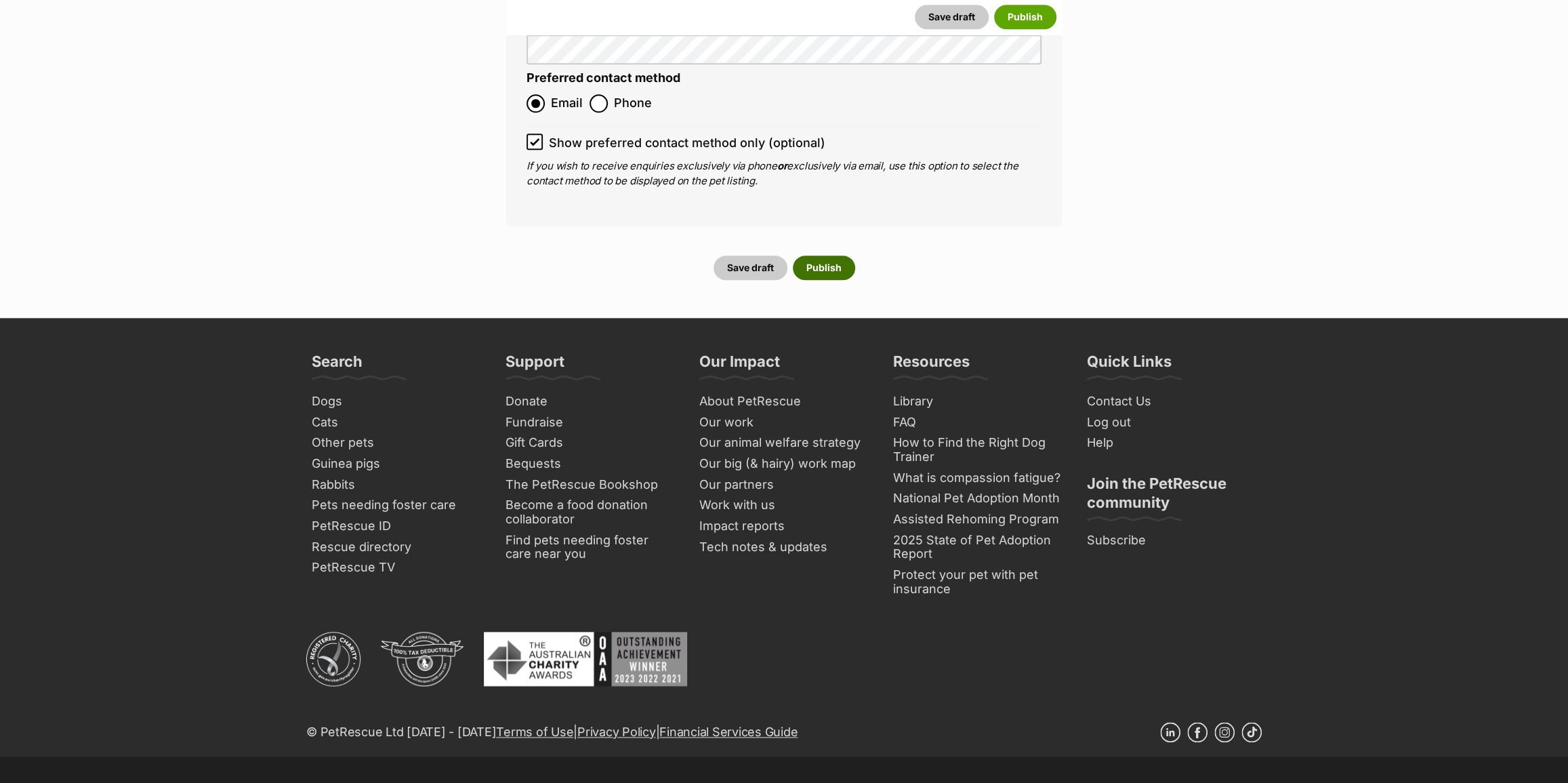
type input "956 000 018 839 410"
click at [843, 256] on button "Publish" at bounding box center [824, 268] width 62 height 25
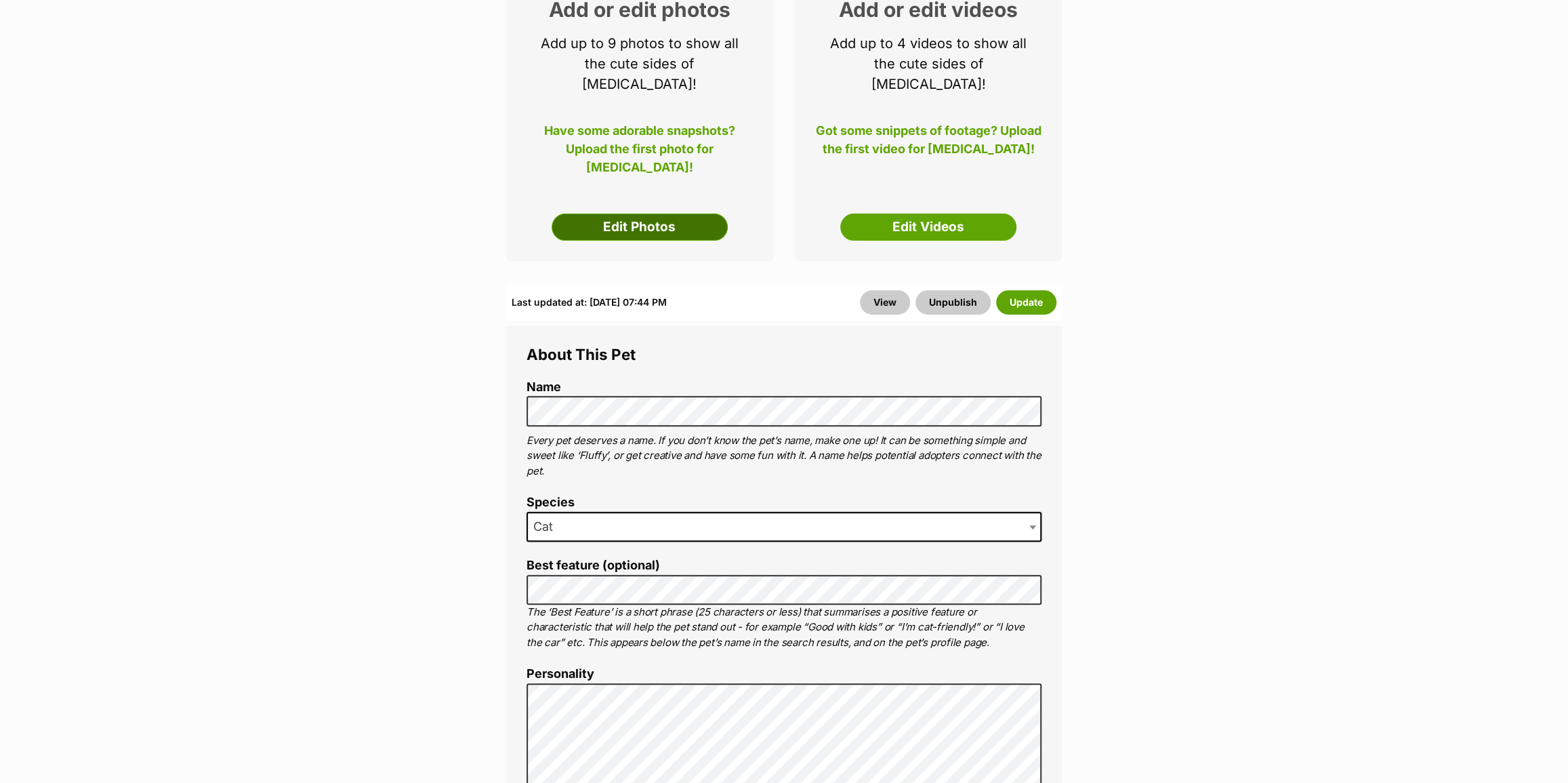
scroll to position [185, 0]
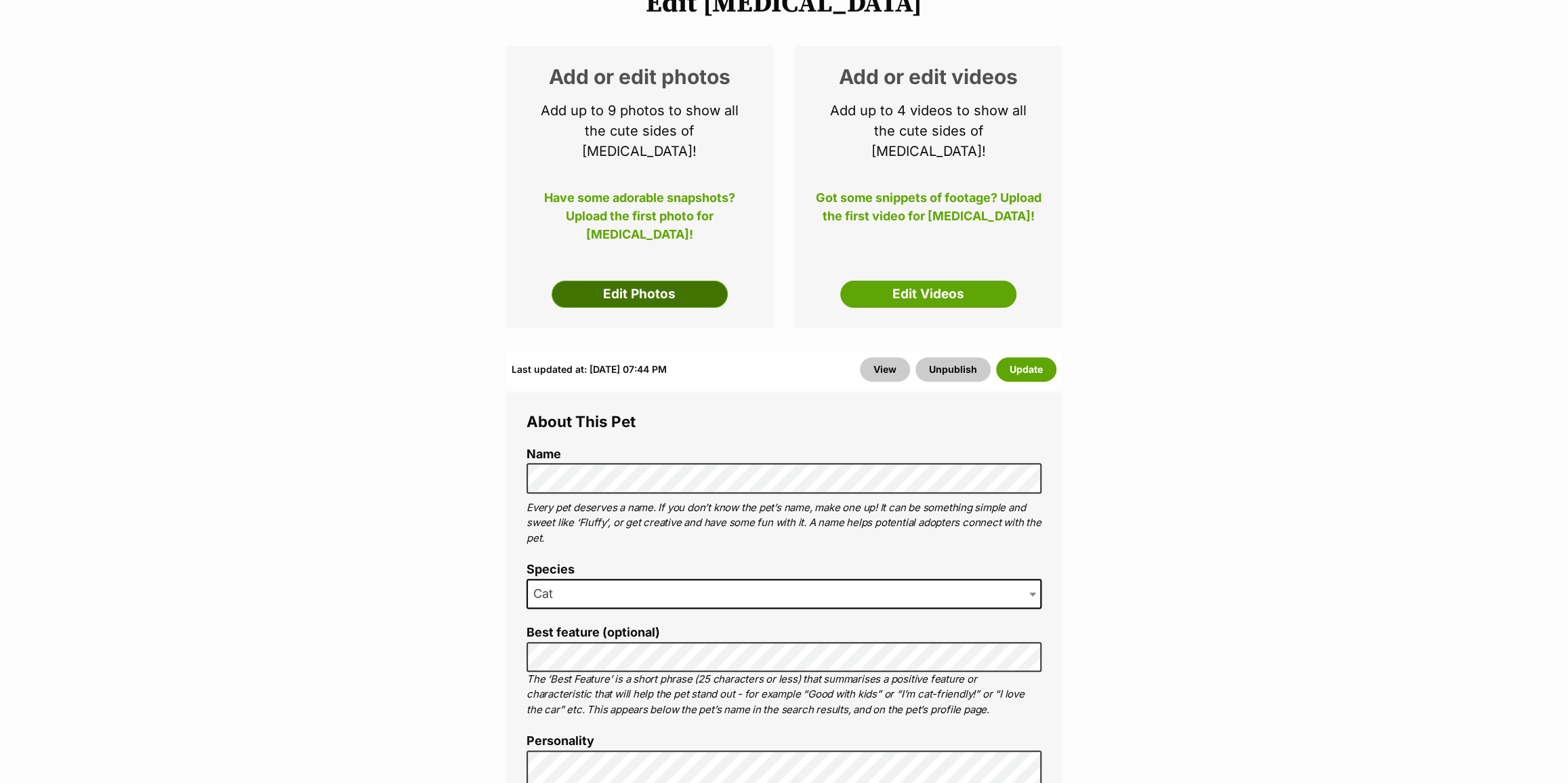
click at [639, 280] on link "Edit Photos" at bounding box center [639, 293] width 177 height 27
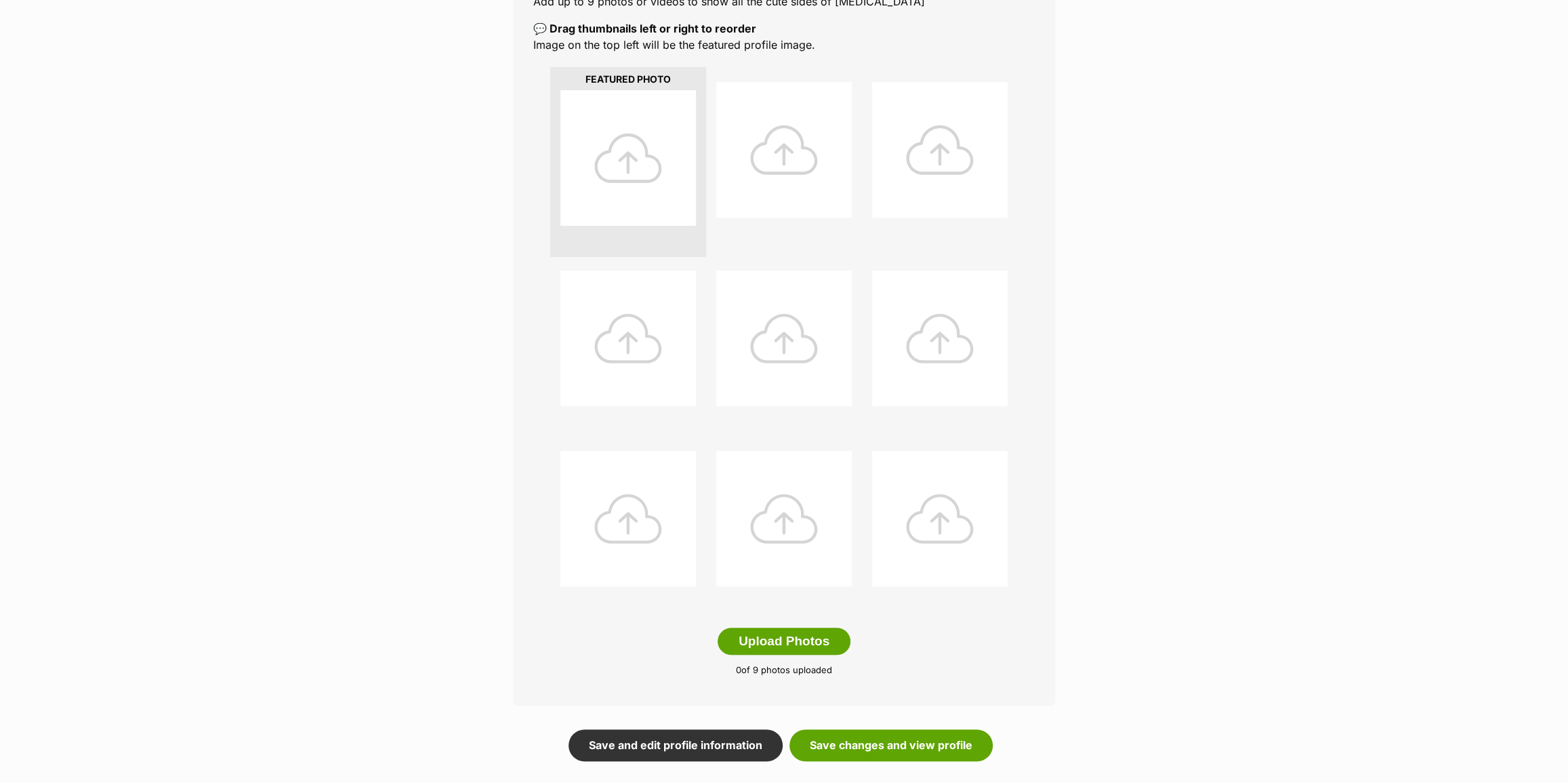
scroll to position [493, 0]
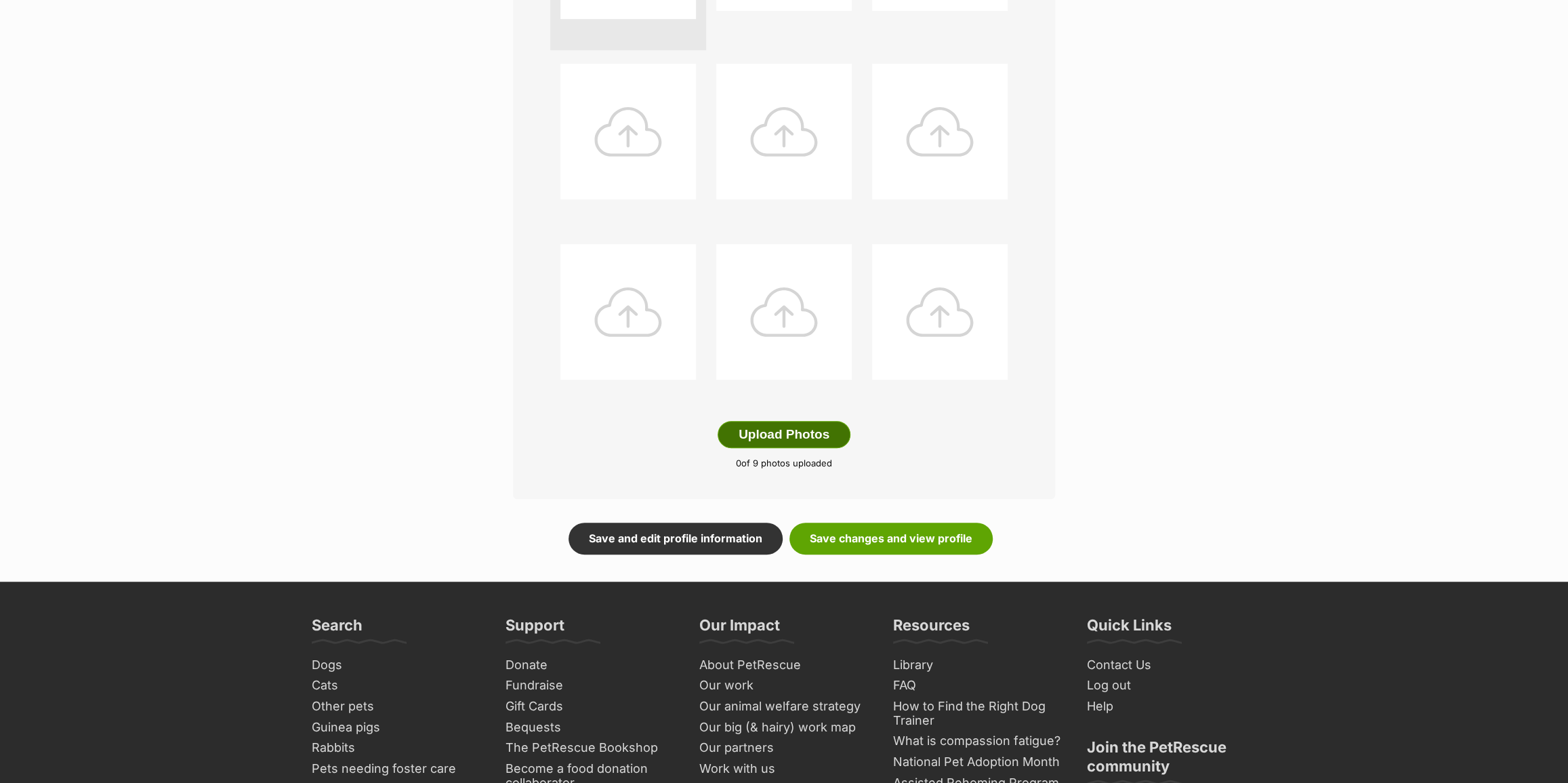
click at [743, 445] on button "Upload Photos" at bounding box center [784, 433] width 133 height 27
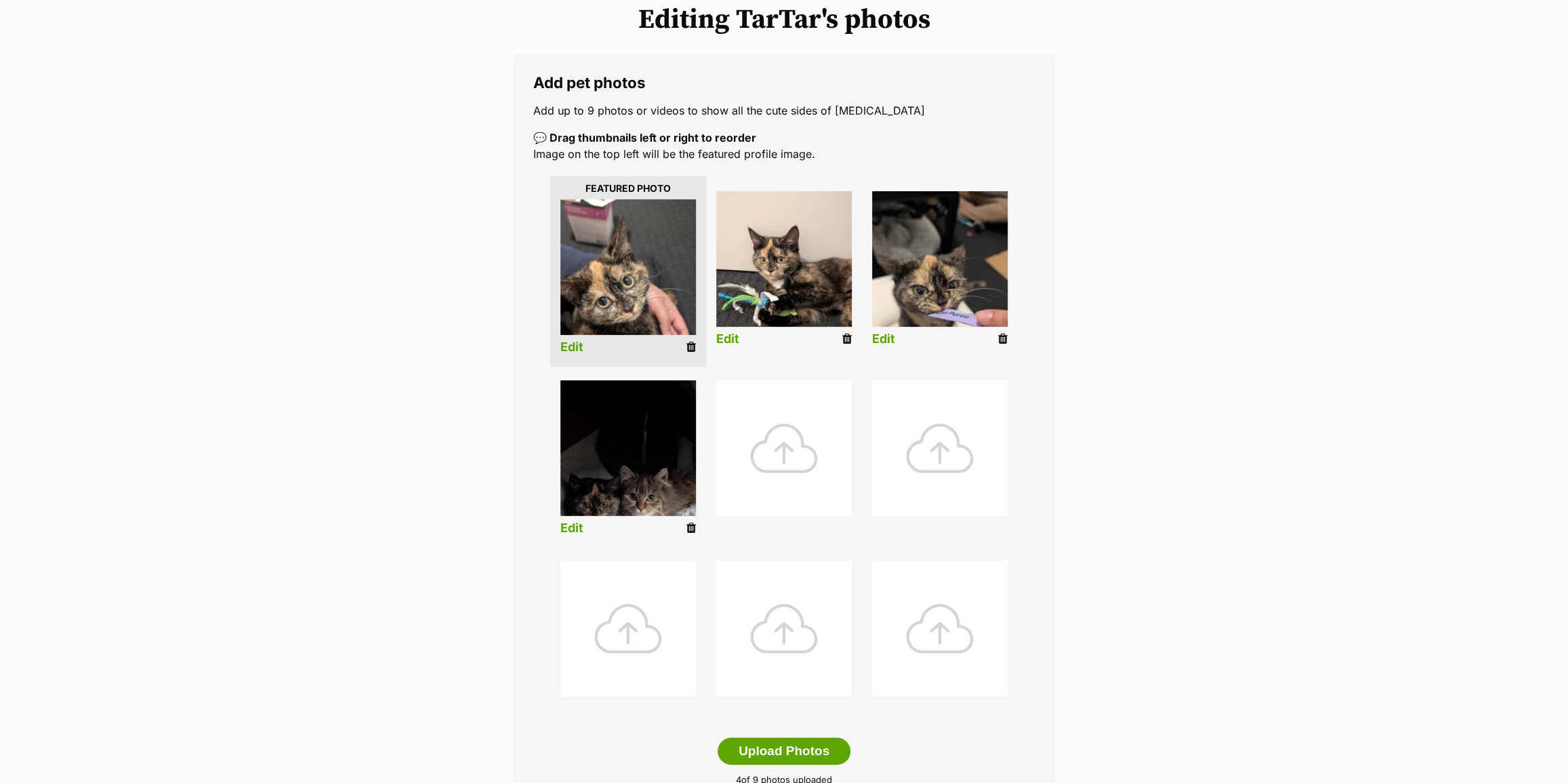
scroll to position [0, 0]
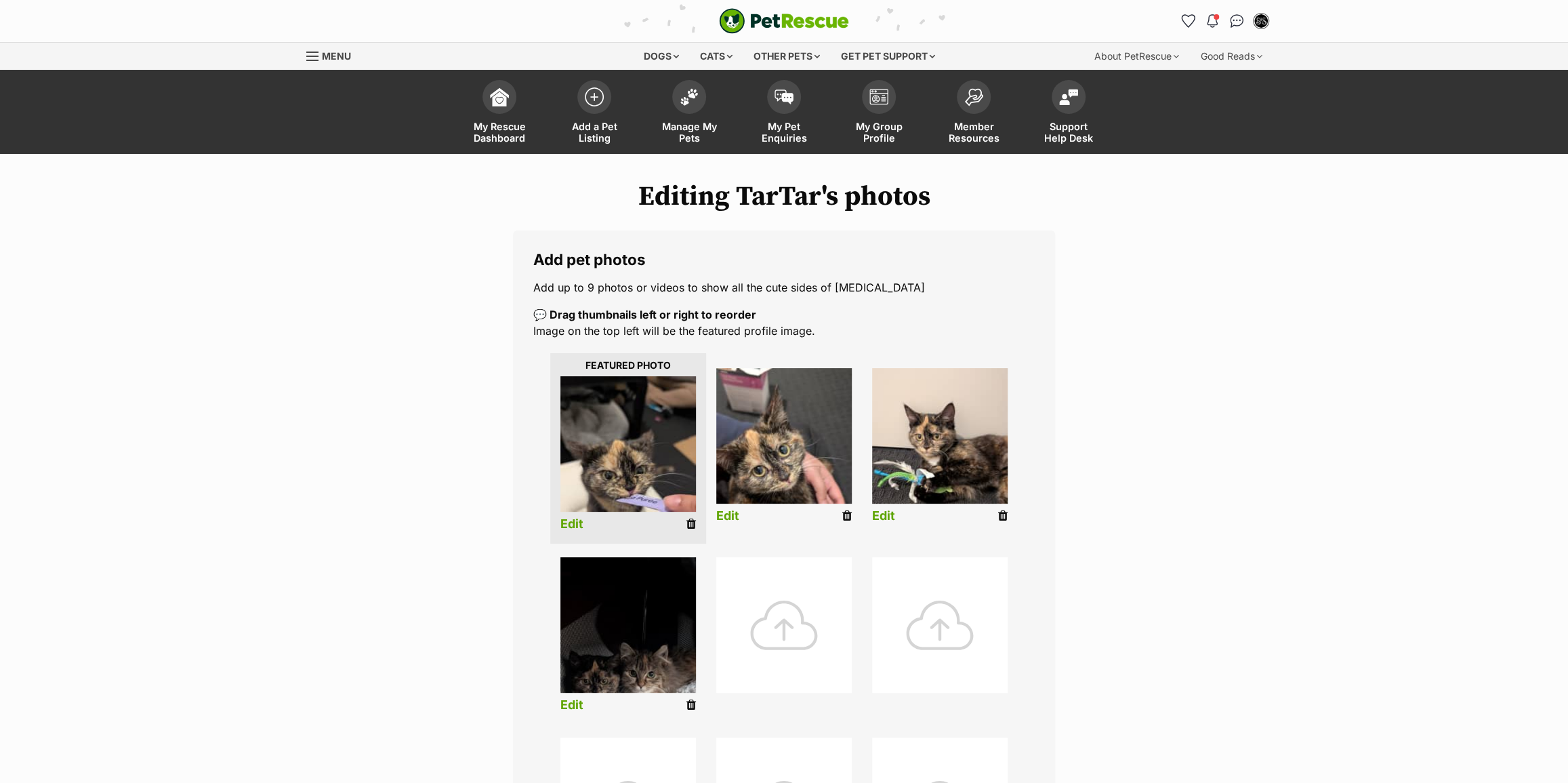
click at [562, 522] on link "Edit" at bounding box center [571, 524] width 23 height 14
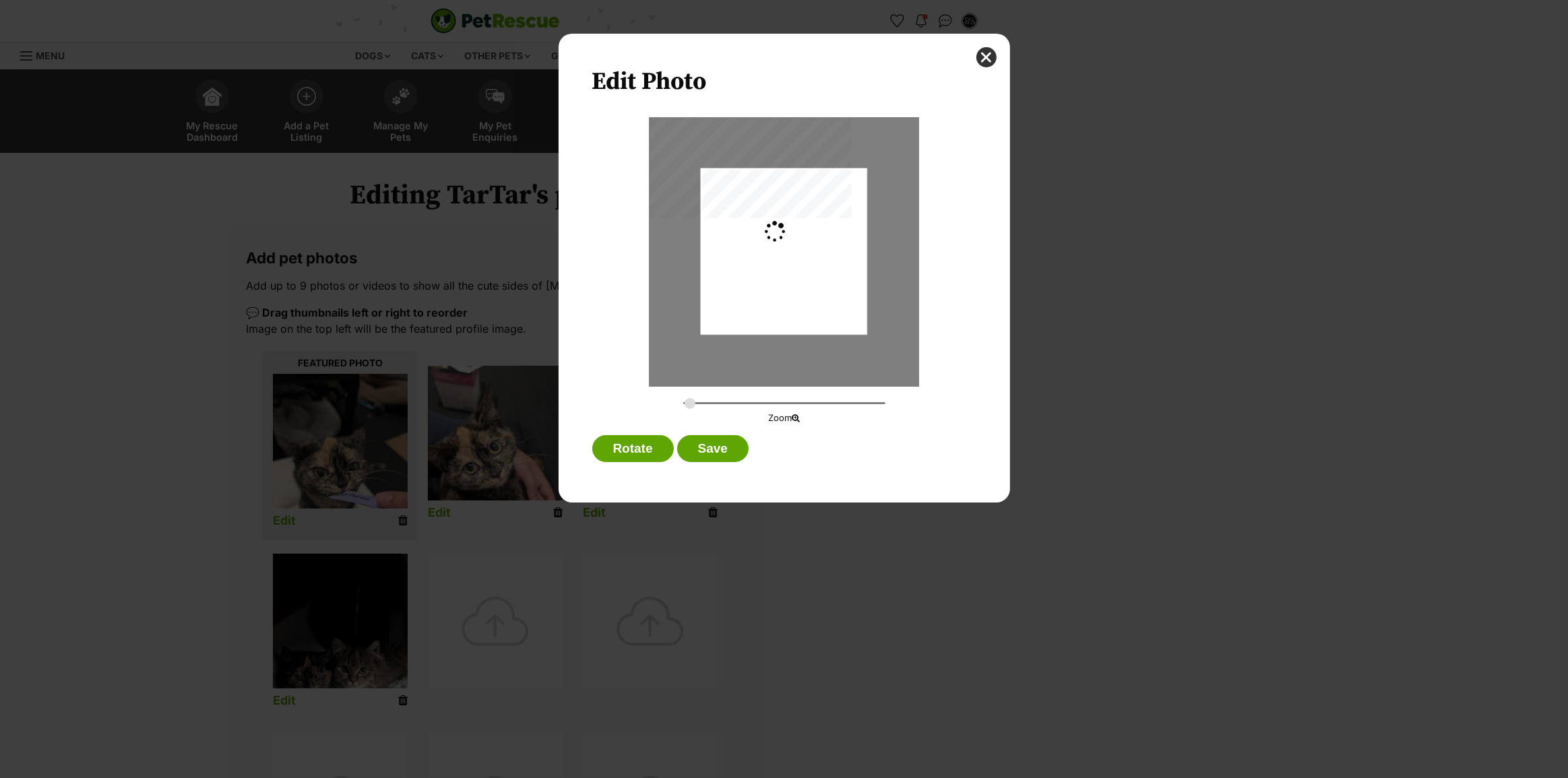
type input "0.2744"
drag, startPoint x: 767, startPoint y: 295, endPoint x: 785, endPoint y: 322, distance: 32.4
click at [785, 322] on div "Dialog Window - Close (Press escape to close)" at bounding box center [784, 278] width 167 height 295
click at [783, 317] on div "Dialog Window - Close (Press escape to close)" at bounding box center [784, 278] width 167 height 295
drag, startPoint x: 783, startPoint y: 317, endPoint x: 782, endPoint y: 310, distance: 7.1
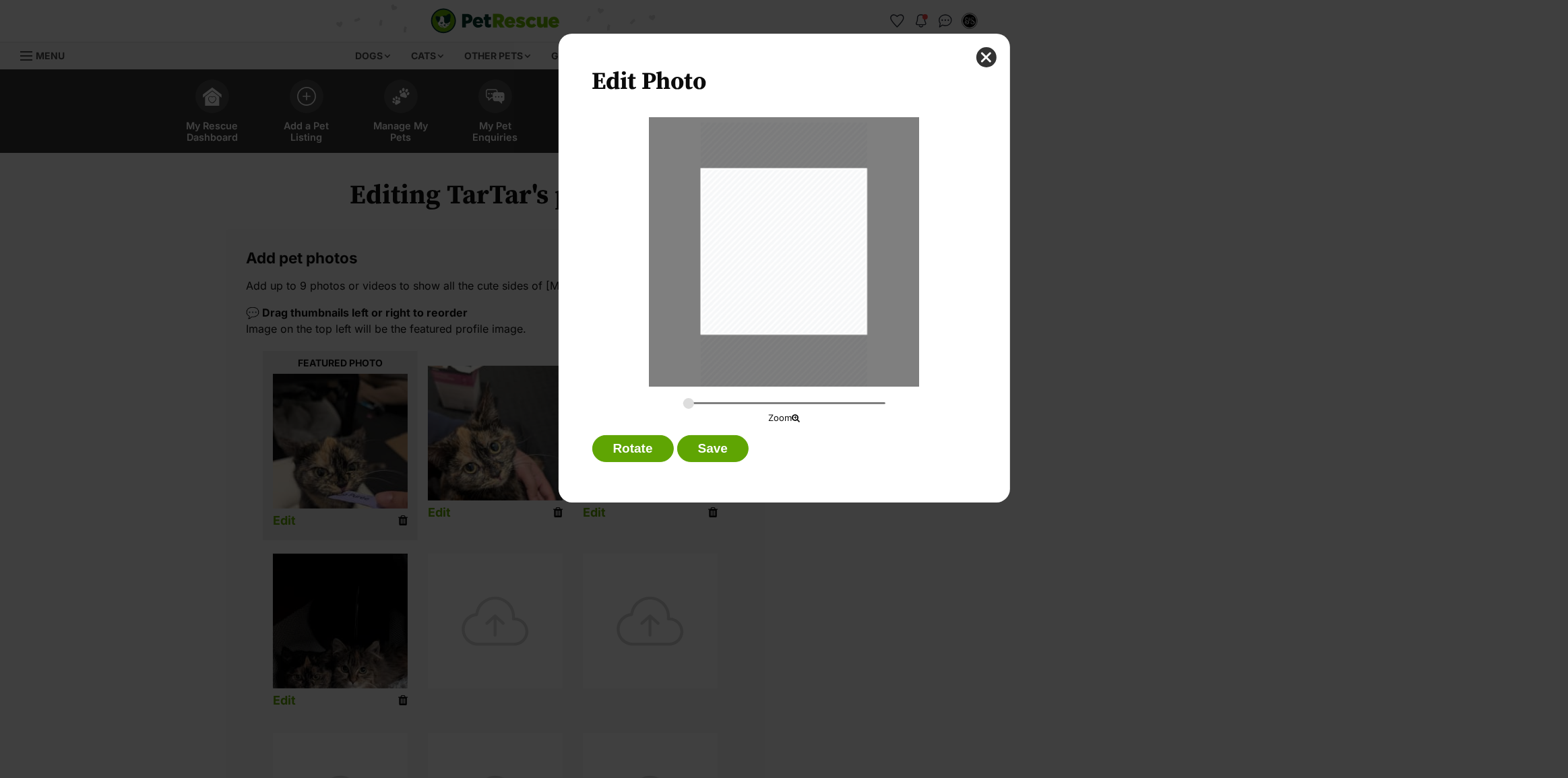
click at [782, 310] on div "Dialog Window - Close (Press escape to close)" at bounding box center [784, 270] width 167 height 295
click at [726, 450] on button "Save" at bounding box center [712, 448] width 72 height 26
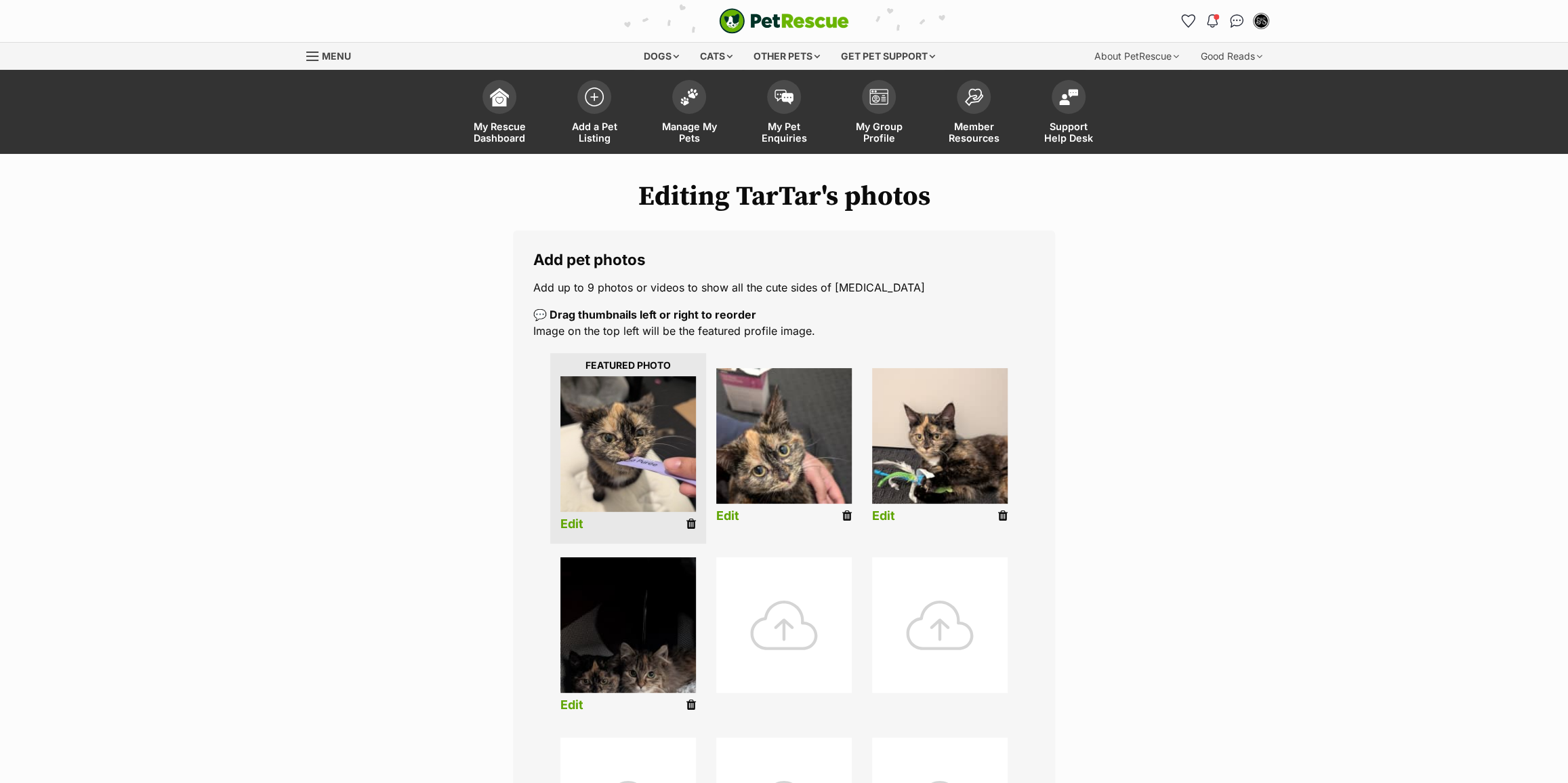
click at [736, 512] on link "Edit" at bounding box center [727, 516] width 23 height 14
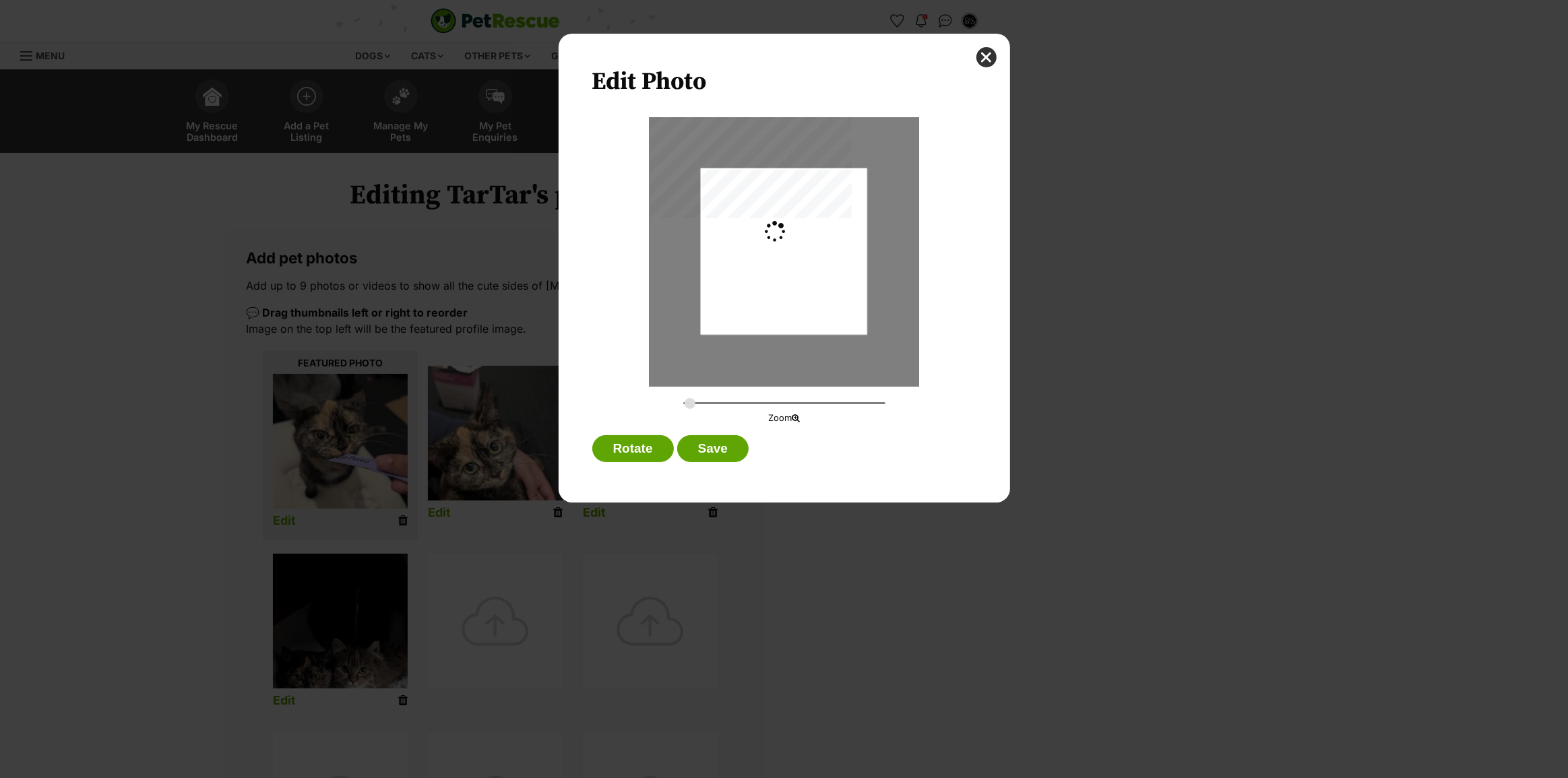
type input "0.2744"
drag, startPoint x: 775, startPoint y: 319, endPoint x: 784, endPoint y: 350, distance: 32.3
click at [784, 350] on div "Dialog Window - Close (Press escape to close)" at bounding box center [784, 283] width 167 height 295
click at [719, 454] on button "Save" at bounding box center [712, 448] width 72 height 26
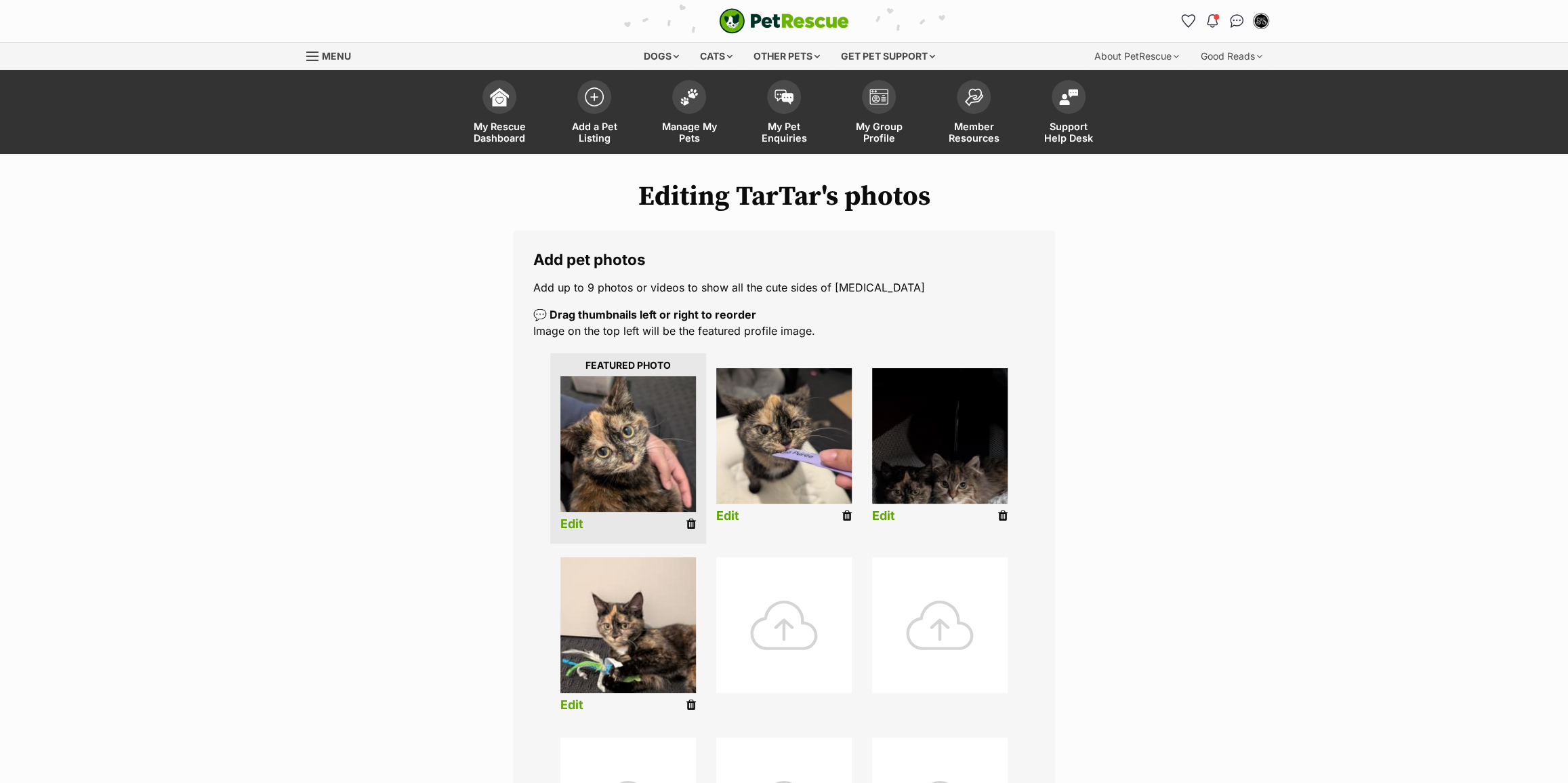
click at [968, 495] on img at bounding box center [939, 435] width 135 height 135
click at [886, 512] on link "Edit" at bounding box center [883, 516] width 23 height 14
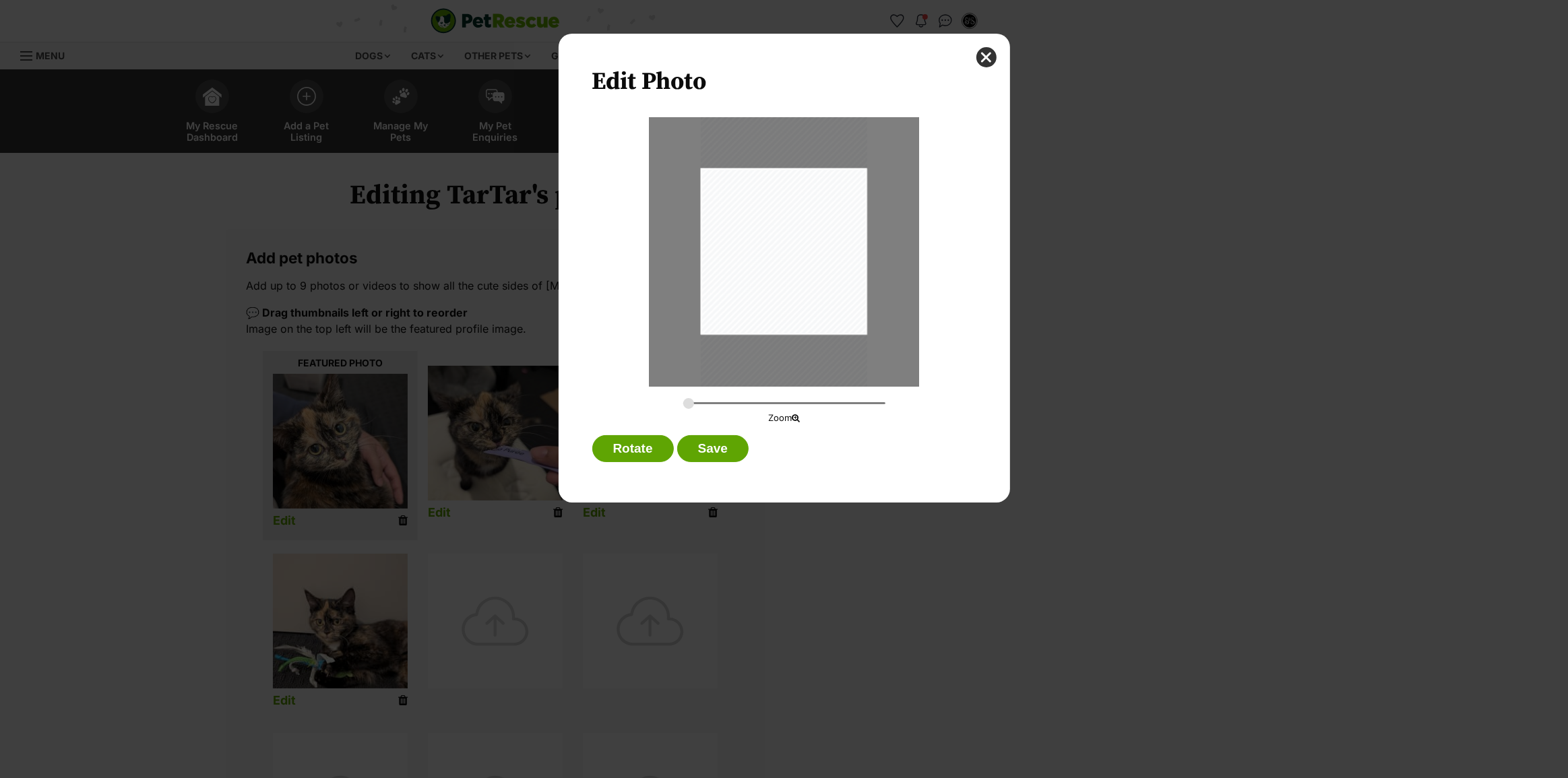
click at [793, 312] on div "Dialog Window - Close (Press escape to close)" at bounding box center [784, 251] width 167 height 295
type input "0.2994"
drag, startPoint x: 790, startPoint y: 297, endPoint x: 823, endPoint y: 309, distance: 35.1
click at [827, 297] on div "Dialog Window - Close (Press escape to close)" at bounding box center [789, 253] width 182 height 323
click at [725, 457] on button "Save" at bounding box center [712, 448] width 72 height 26
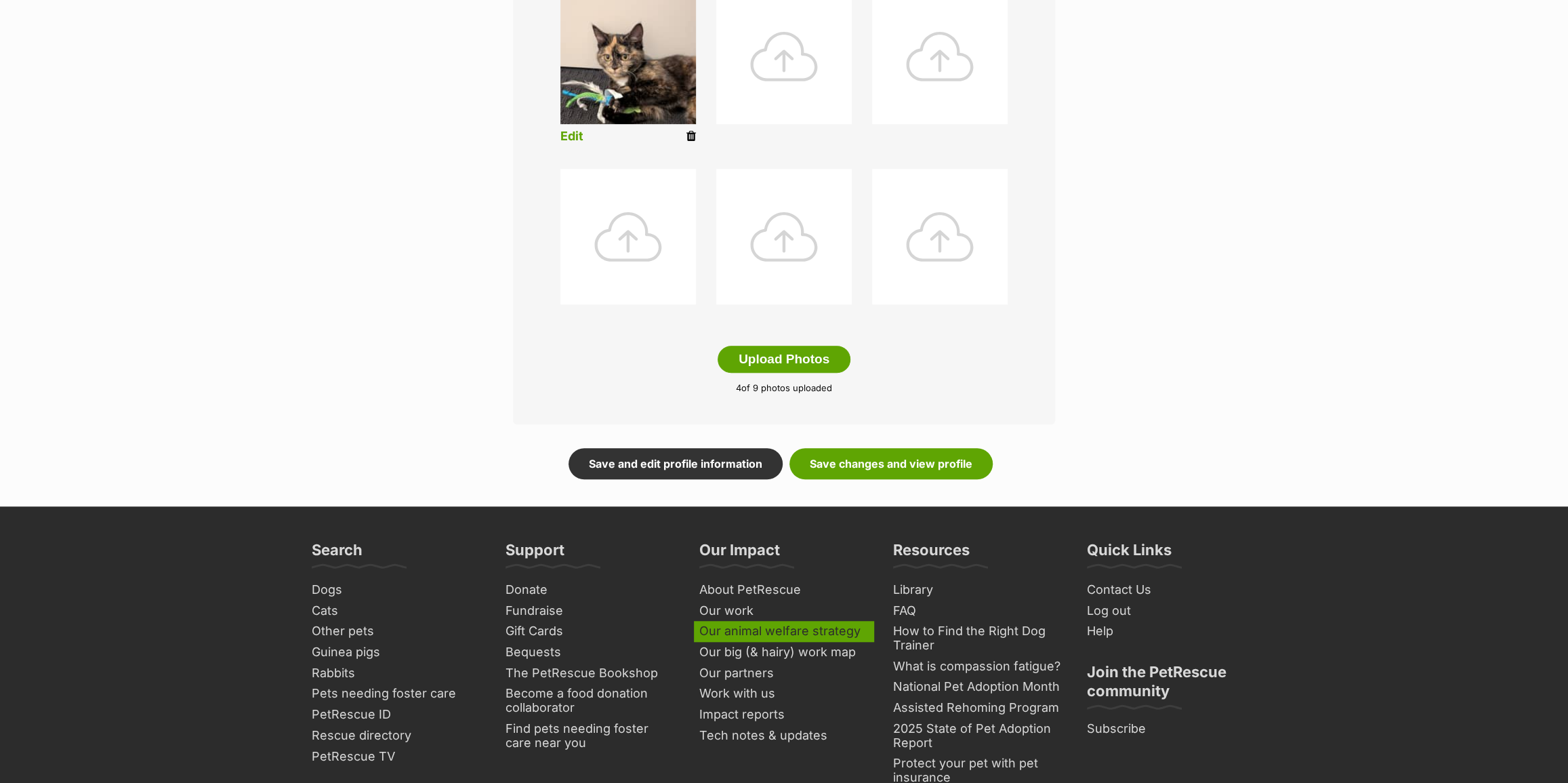
scroll to position [740, 0]
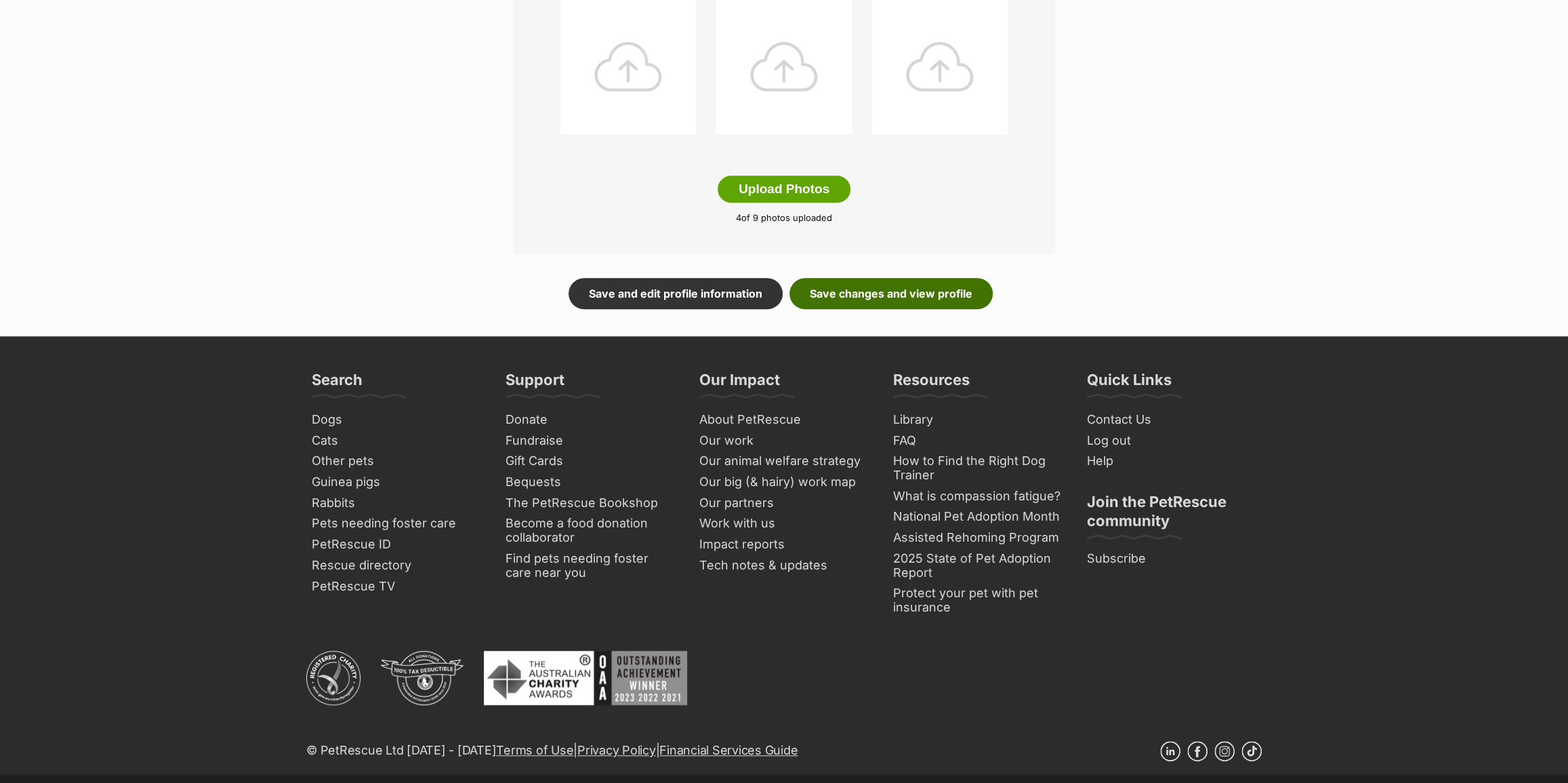
click at [915, 300] on link "Save changes and view profile" at bounding box center [891, 294] width 203 height 32
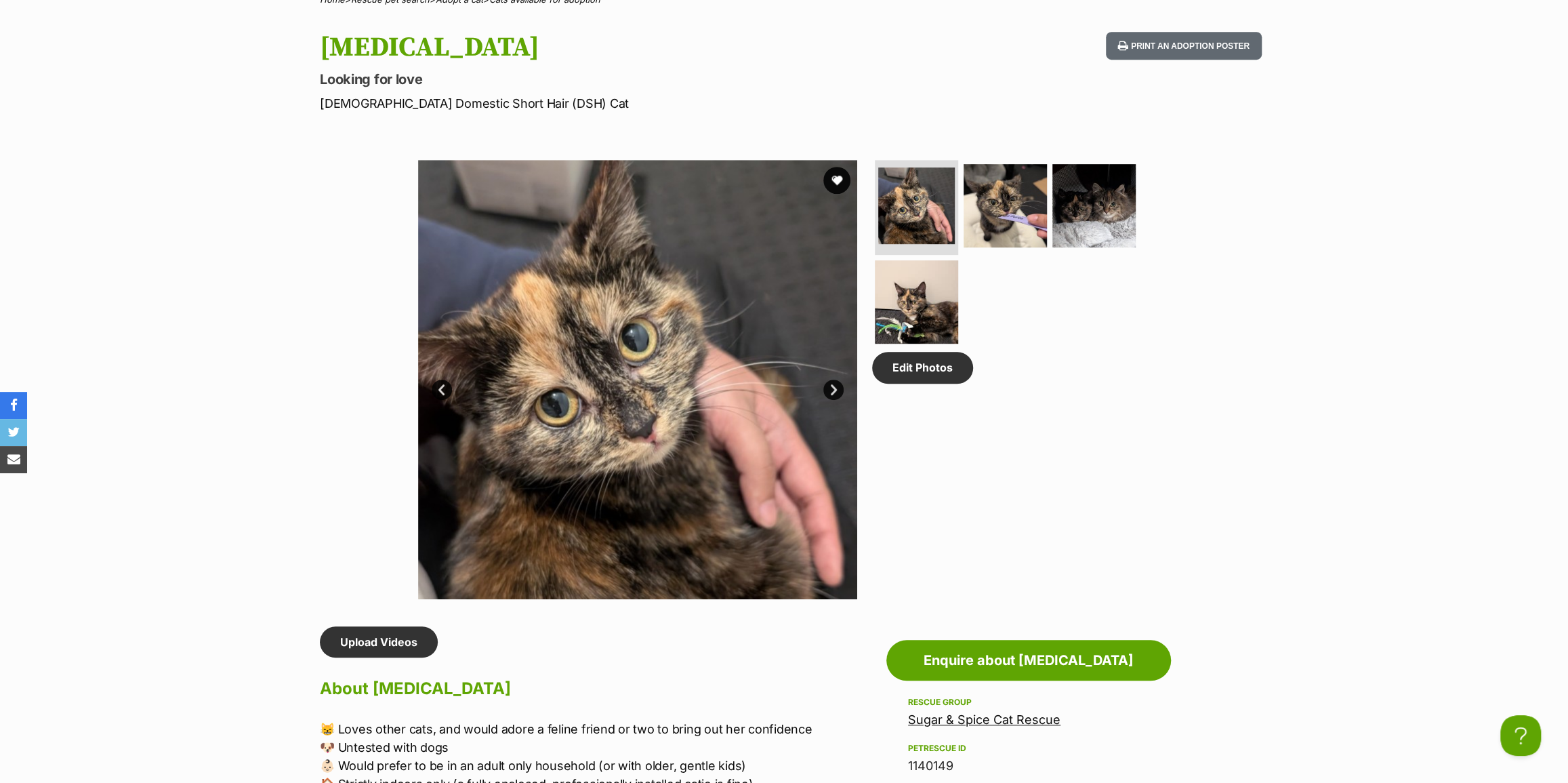
click at [836, 382] on link "Next" at bounding box center [833, 390] width 21 height 21
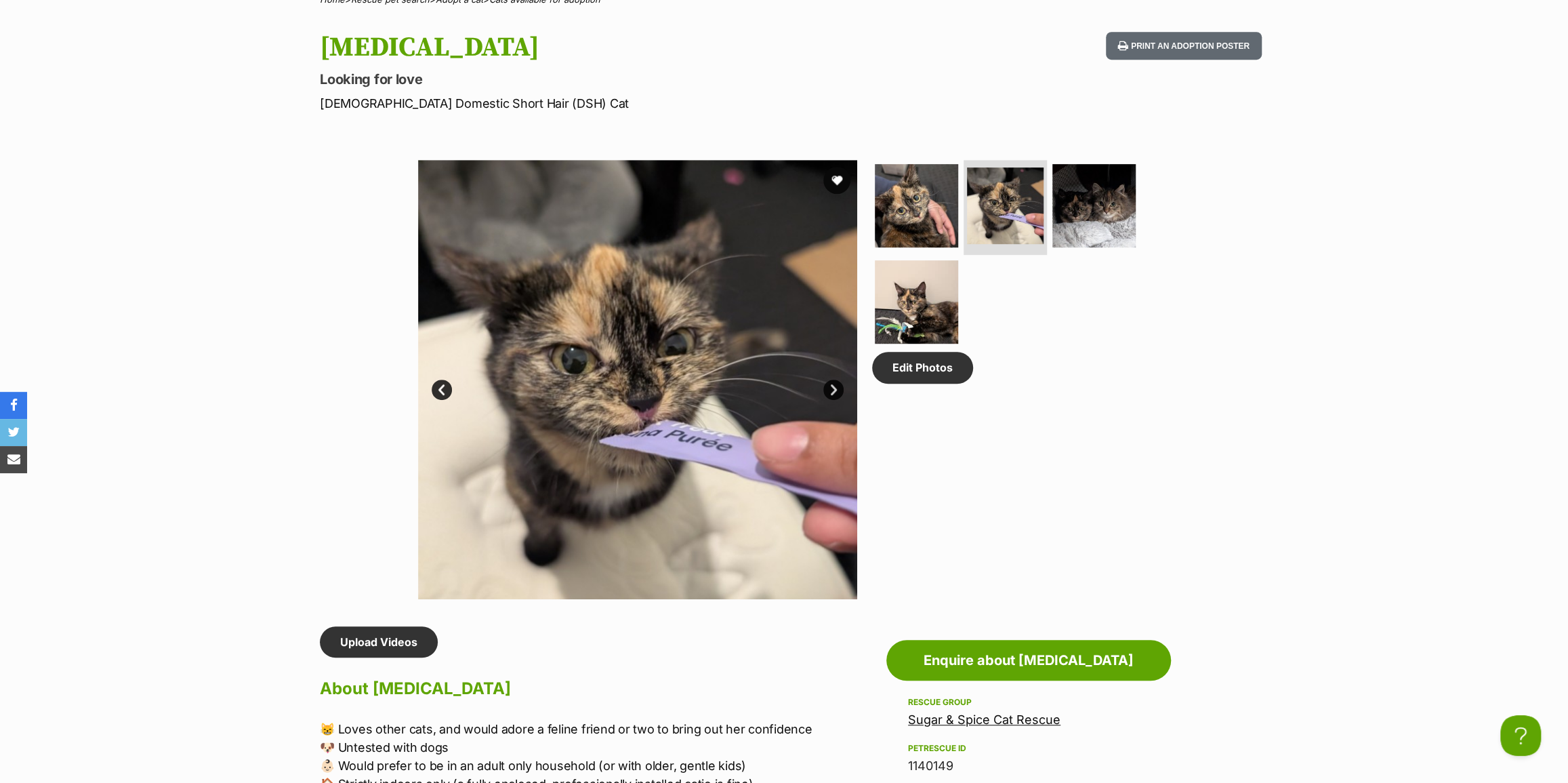
click at [836, 382] on link "Next" at bounding box center [833, 390] width 21 height 21
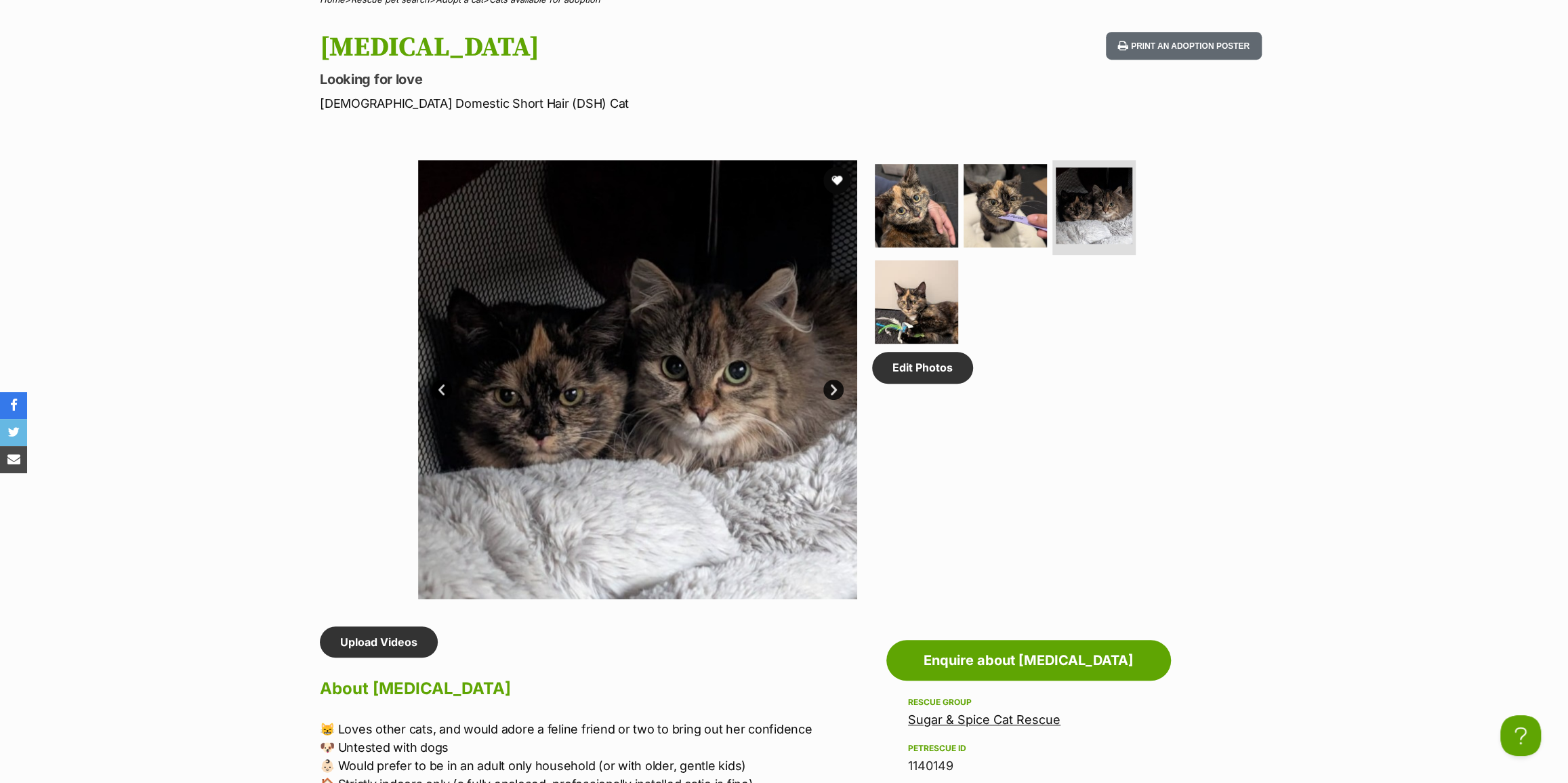
click at [836, 382] on link "Next" at bounding box center [833, 390] width 21 height 21
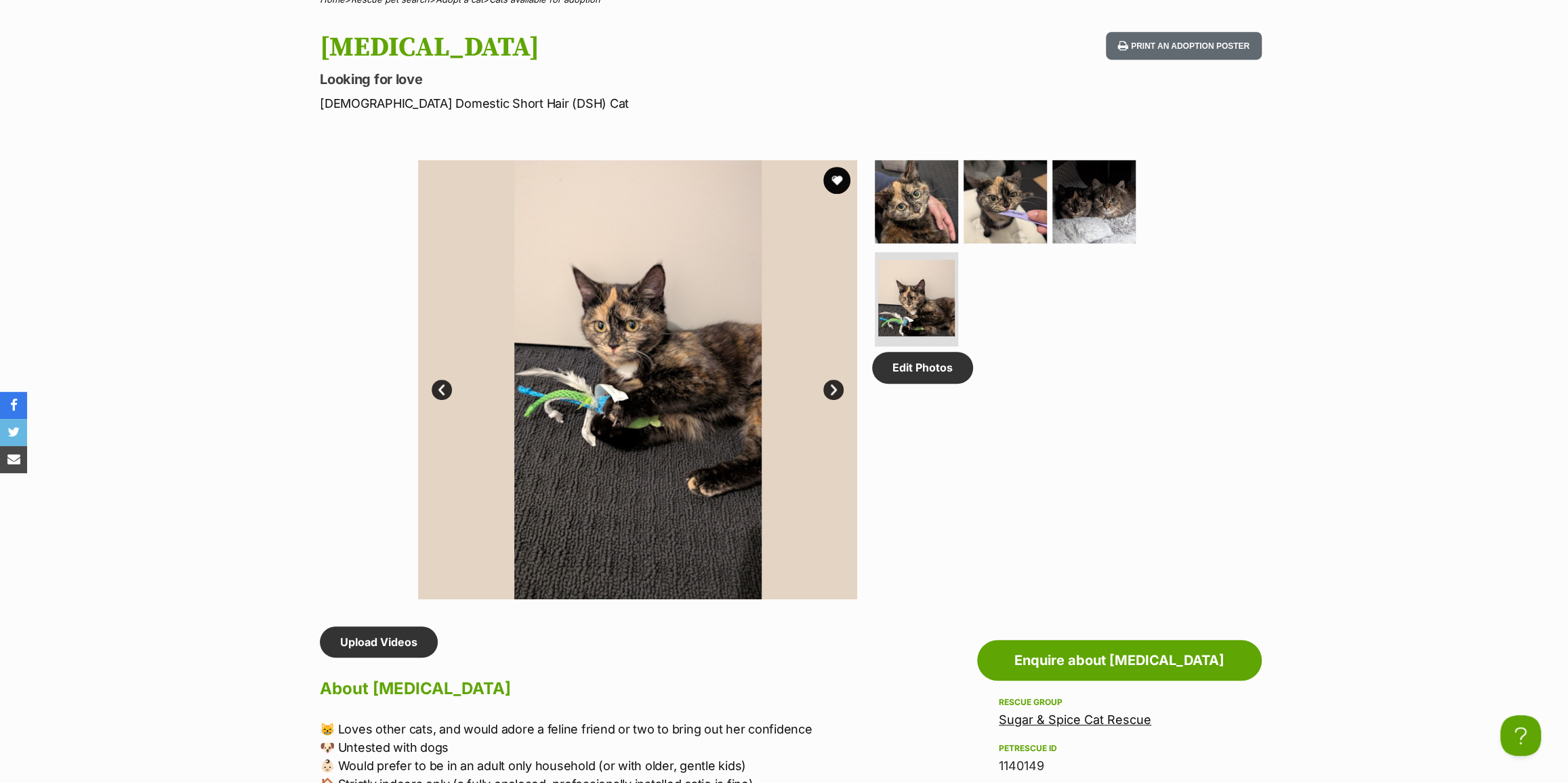
click at [1009, 431] on div "Edit Photos" at bounding box center [1011, 379] width 278 height 439
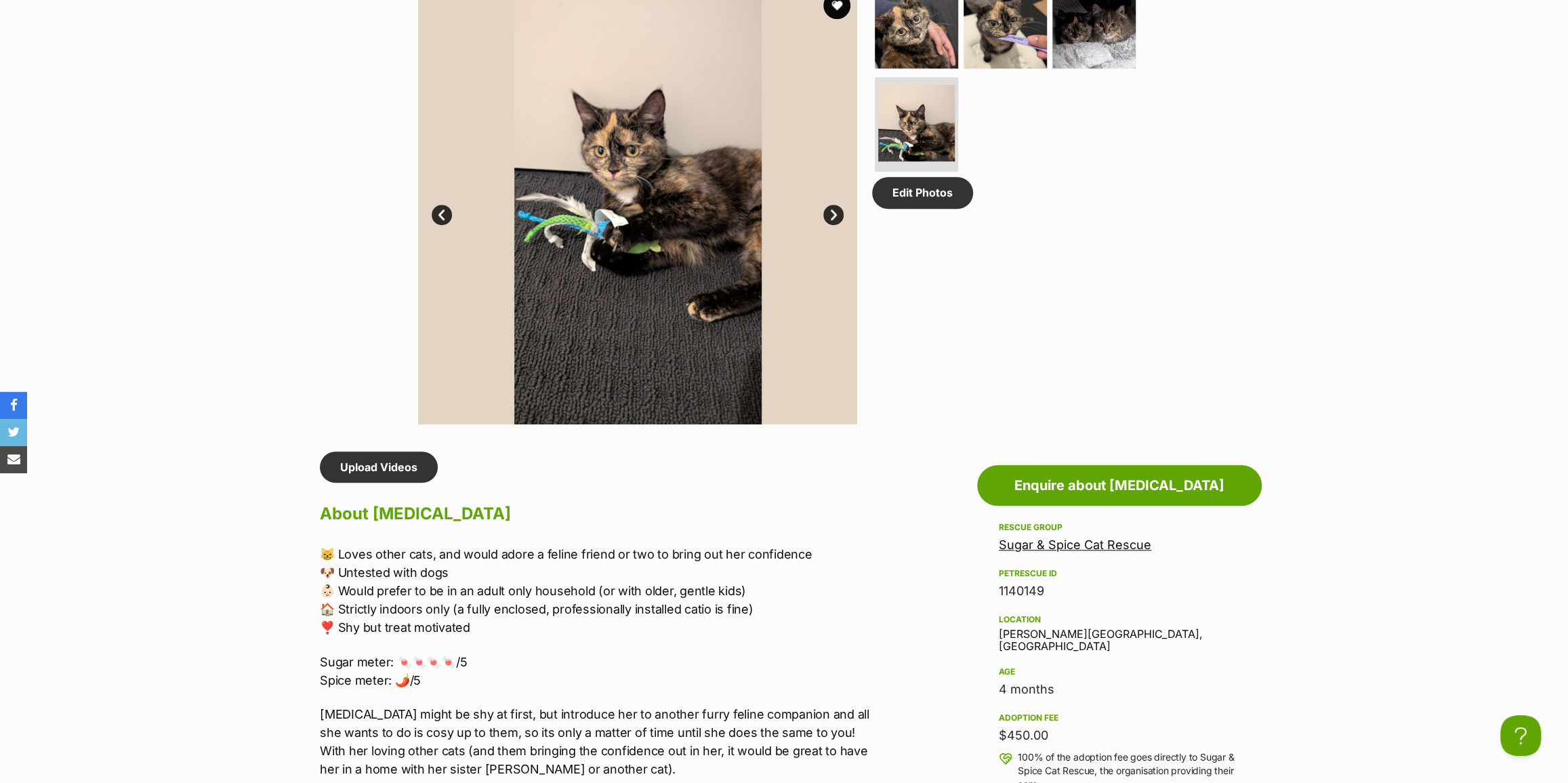
scroll to position [924, 0]
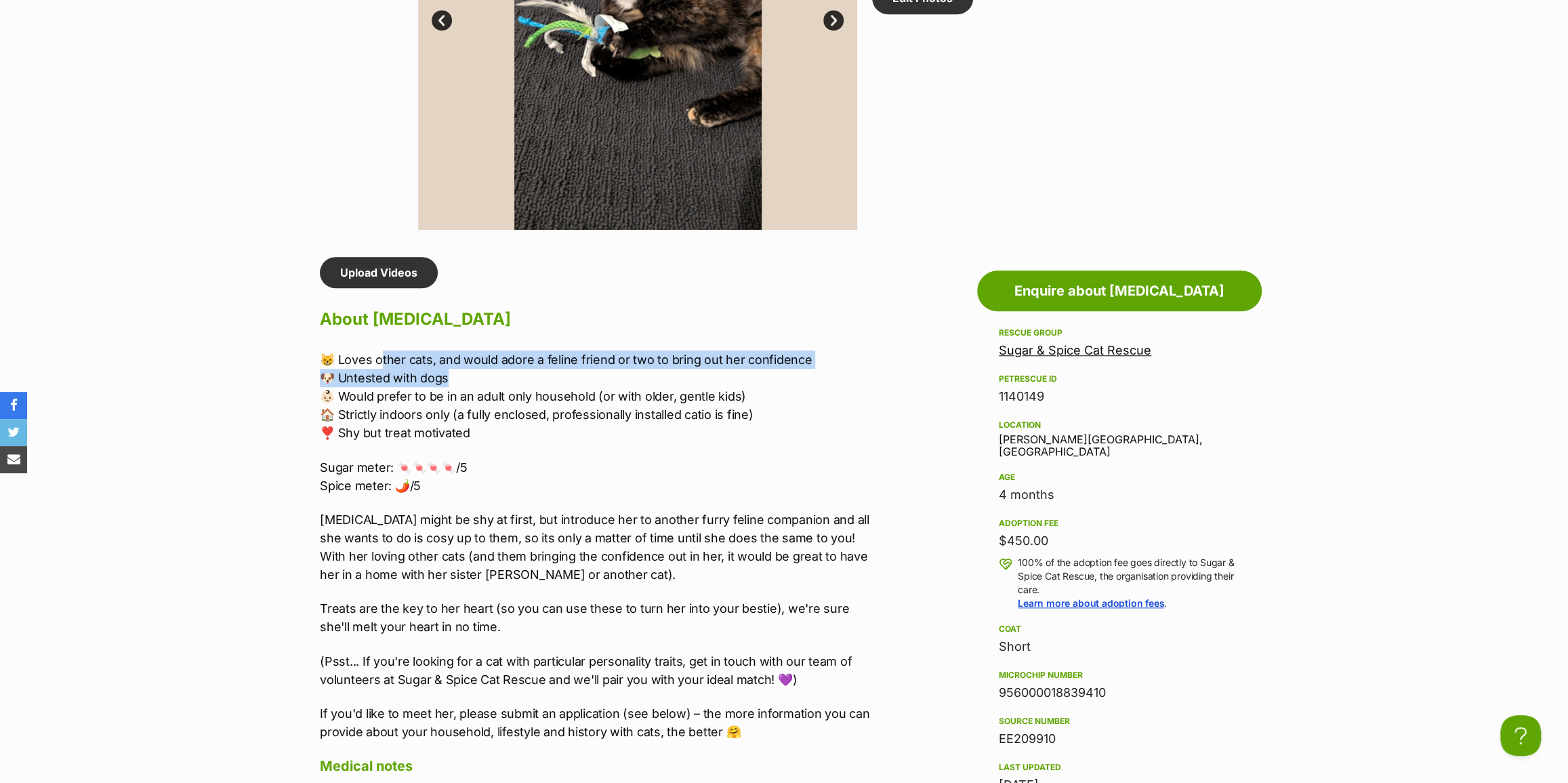
drag, startPoint x: 384, startPoint y: 352, endPoint x: 673, endPoint y: 376, distance: 290.0
click at [673, 376] on p "😸 Loves other cats, and would adore a feline friend or two to bring out her con…" at bounding box center [599, 396] width 560 height 92
click at [672, 376] on p "😸 Loves other cats, and would adore a feline friend or two to bring out her con…" at bounding box center [599, 396] width 560 height 92
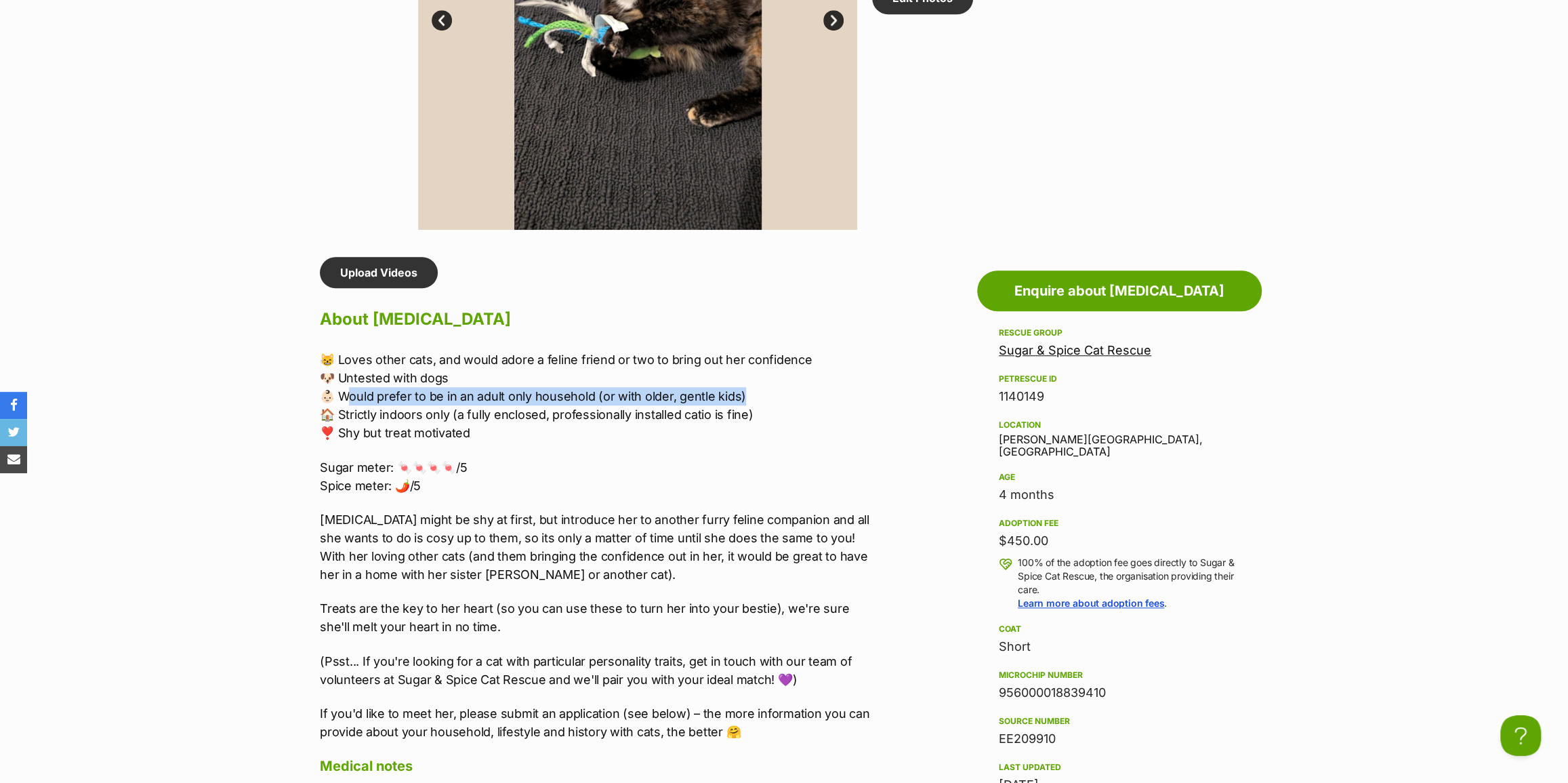
drag, startPoint x: 363, startPoint y: 387, endPoint x: 774, endPoint y: 389, distance: 411.0
click at [774, 389] on p "😸 Loves other cats, and would adore a feline friend or two to bring out her con…" at bounding box center [599, 396] width 560 height 92
drag, startPoint x: 774, startPoint y: 389, endPoint x: 748, endPoint y: 400, distance: 28.2
click at [774, 390] on p "😸 Loves other cats, and would adore a feline friend or two to bring out her con…" at bounding box center [599, 396] width 560 height 92
click at [498, 431] on p "😸 Loves other cats, and would adore a feline friend or two to bring out her con…" at bounding box center [599, 396] width 560 height 92
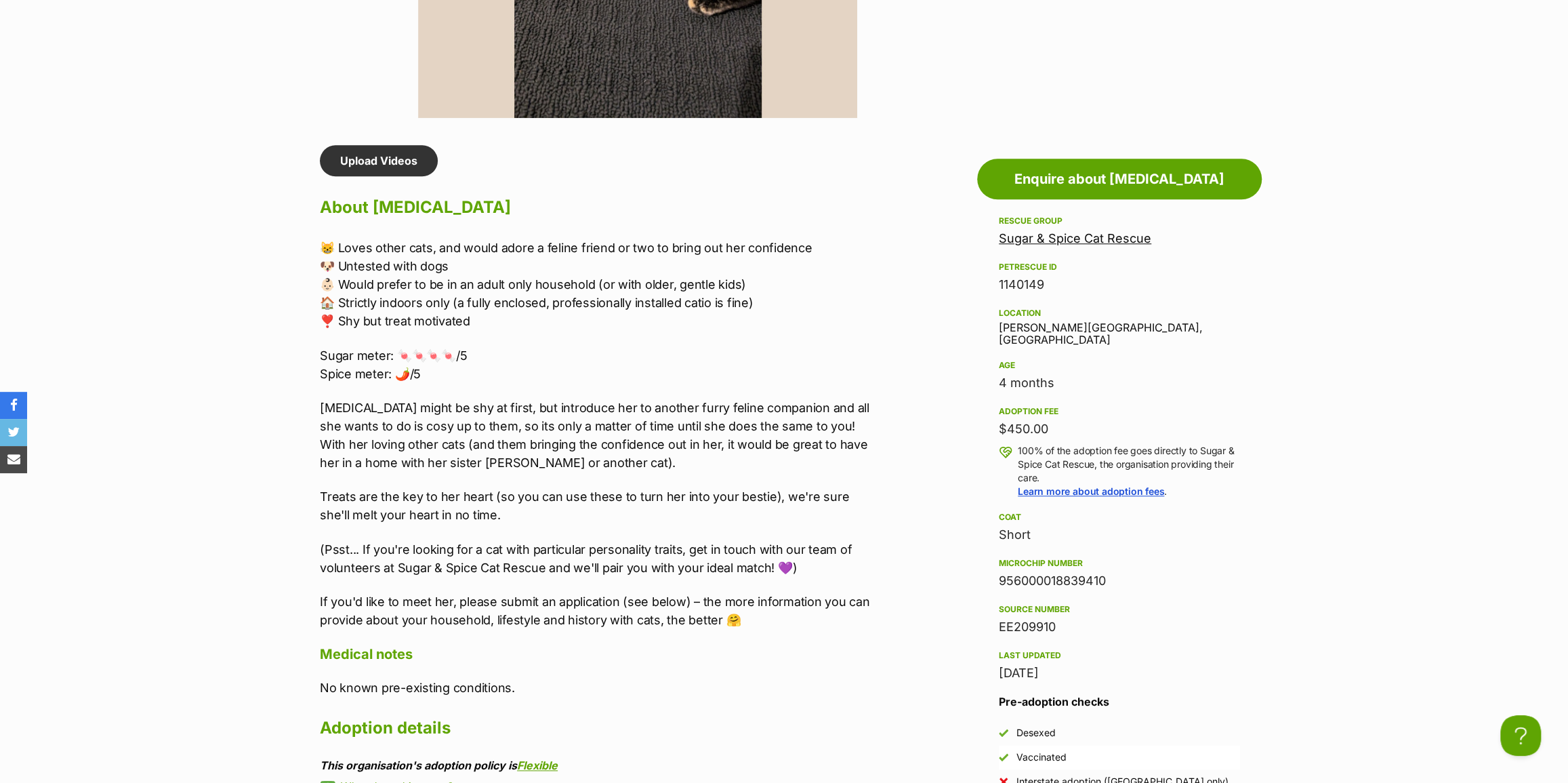
scroll to position [1048, 0]
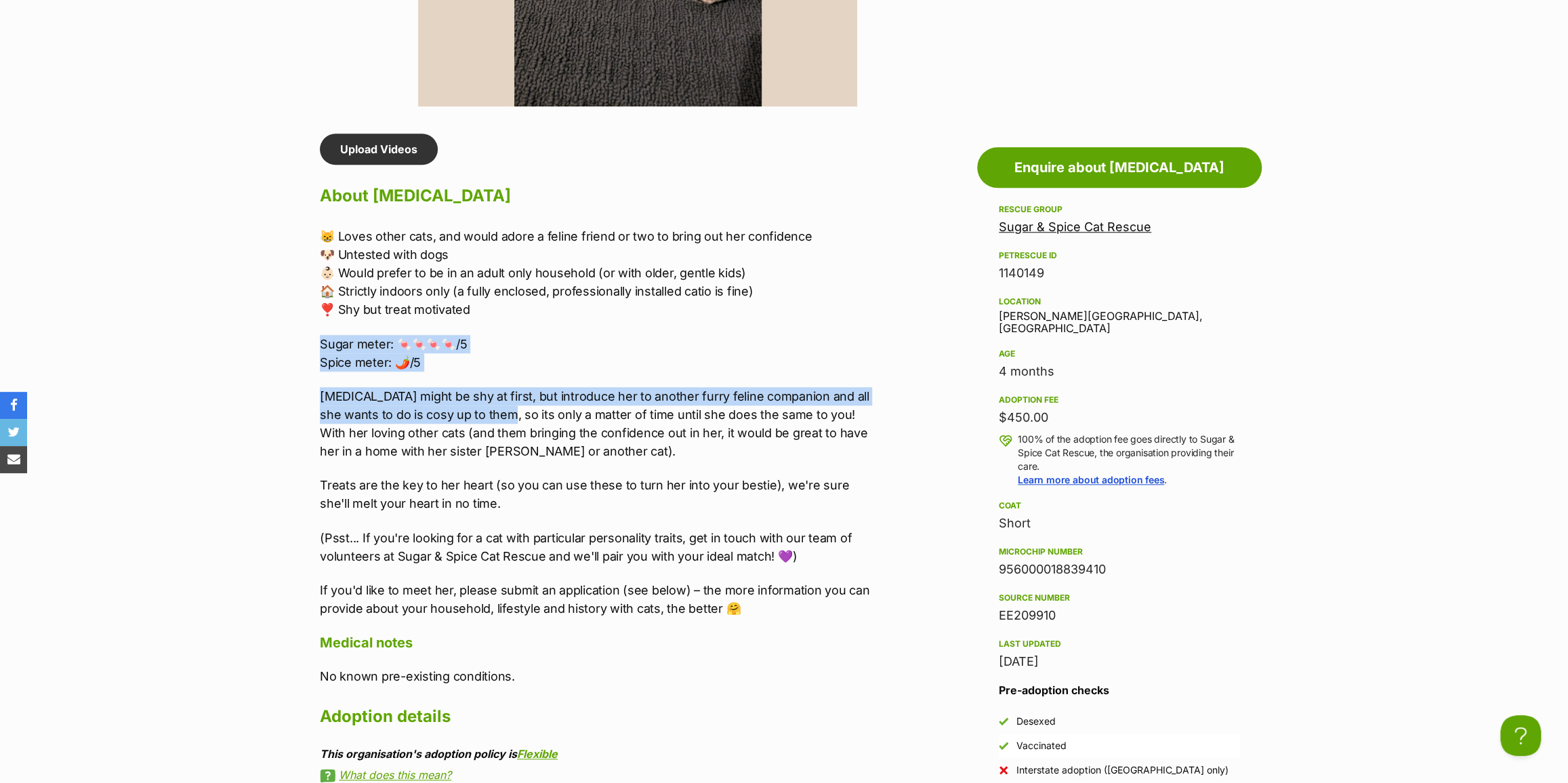
drag, startPoint x: 319, startPoint y: 339, endPoint x: 475, endPoint y: 404, distance: 169.0
click at [474, 404] on div "Upload Videos About [MEDICAL_DATA] 😸 Loves other cats, and would adore a feline…" at bounding box center [592, 562] width 573 height 858
click at [475, 404] on p "[MEDICAL_DATA] might be shy at first, but introduce her to another furry feline…" at bounding box center [599, 424] width 560 height 73
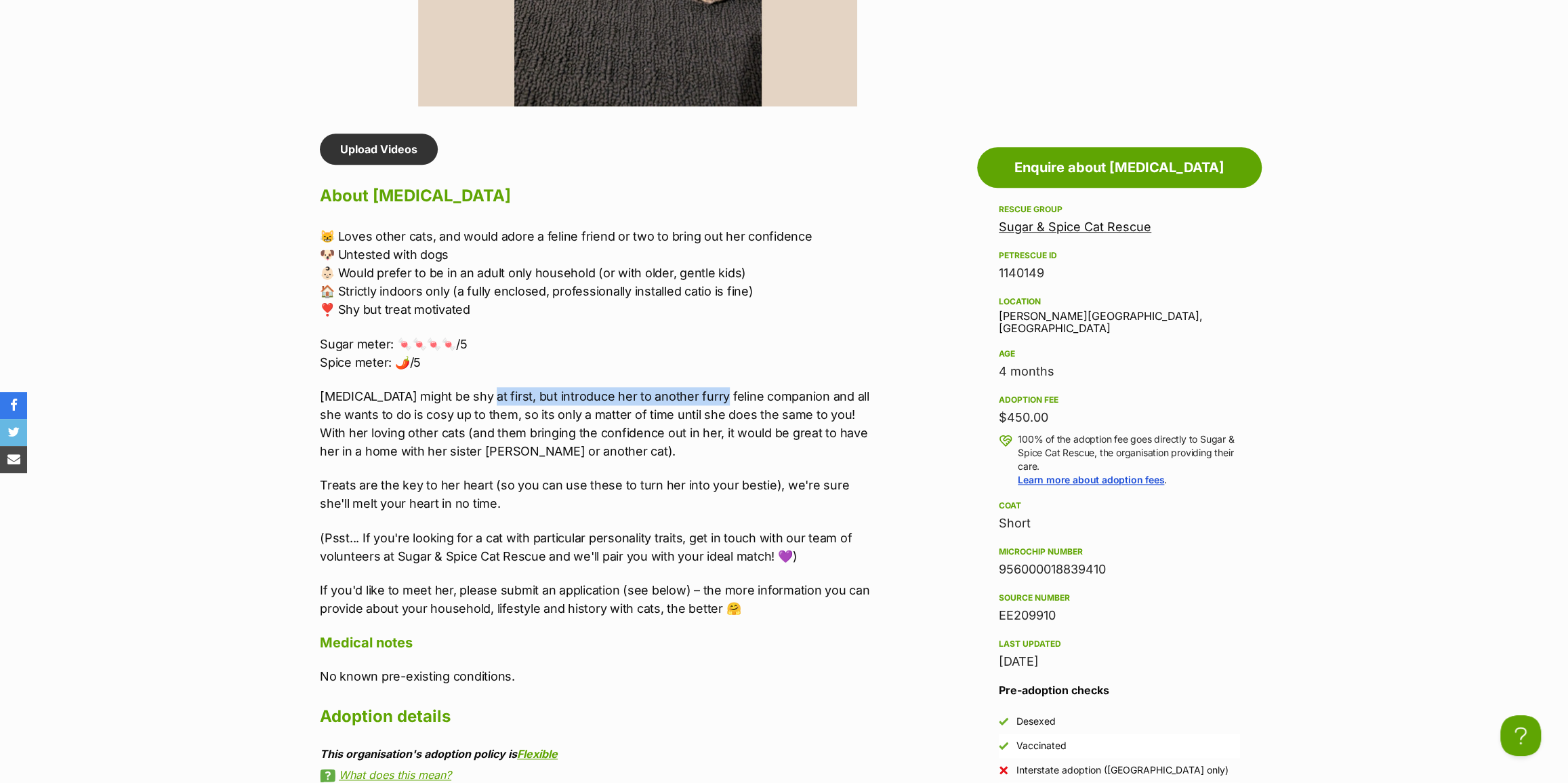
drag, startPoint x: 466, startPoint y: 387, endPoint x: 699, endPoint y: 400, distance: 233.4
click at [699, 400] on p "[MEDICAL_DATA] might be shy at first, but introduce her to another furry feline…" at bounding box center [599, 424] width 560 height 73
click at [698, 400] on p "[MEDICAL_DATA] might be shy at first, but introduce her to another furry feline…" at bounding box center [599, 424] width 560 height 73
click at [418, 387] on p "[MEDICAL_DATA] might be shy at first, but introduce her to another furry feline…" at bounding box center [599, 424] width 560 height 73
drag, startPoint x: 338, startPoint y: 404, endPoint x: 554, endPoint y: 406, distance: 216.0
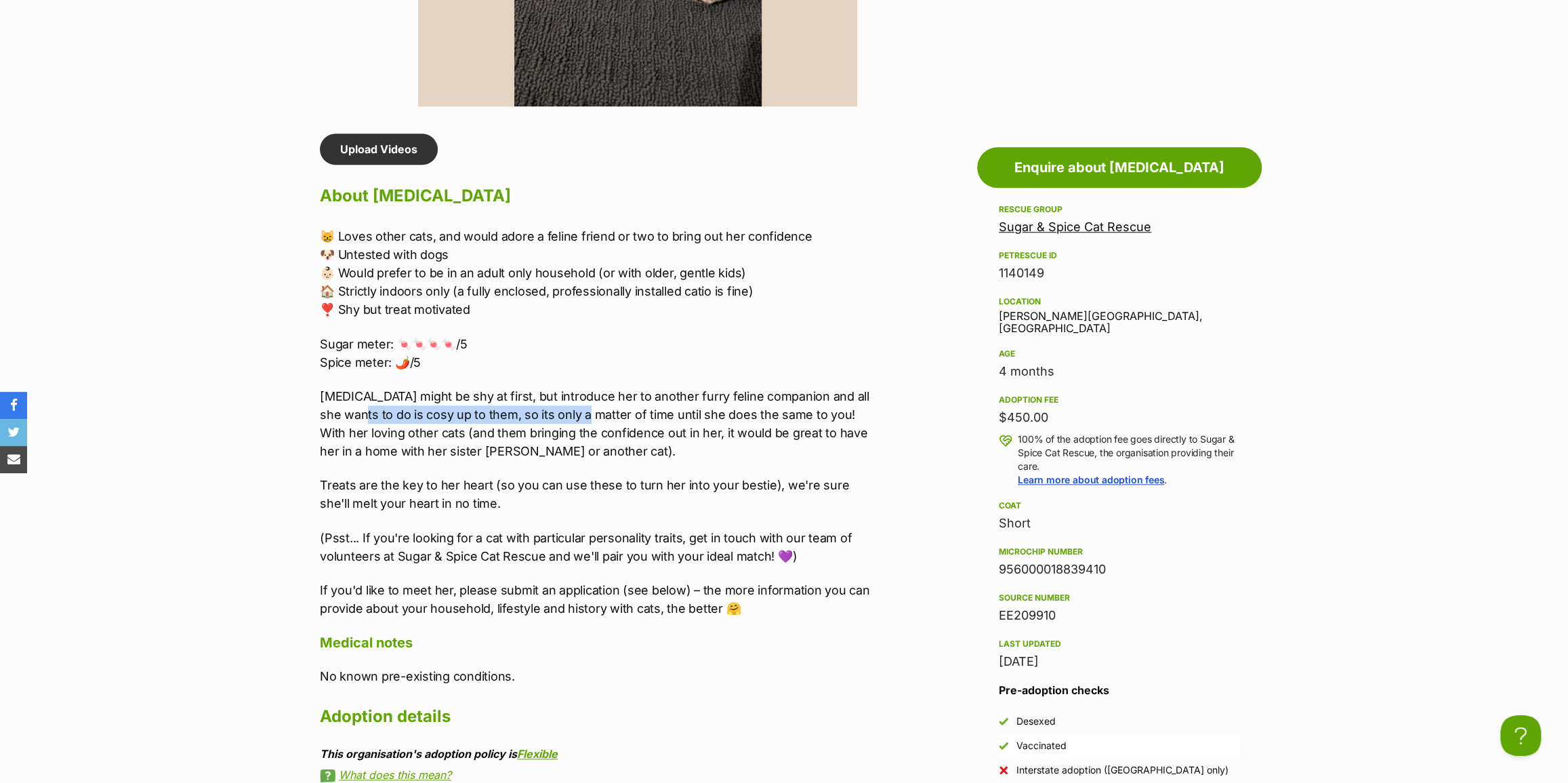
click at [554, 406] on p "[MEDICAL_DATA] might be shy at first, but introduce her to another furry feline…" at bounding box center [599, 424] width 560 height 73
drag, startPoint x: 378, startPoint y: 405, endPoint x: 607, endPoint y: 417, distance: 229.3
click at [605, 417] on div "Upload Videos About [MEDICAL_DATA] 😸 Loves other cats, and would adore a feline…" at bounding box center [592, 562] width 573 height 858
click at [607, 417] on p "[MEDICAL_DATA] might be shy at first, but introduce her to another furry feline…" at bounding box center [599, 424] width 560 height 73
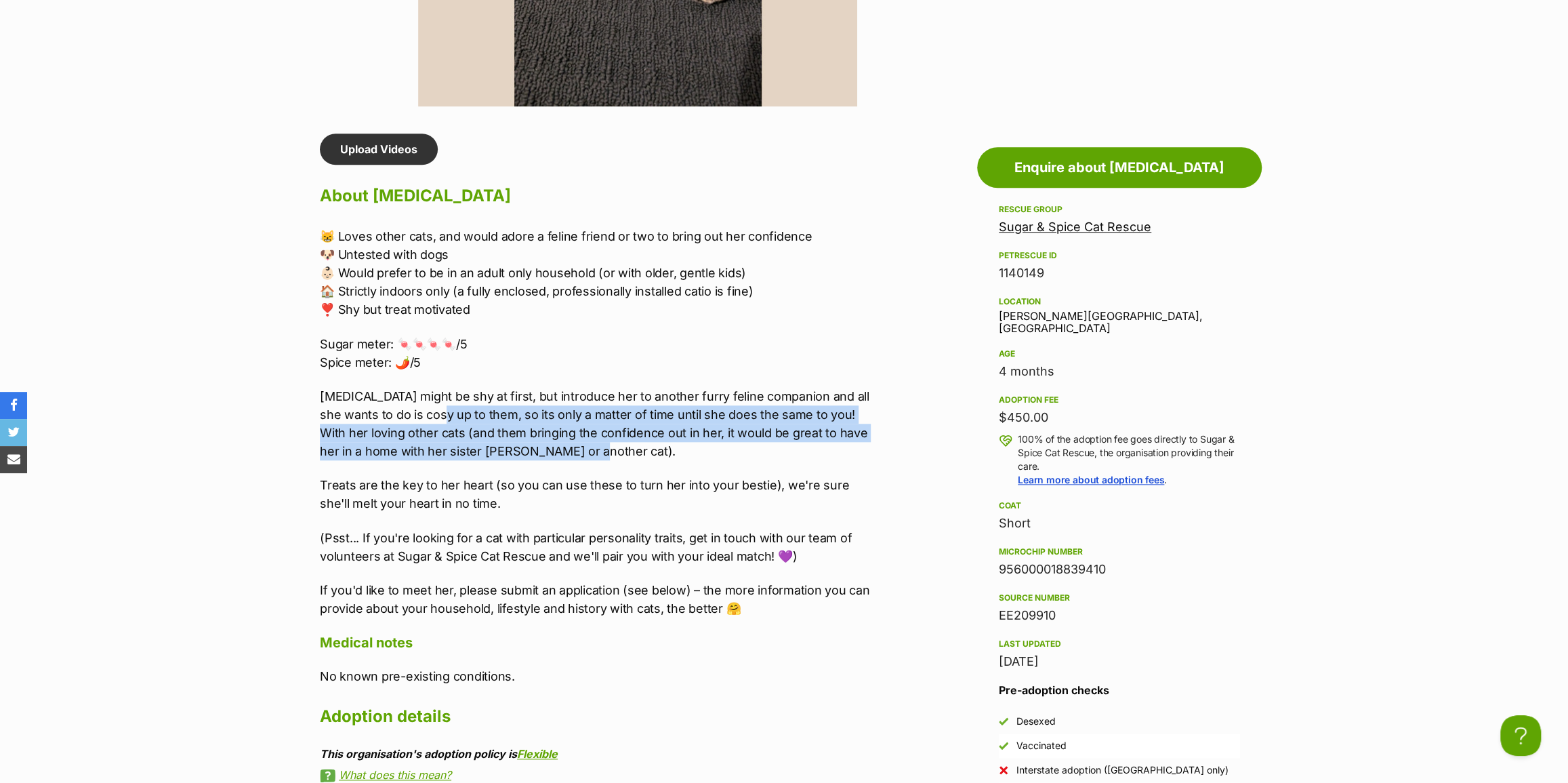
drag, startPoint x: 411, startPoint y: 414, endPoint x: 527, endPoint y: 442, distance: 119.3
click at [525, 442] on p "[MEDICAL_DATA] might be shy at first, but introduce her to another furry feline…" at bounding box center [599, 424] width 560 height 73
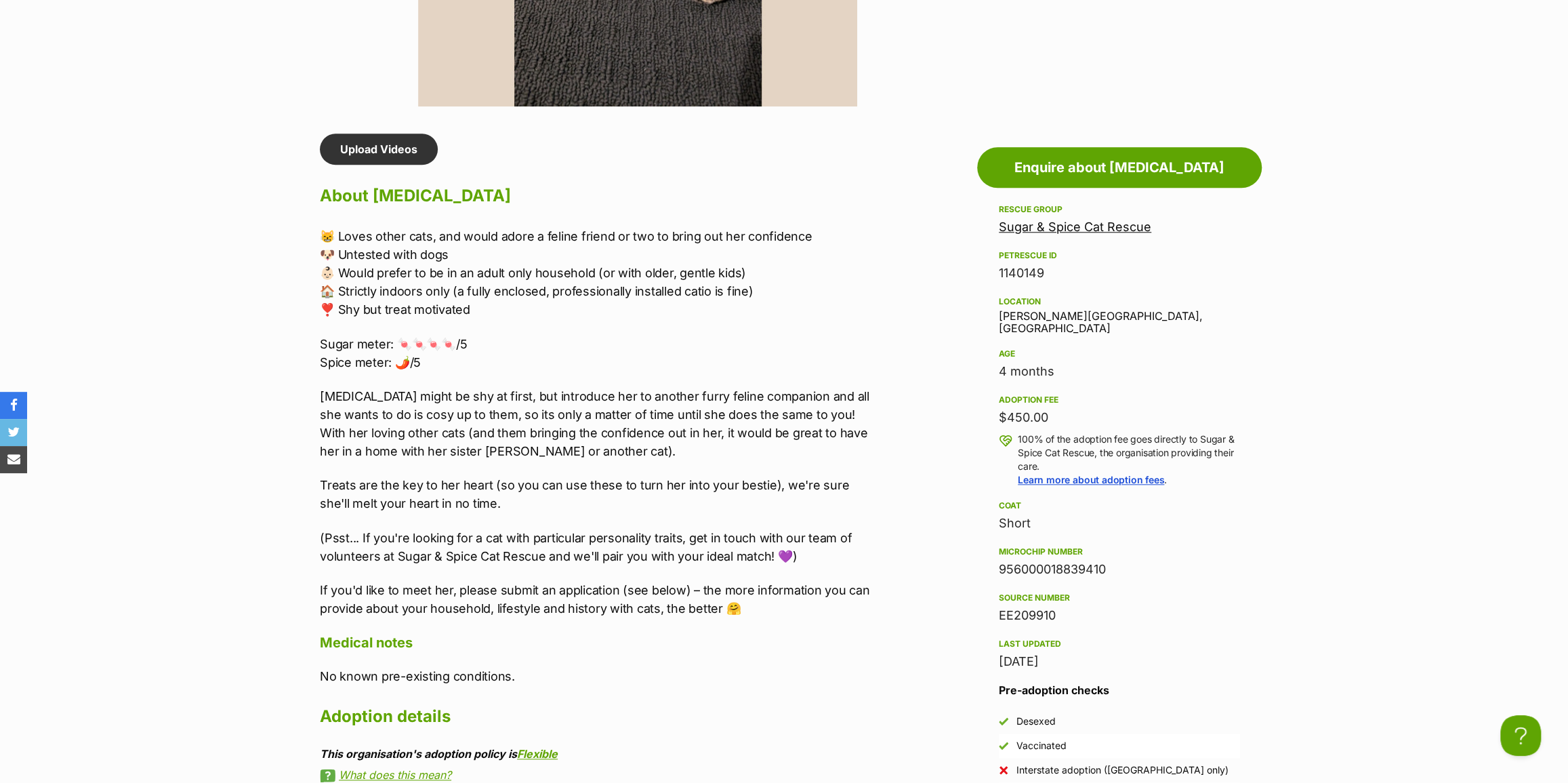
click at [529, 442] on p "[MEDICAL_DATA] might be shy at first, but introduce her to another furry feline…" at bounding box center [599, 424] width 560 height 73
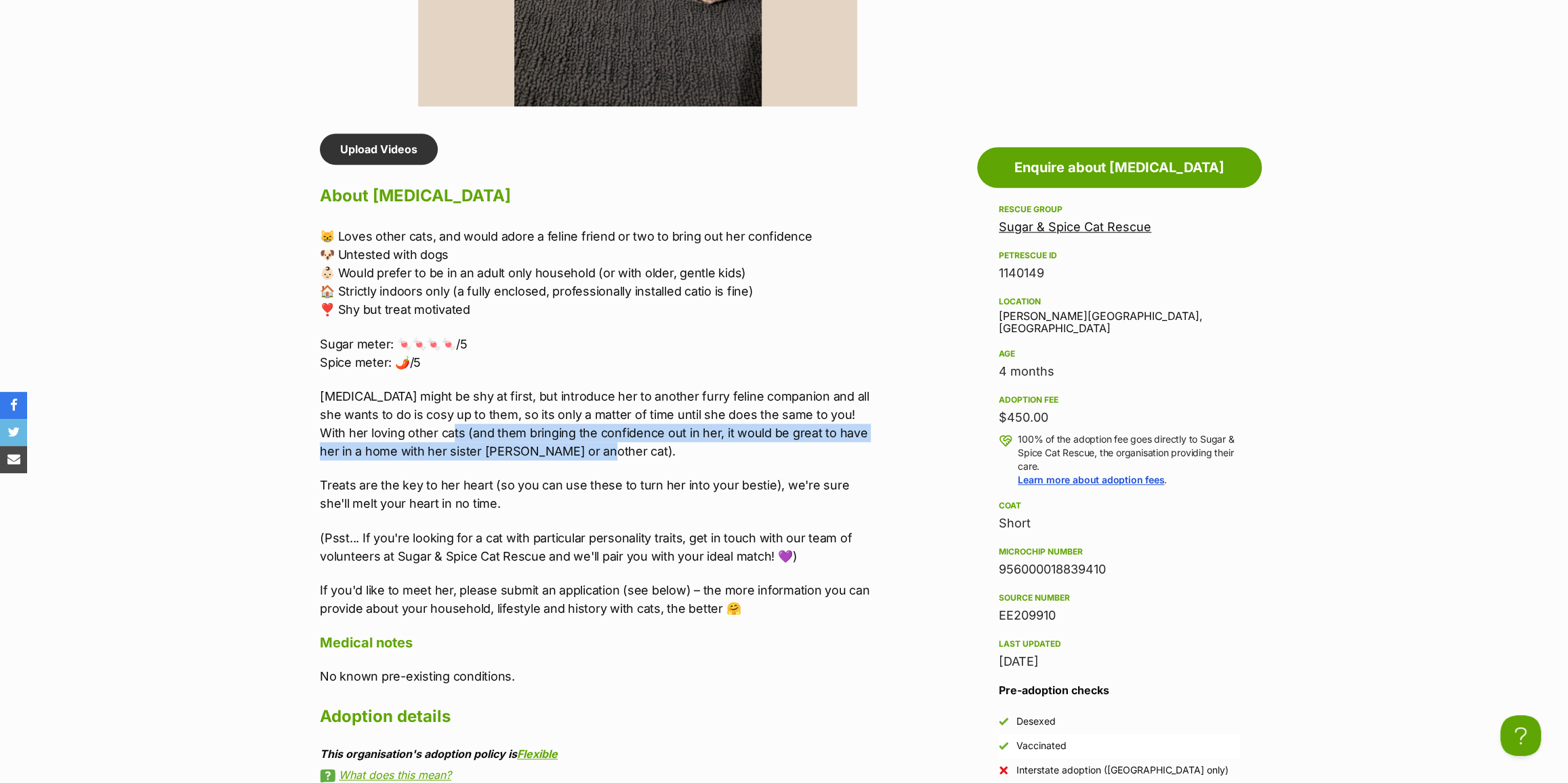
drag, startPoint x: 505, startPoint y: 439, endPoint x: 408, endPoint y: 426, distance: 97.9
click at [408, 426] on p "[MEDICAL_DATA] might be shy at first, but introduce her to another furry feline…" at bounding box center [599, 424] width 560 height 73
click at [408, 428] on p "[MEDICAL_DATA] might be shy at first, but introduce her to another furry feline…" at bounding box center [599, 424] width 560 height 73
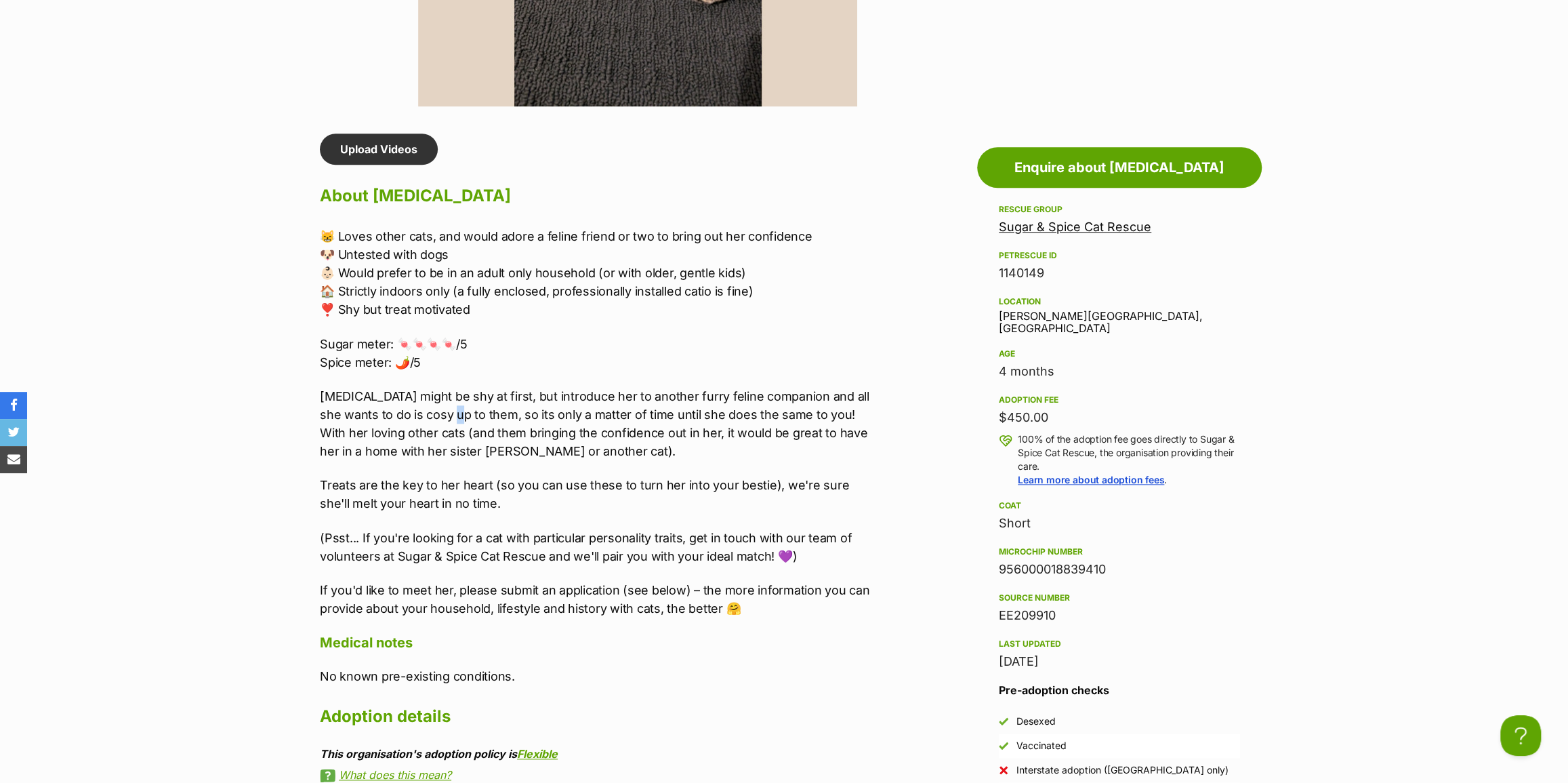
click at [426, 421] on p "[MEDICAL_DATA] might be shy at first, but introduce her to another furry feline…" at bounding box center [599, 424] width 560 height 73
click at [400, 428] on p "[MEDICAL_DATA] might be shy at first, but introduce her to another furry feline…" at bounding box center [599, 424] width 560 height 73
click at [623, 419] on p "[MEDICAL_DATA] might be shy at first, but introduce her to another furry feline…" at bounding box center [599, 424] width 560 height 73
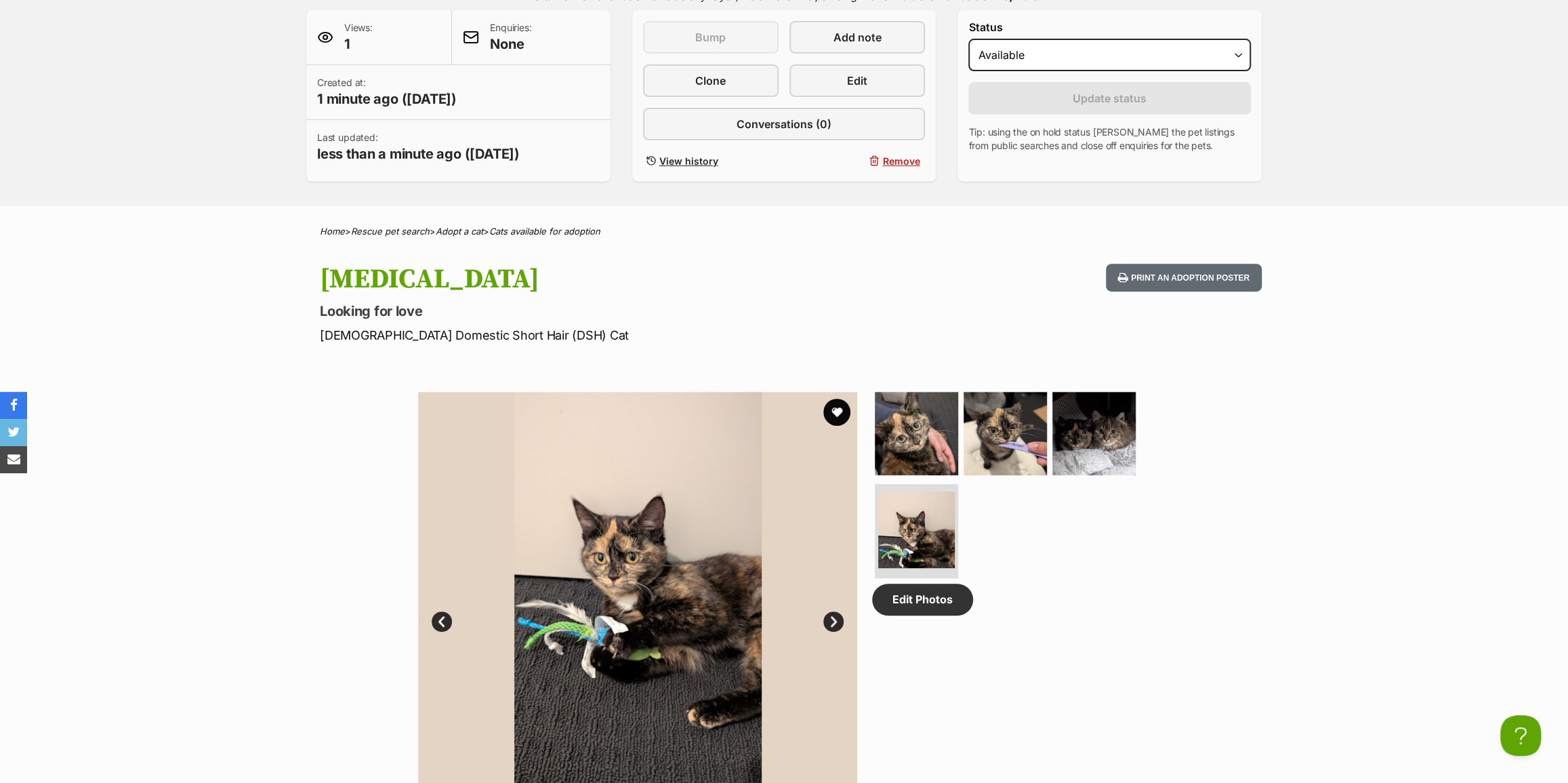
scroll to position [246, 0]
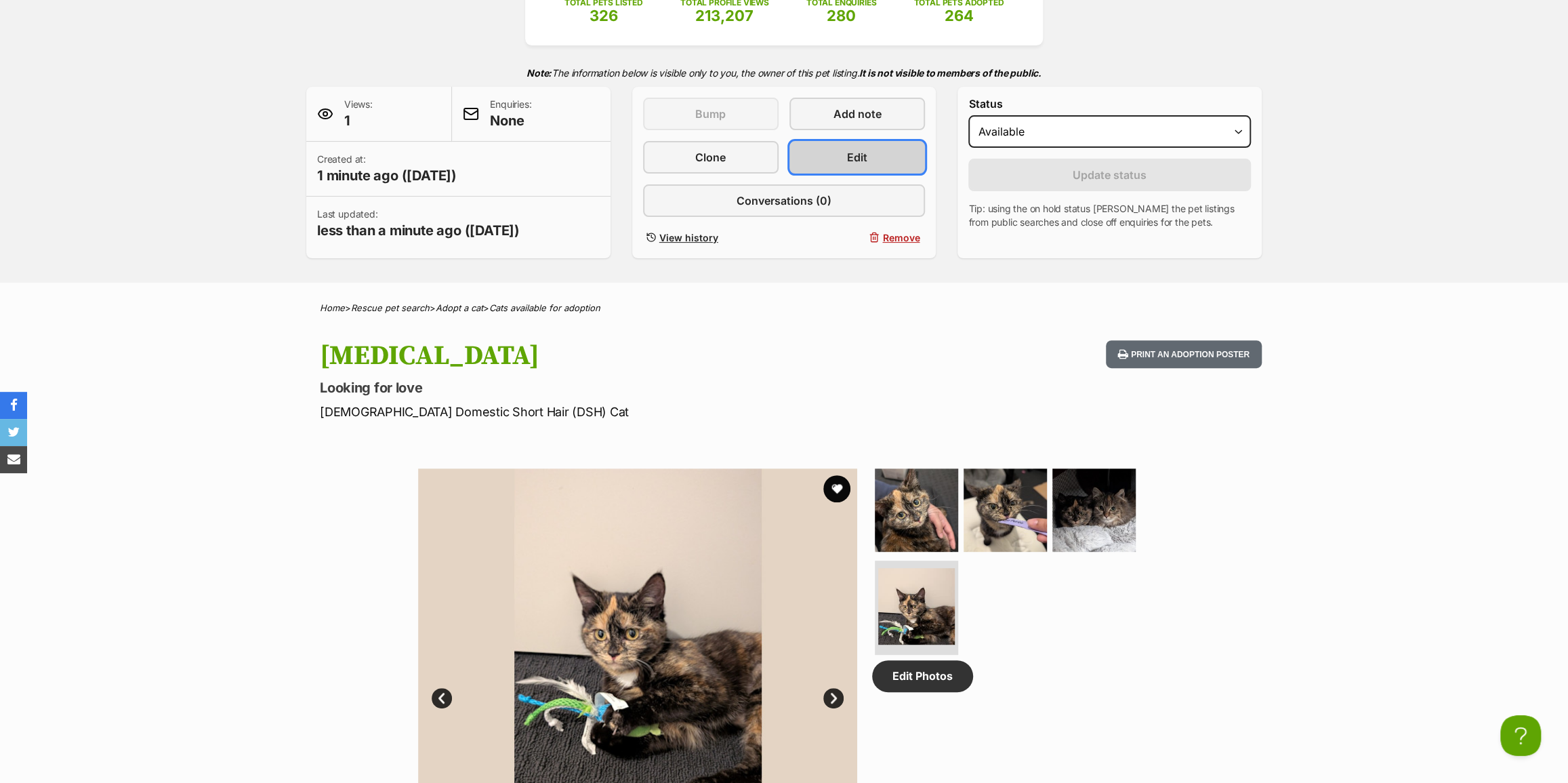
click at [847, 154] on link "Edit" at bounding box center [857, 157] width 135 height 33
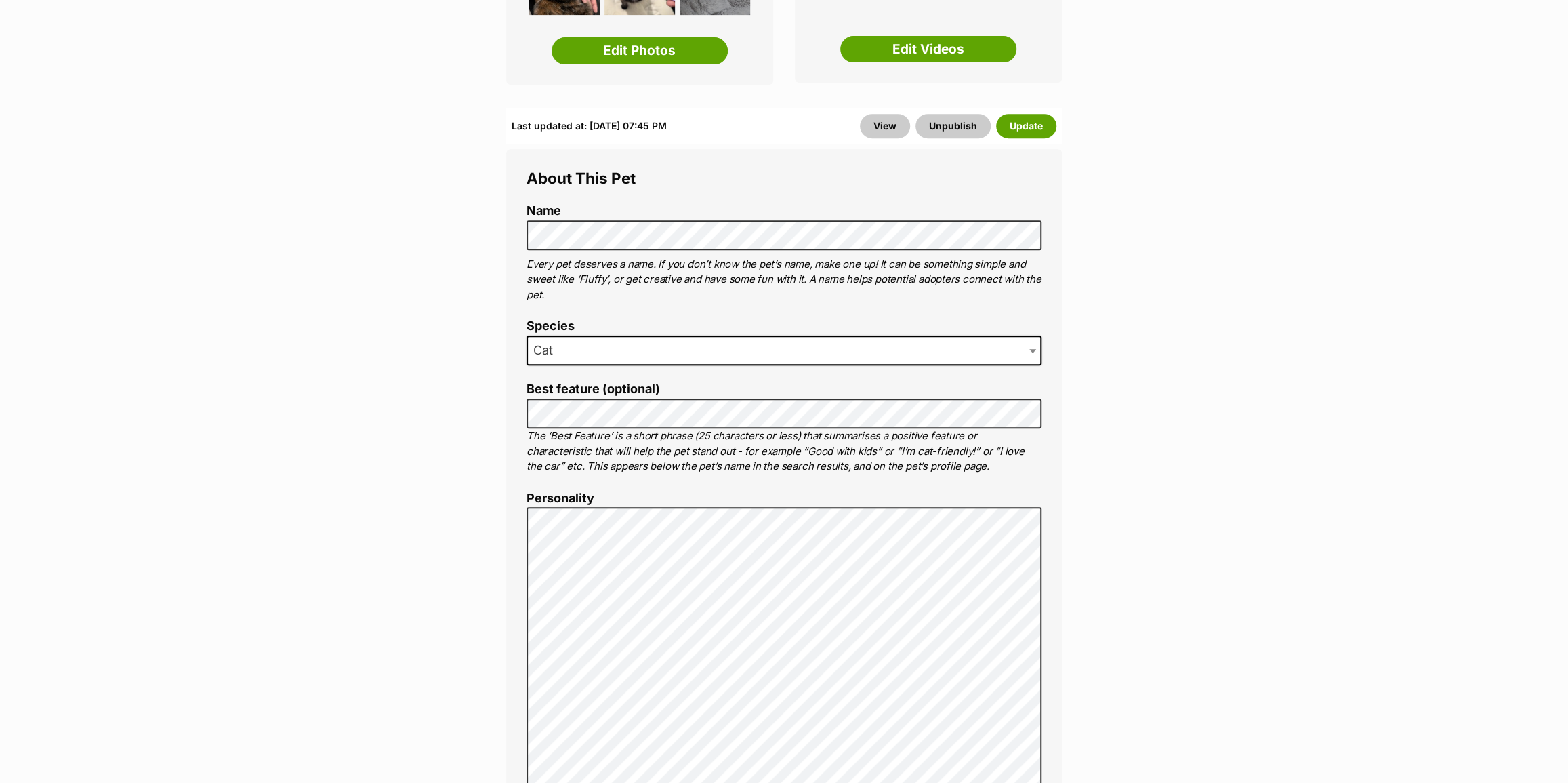
scroll to position [801, 0]
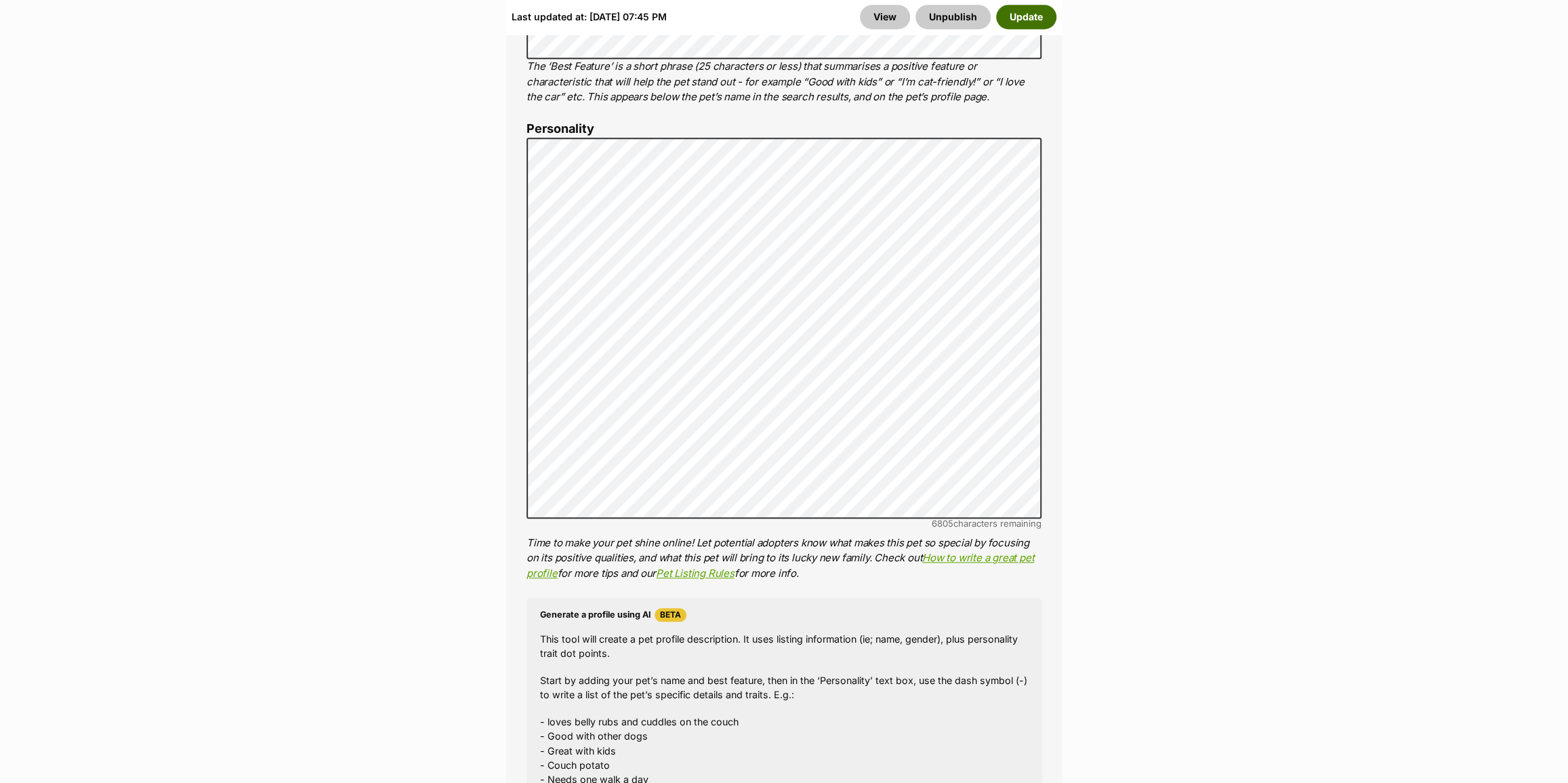
click at [1022, 13] on button "Update" at bounding box center [1026, 17] width 60 height 25
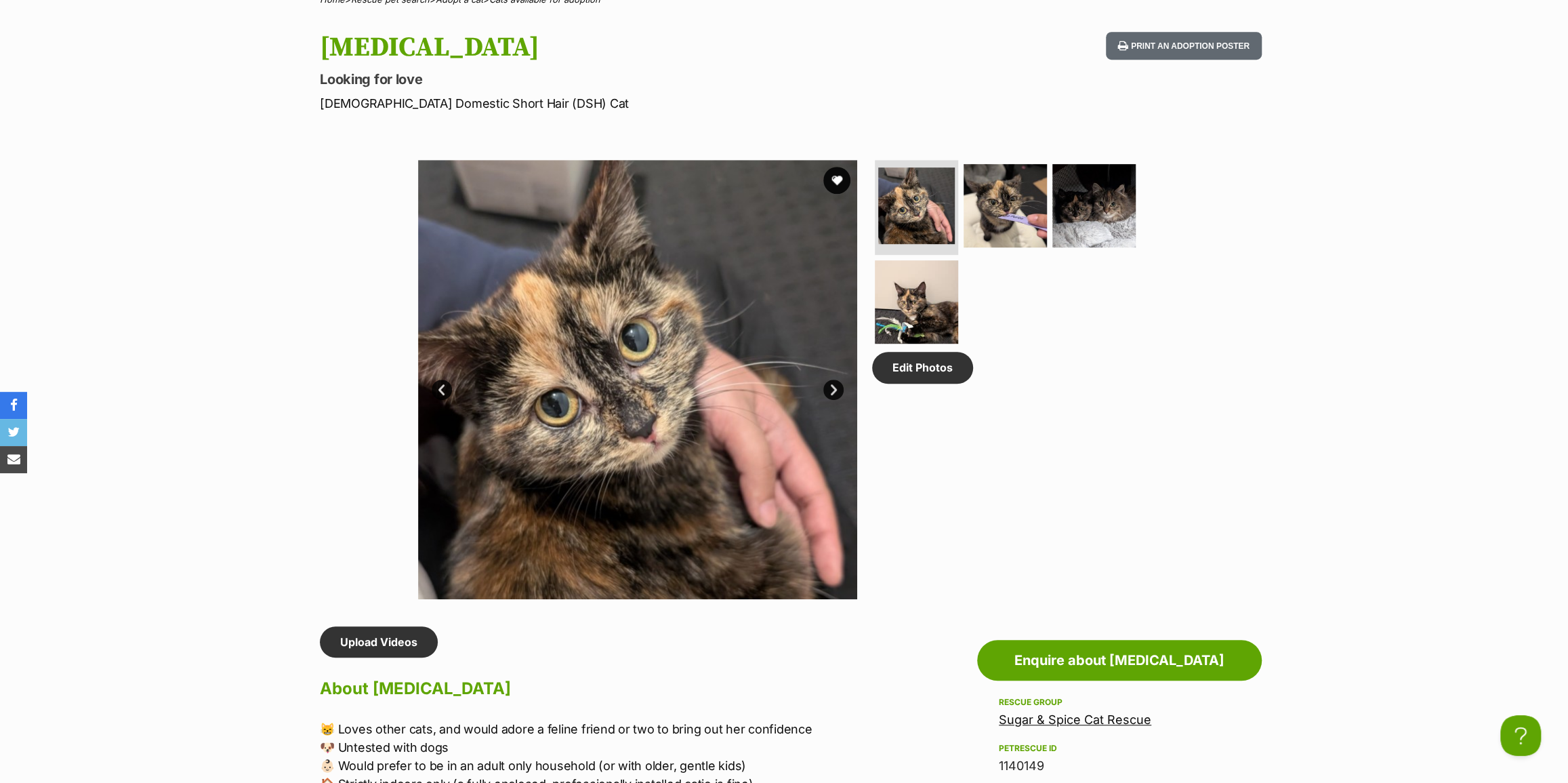
click at [832, 389] on link "Next" at bounding box center [833, 390] width 21 height 21
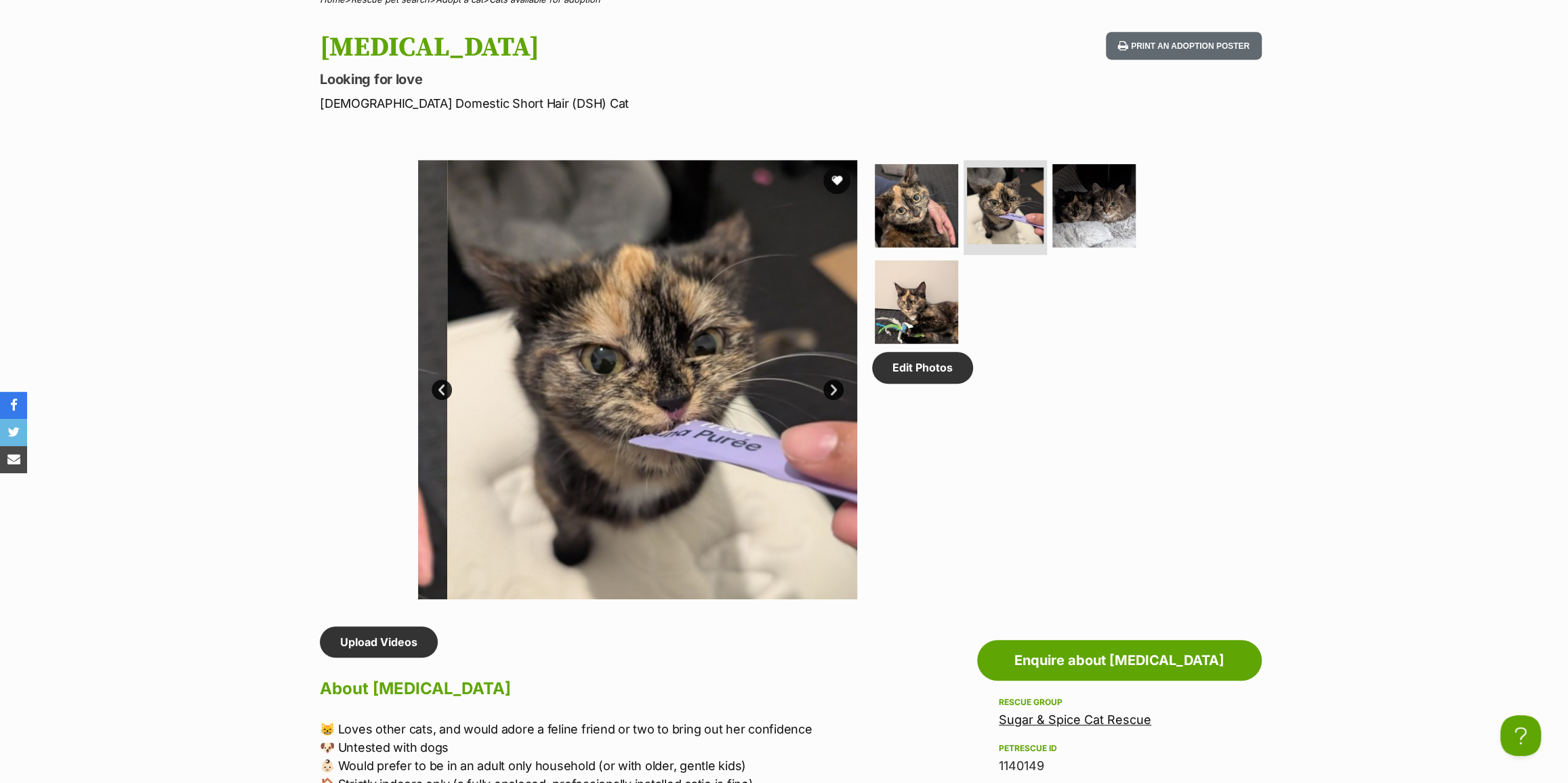
click at [836, 389] on link "Next" at bounding box center [833, 390] width 21 height 21
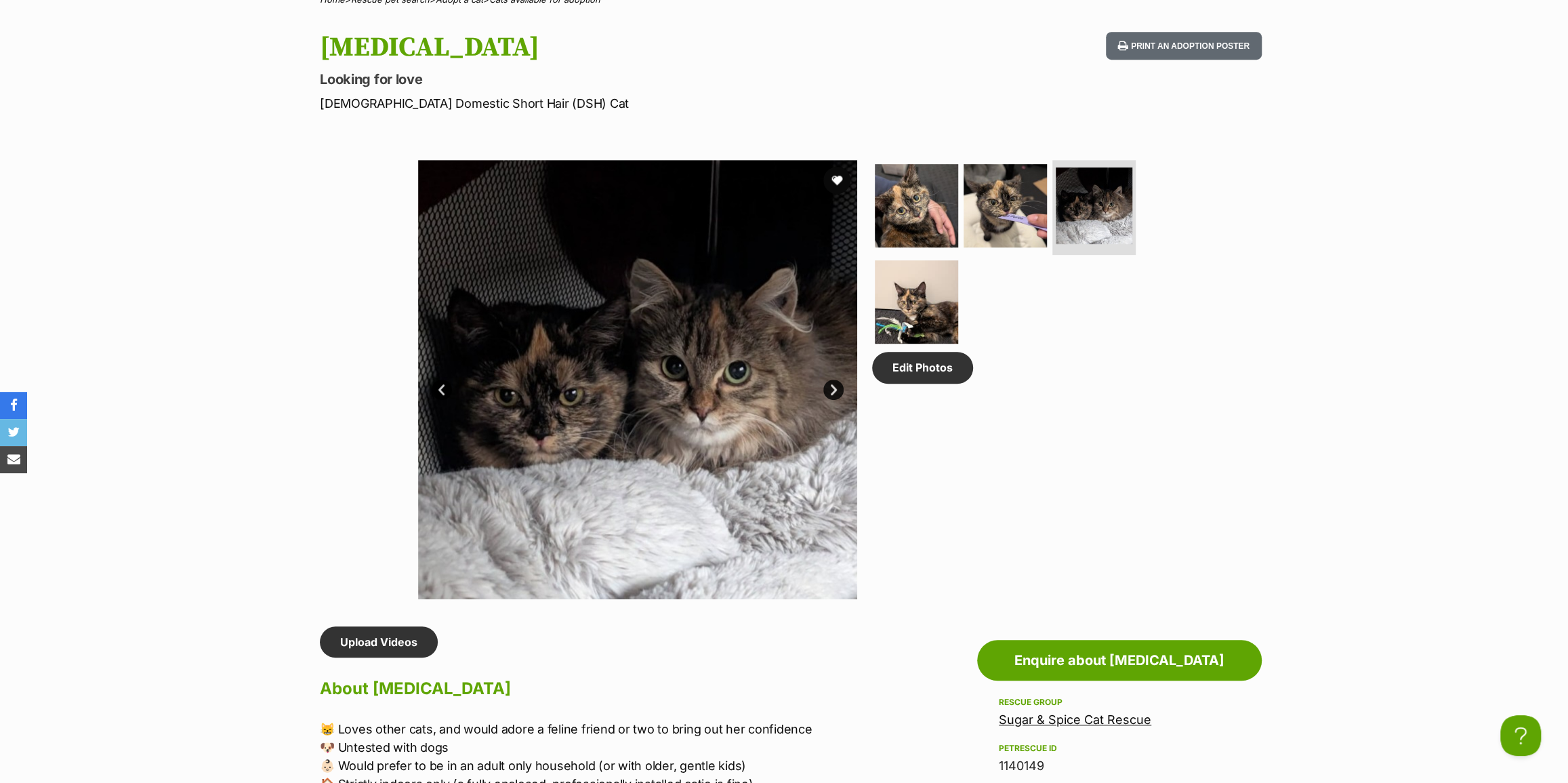
click at [834, 389] on link "Next" at bounding box center [833, 390] width 21 height 21
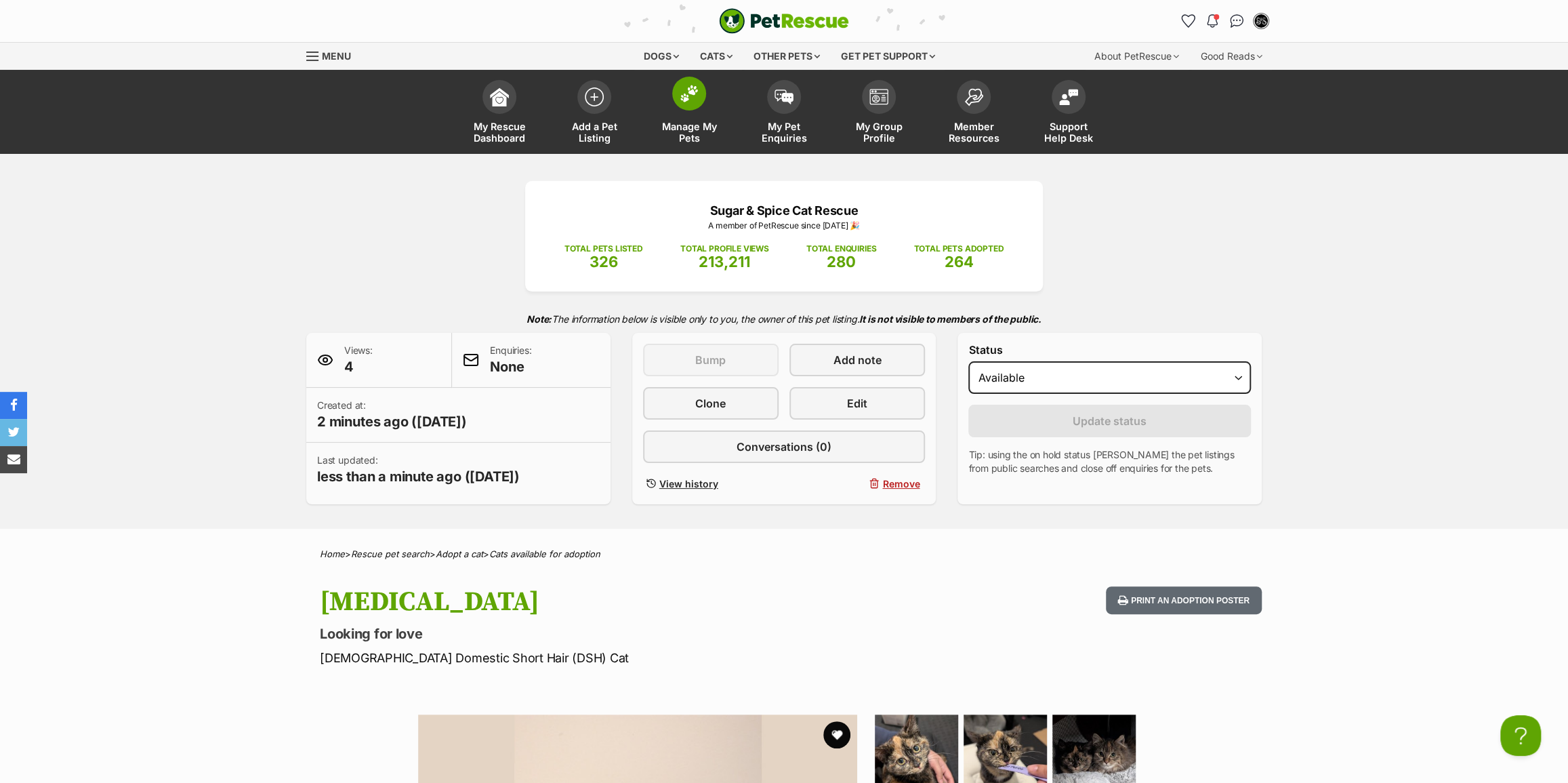
click at [698, 130] on span "Manage My Pets" at bounding box center [690, 131] width 61 height 23
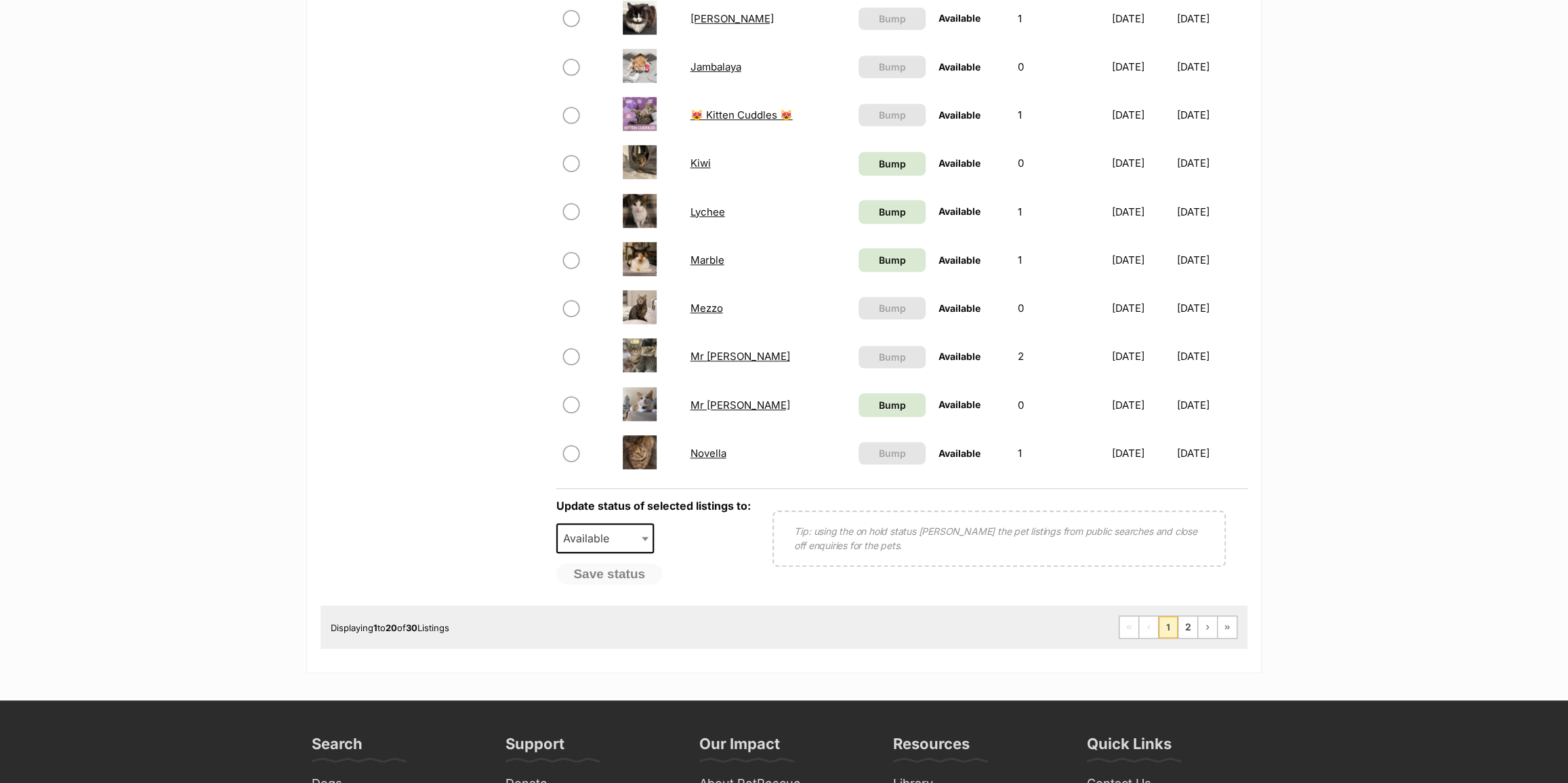
scroll to position [924, 0]
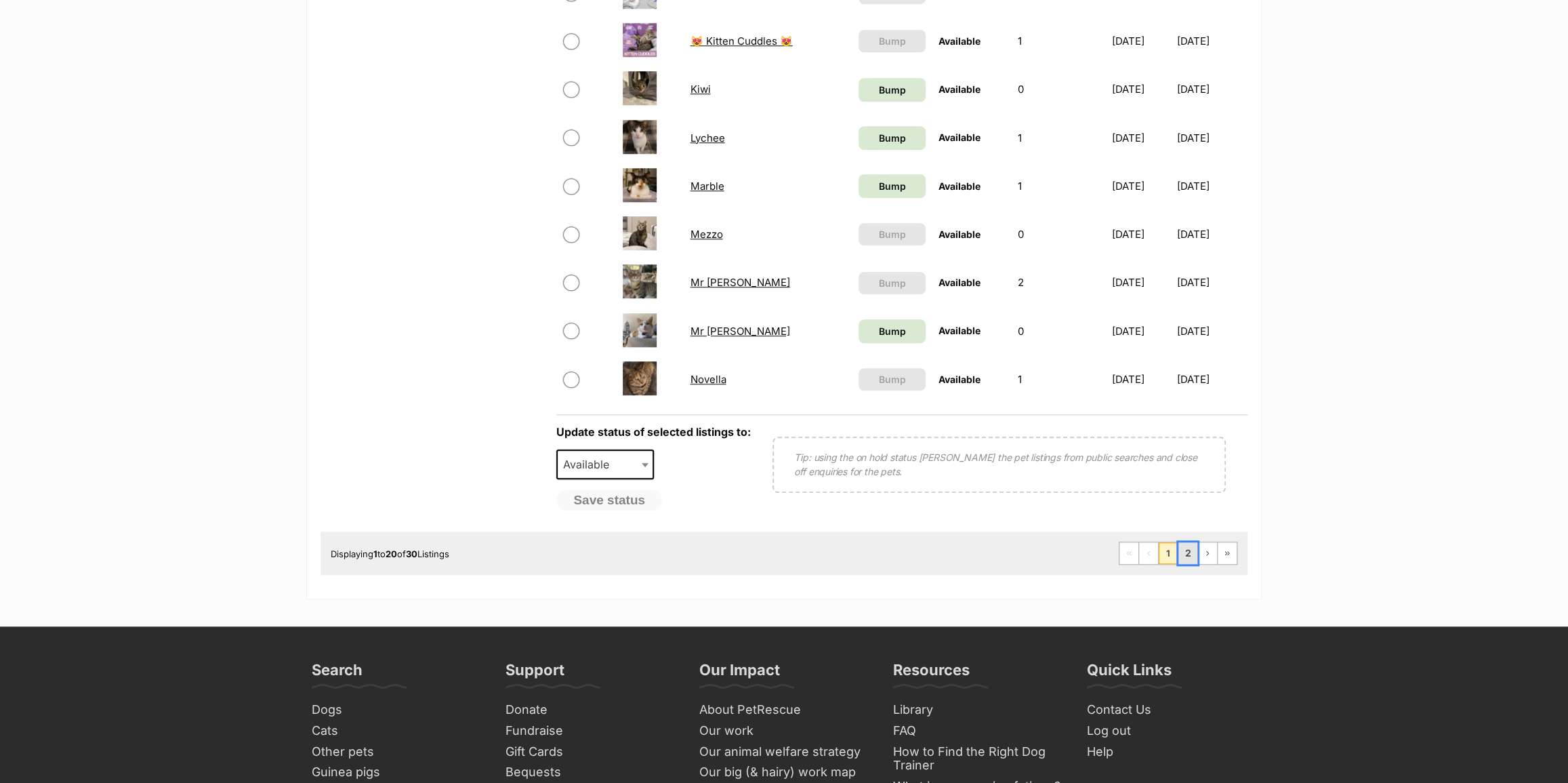
click at [1184, 558] on link "2" at bounding box center [1187, 553] width 19 height 22
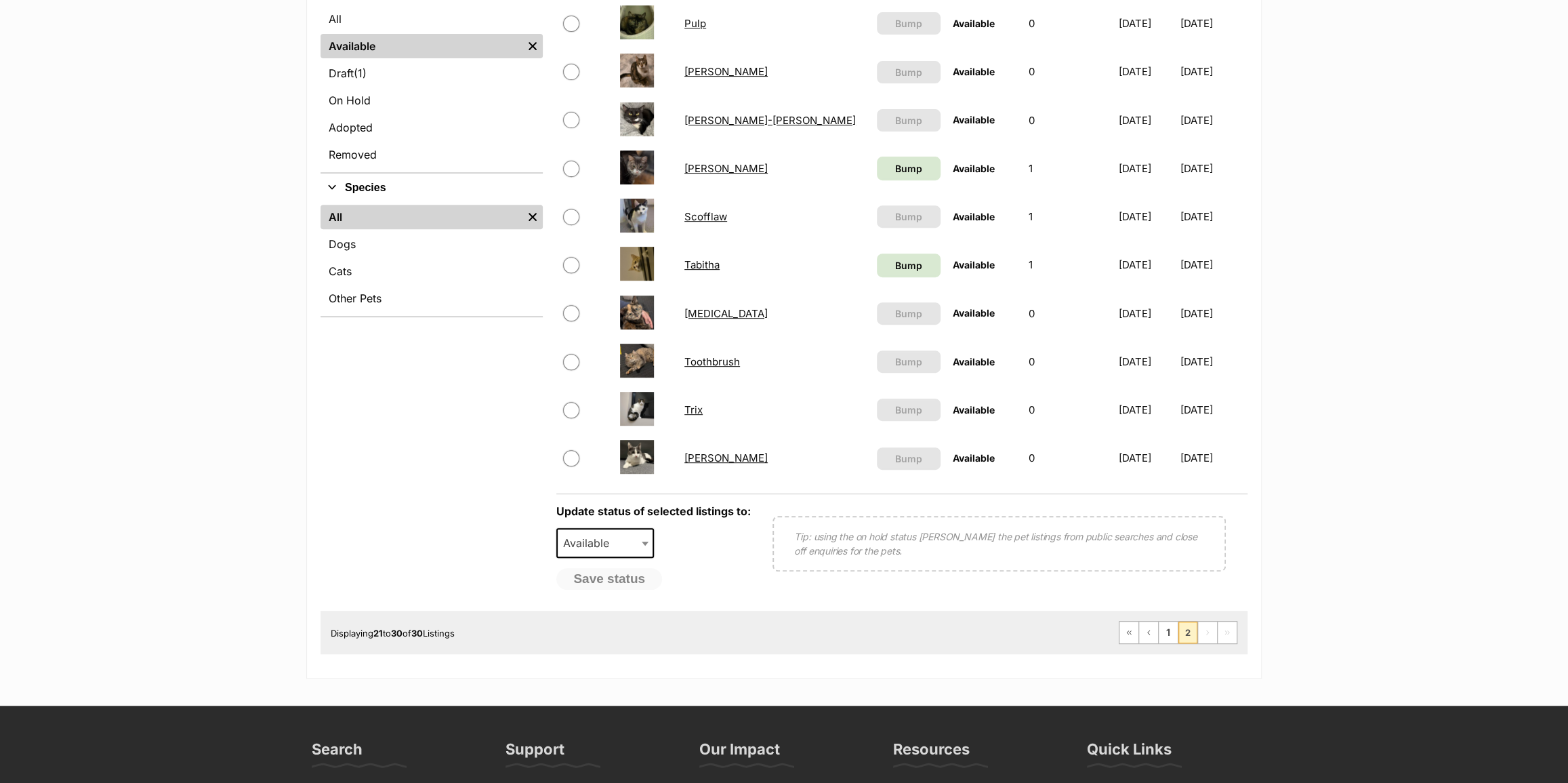
scroll to position [369, 0]
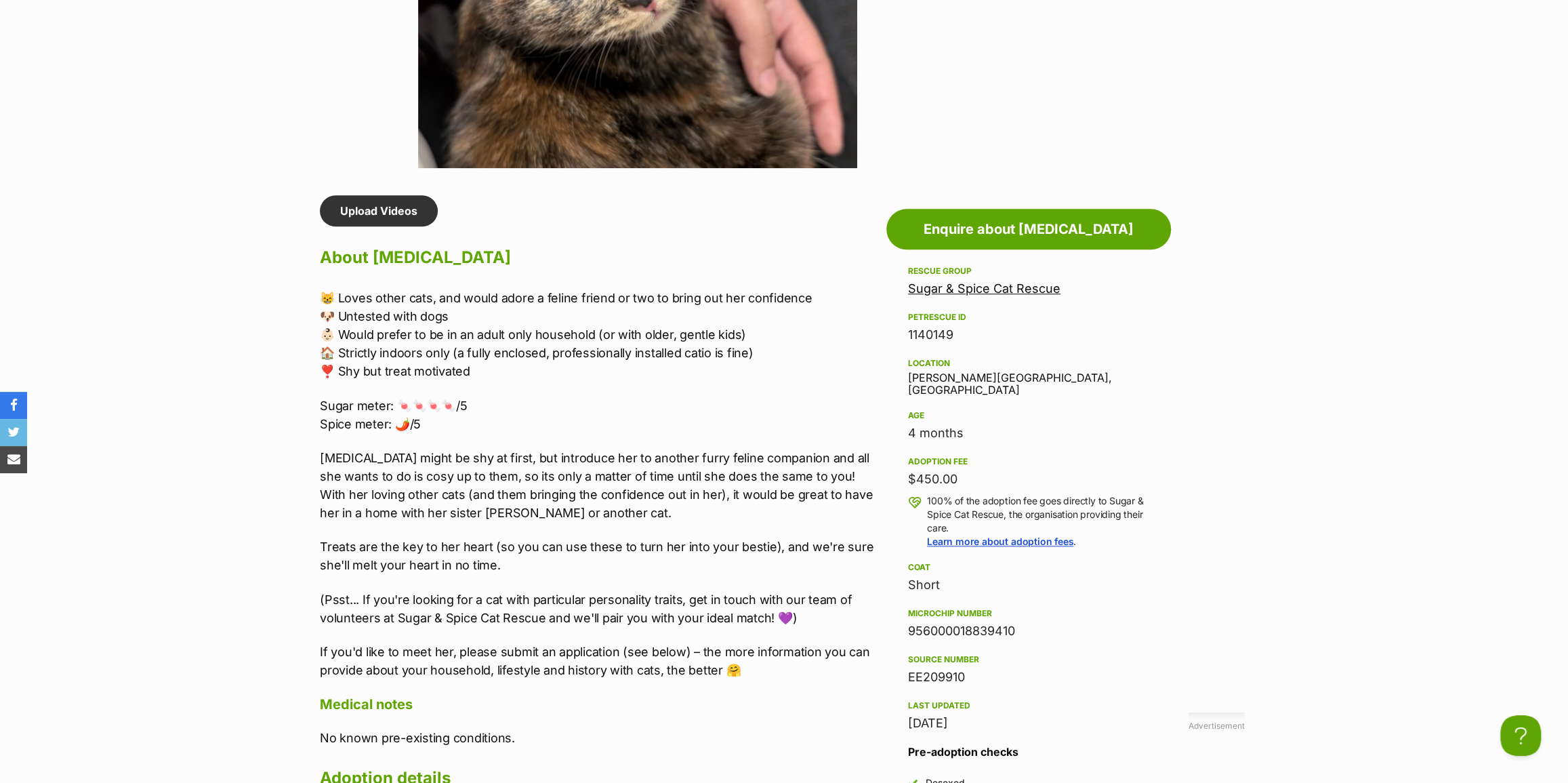
drag, startPoint x: 1018, startPoint y: 616, endPoint x: 901, endPoint y: 615, distance: 117.0
click at [901, 615] on aside "Rescue group Sugar & Spice Cat Rescue PetRescue ID 1140149 Location Caroline Sp…" at bounding box center [1028, 565] width 284 height 605
copy div "956000018839410"
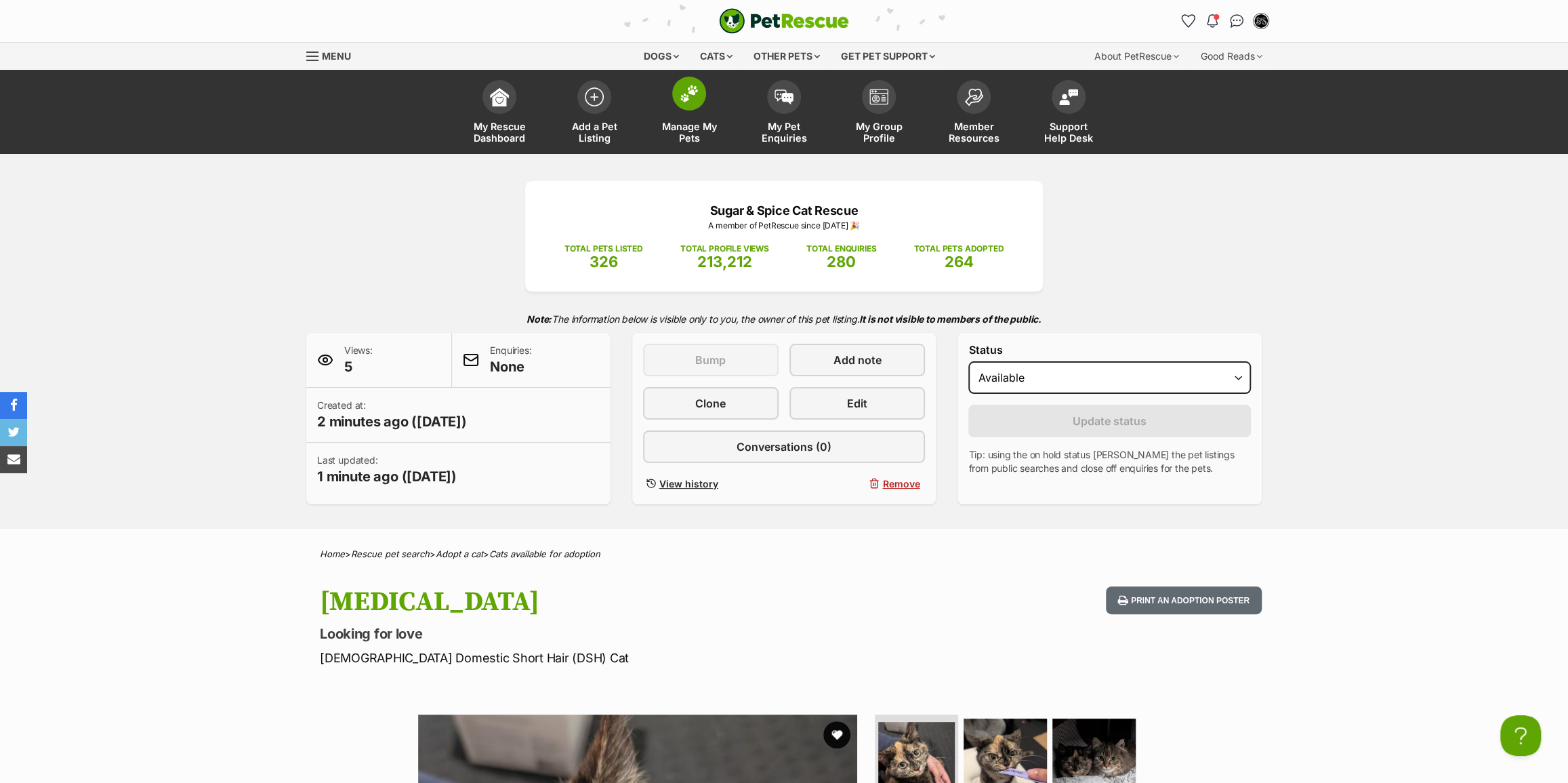
click at [709, 125] on span "Manage My Pets" at bounding box center [690, 131] width 61 height 23
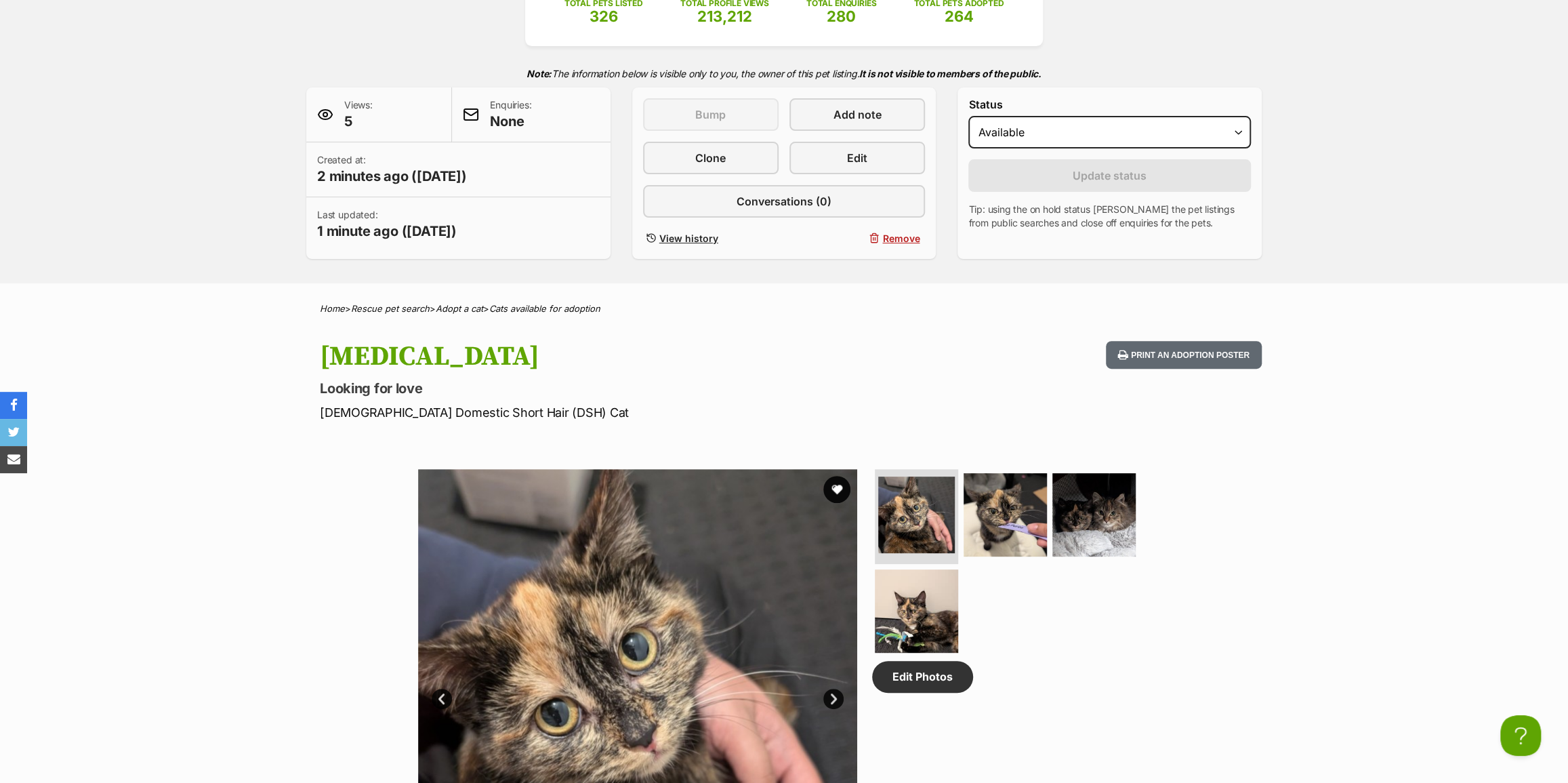
scroll to position [246, 0]
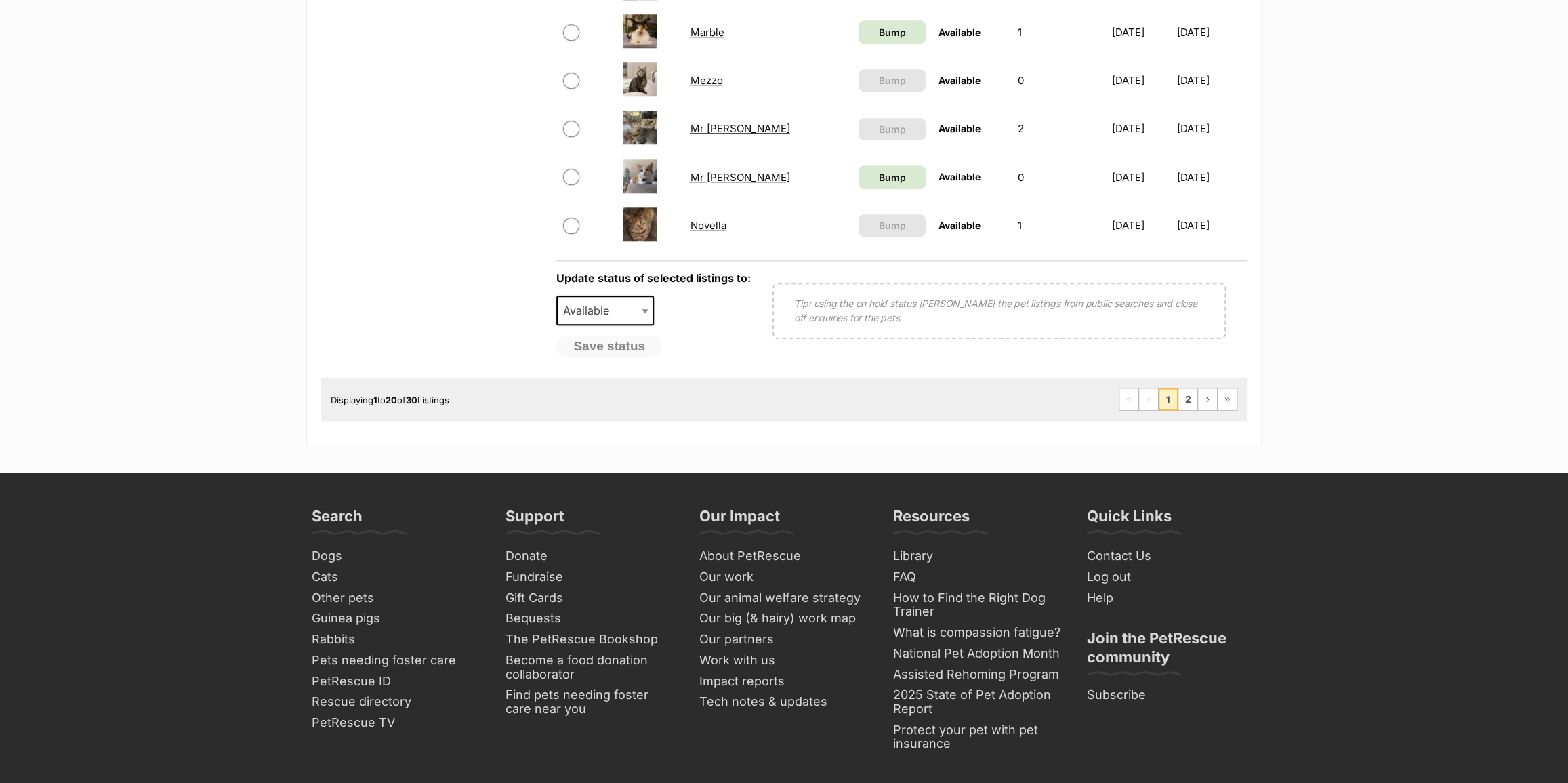
scroll to position [1171, 0]
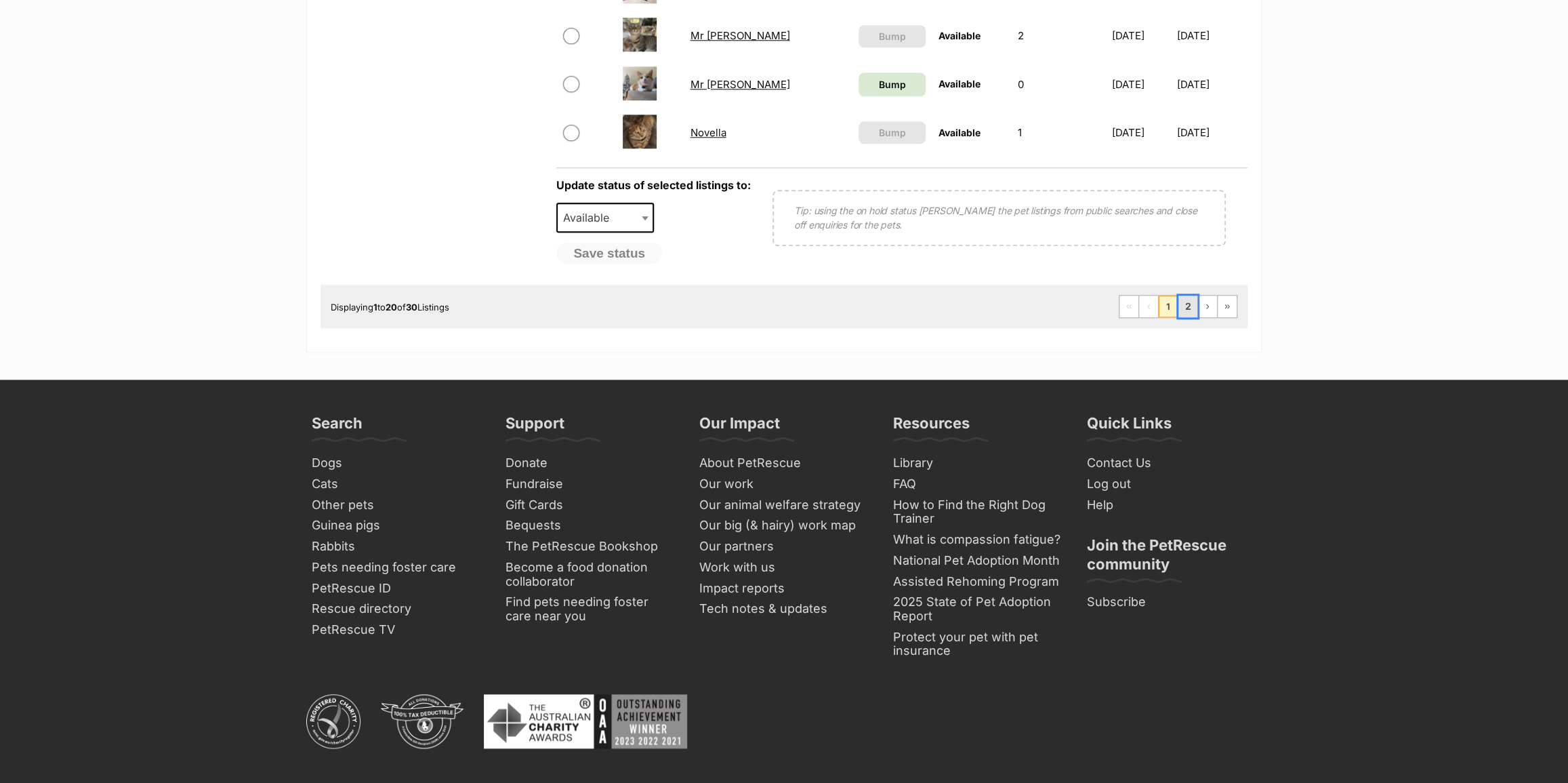
click at [1192, 305] on link "2" at bounding box center [1187, 306] width 19 height 22
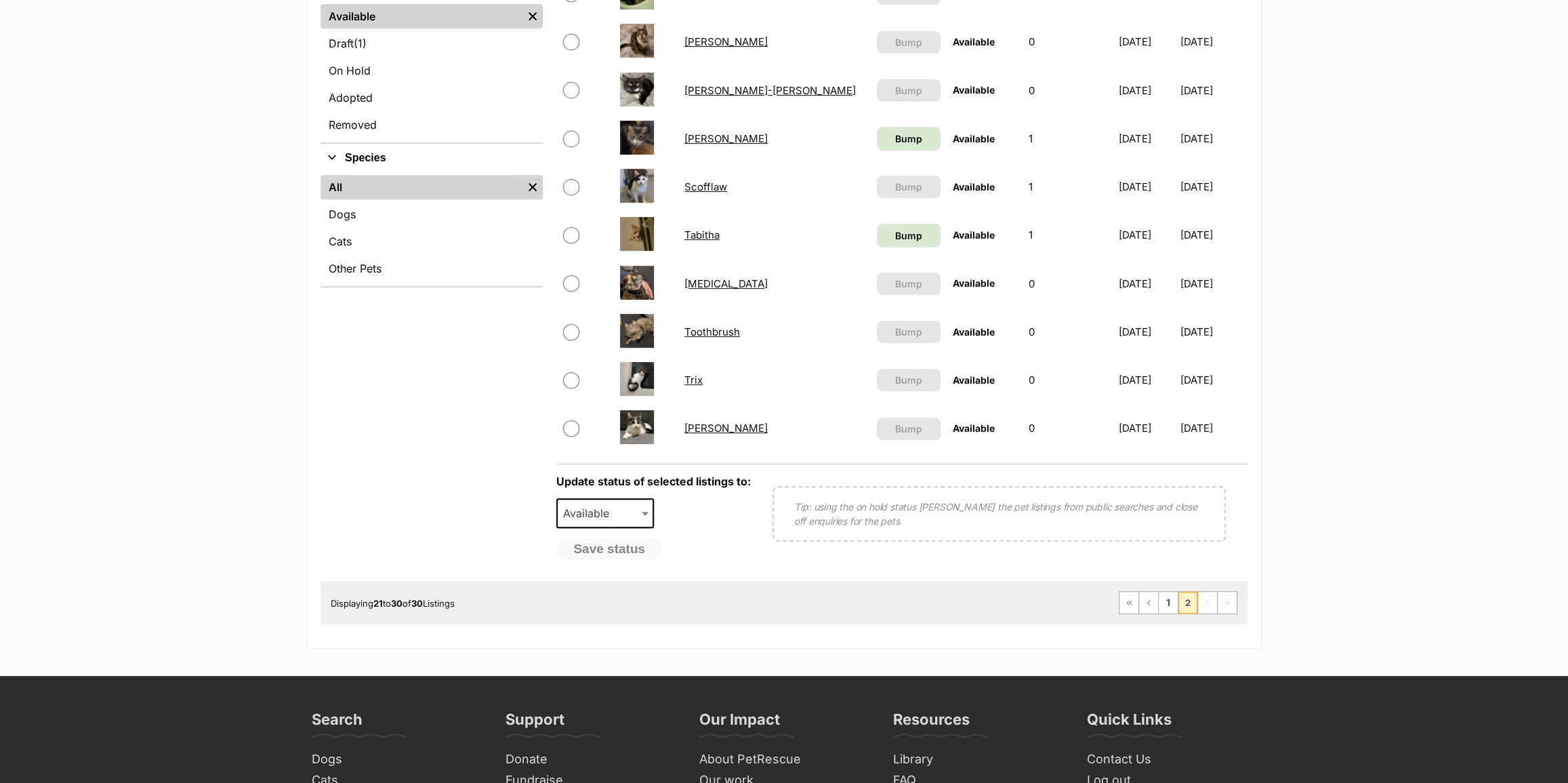
scroll to position [369, 0]
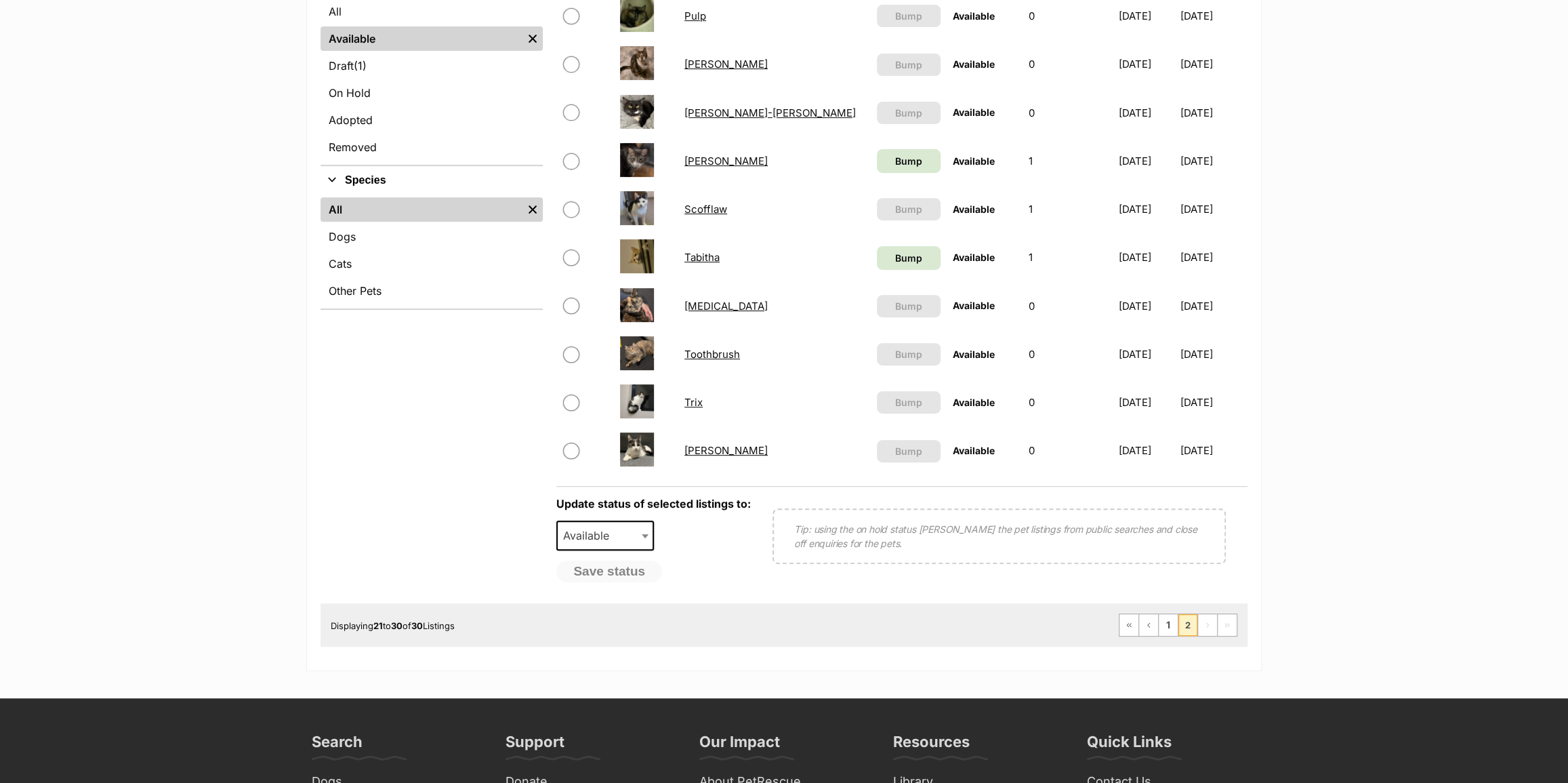
click at [709, 352] on link "Toothbrush" at bounding box center [712, 353] width 55 height 13
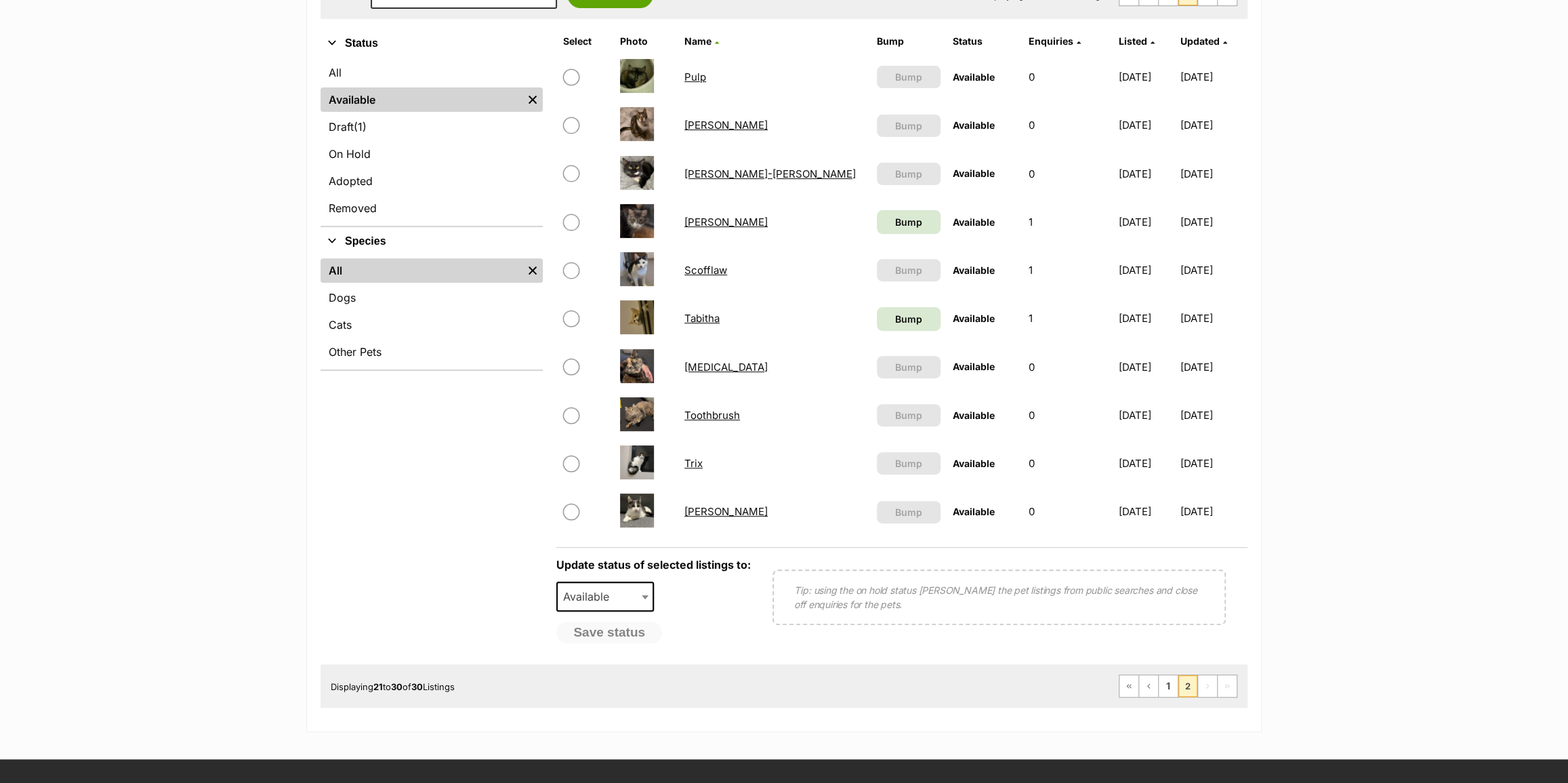
scroll to position [308, 0]
click at [688, 369] on link "TarTar" at bounding box center [726, 367] width 83 height 13
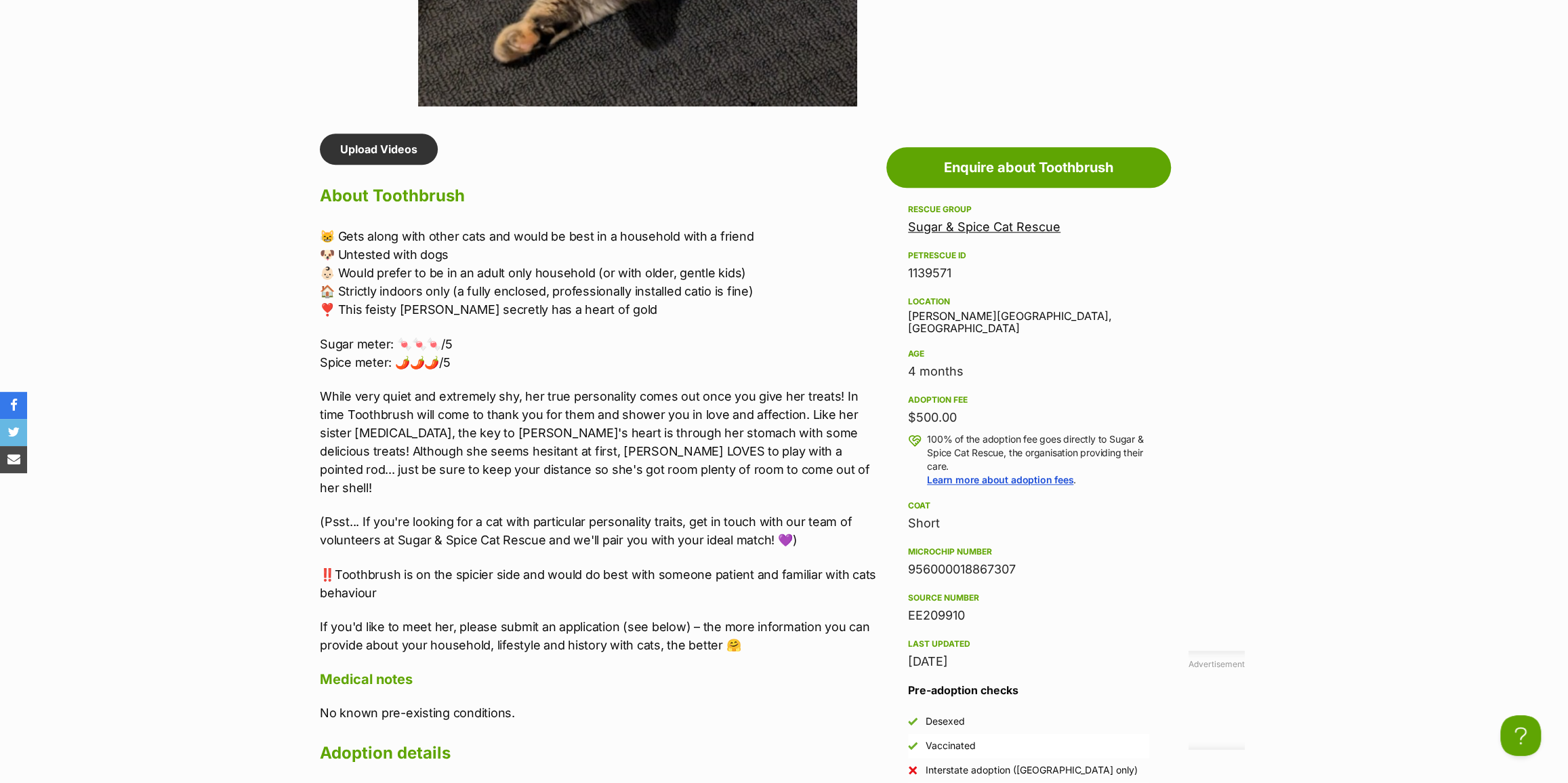
drag, startPoint x: 1016, startPoint y: 551, endPoint x: 905, endPoint y: 553, distance: 111.0
click at [905, 553] on aside "Rescue group Sugar & Spice Cat Rescue PetRescue ID 1139571 Location [PERSON_NAM…" at bounding box center [1028, 504] width 284 height 605
copy div "956000018867307"
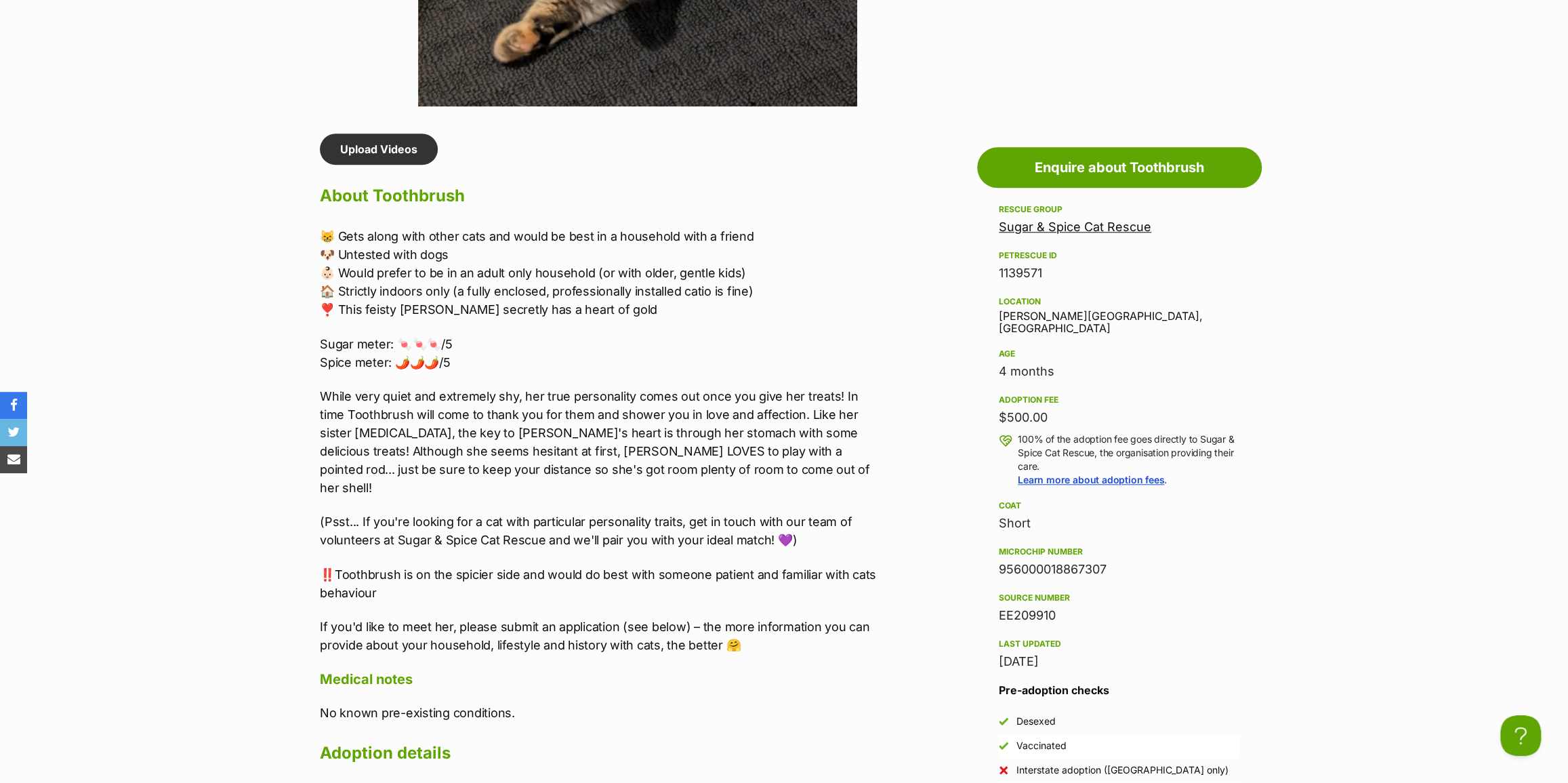
click at [553, 540] on div "😸 Gets along with other cats and would be best in a household with a friend 🐶 U…" at bounding box center [599, 440] width 560 height 428
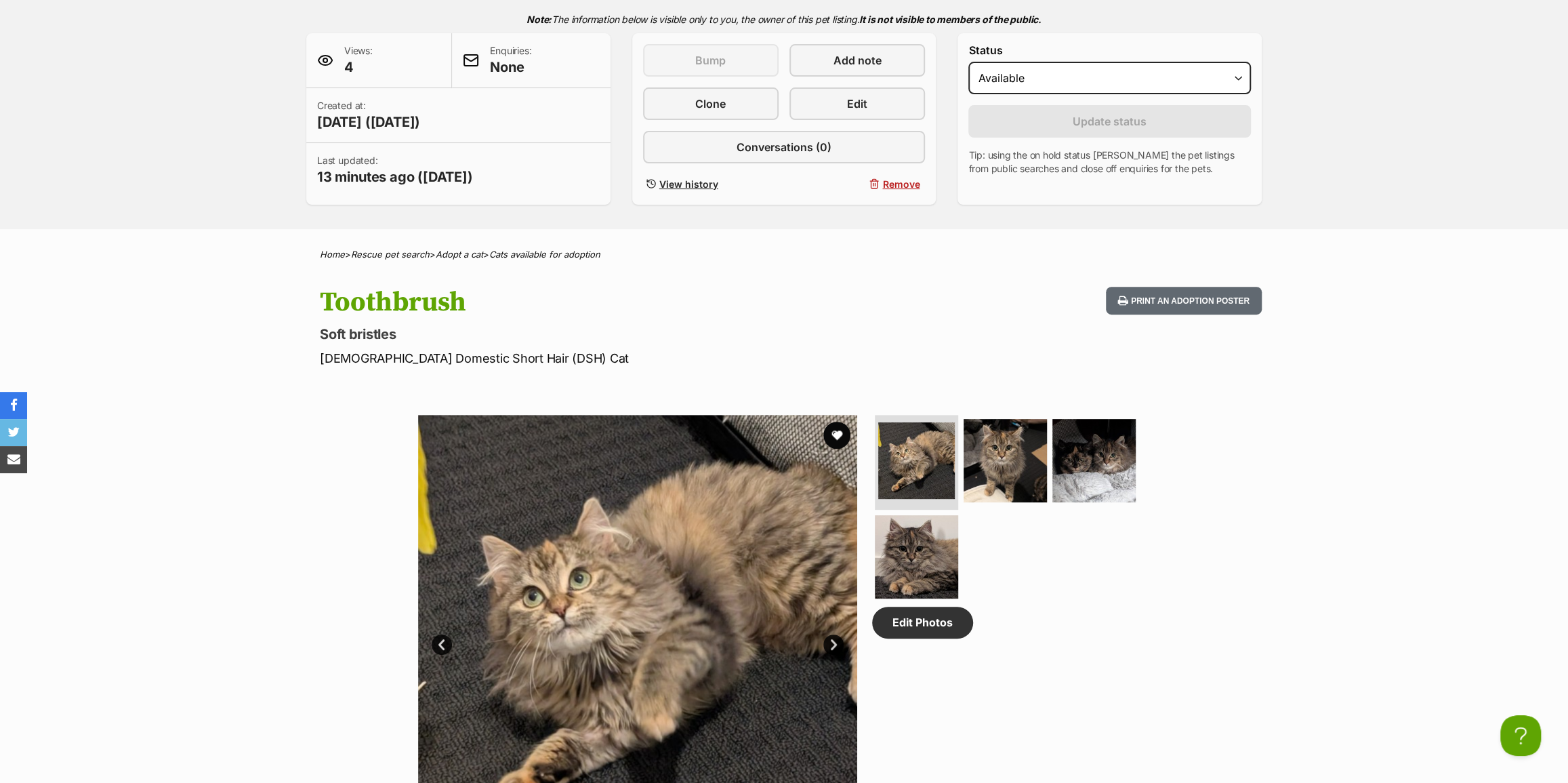
scroll to position [122, 0]
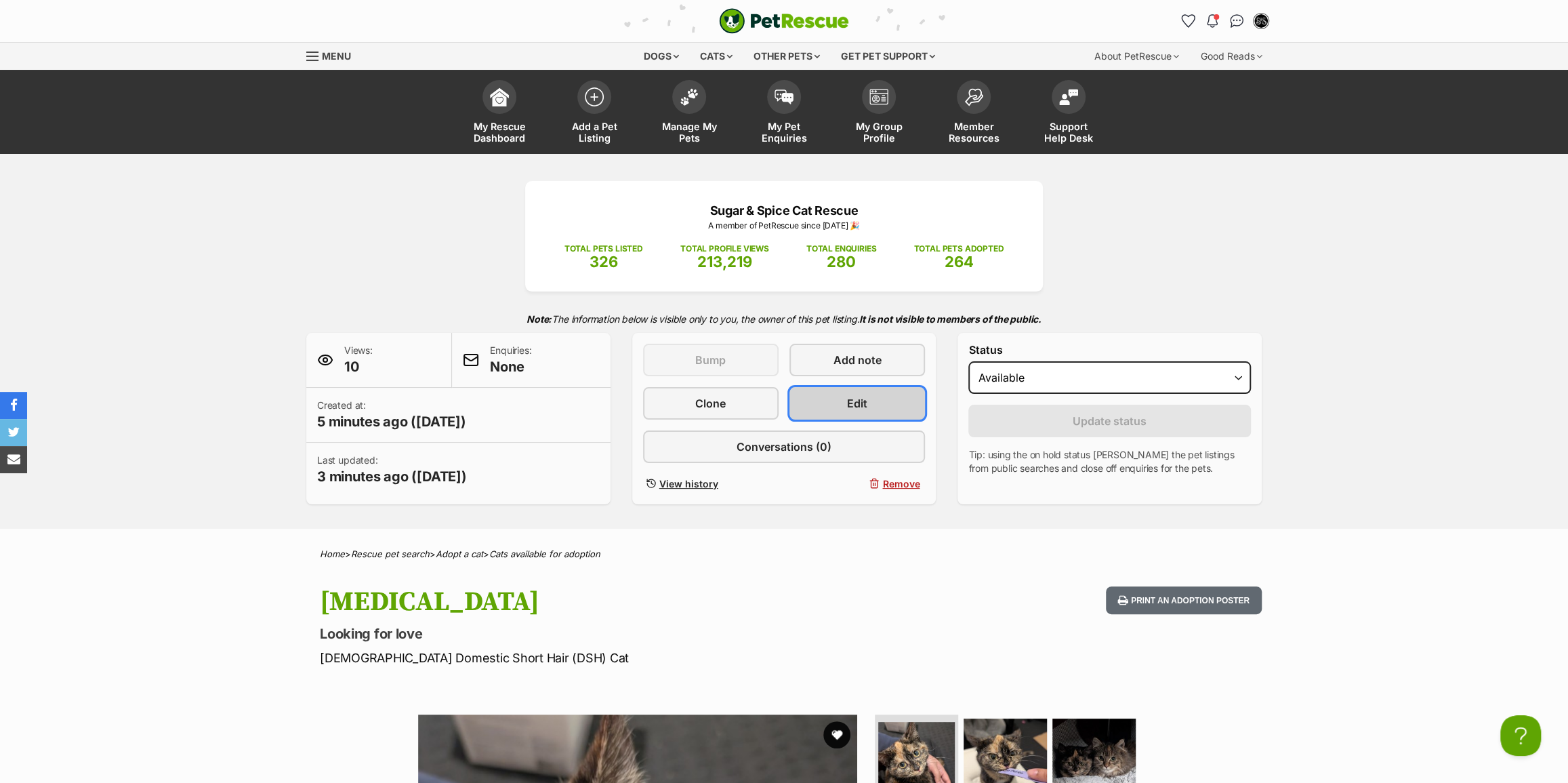
click at [847, 402] on span "Edit" at bounding box center [857, 403] width 21 height 16
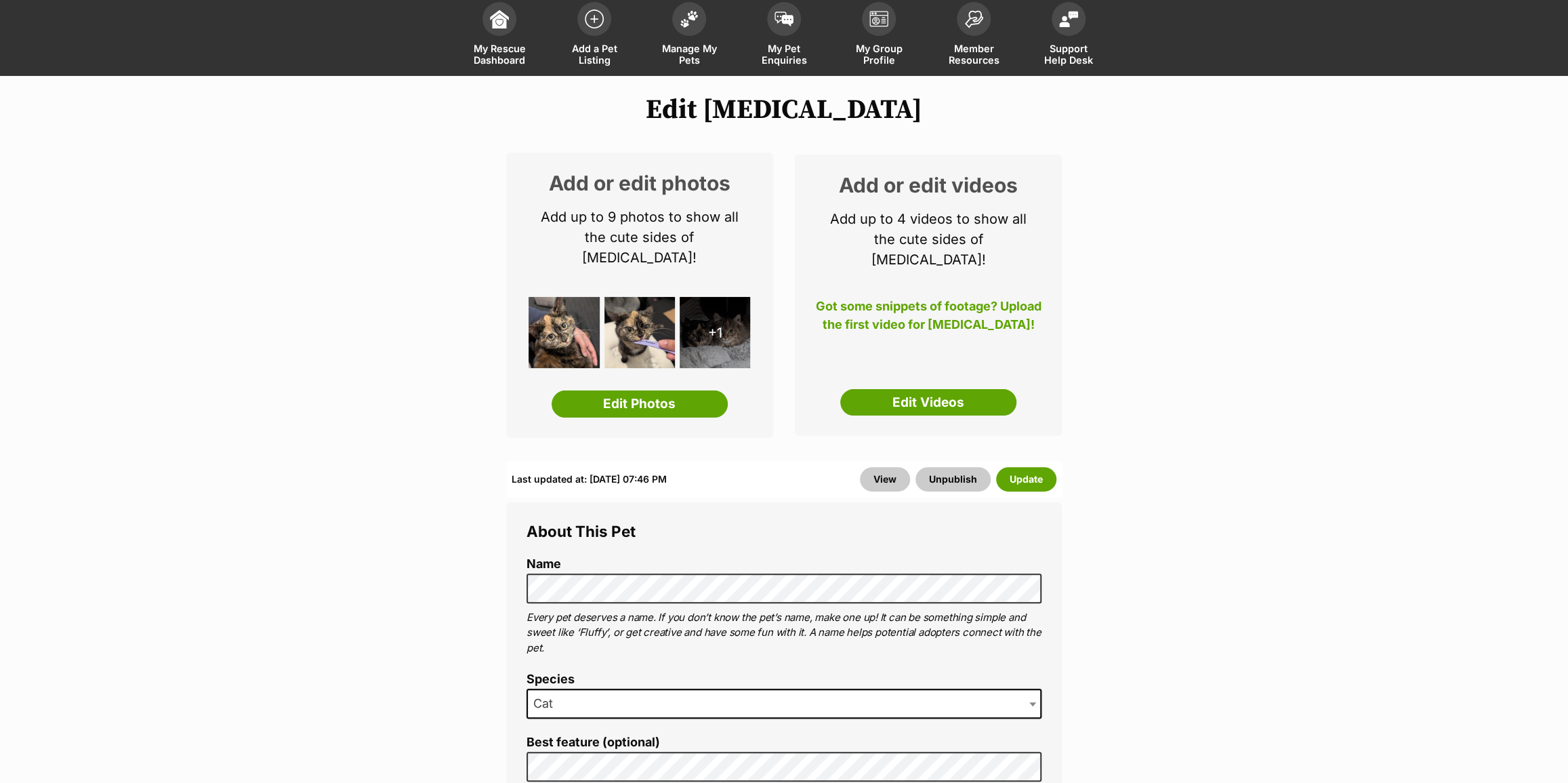
scroll to position [122, 0]
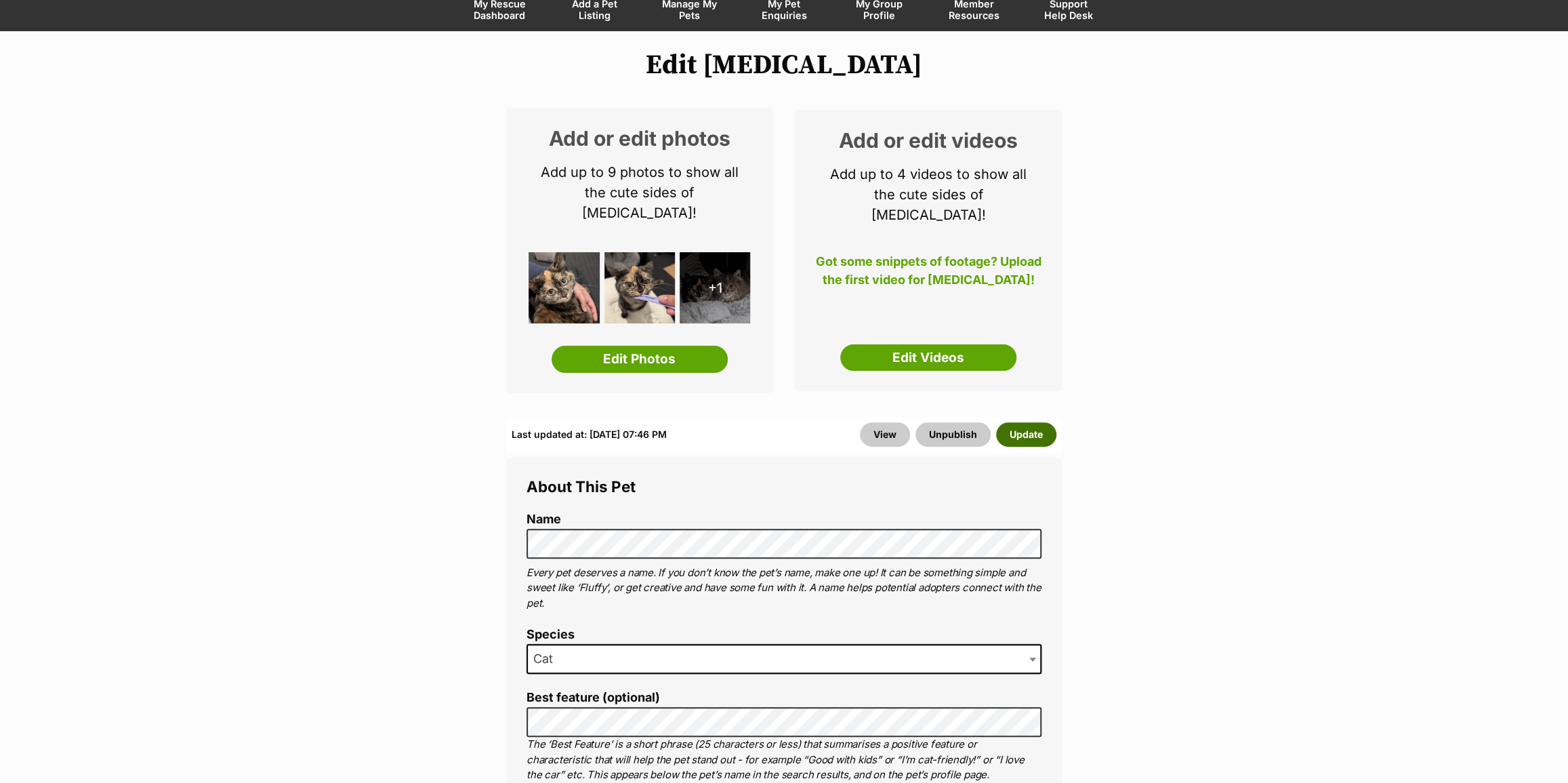
click at [1007, 423] on button "Update" at bounding box center [1026, 434] width 60 height 25
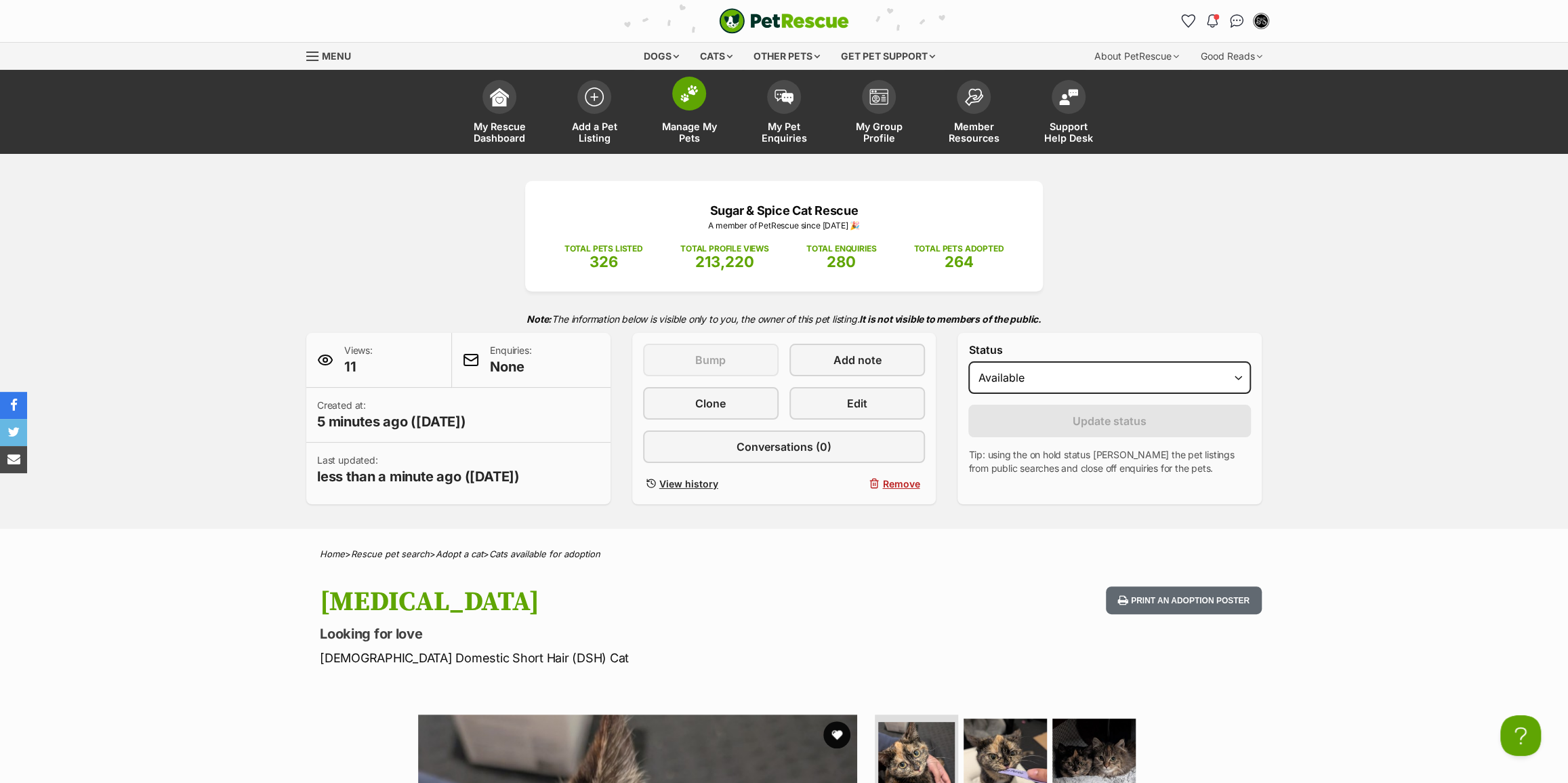
click at [678, 137] on span "Manage My Pets" at bounding box center [690, 131] width 61 height 23
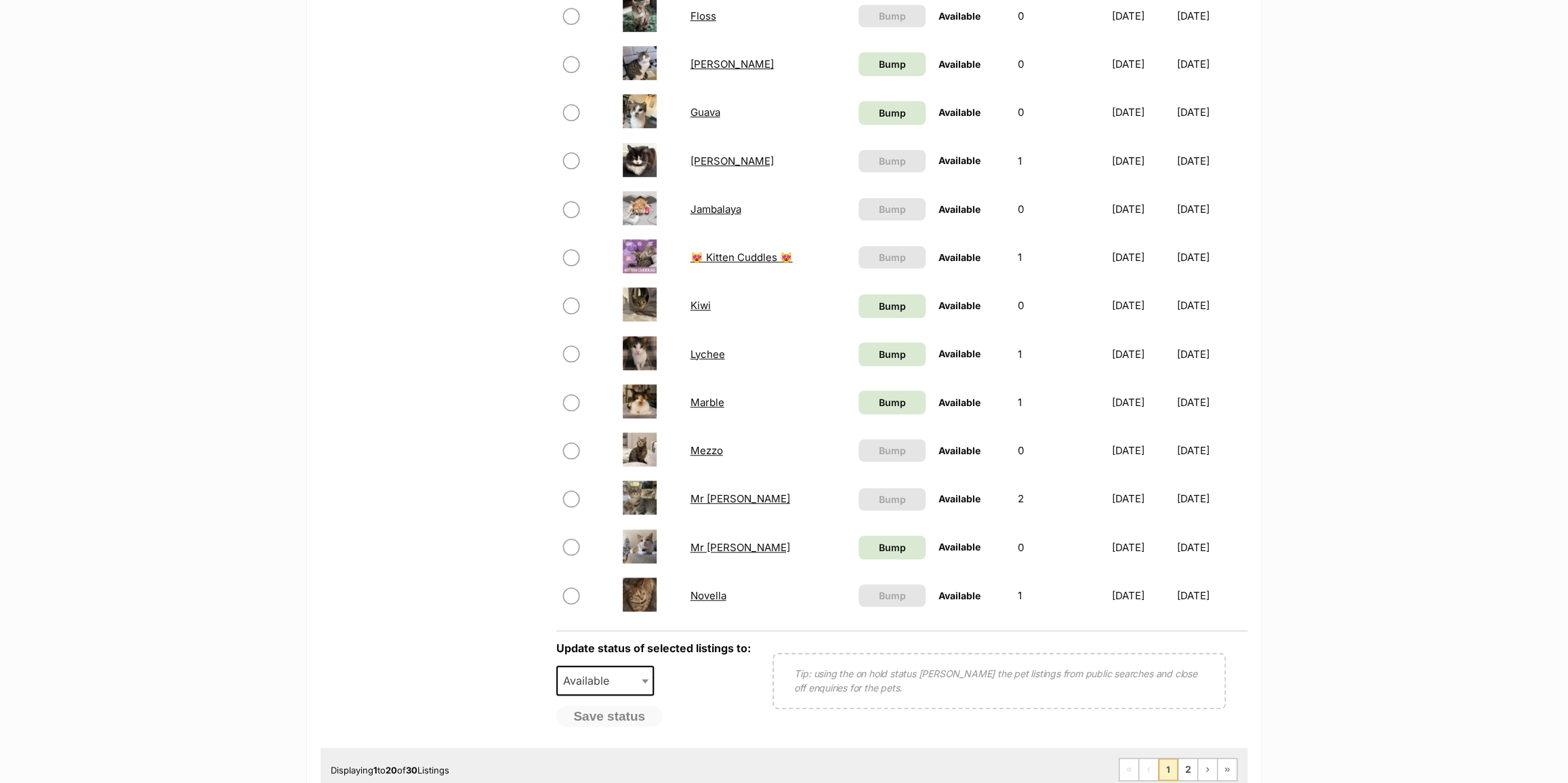
scroll to position [1048, 0]
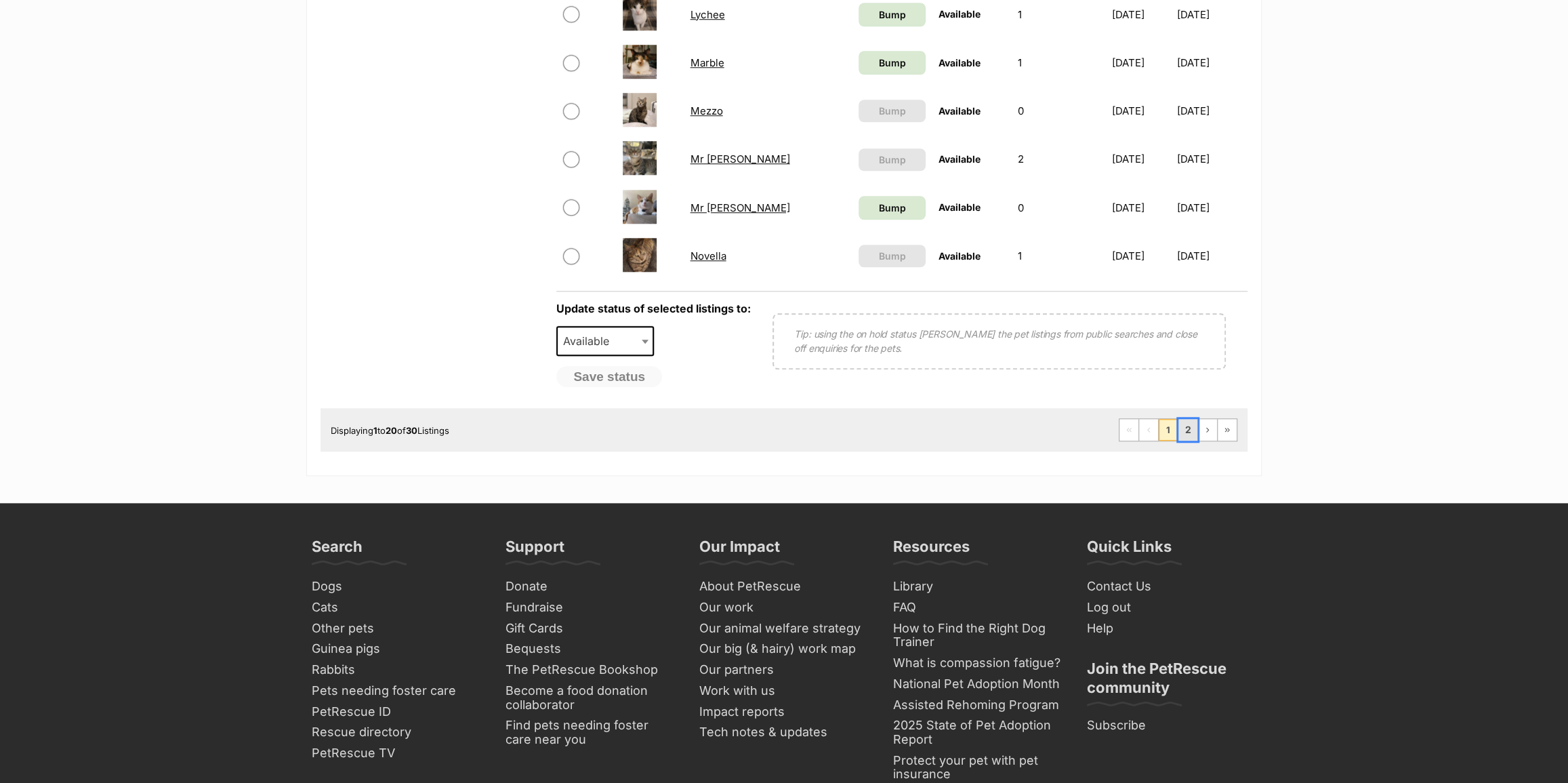
click at [1191, 433] on link "2" at bounding box center [1187, 430] width 19 height 22
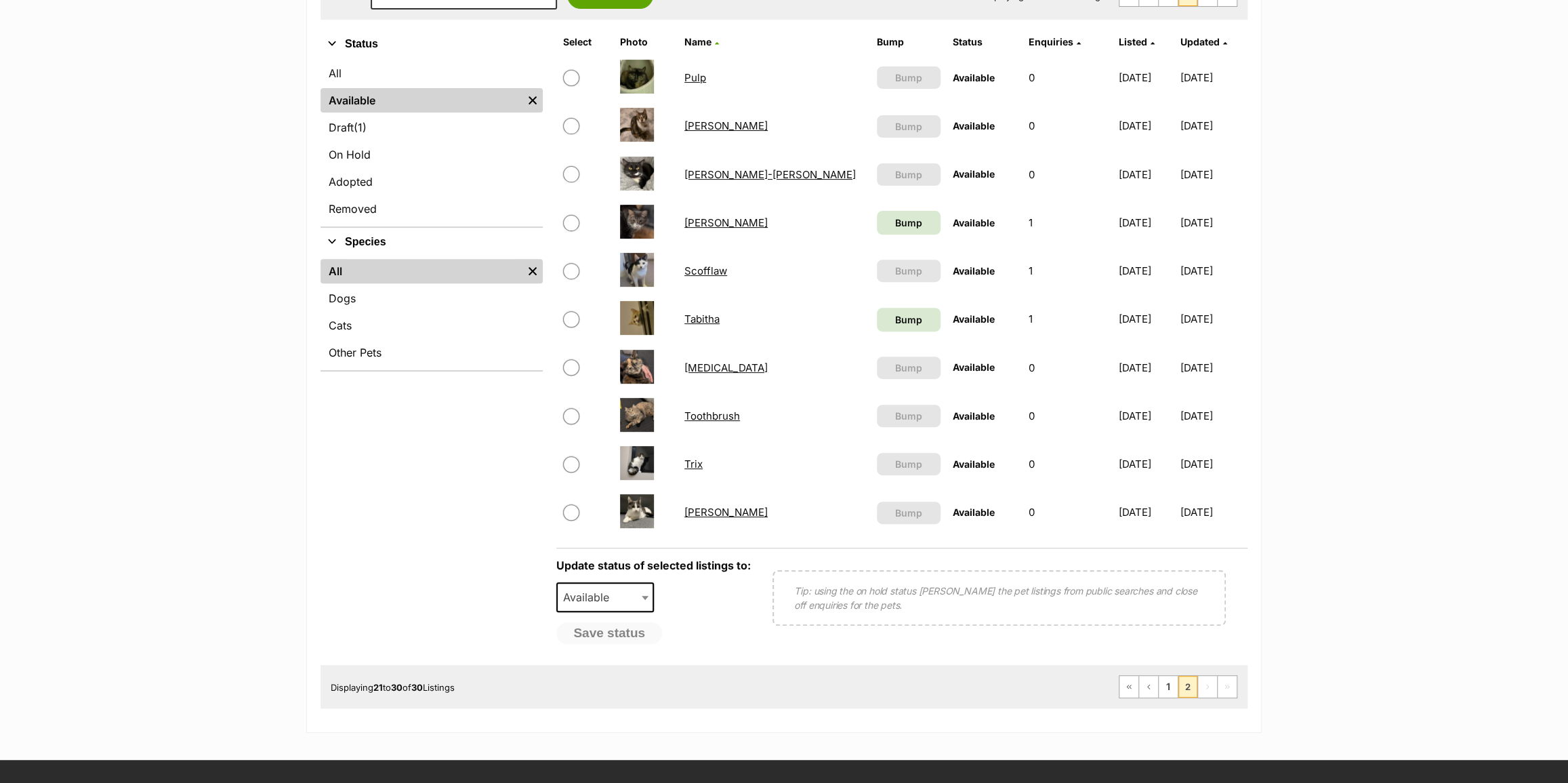
scroll to position [369, 0]
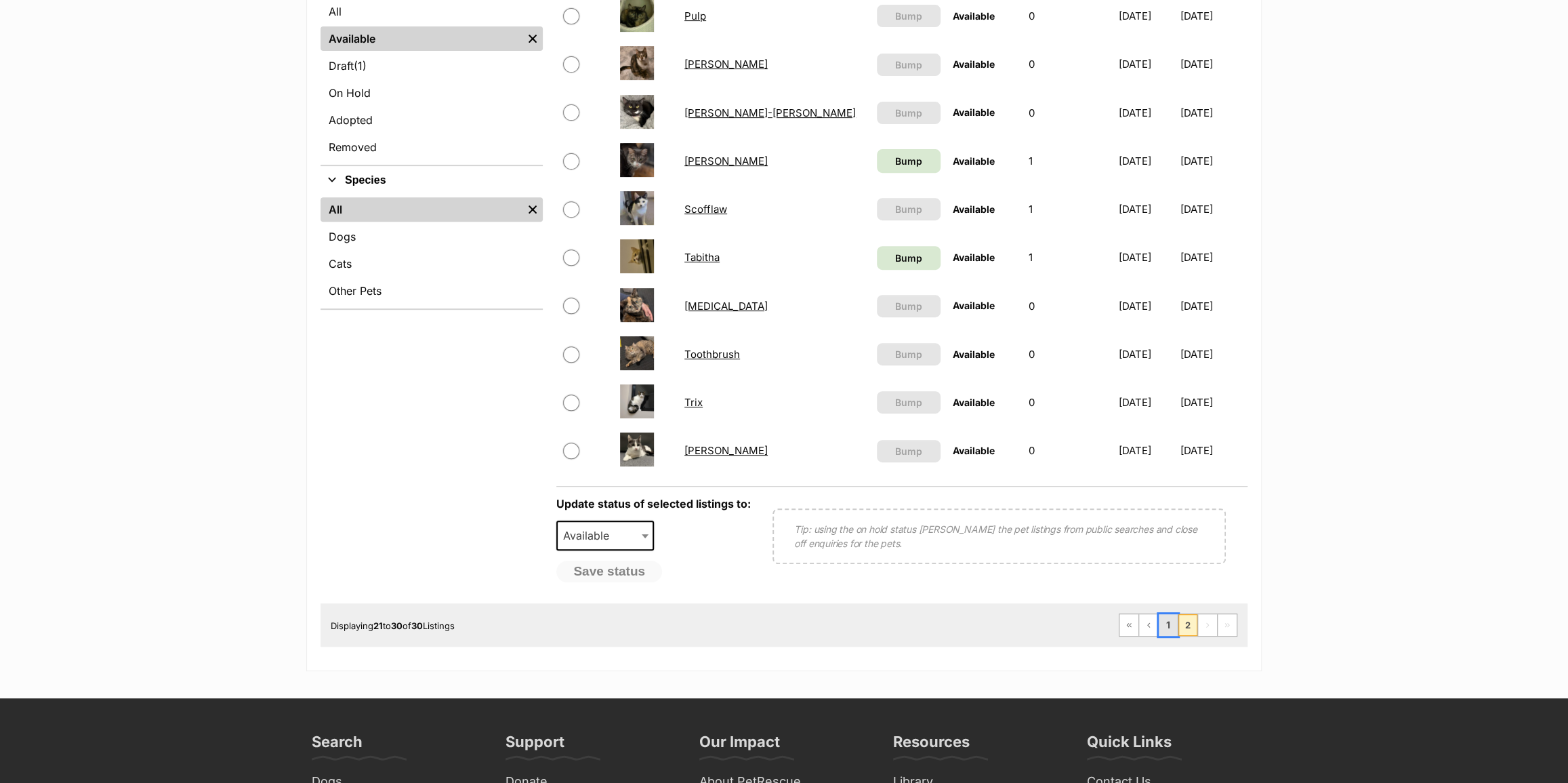
click at [1164, 625] on link "1" at bounding box center [1167, 625] width 19 height 22
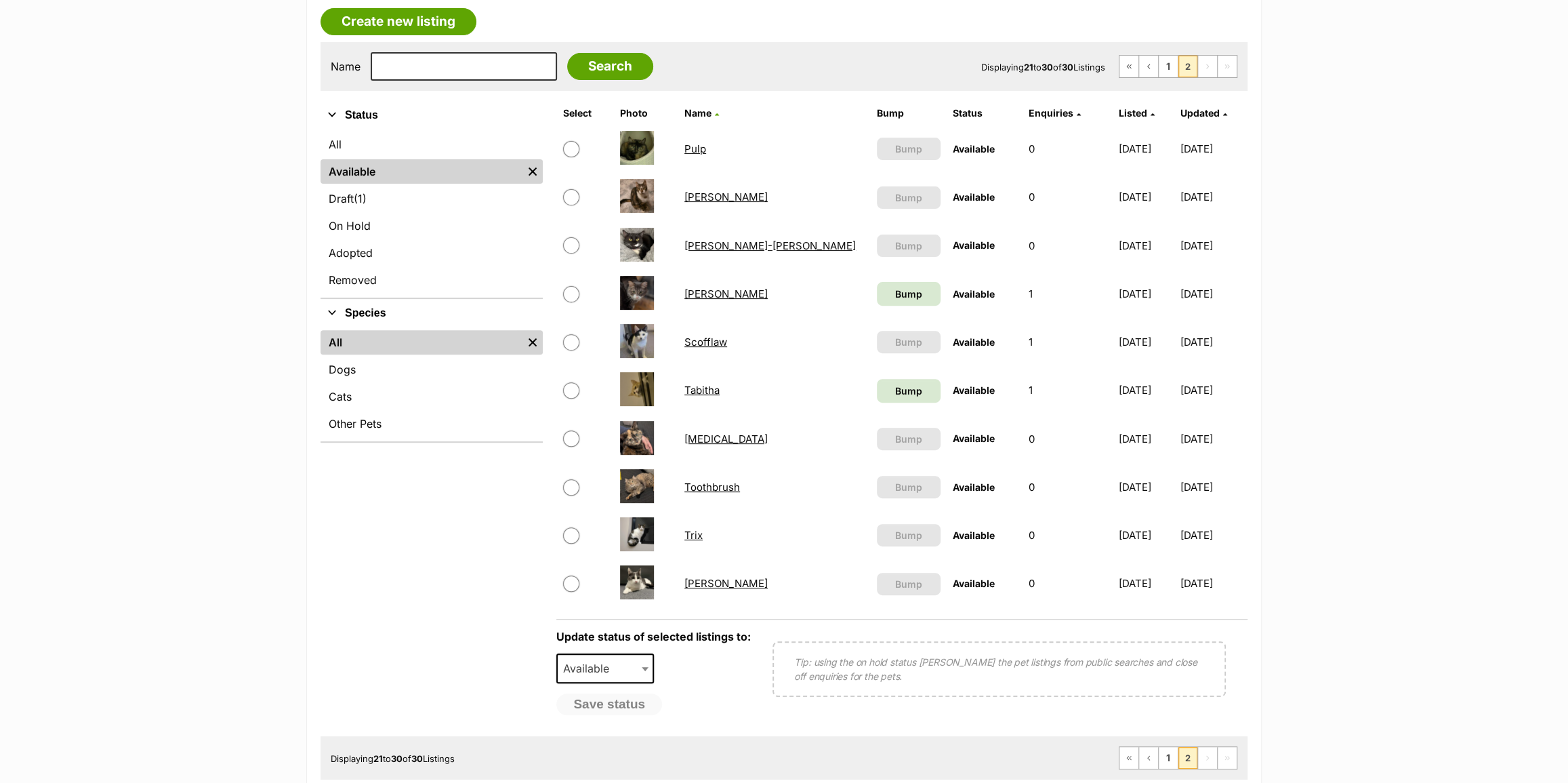
scroll to position [246, 0]
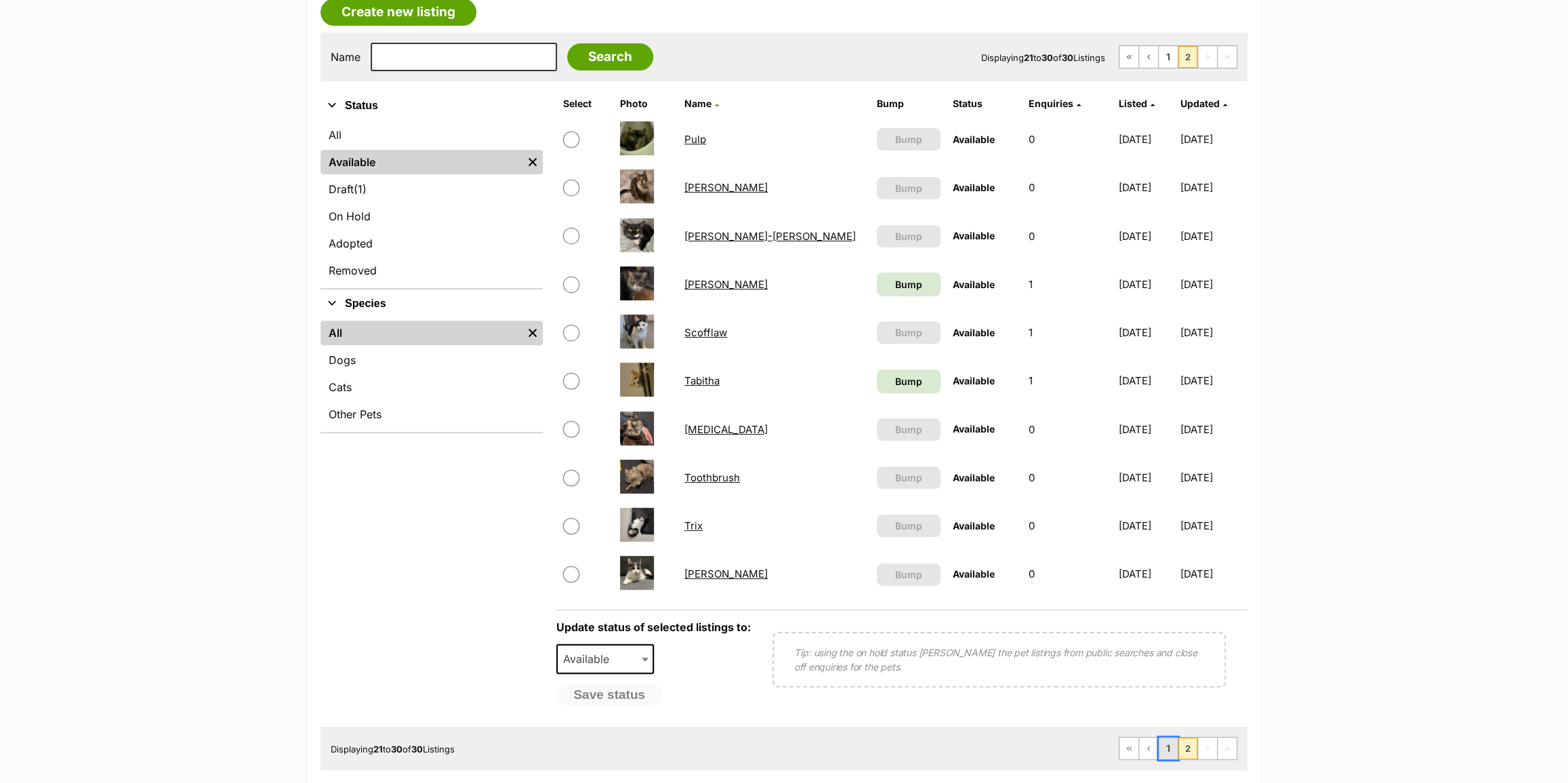
click at [1176, 745] on link "1" at bounding box center [1167, 748] width 19 height 22
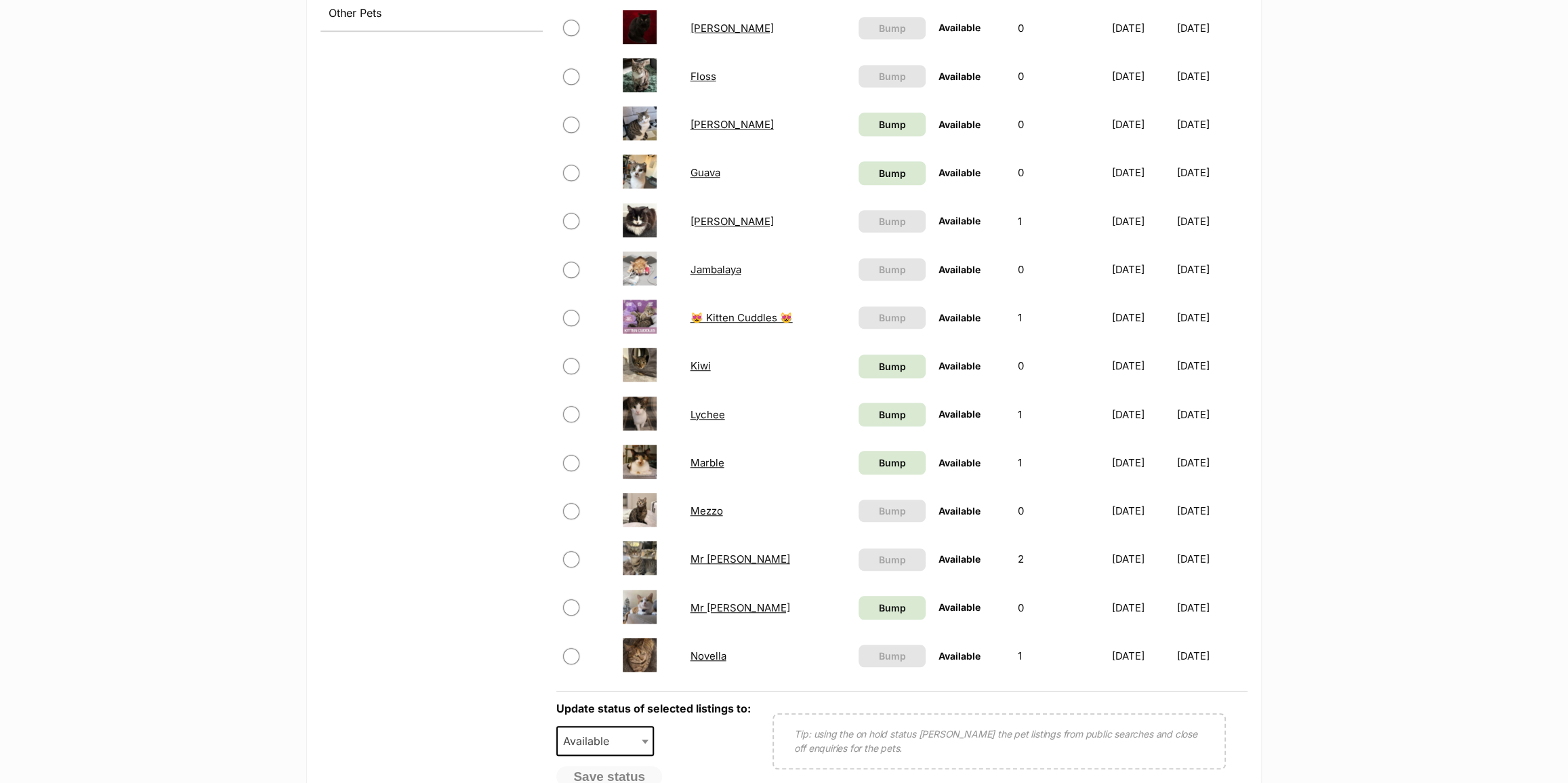
scroll to position [986, 0]
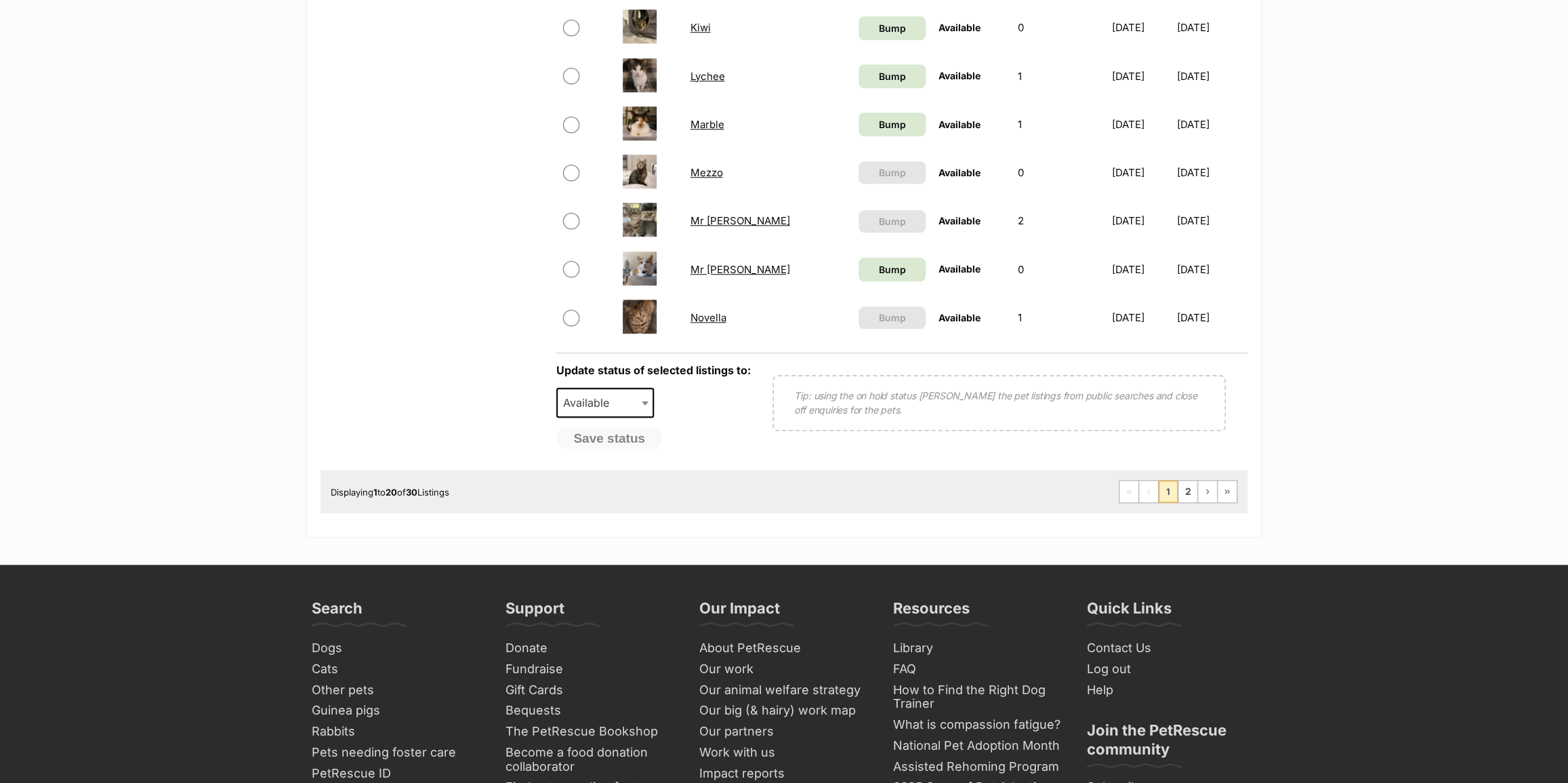
click at [1192, 505] on div "Displaying 1 to 20 of 30 Listings First Page Previous Page 1 2 Next Page Last P…" at bounding box center [784, 492] width 927 height 43
click at [1189, 502] on link "2" at bounding box center [1187, 492] width 19 height 22
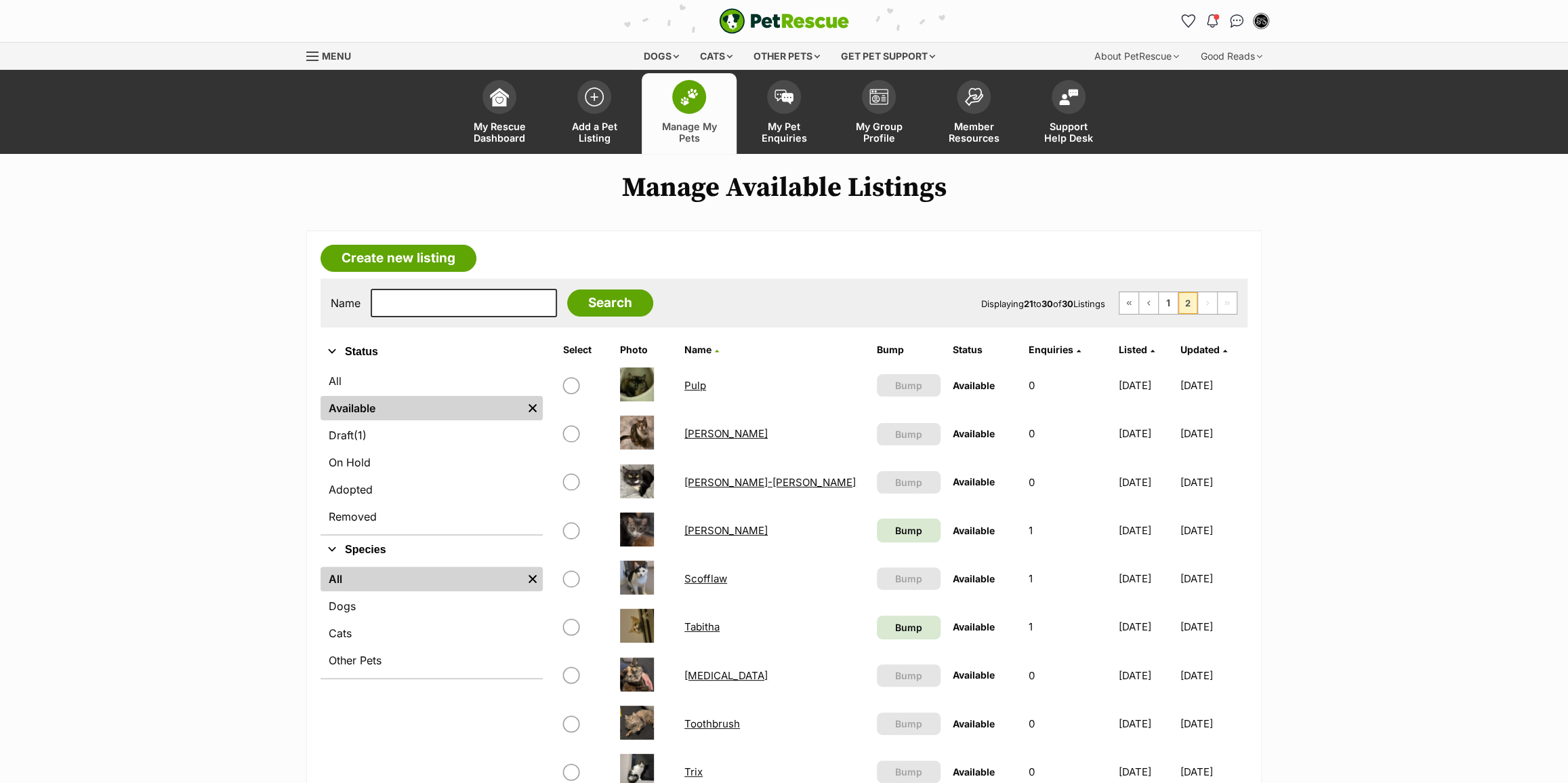
click at [811, 14] on img "PetRescue" at bounding box center [784, 21] width 130 height 26
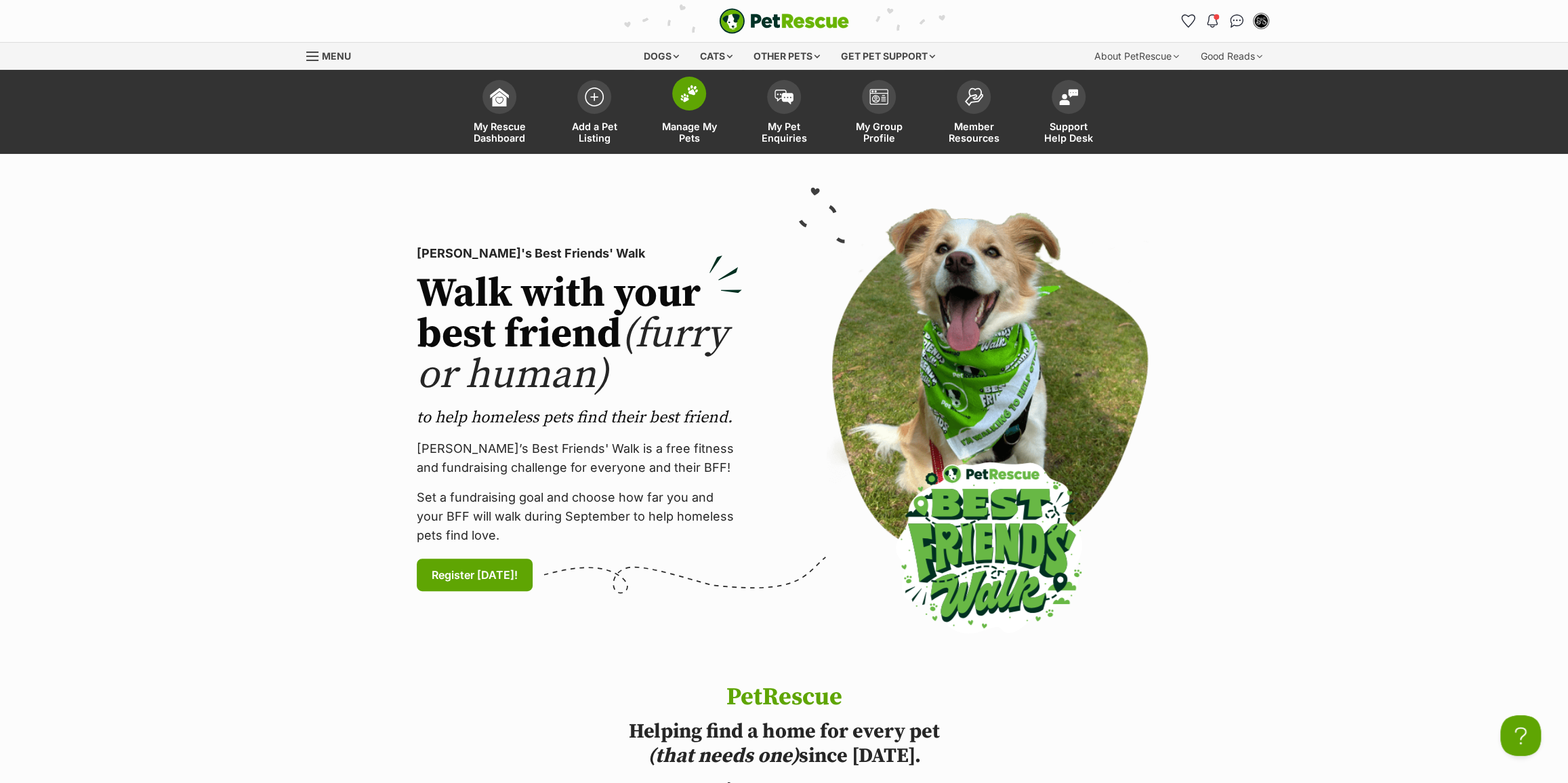
click at [728, 126] on link "Manage My Pets" at bounding box center [689, 114] width 95 height 81
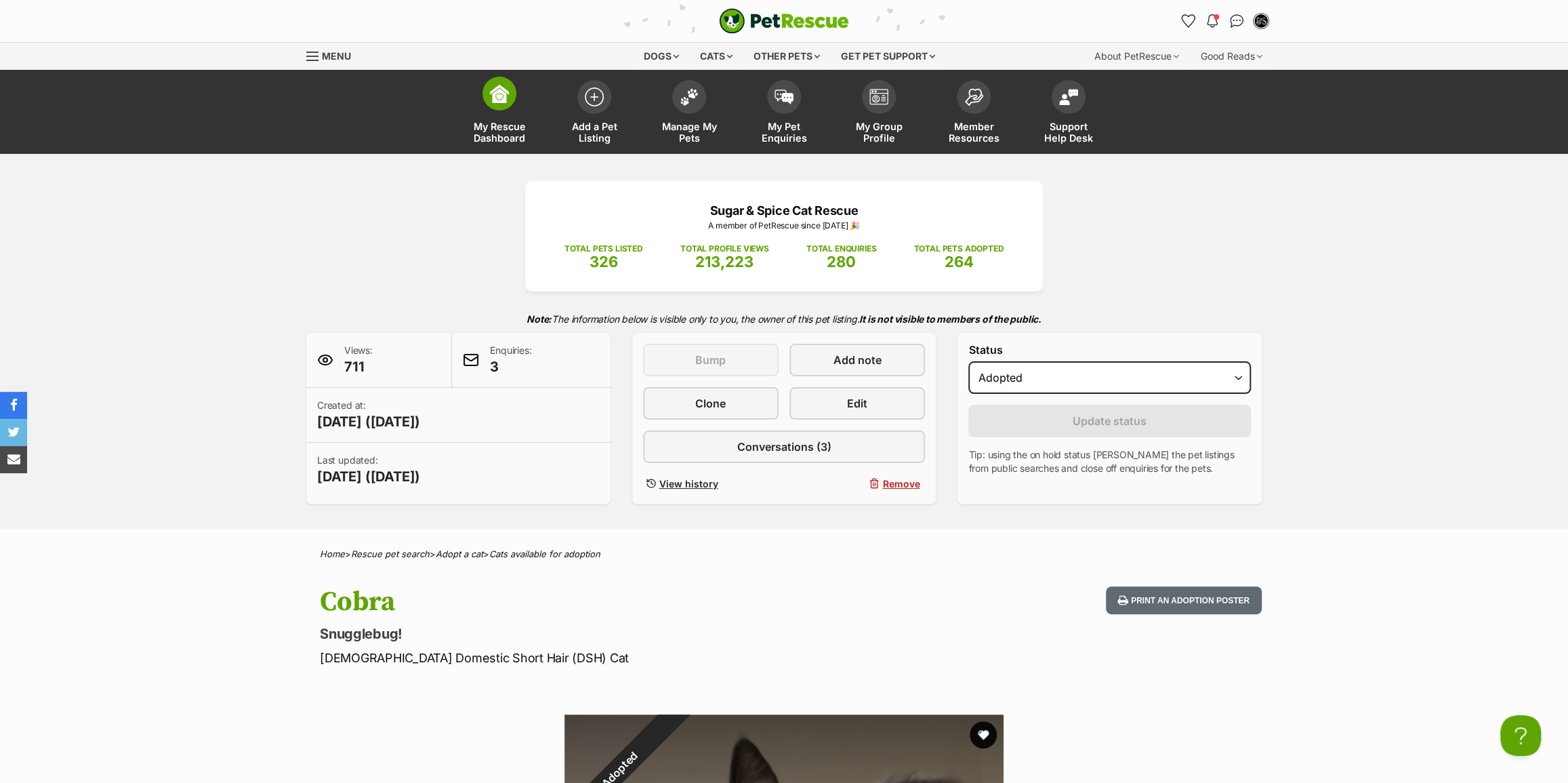
click at [521, 116] on link "My Rescue Dashboard" at bounding box center [499, 114] width 95 height 81
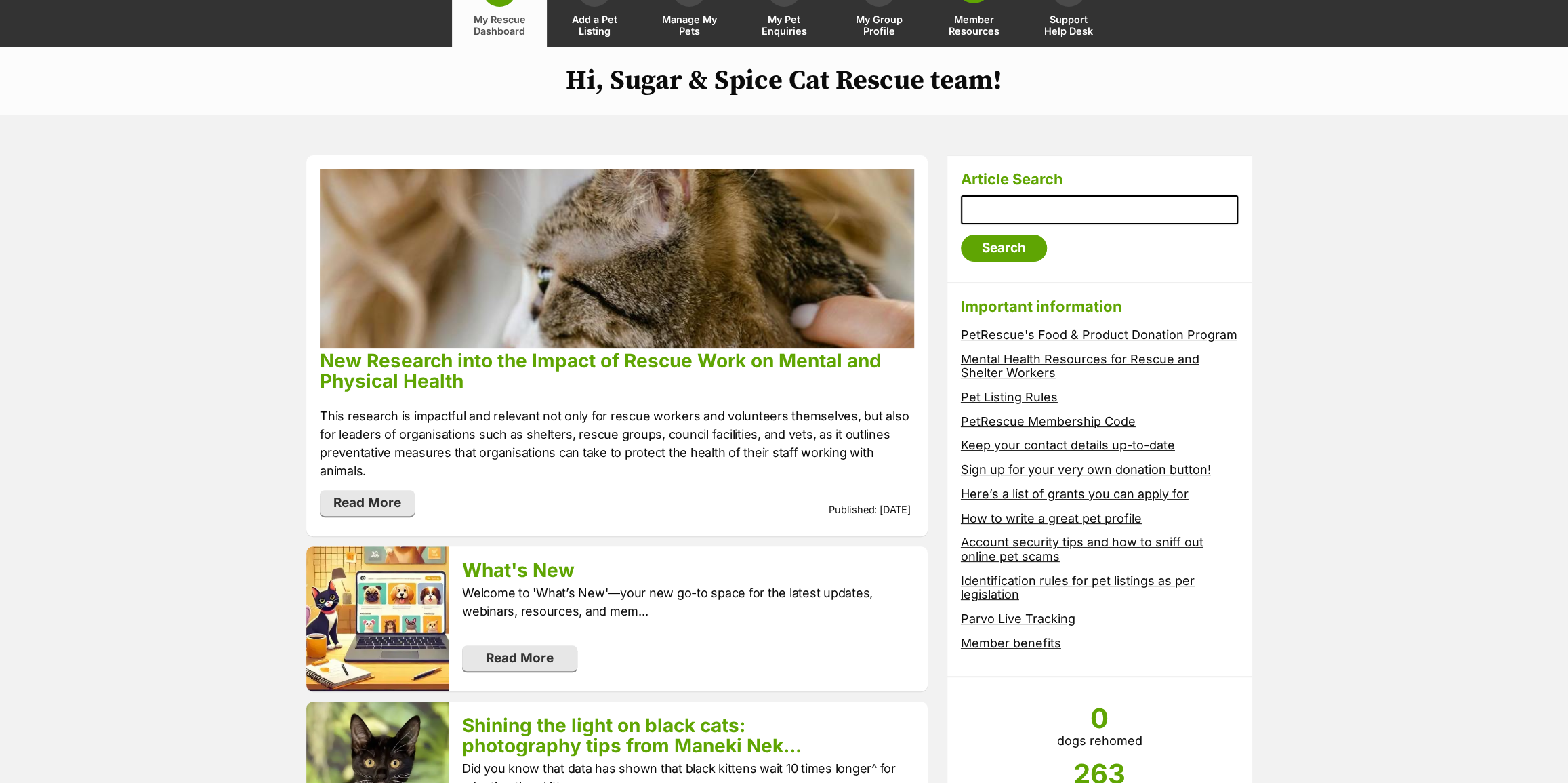
scroll to position [122, 0]
